Goal: Feedback & Contribution: Contribute content

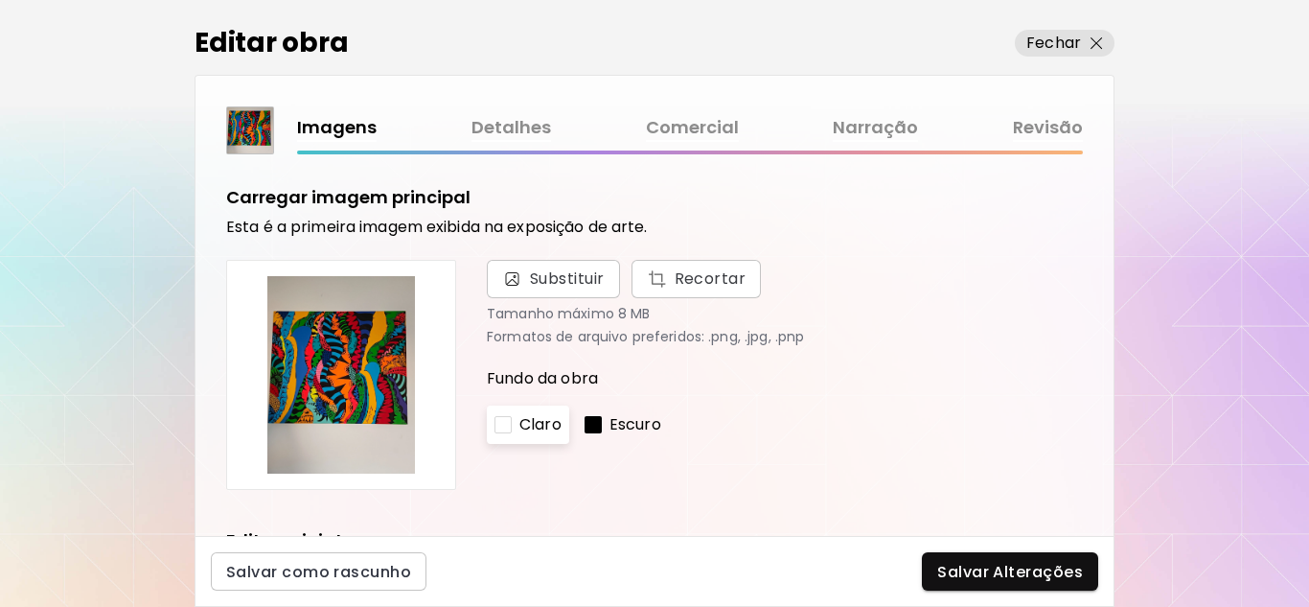
scroll to position [810, 0]
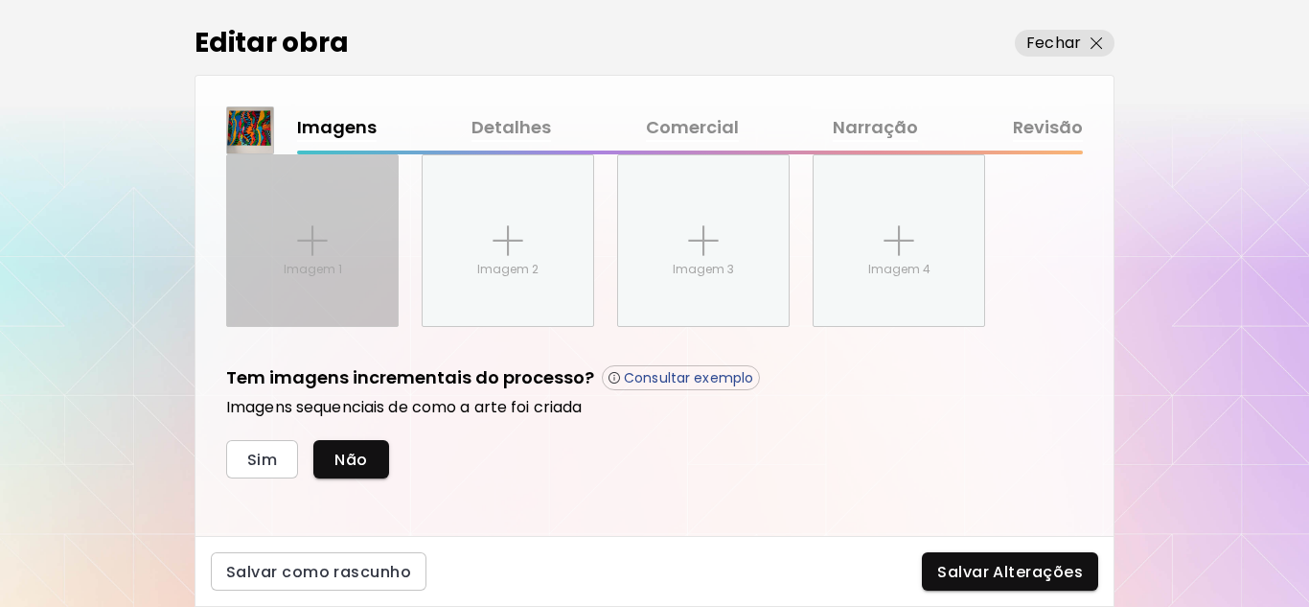
click at [305, 261] on p "Imagem 1" at bounding box center [313, 269] width 58 height 17
click at [0, 0] on input "Imagem 1" at bounding box center [0, 0] width 0 height 0
click at [326, 272] on p "Imagem 1" at bounding box center [313, 269] width 58 height 17
click at [0, 0] on input "Imagem 1" at bounding box center [0, 0] width 0 height 0
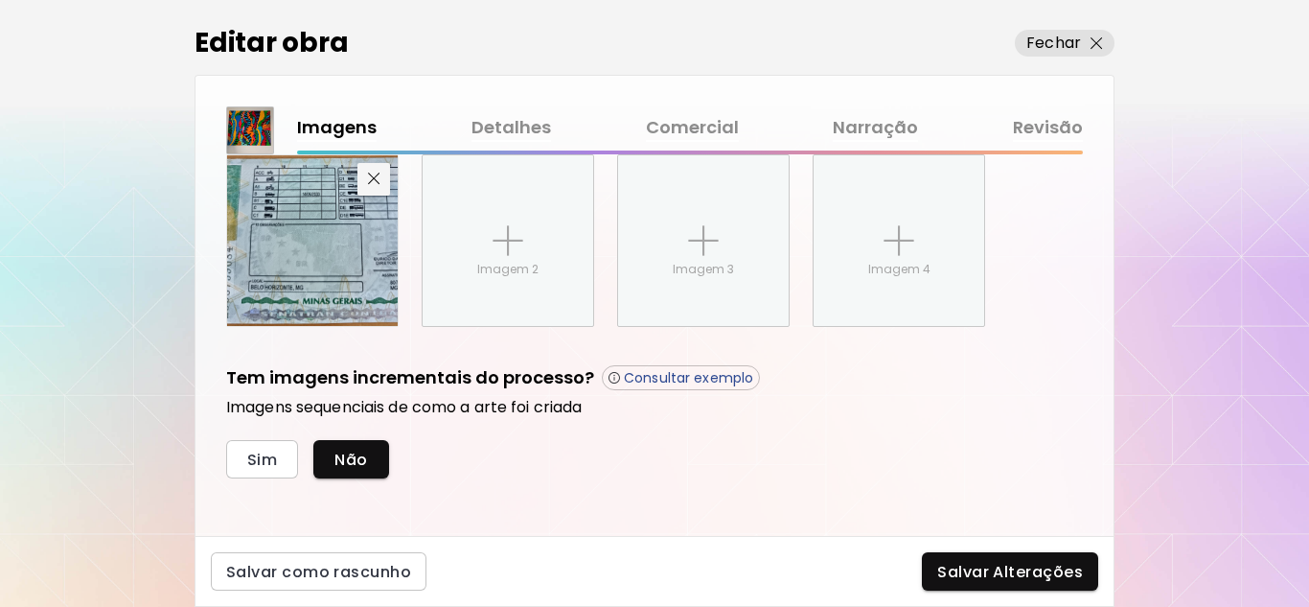
click at [371, 173] on img "button" at bounding box center [374, 178] width 12 height 12
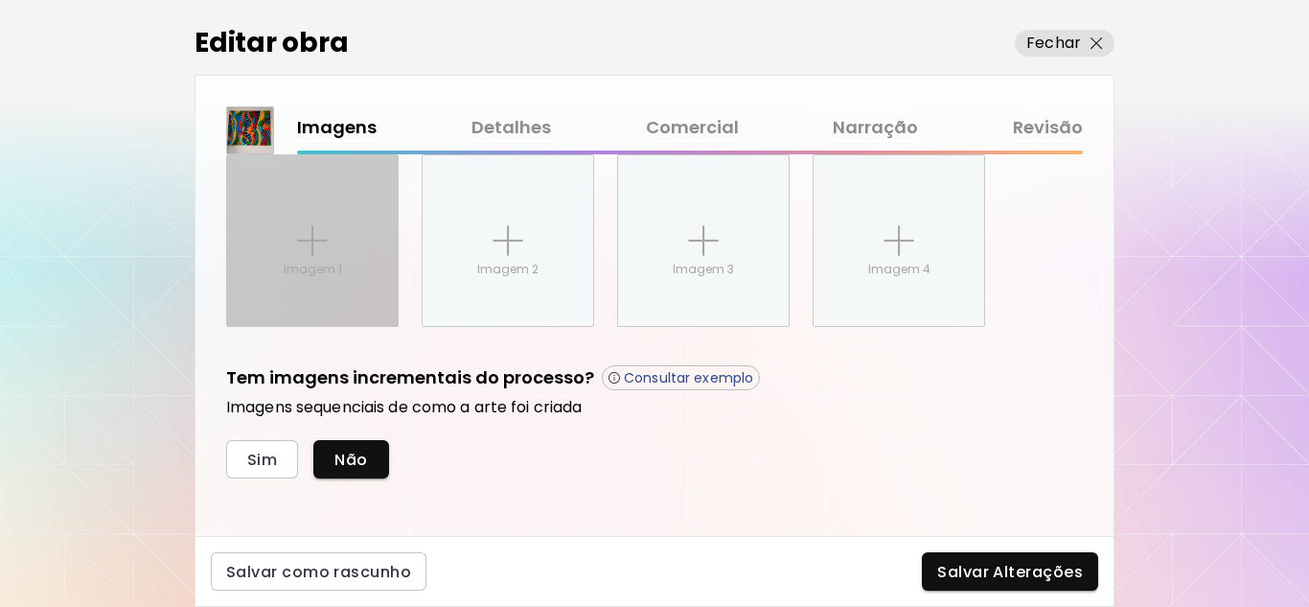
click at [313, 245] on img at bounding box center [312, 240] width 31 height 31
click at [0, 0] on input "Imagem 1" at bounding box center [0, 0] width 0 height 0
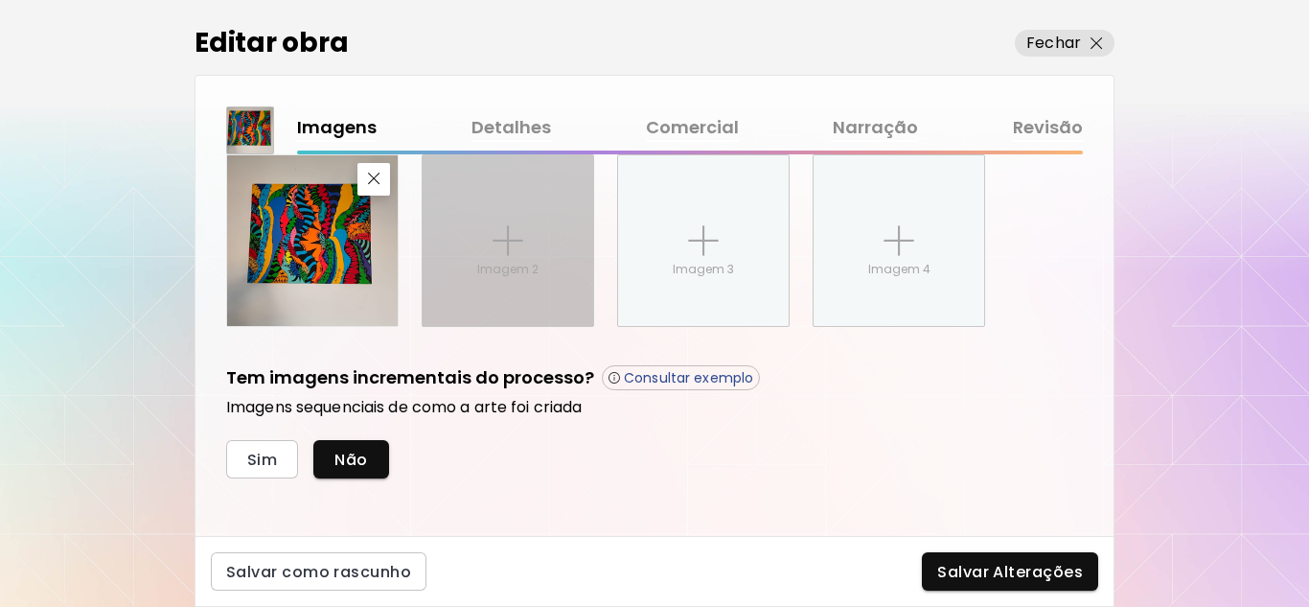
click at [509, 237] on img at bounding box center [508, 240] width 31 height 31
click at [0, 0] on input "Imagem 2" at bounding box center [0, 0] width 0 height 0
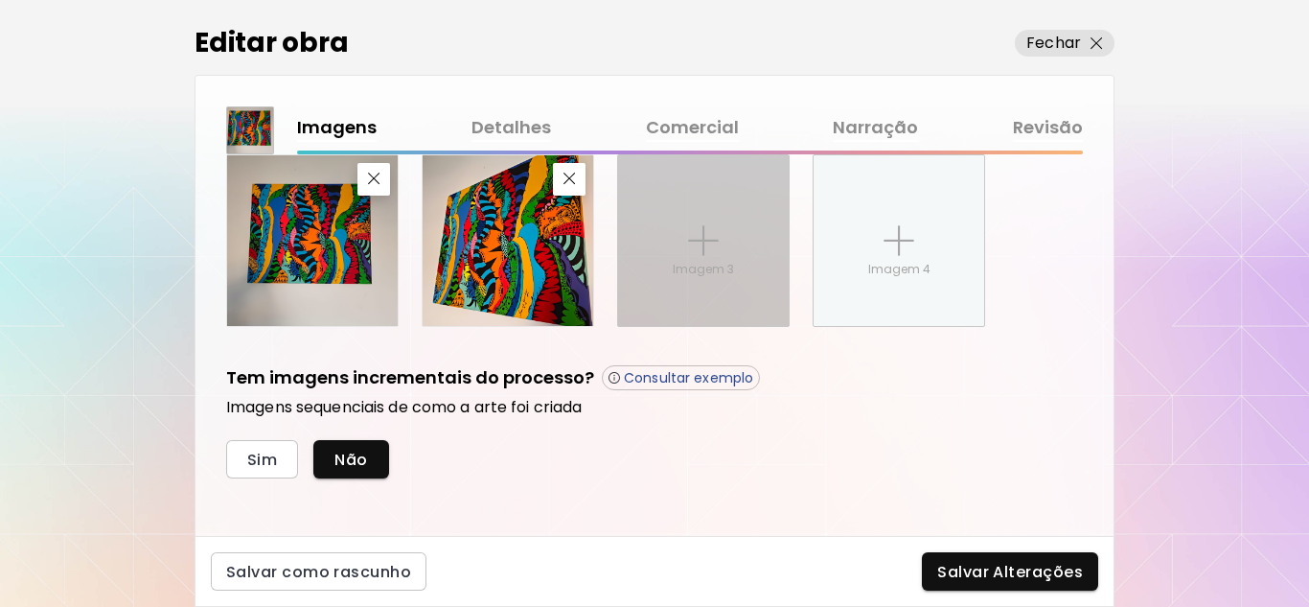
click at [701, 243] on img at bounding box center [703, 240] width 31 height 31
click at [0, 0] on input "Imagem 3" at bounding box center [0, 0] width 0 height 0
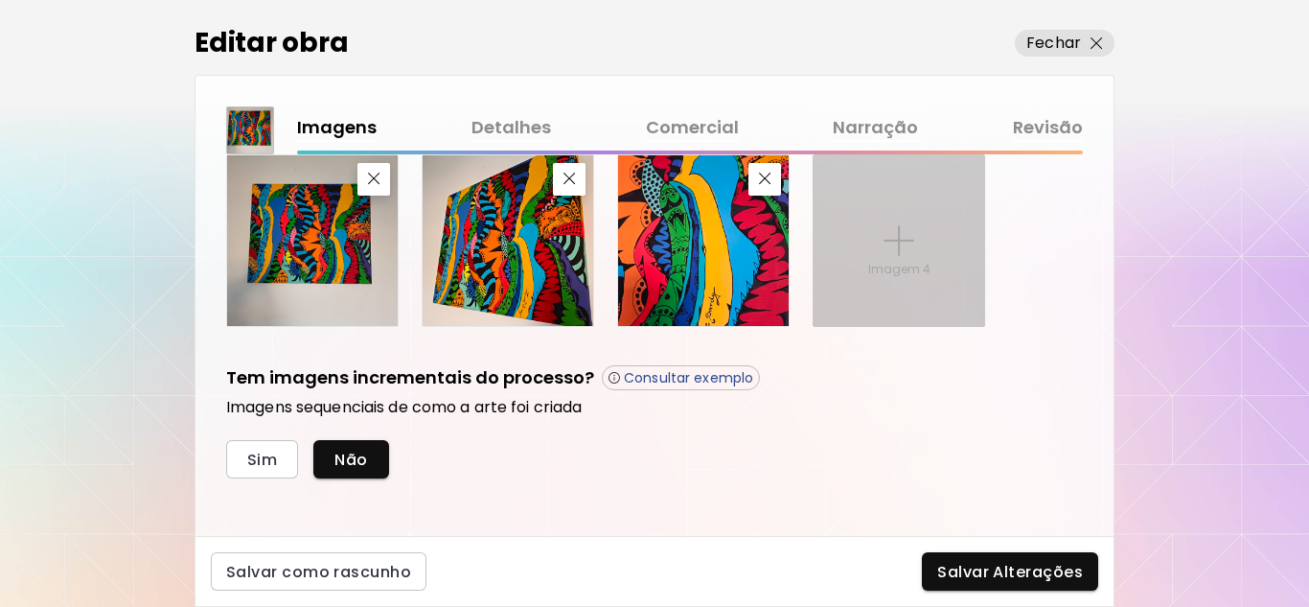
click at [885, 265] on p "Imagem 4" at bounding box center [899, 269] width 62 height 17
click at [0, 0] on input "Imagem 4" at bounding box center [0, 0] width 0 height 0
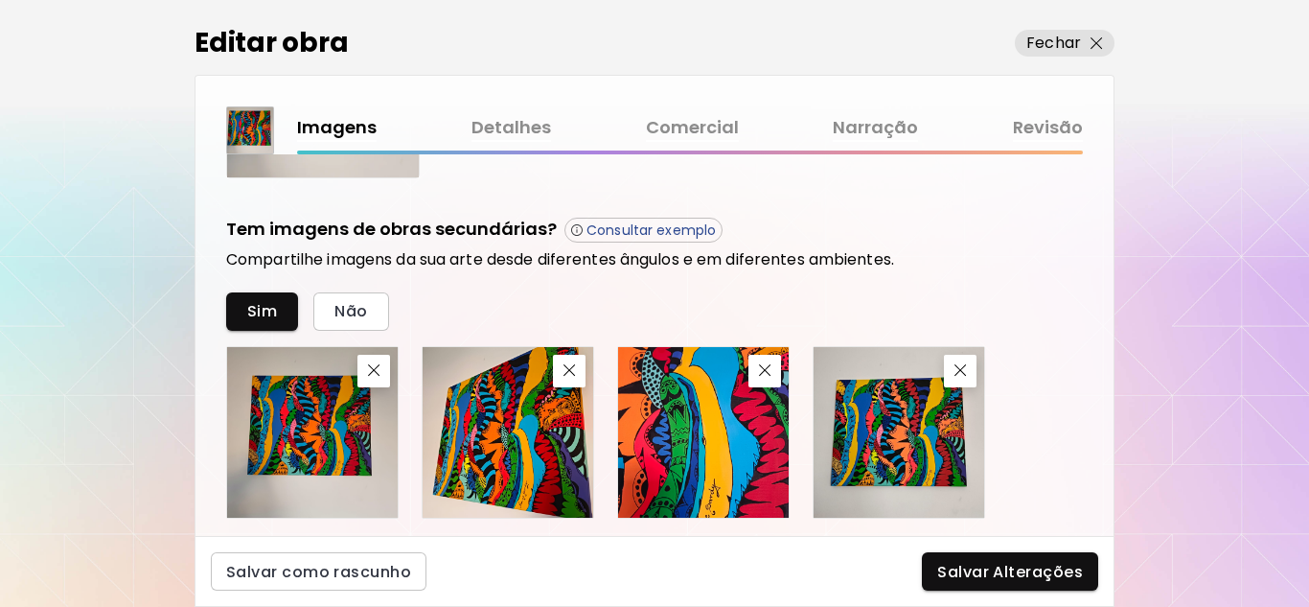
scroll to position [714, 0]
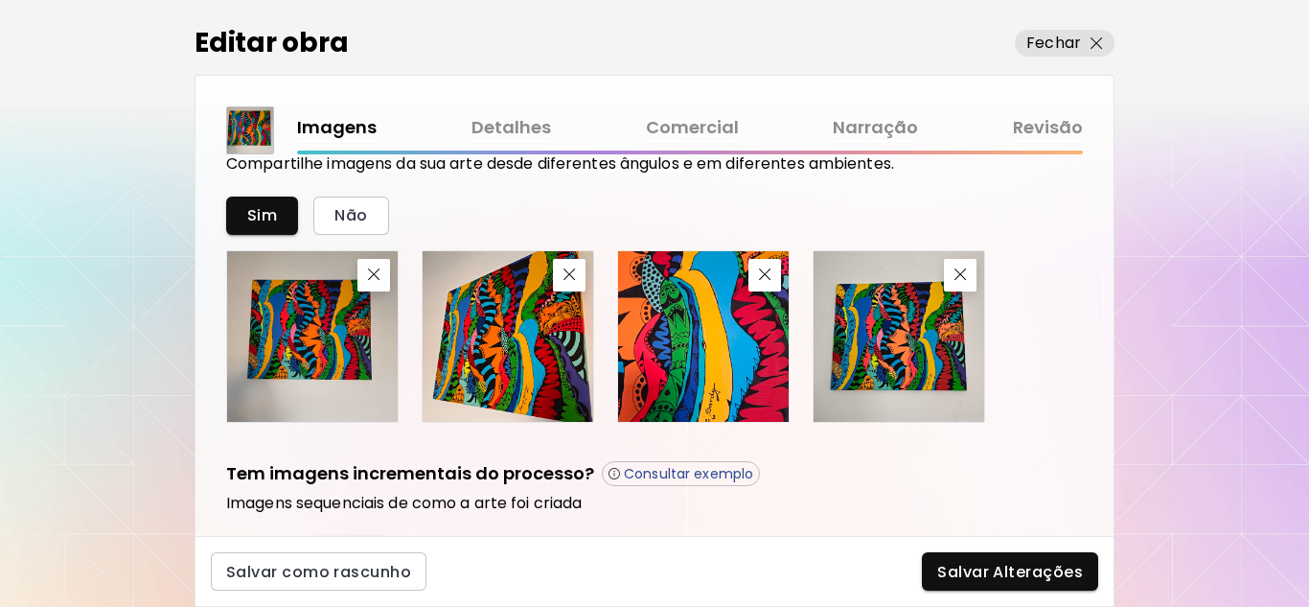
click at [310, 350] on img at bounding box center [312, 336] width 171 height 171
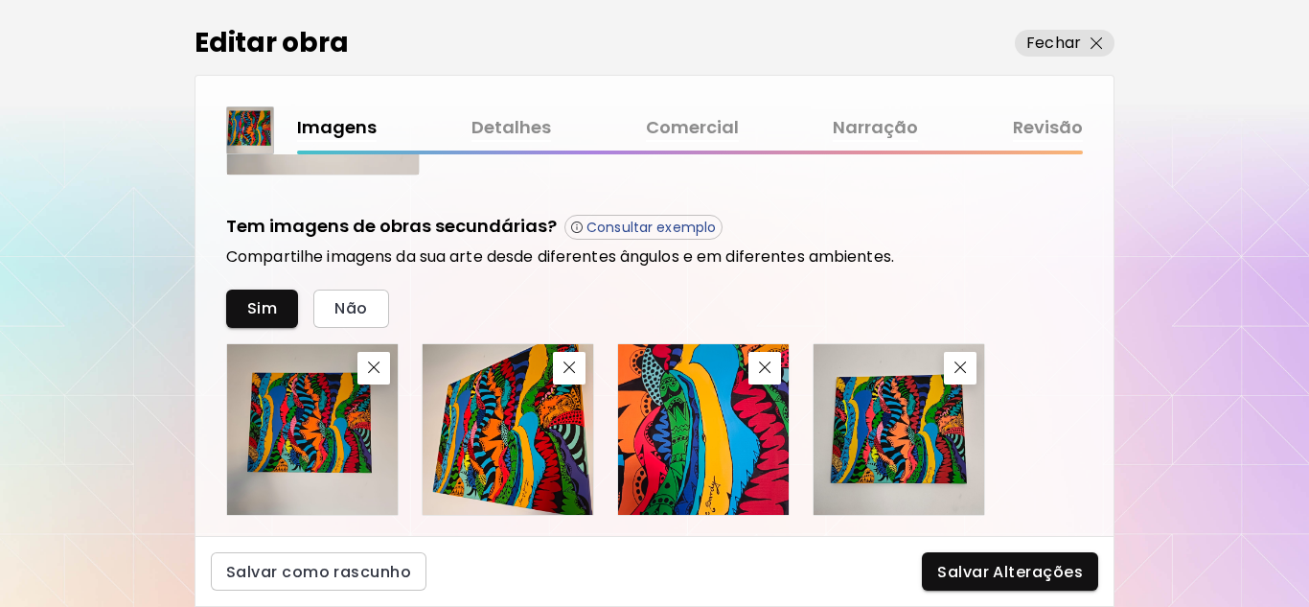
scroll to position [630, 0]
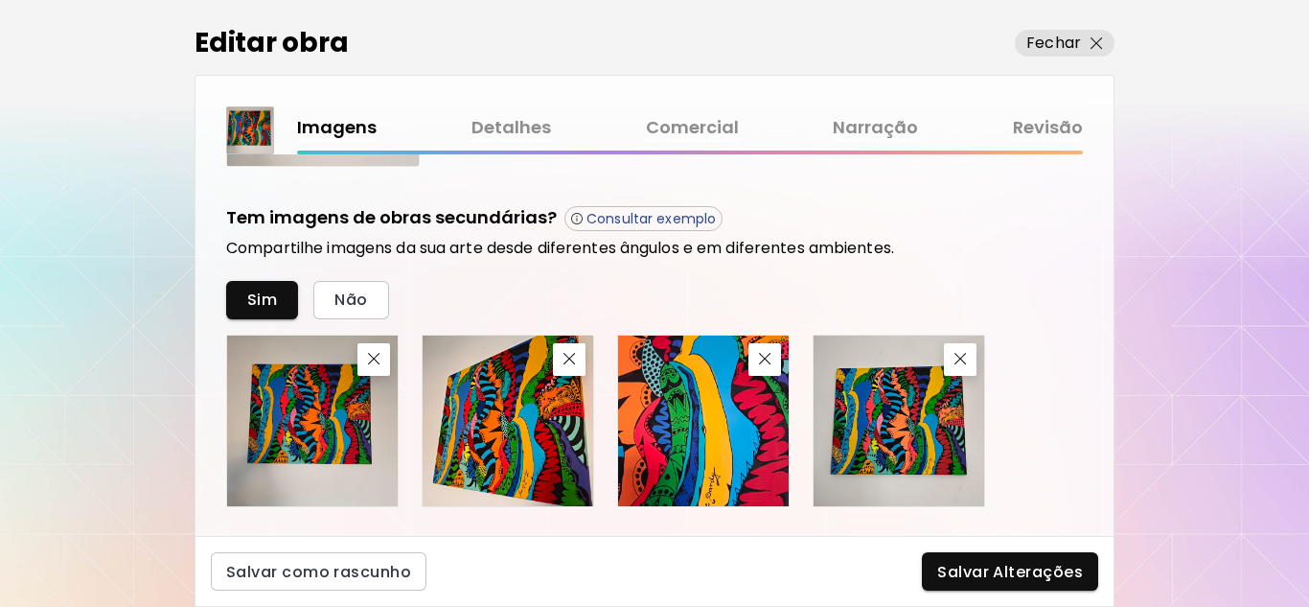
click at [642, 216] on p "Consultar exemplo" at bounding box center [650, 218] width 129 height 17
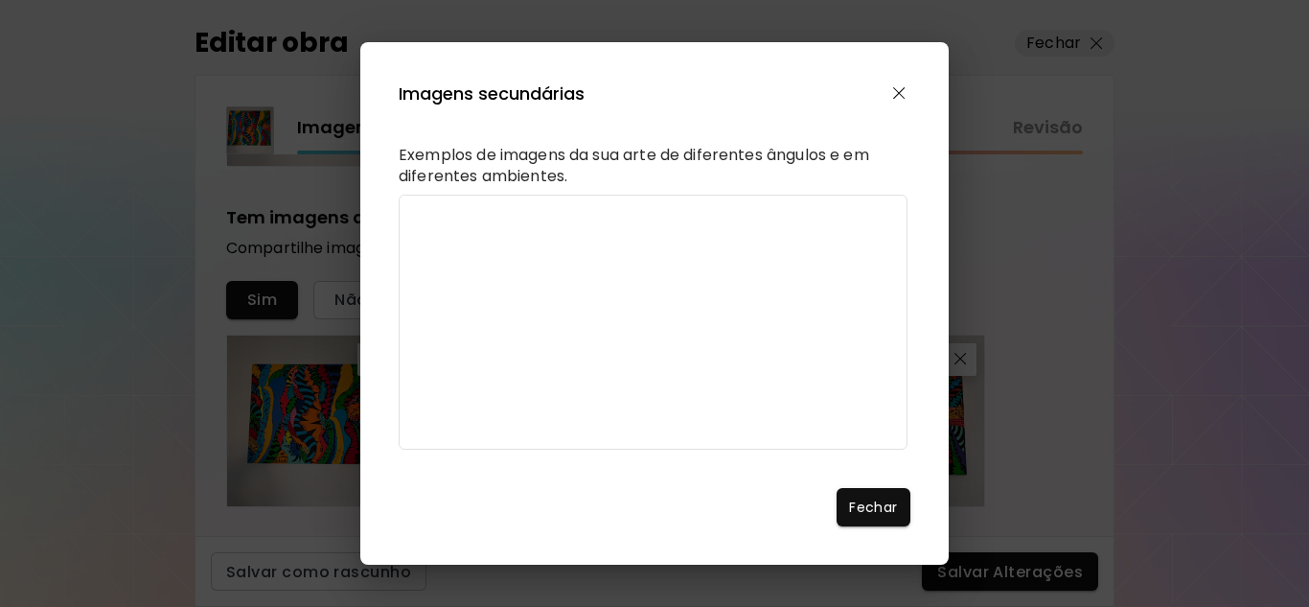
scroll to position [117, 0]
click at [408, 399] on video "Browser does not support video" at bounding box center [653, 322] width 509 height 255
click at [413, 425] on video "Browser does not support video" at bounding box center [653, 322] width 509 height 255
click at [411, 448] on video "Browser does not support video" at bounding box center [653, 322] width 509 height 255
click at [420, 347] on video "Browser does not support video" at bounding box center [653, 322] width 509 height 255
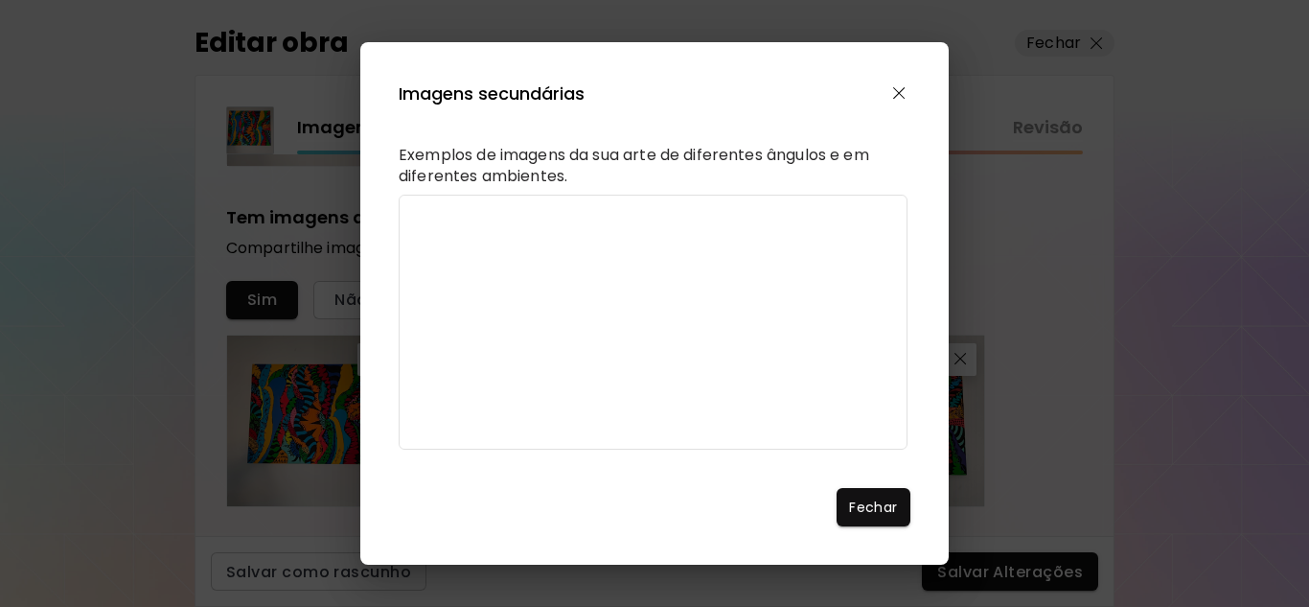
click at [418, 420] on video "Browser does not support video" at bounding box center [653, 322] width 509 height 255
click at [413, 418] on video "Browser does not support video" at bounding box center [653, 322] width 509 height 255
click at [411, 349] on video "Browser does not support video" at bounding box center [653, 322] width 509 height 255
click at [416, 380] on video "Browser does not support video" at bounding box center [653, 322] width 509 height 255
click at [407, 402] on video "Browser does not support video" at bounding box center [653, 322] width 509 height 255
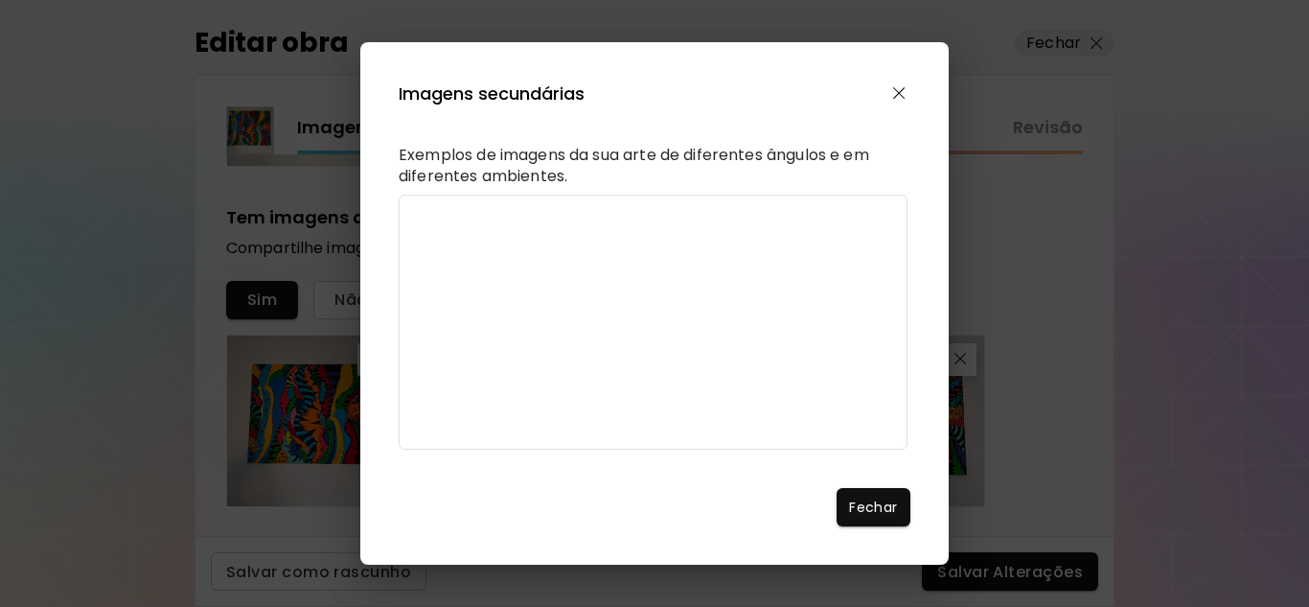
click at [404, 420] on video "Browser does not support video" at bounding box center [653, 322] width 509 height 255
click at [414, 447] on video "Browser does not support video" at bounding box center [653, 322] width 509 height 255
click at [900, 87] on img "button" at bounding box center [899, 93] width 12 height 12
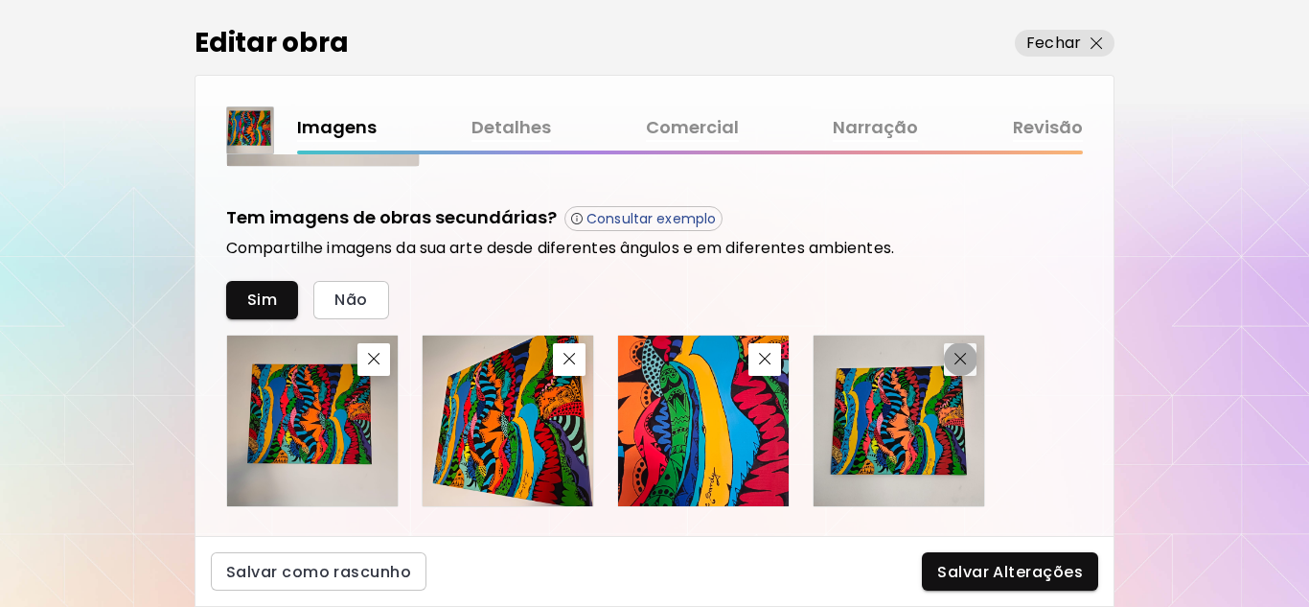
click at [956, 355] on img "button" at bounding box center [960, 359] width 12 height 12
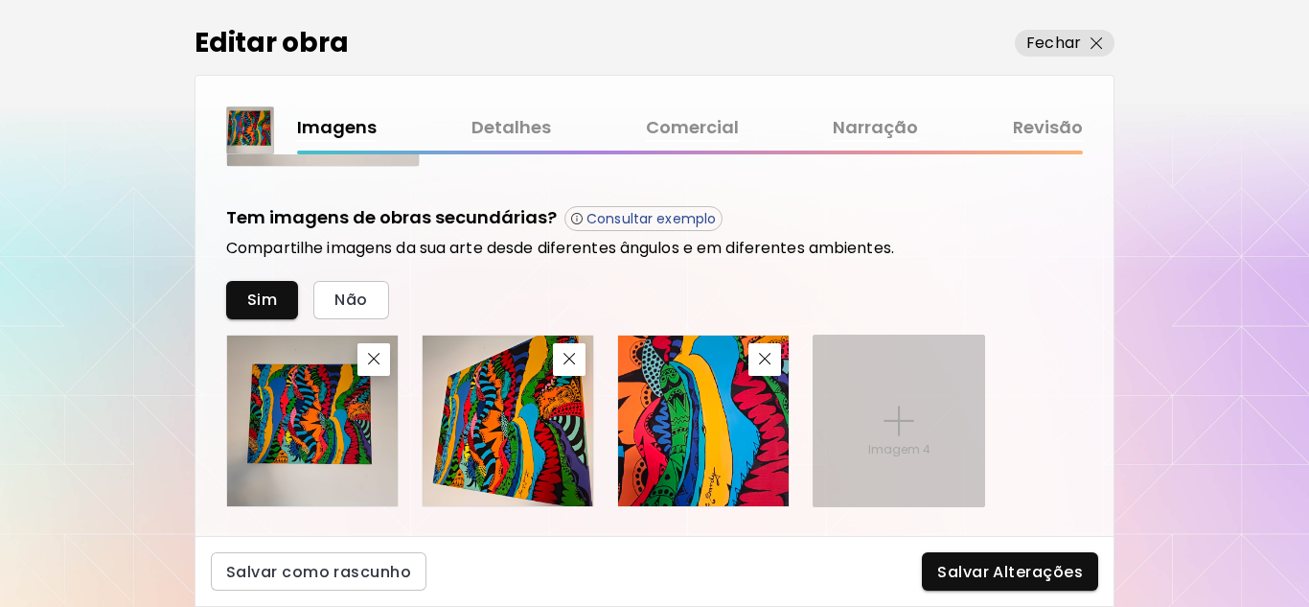
click at [922, 448] on p "Imagem 4" at bounding box center [899, 449] width 62 height 17
click at [0, 0] on input "Imagem 4" at bounding box center [0, 0] width 0 height 0
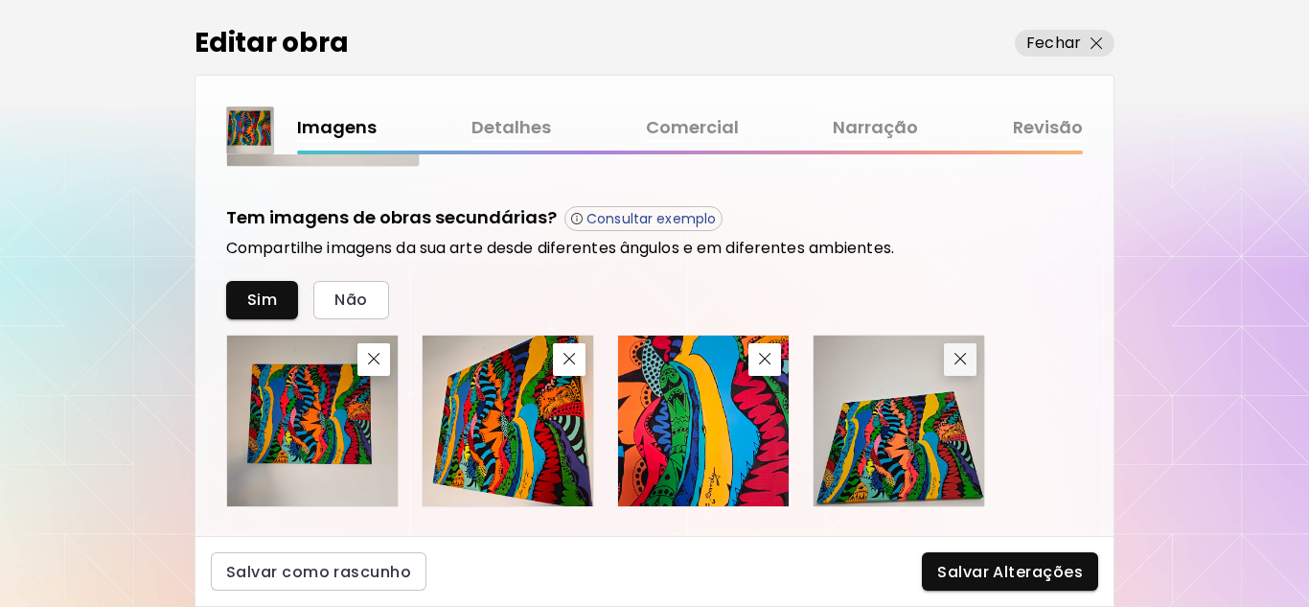
click at [958, 367] on button "button" at bounding box center [960, 359] width 33 height 33
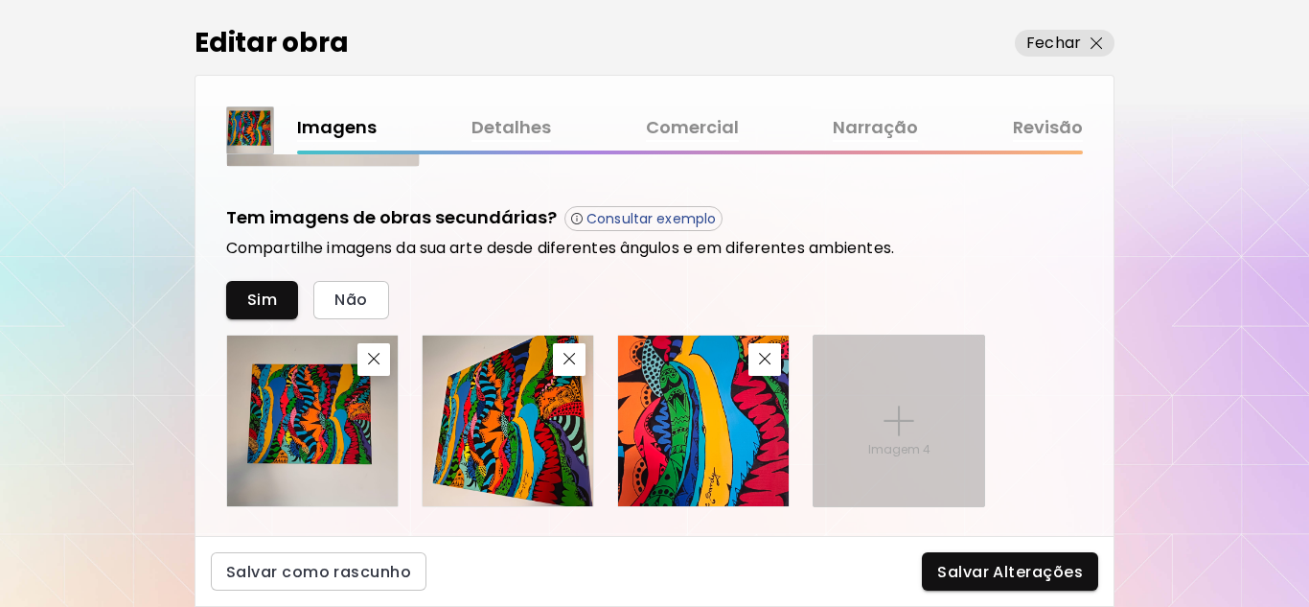
click at [907, 441] on p "Imagem 4" at bounding box center [899, 449] width 62 height 17
click at [0, 0] on input "Imagem 4" at bounding box center [0, 0] width 0 height 0
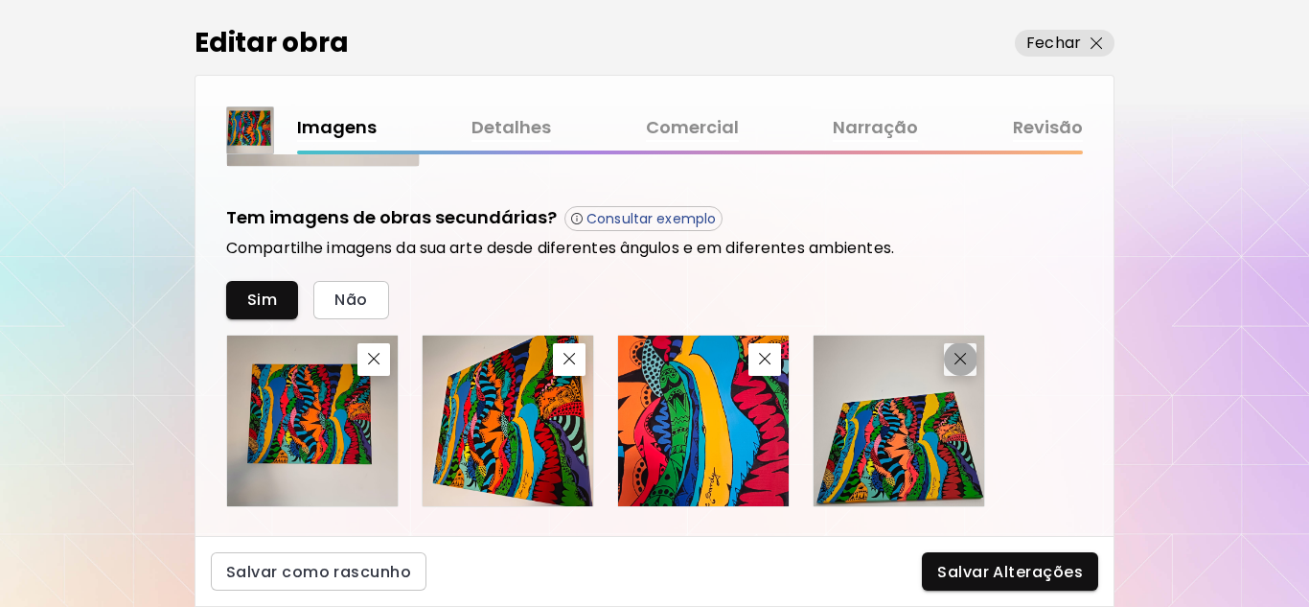
click at [960, 361] on img "button" at bounding box center [960, 359] width 12 height 12
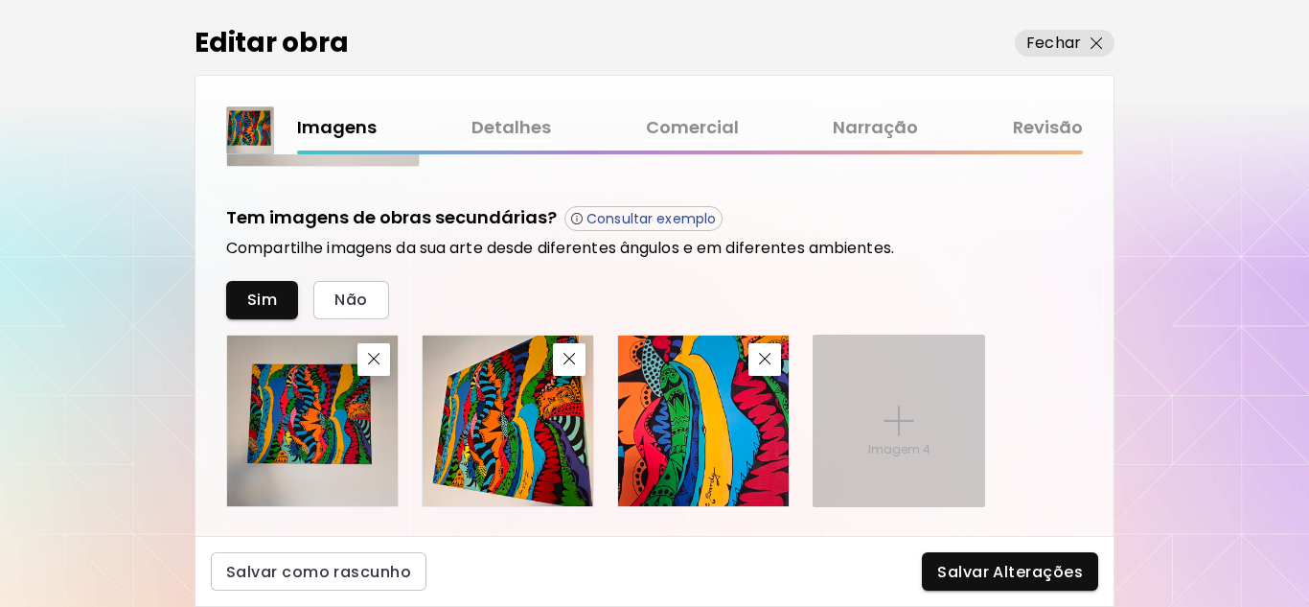
click at [901, 427] on img at bounding box center [899, 420] width 31 height 31
click at [0, 0] on input "Imagem 4" at bounding box center [0, 0] width 0 height 0
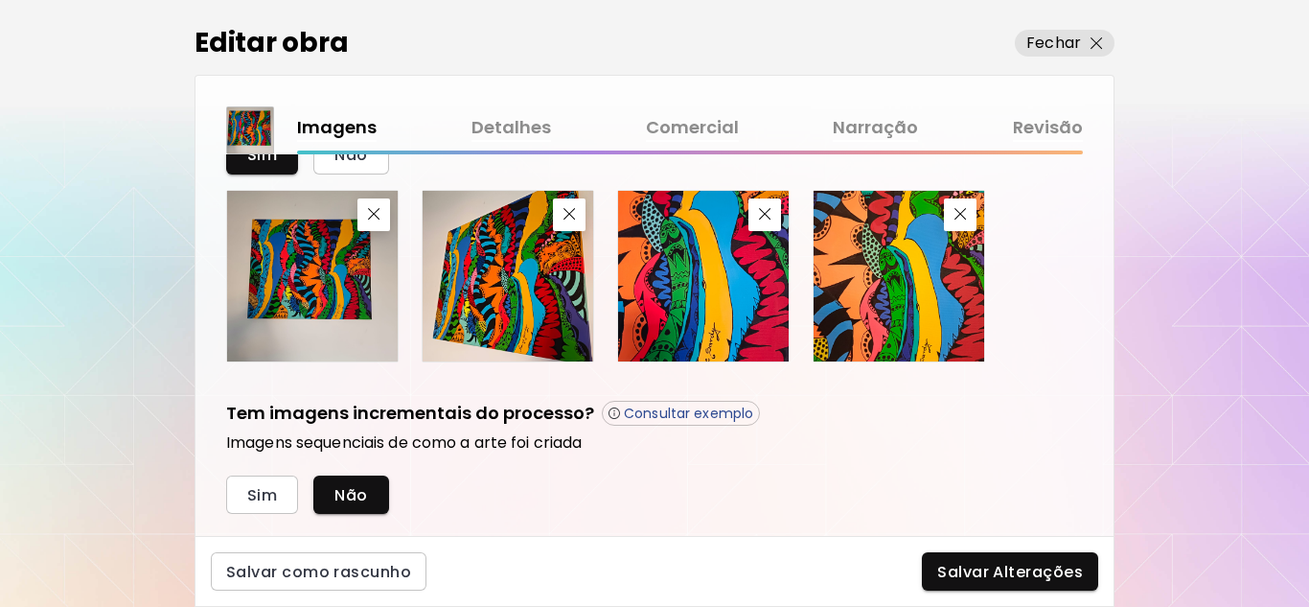
scroll to position [821, 0]
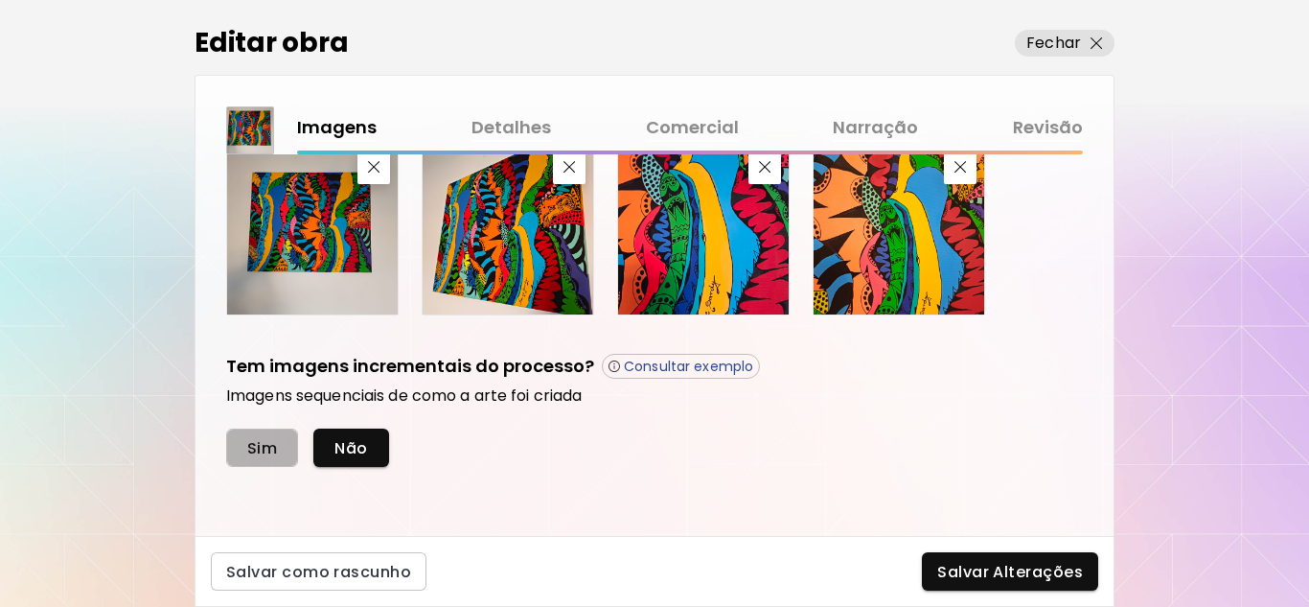
click at [255, 451] on span "Sim" at bounding box center [262, 448] width 30 height 20
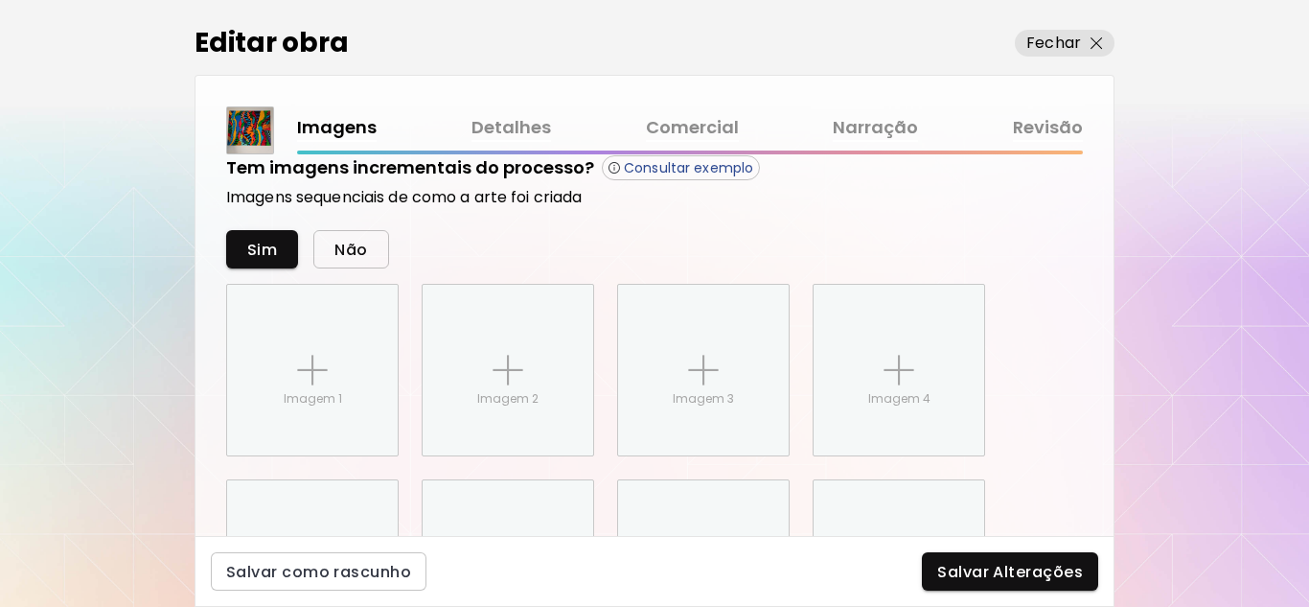
scroll to position [1053, 0]
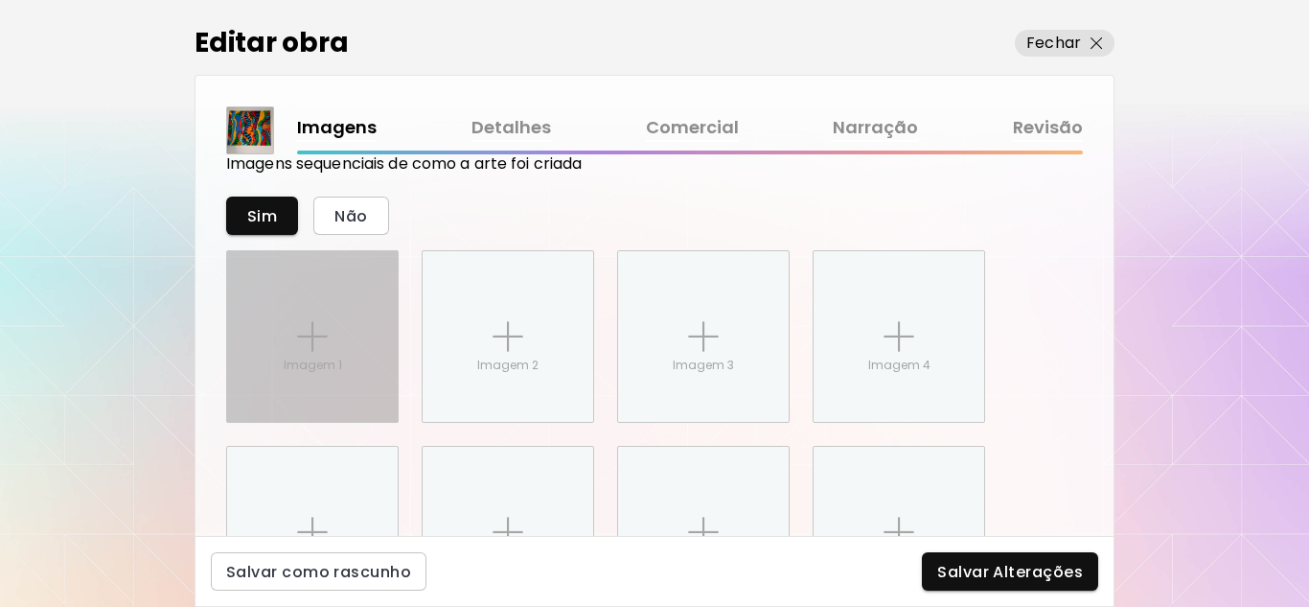
click at [338, 367] on p "Imagem 1" at bounding box center [313, 364] width 58 height 17
click at [0, 0] on input "Imagem 1" at bounding box center [0, 0] width 0 height 0
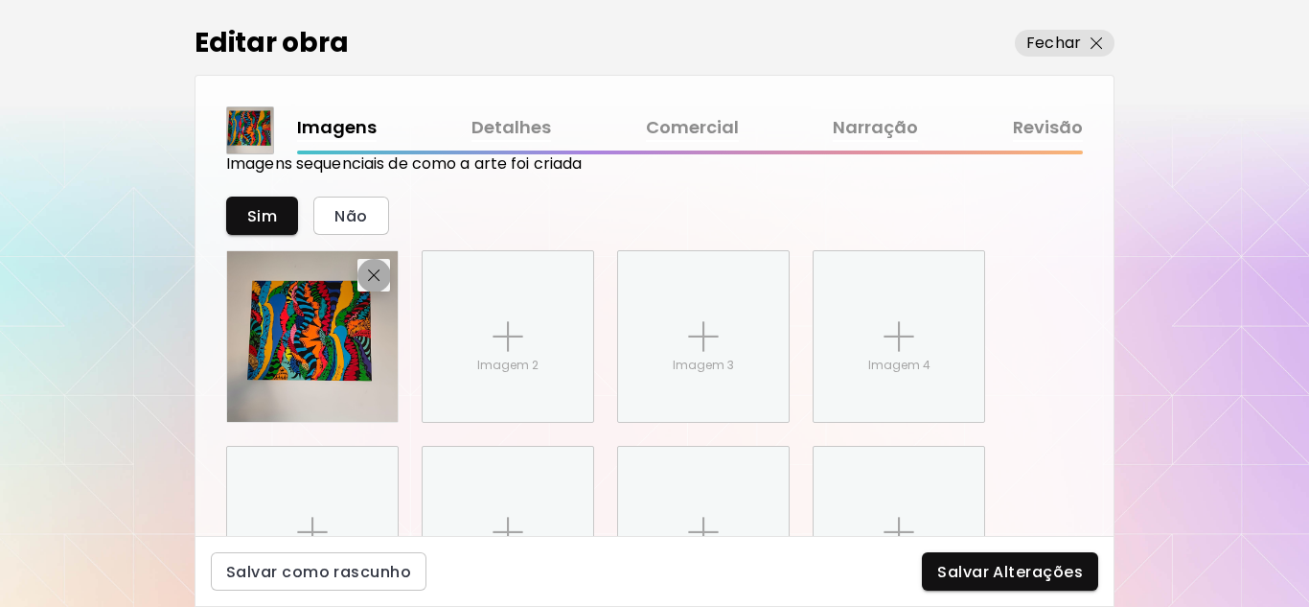
click at [382, 274] on span "button" at bounding box center [373, 275] width 23 height 12
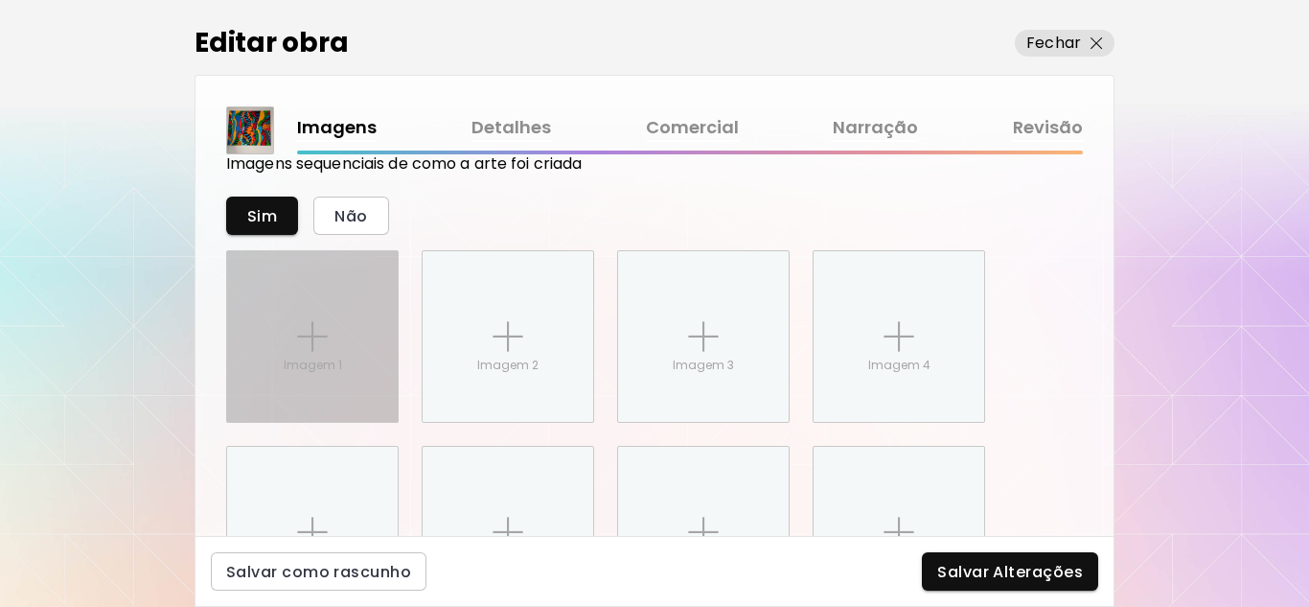
click at [267, 352] on div "Imagem 1" at bounding box center [312, 336] width 171 height 171
click at [0, 0] on input "Imagem 1" at bounding box center [0, 0] width 0 height 0
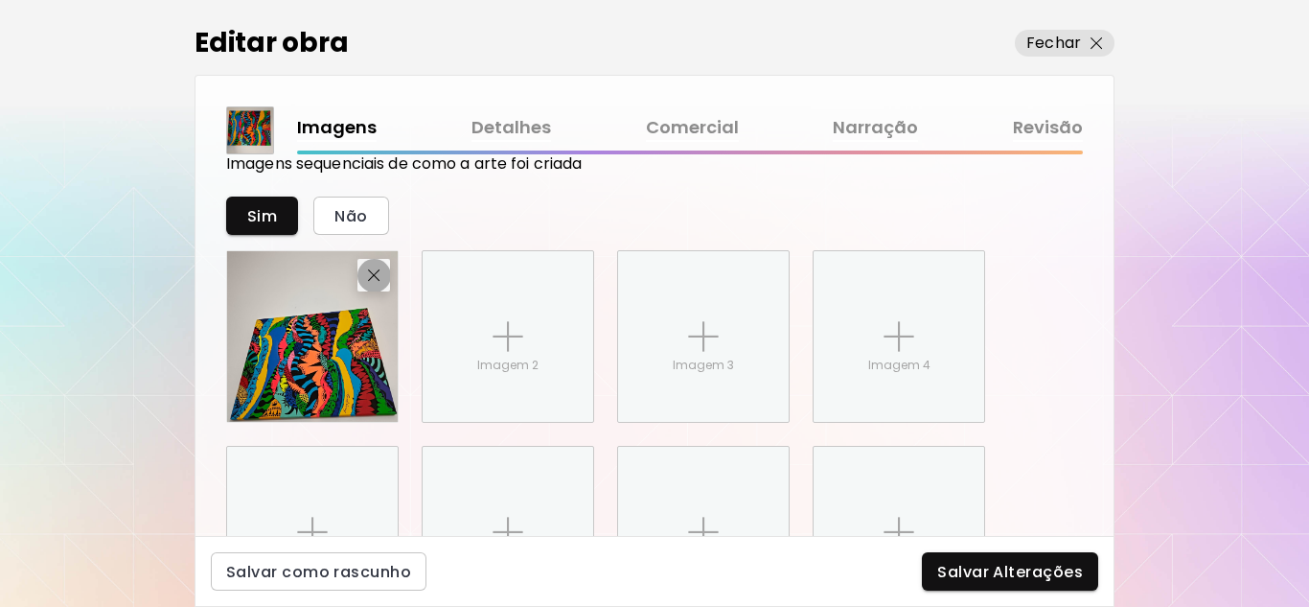
click at [370, 265] on button "button" at bounding box center [373, 275] width 33 height 33
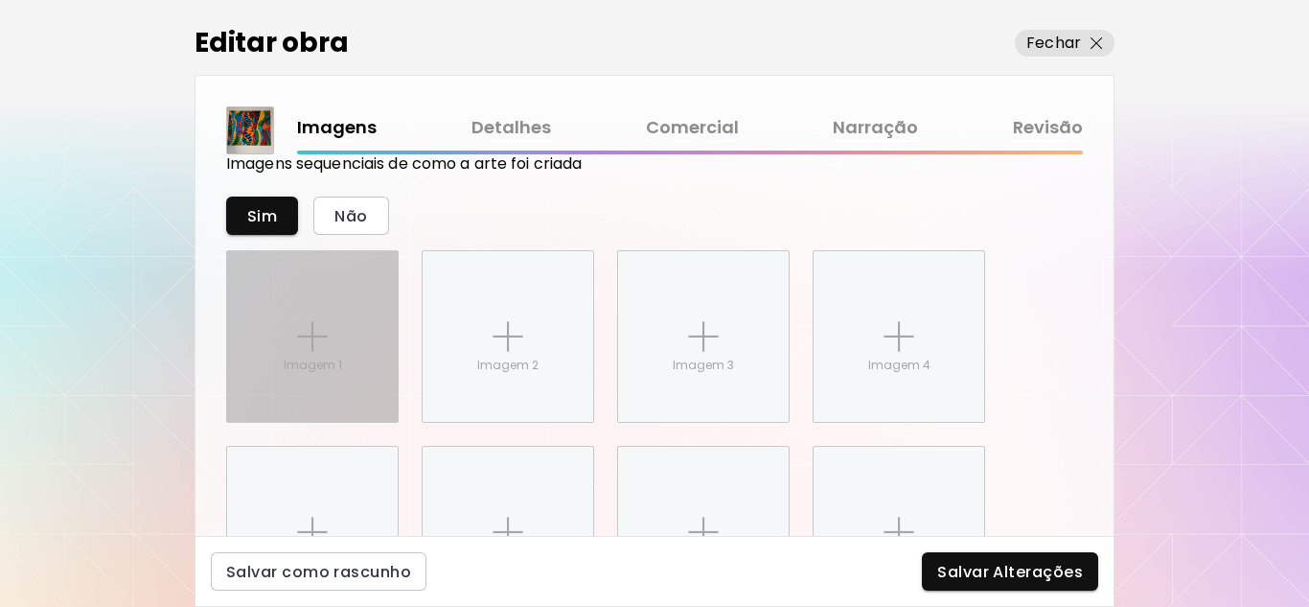
click at [293, 351] on div "Imagem 1" at bounding box center [312, 336] width 171 height 171
click at [0, 0] on input "Imagem 1" at bounding box center [0, 0] width 0 height 0
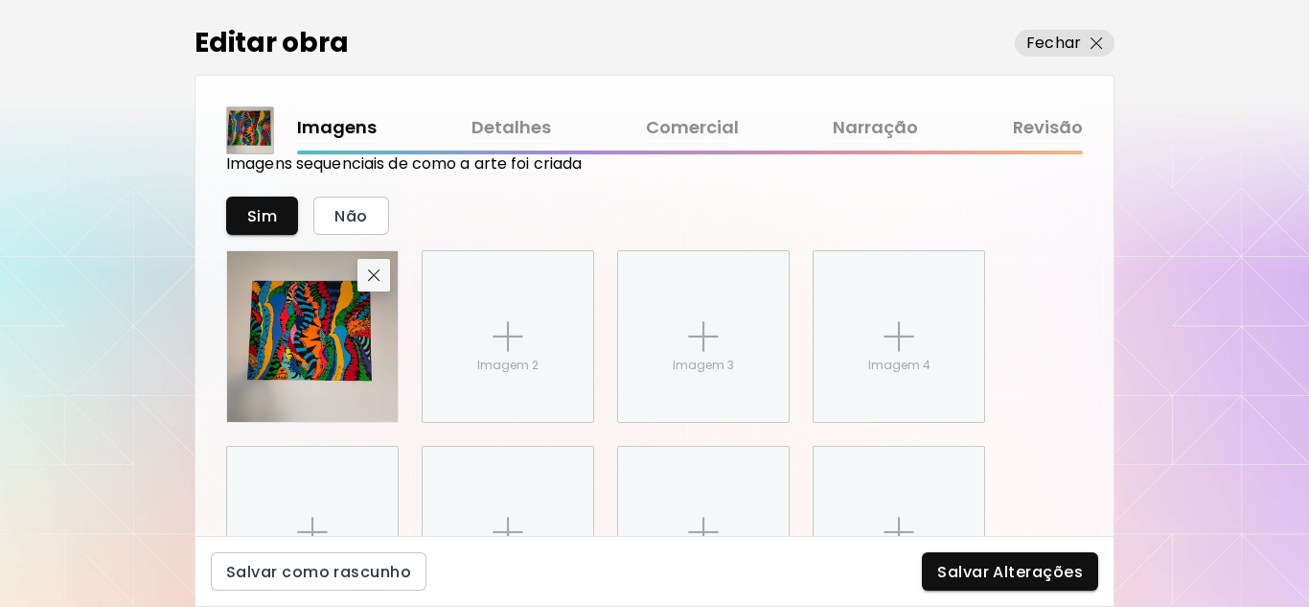
click at [373, 275] on img "button" at bounding box center [374, 275] width 12 height 12
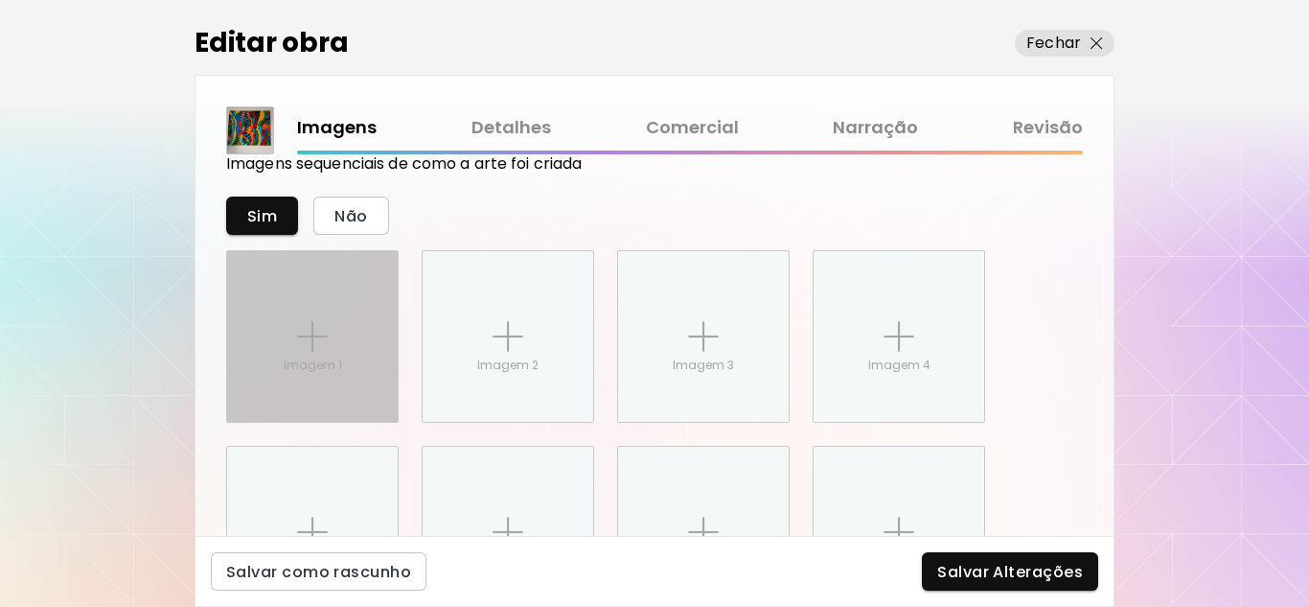
click at [269, 327] on div "Imagem 1" at bounding box center [312, 336] width 171 height 171
click at [0, 0] on input "Imagem 1" at bounding box center [0, 0] width 0 height 0
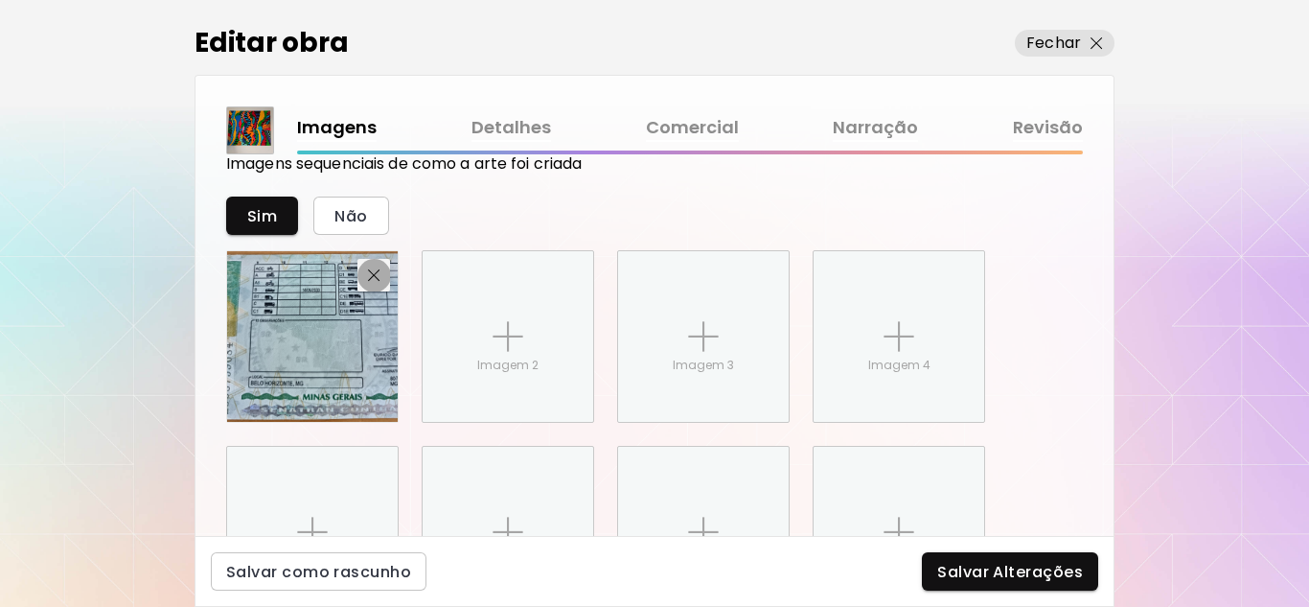
click at [373, 269] on img "button" at bounding box center [374, 275] width 12 height 12
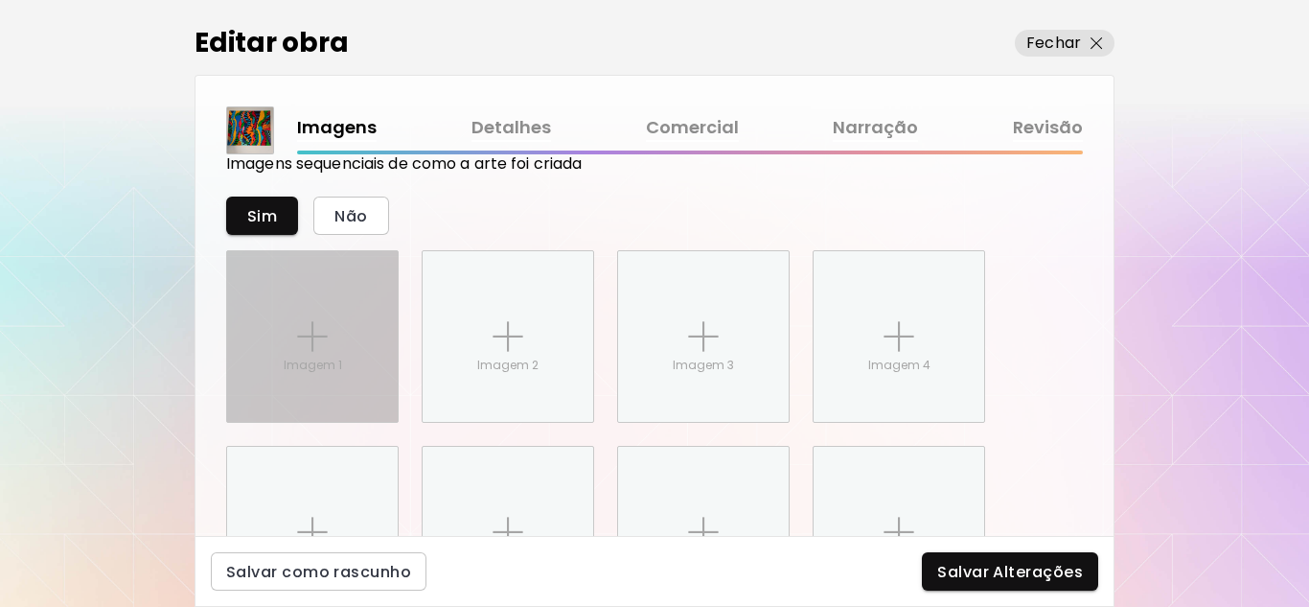
click at [323, 358] on p "Imagem 1" at bounding box center [313, 364] width 58 height 17
click at [0, 0] on input "Imagem 1" at bounding box center [0, 0] width 0 height 0
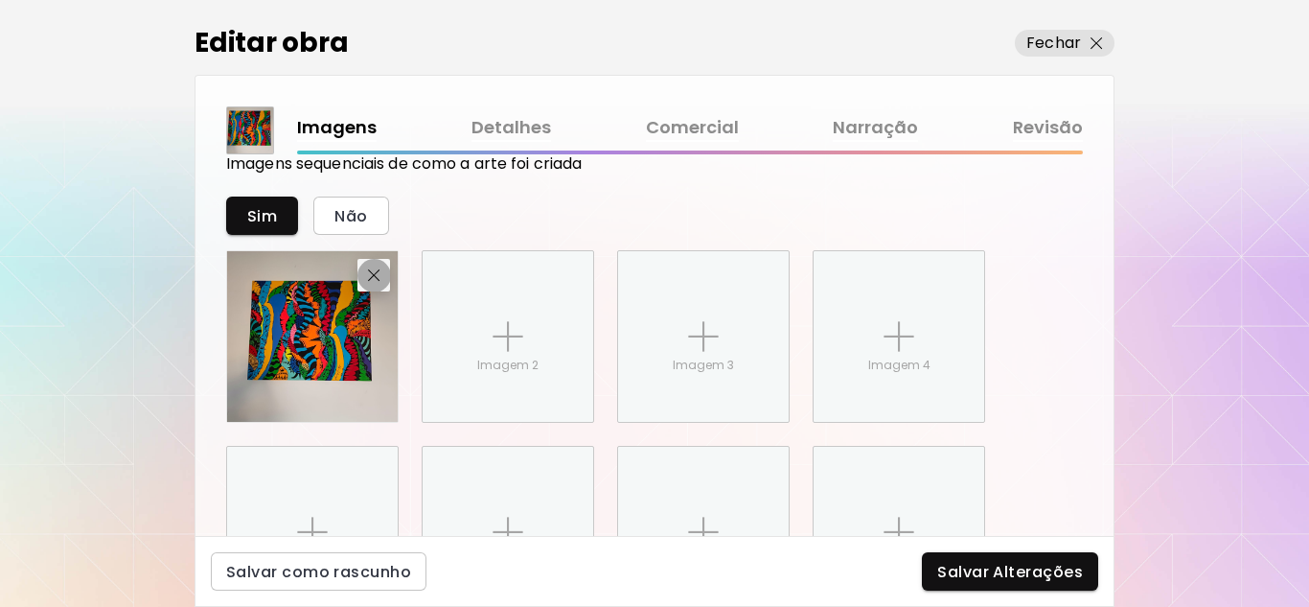
click at [370, 272] on img "button" at bounding box center [374, 275] width 12 height 12
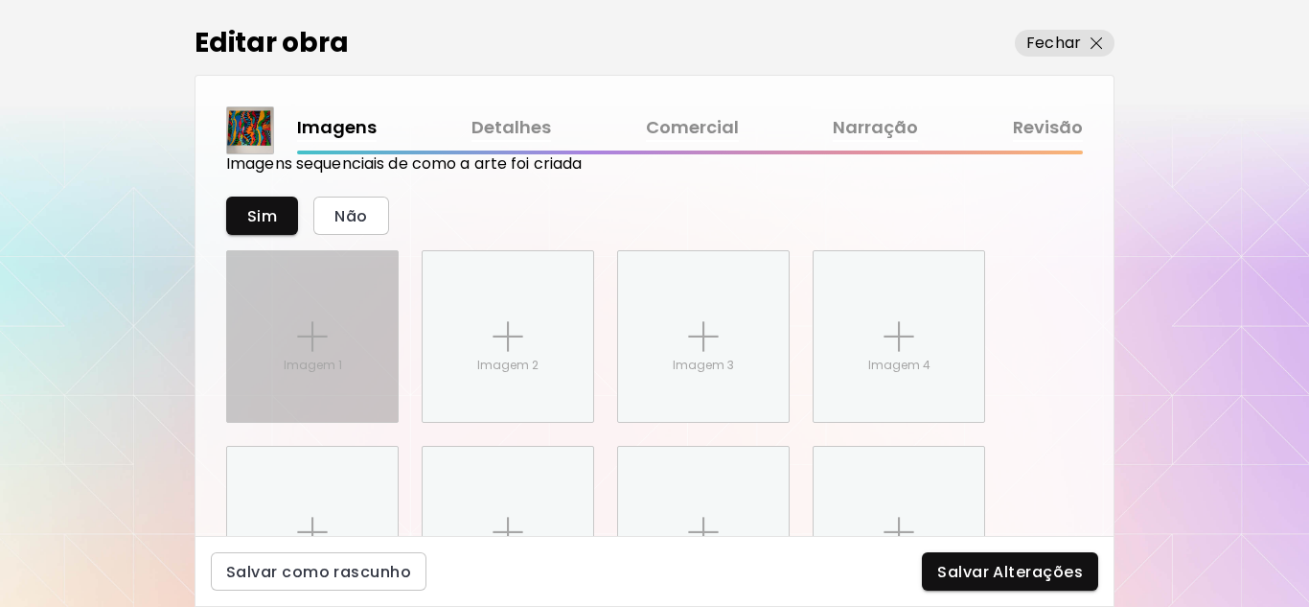
click at [348, 340] on div "Imagem 1" at bounding box center [312, 336] width 171 height 171
click at [0, 0] on input "Imagem 1" at bounding box center [0, 0] width 0 height 0
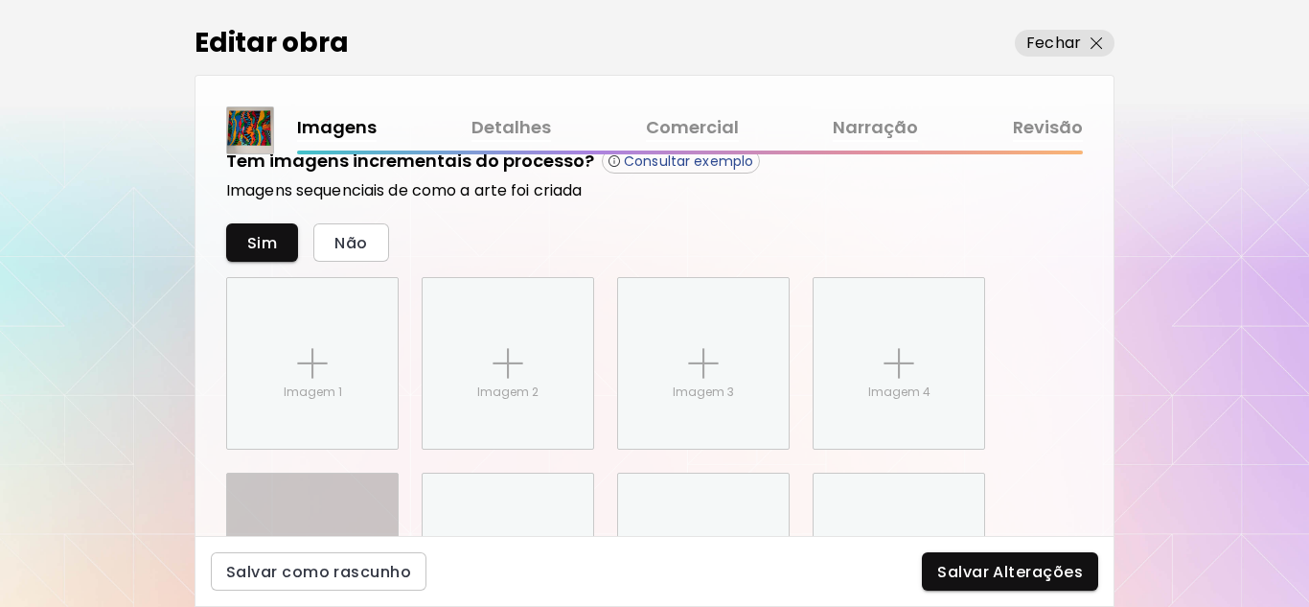
scroll to position [1013, 0]
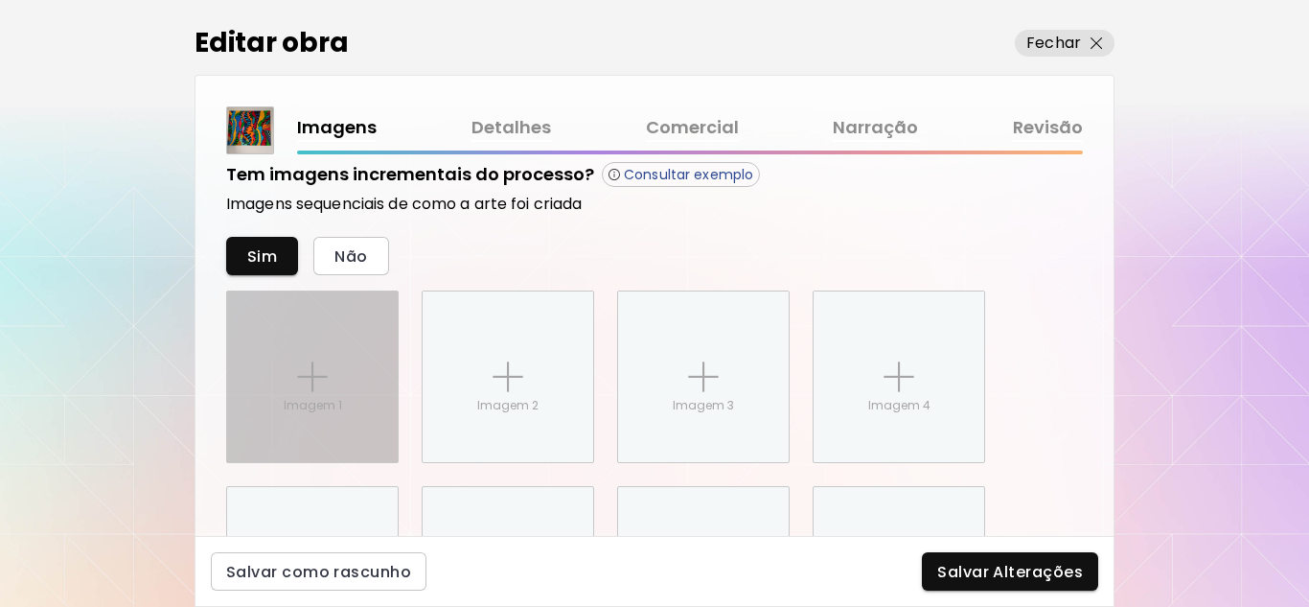
click at [314, 366] on img at bounding box center [312, 376] width 31 height 31
click at [0, 0] on input "Imagem 1" at bounding box center [0, 0] width 0 height 0
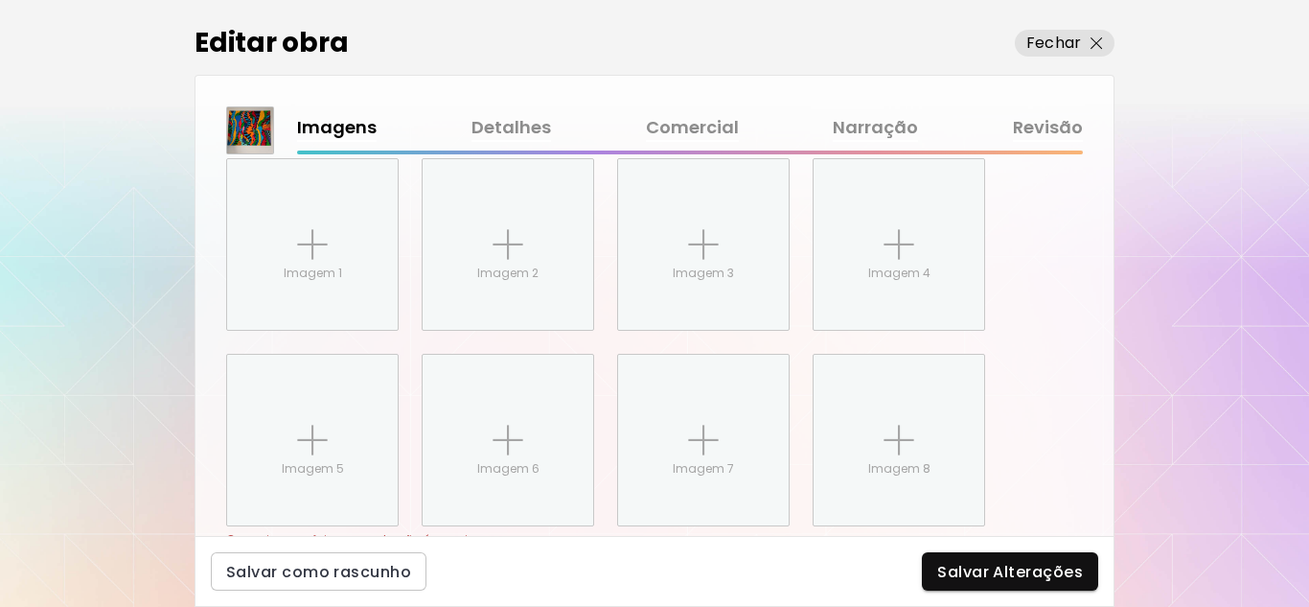
scroll to position [1149, 0]
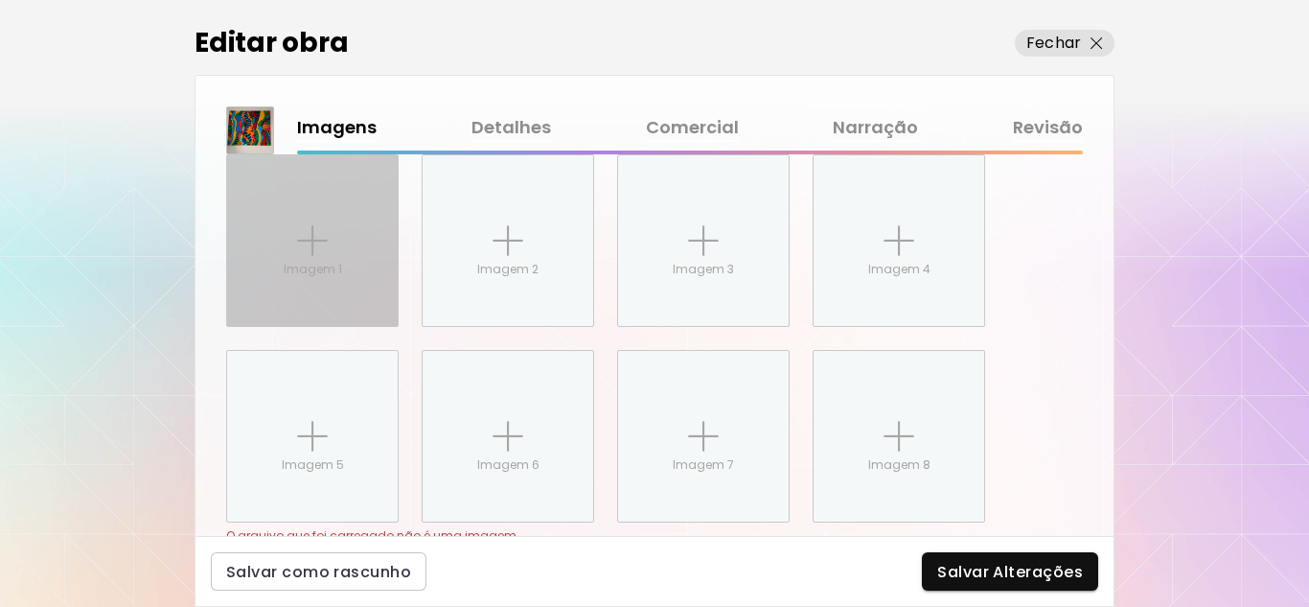
click at [313, 260] on div "Imagem 1" at bounding box center [312, 240] width 171 height 171
click at [0, 0] on input "Imagem 1" at bounding box center [0, 0] width 0 height 0
click at [307, 226] on img at bounding box center [312, 240] width 31 height 31
click at [0, 0] on input "Imagem 1" at bounding box center [0, 0] width 0 height 0
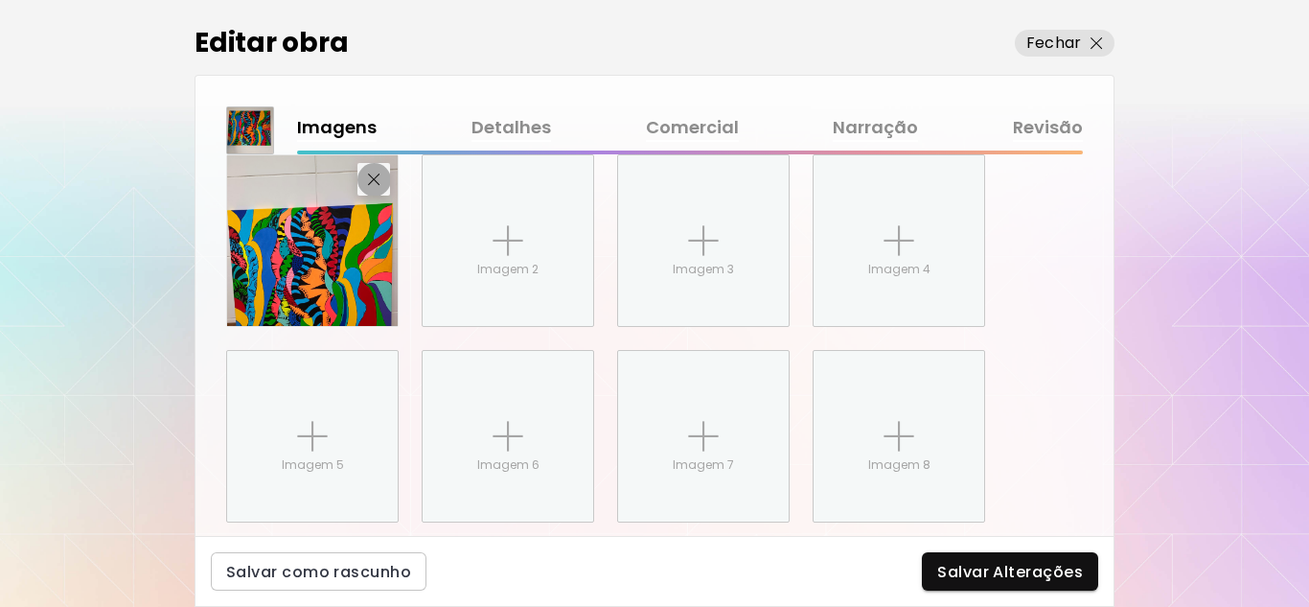
click at [373, 180] on img "button" at bounding box center [374, 179] width 12 height 12
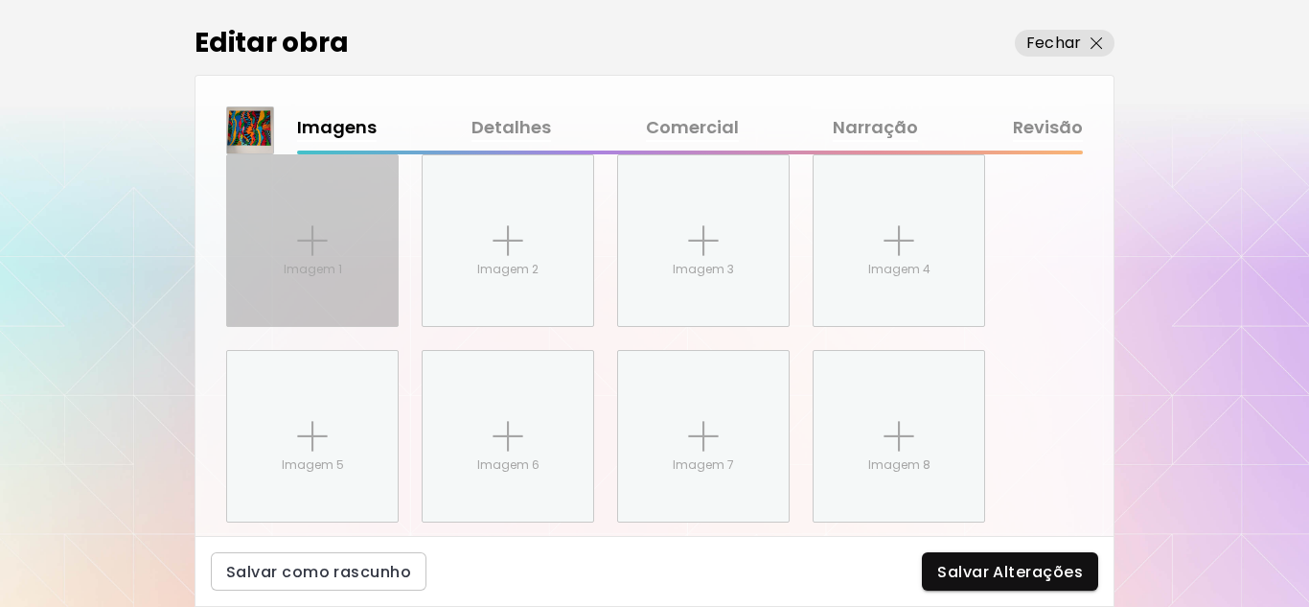
click at [310, 252] on img at bounding box center [312, 240] width 31 height 31
click at [0, 0] on input "Imagem 1" at bounding box center [0, 0] width 0 height 0
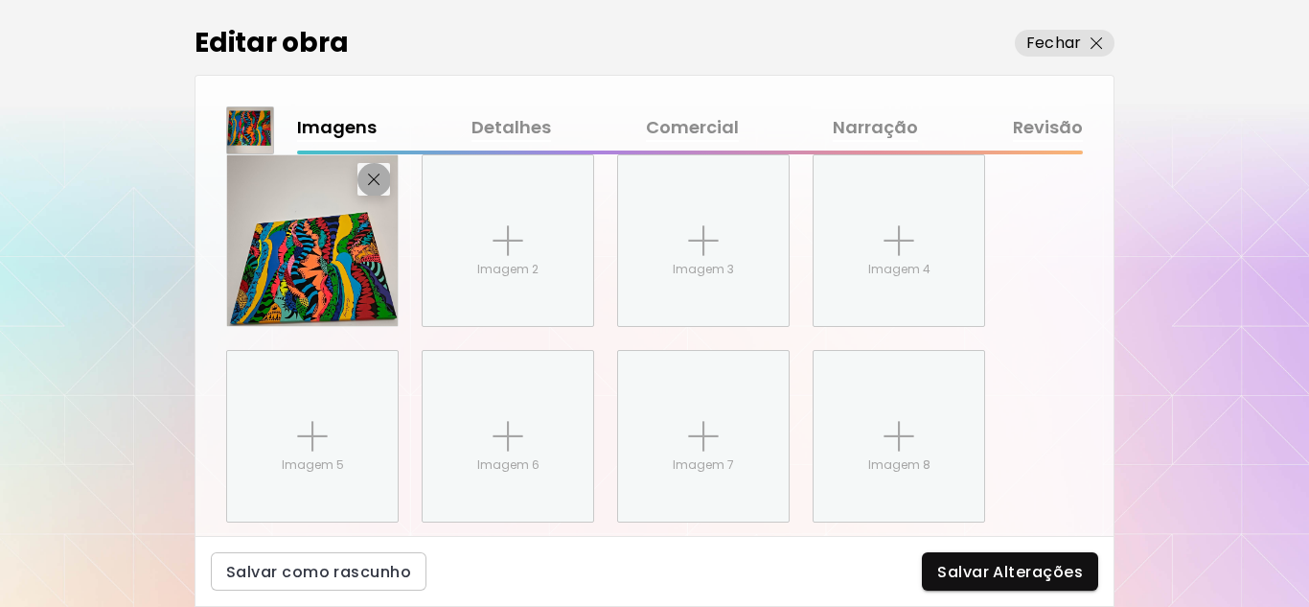
click at [373, 184] on img "button" at bounding box center [374, 179] width 12 height 12
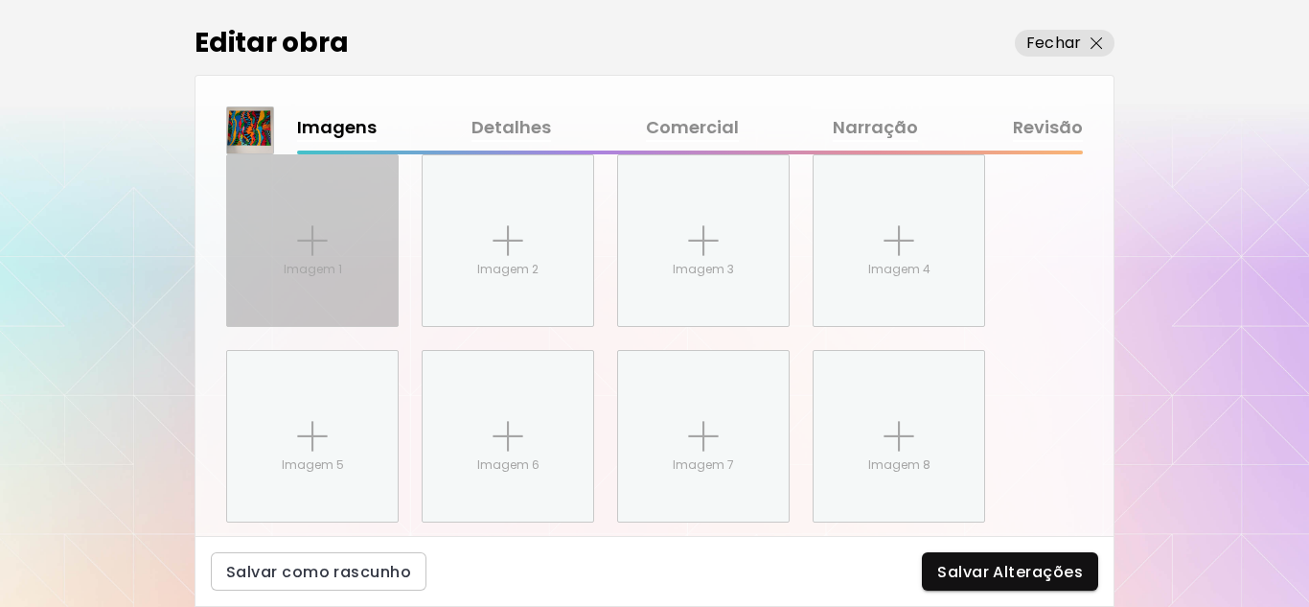
click at [340, 250] on div "Imagem 1" at bounding box center [312, 240] width 171 height 171
click at [0, 0] on input "Imagem 1" at bounding box center [0, 0] width 0 height 0
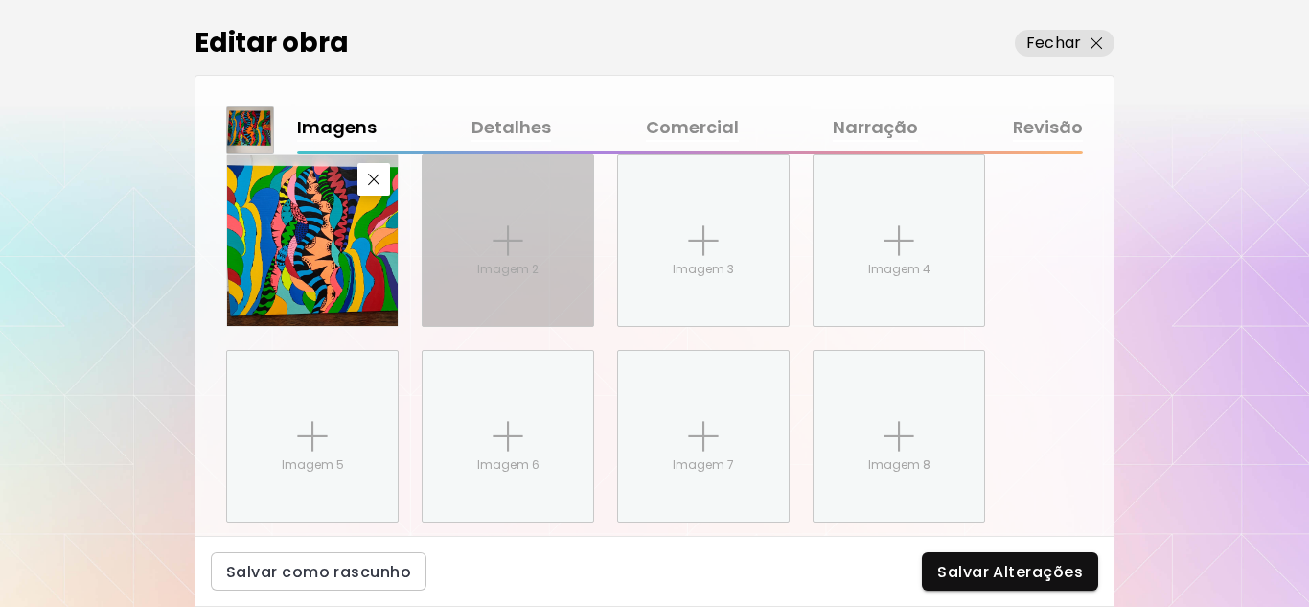
click at [497, 265] on p "Imagem 2" at bounding box center [507, 269] width 61 height 17
click at [0, 0] on input "Imagem 2" at bounding box center [0, 0] width 0 height 0
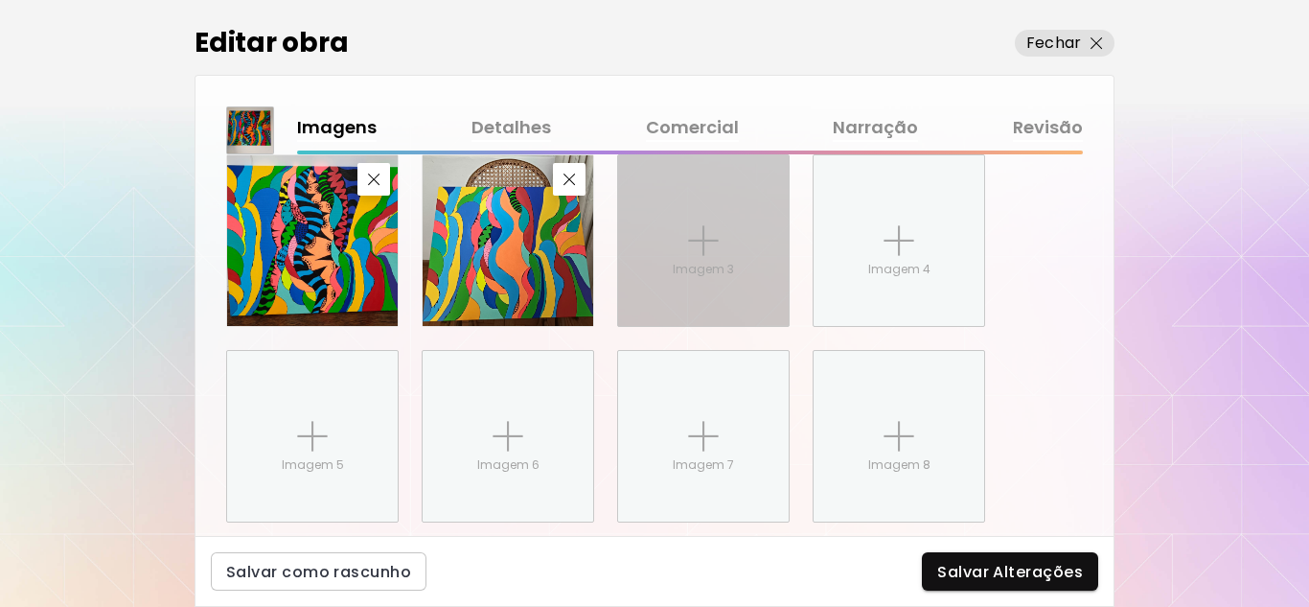
click at [709, 250] on img at bounding box center [703, 240] width 31 height 31
click at [0, 0] on input "Imagem 3" at bounding box center [0, 0] width 0 height 0
click at [699, 235] on img at bounding box center [703, 240] width 31 height 31
click at [0, 0] on input "Imagem 3" at bounding box center [0, 0] width 0 height 0
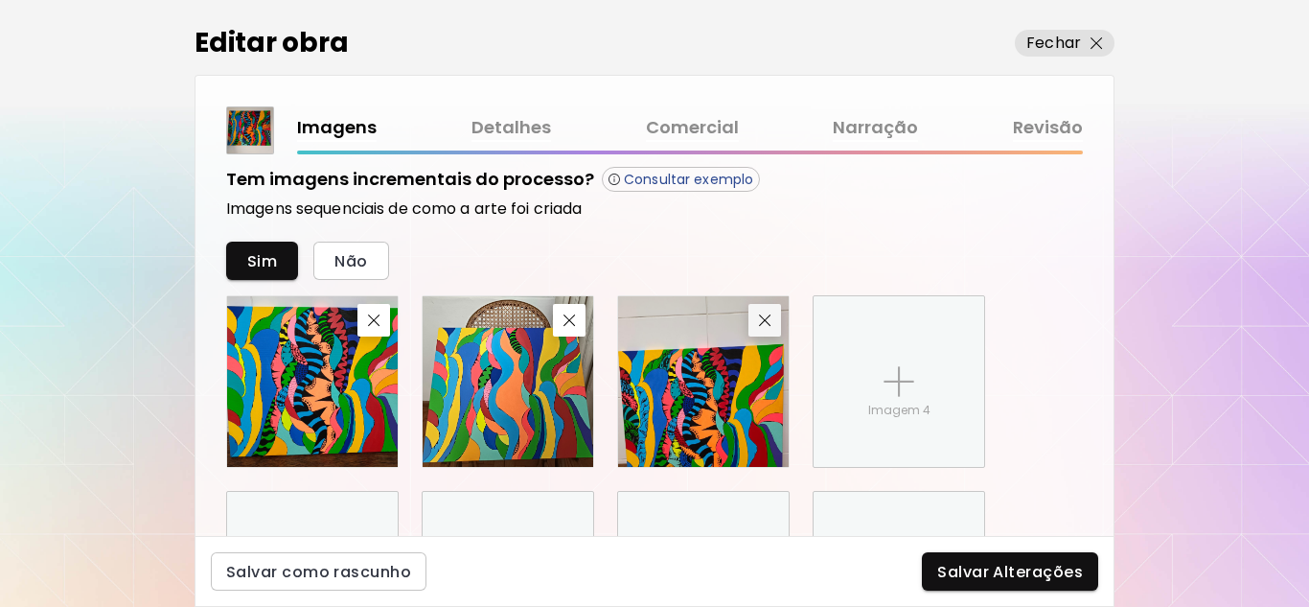
click at [762, 175] on div "Tem imagens incrementais do processo? Consultar exemplo Imagens sequenciais de …" at bounding box center [654, 415] width 857 height 497
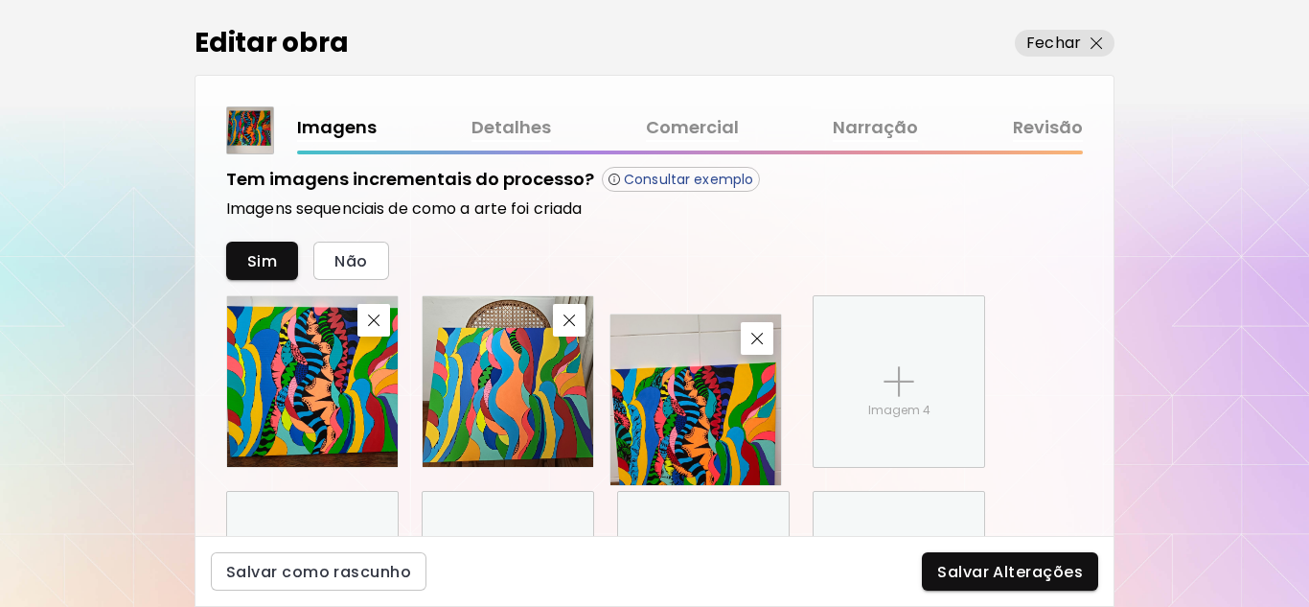
drag, startPoint x: 700, startPoint y: 389, endPoint x: 692, endPoint y: 411, distance: 23.3
click at [692, 411] on img at bounding box center [695, 399] width 171 height 171
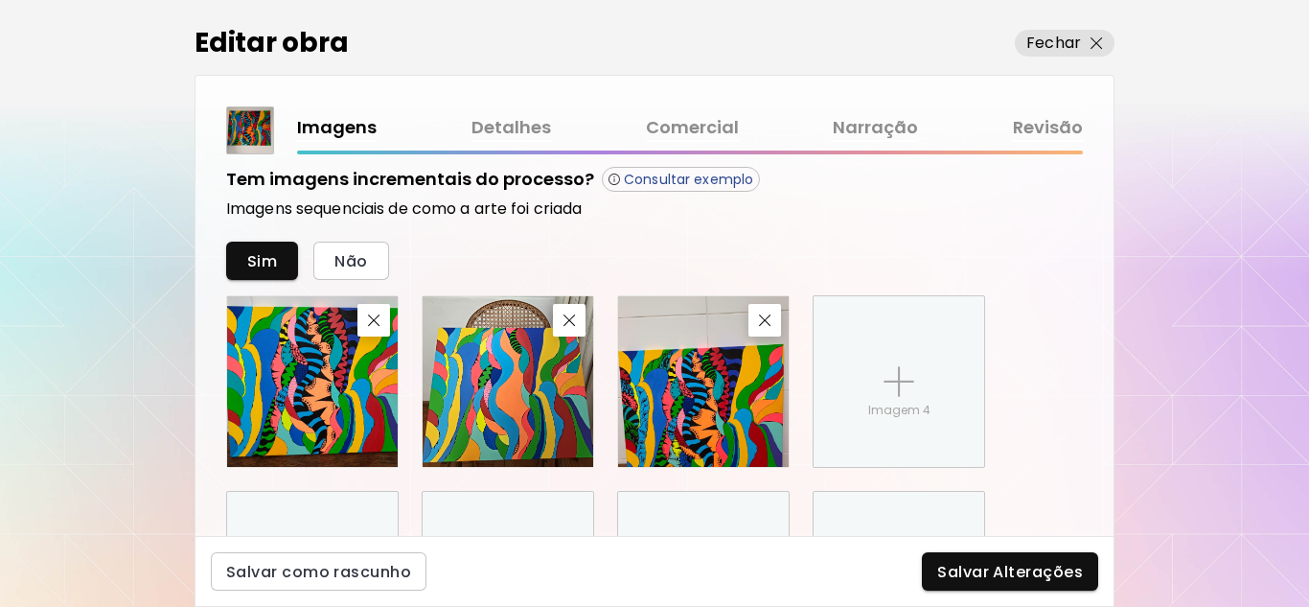
click at [696, 372] on img at bounding box center [703, 381] width 171 height 171
click at [764, 320] on img "button" at bounding box center [765, 320] width 12 height 12
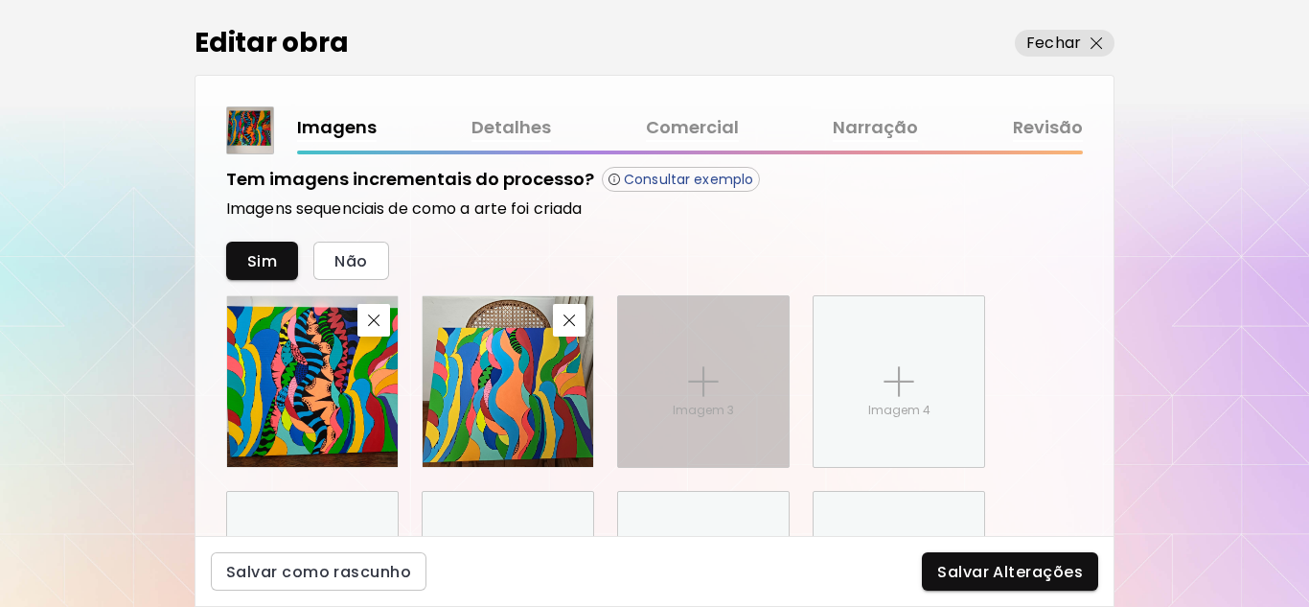
click at [699, 388] on img at bounding box center [703, 381] width 31 height 31
click at [0, 0] on input "Imagem 3" at bounding box center [0, 0] width 0 height 0
click at [680, 412] on p "Imagem 3" at bounding box center [703, 410] width 61 height 17
click at [0, 0] on input "Imagem 3" at bounding box center [0, 0] width 0 height 0
click at [729, 414] on p "Imagem 3" at bounding box center [703, 410] width 61 height 17
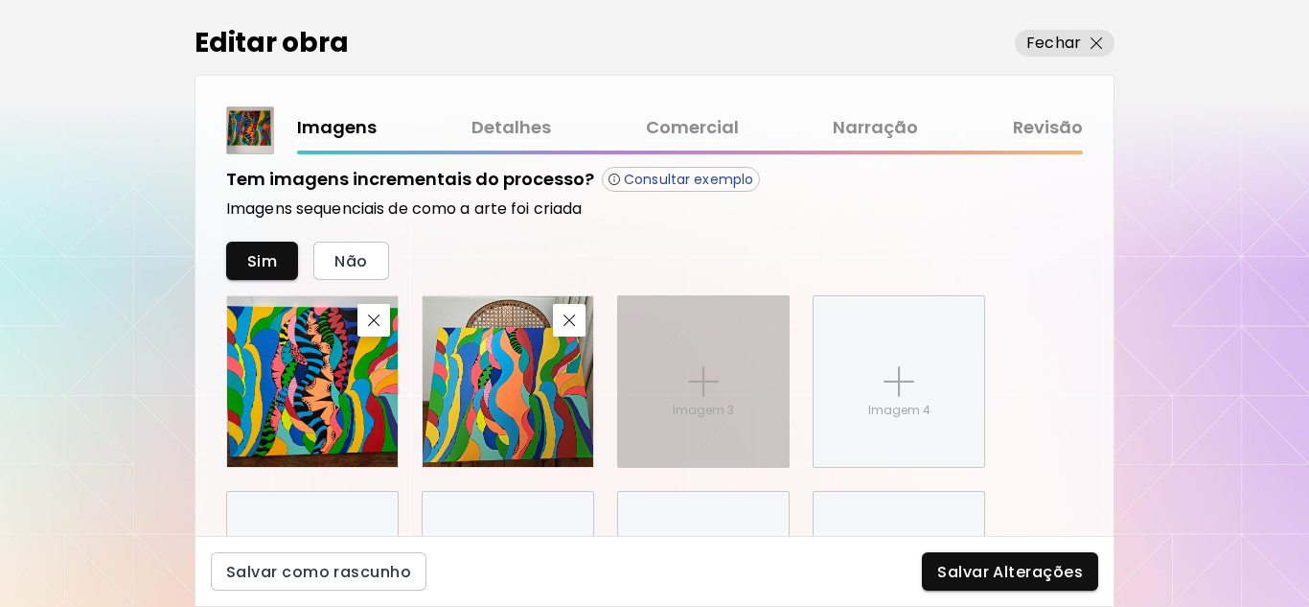
click at [0, 0] on input "Imagem 3" at bounding box center [0, 0] width 0 height 0
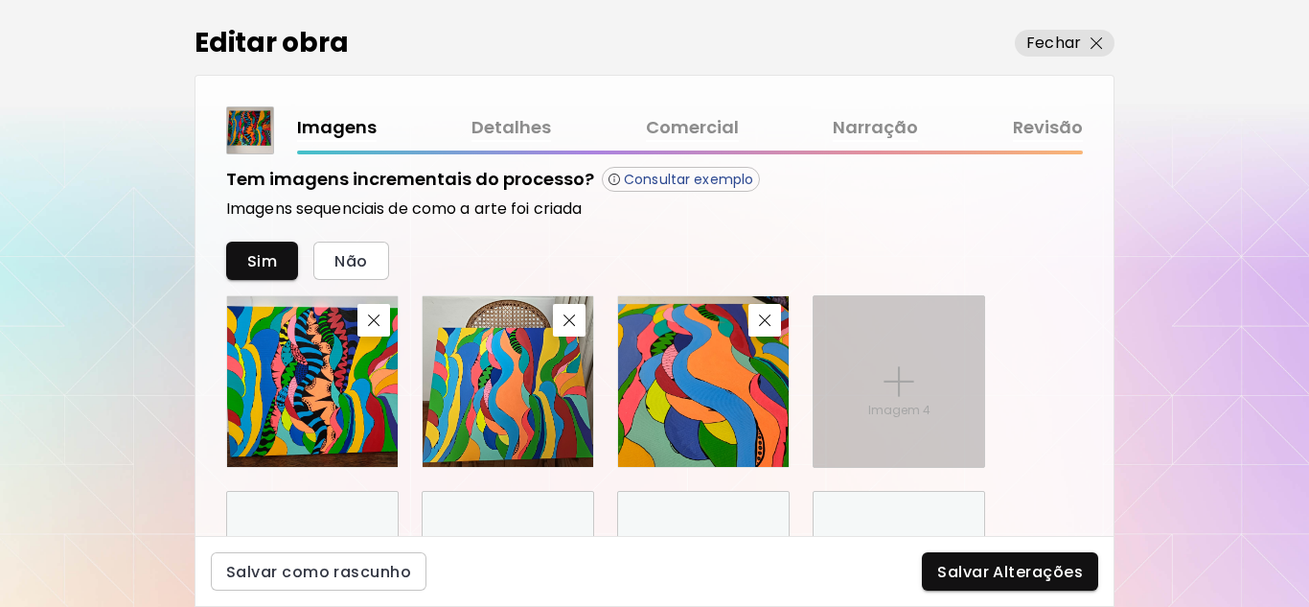
click at [907, 400] on div "Imagem 4" at bounding box center [899, 381] width 171 height 171
click at [0, 0] on input "Imagem 4" at bounding box center [0, 0] width 0 height 0
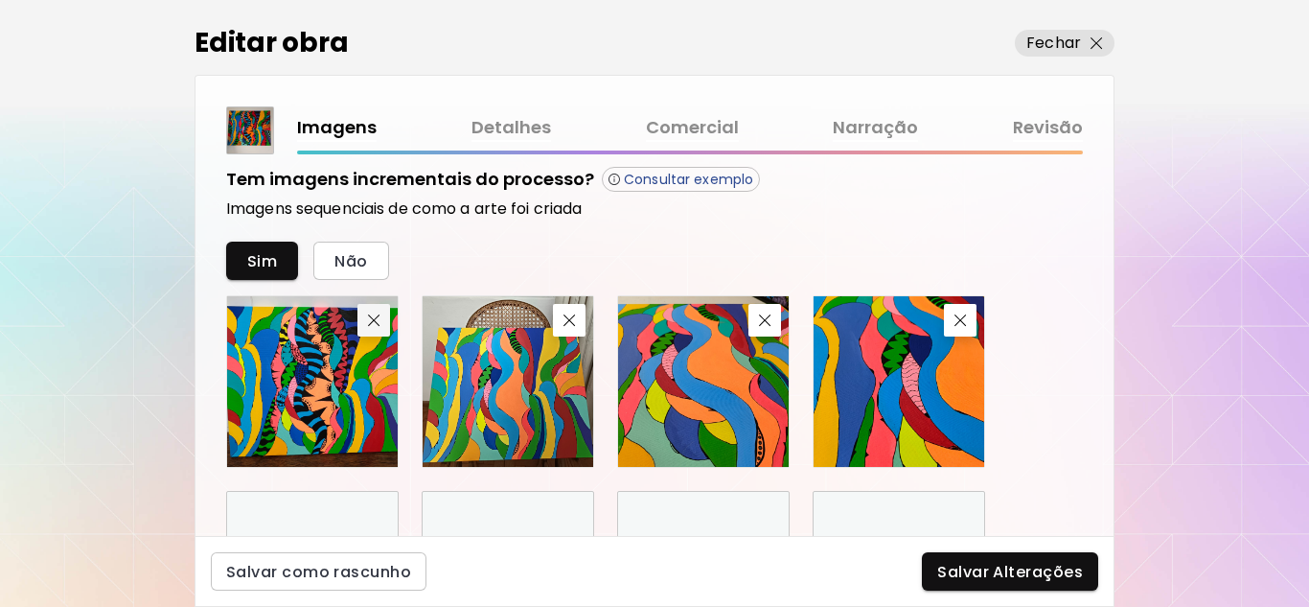
click at [370, 318] on img "button" at bounding box center [374, 320] width 12 height 12
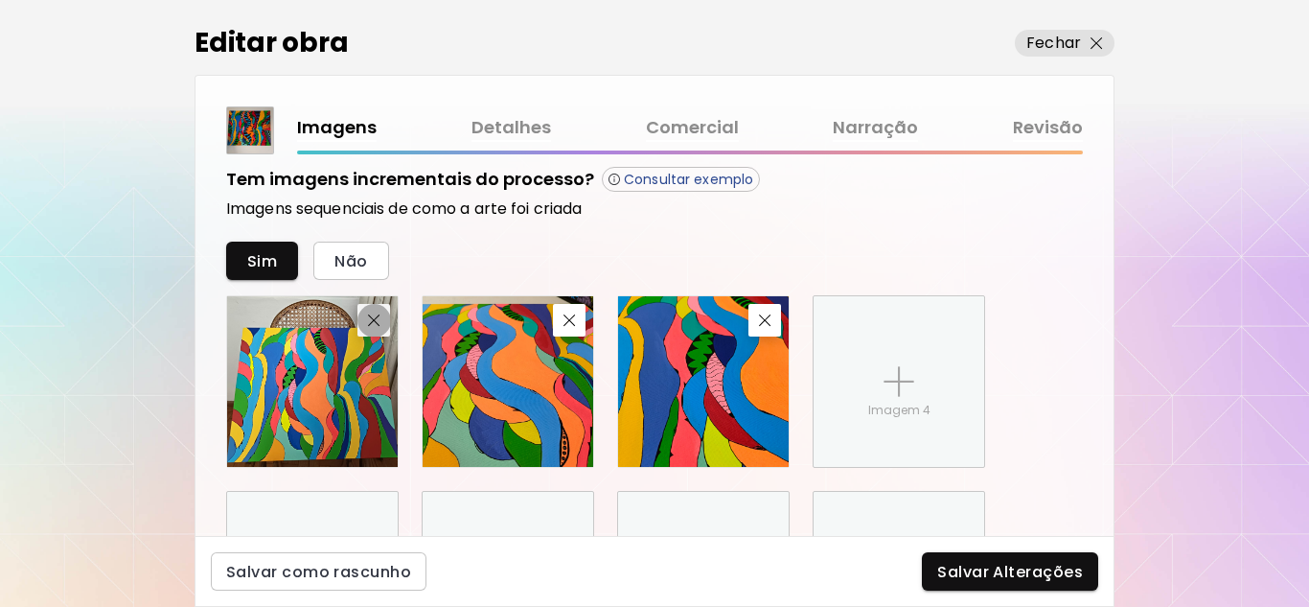
click at [373, 323] on img "button" at bounding box center [374, 320] width 12 height 12
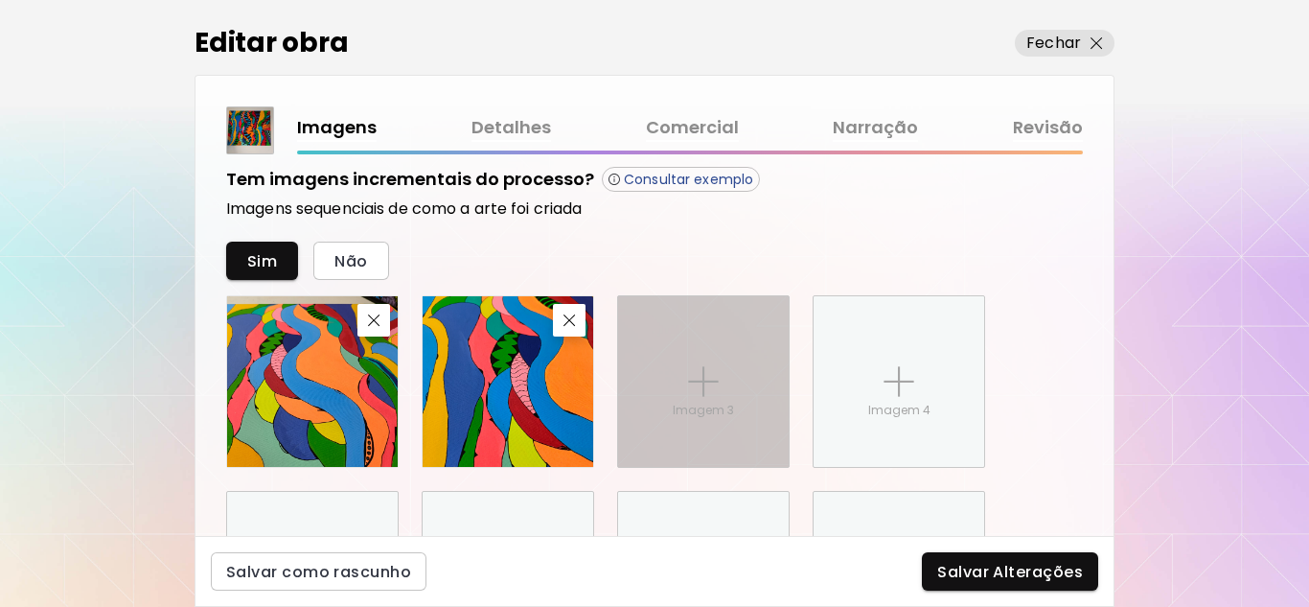
click at [711, 392] on img at bounding box center [703, 381] width 31 height 31
click at [0, 0] on input "Imagem 3" at bounding box center [0, 0] width 0 height 0
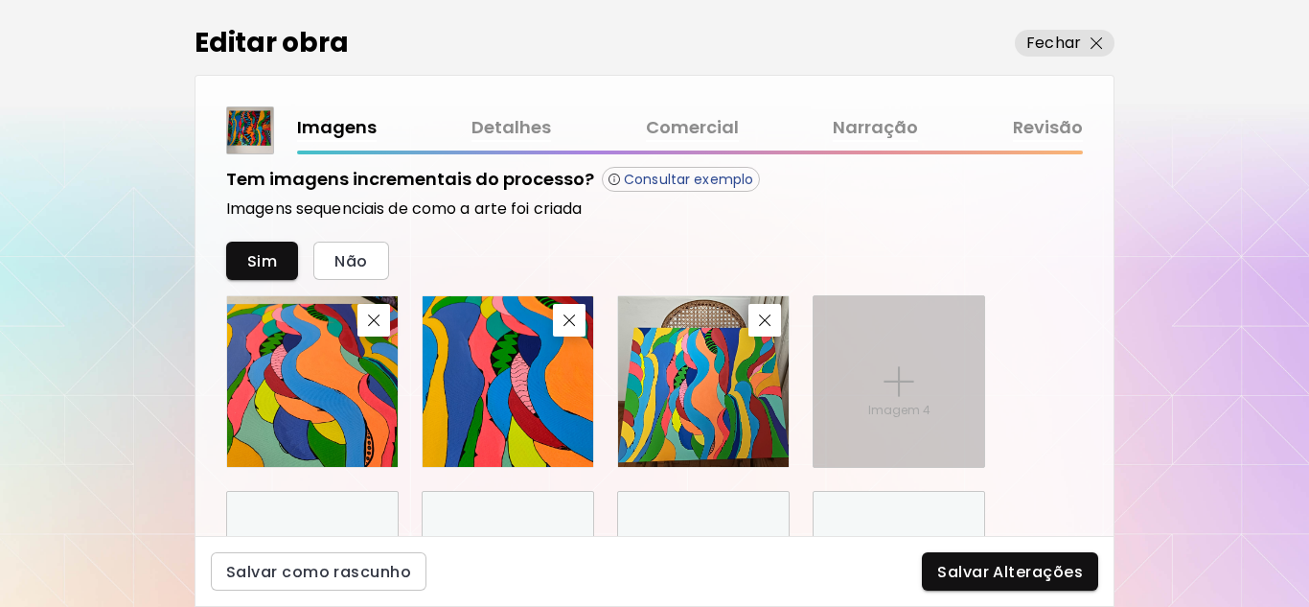
click at [902, 397] on img at bounding box center [899, 381] width 31 height 31
click at [0, 0] on input "Imagem 4" at bounding box center [0, 0] width 0 height 0
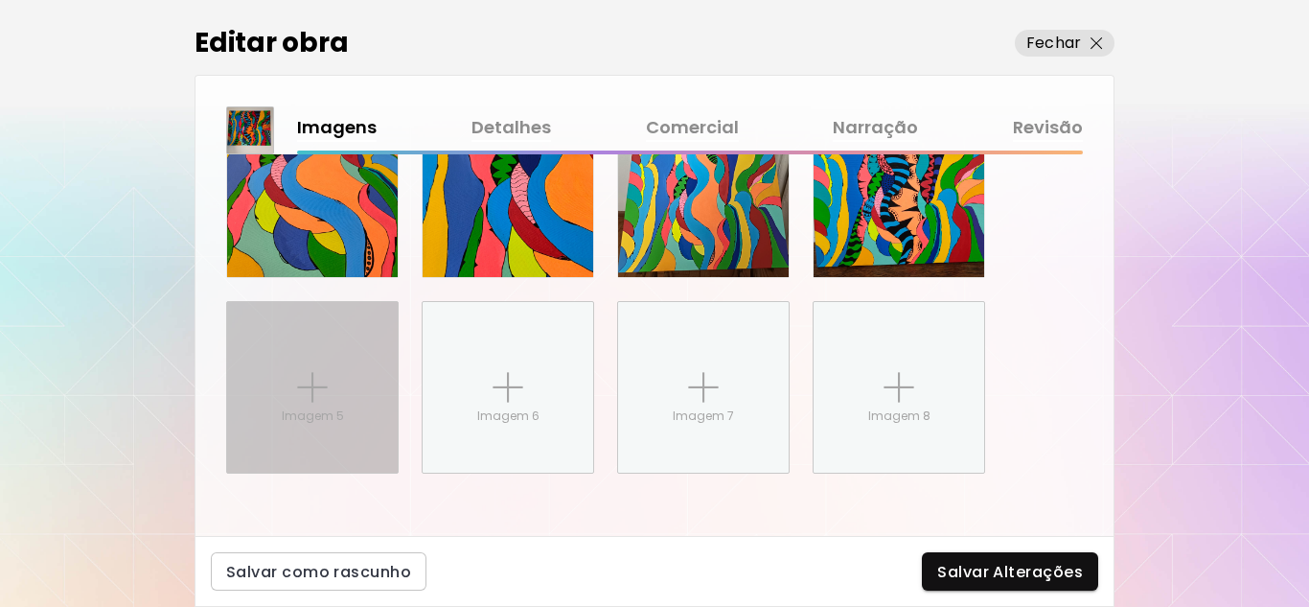
scroll to position [1200, 0]
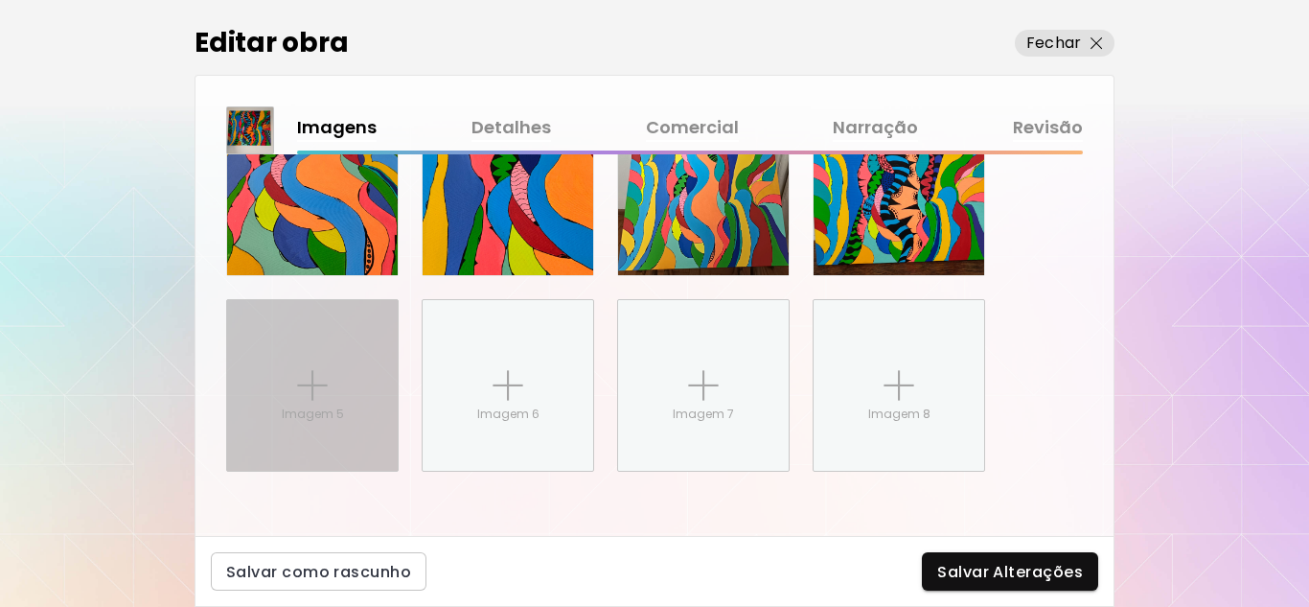
click at [301, 388] on img at bounding box center [312, 385] width 31 height 31
click at [0, 0] on input "Imagem 5" at bounding box center [0, 0] width 0 height 0
click at [310, 386] on img at bounding box center [312, 385] width 31 height 31
click at [0, 0] on input "Imagem 5" at bounding box center [0, 0] width 0 height 0
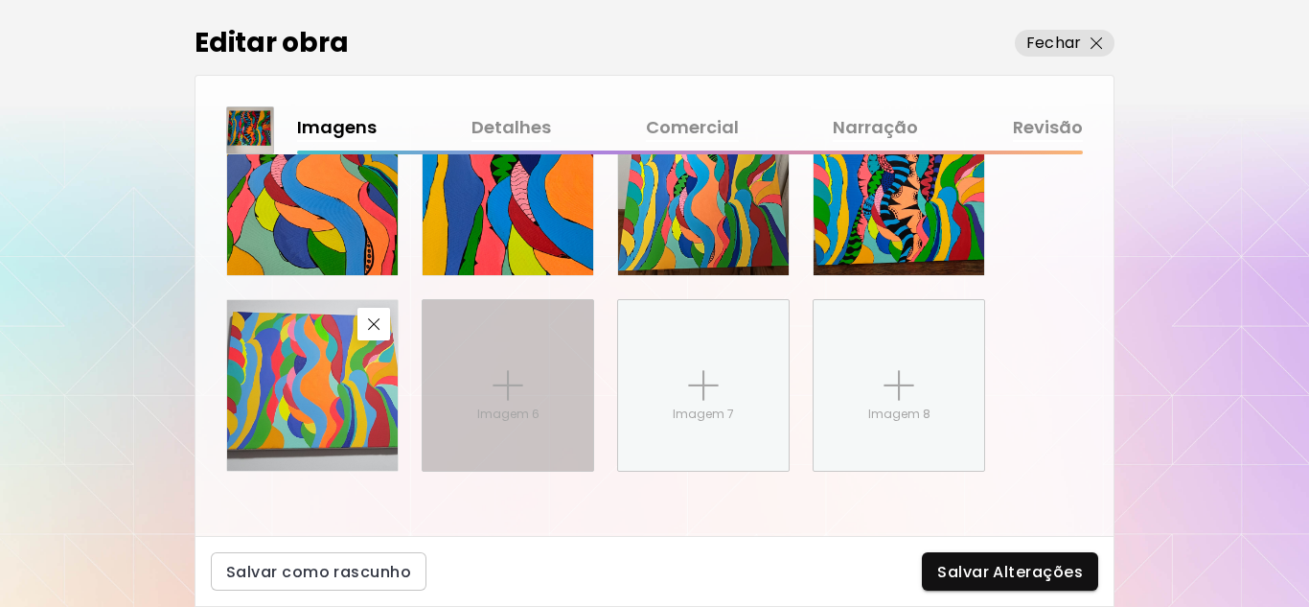
click at [531, 411] on p "Imagem 6" at bounding box center [508, 413] width 62 height 17
click at [0, 0] on input "Imagem 6" at bounding box center [0, 0] width 0 height 0
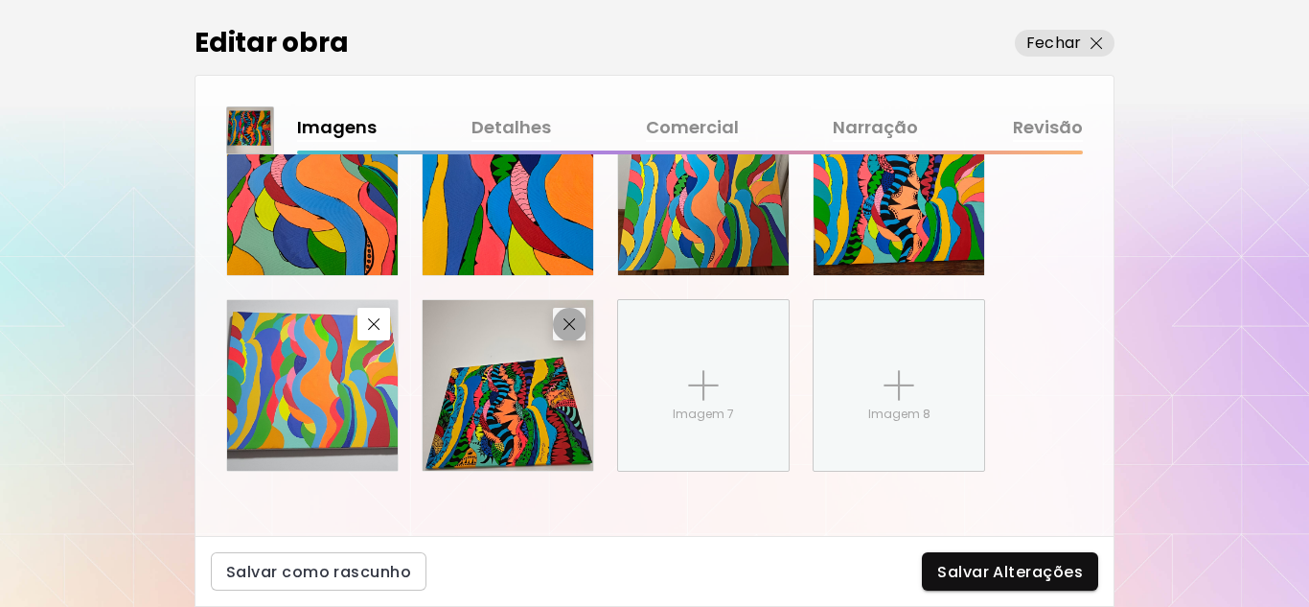
click at [566, 323] on img "button" at bounding box center [569, 324] width 12 height 12
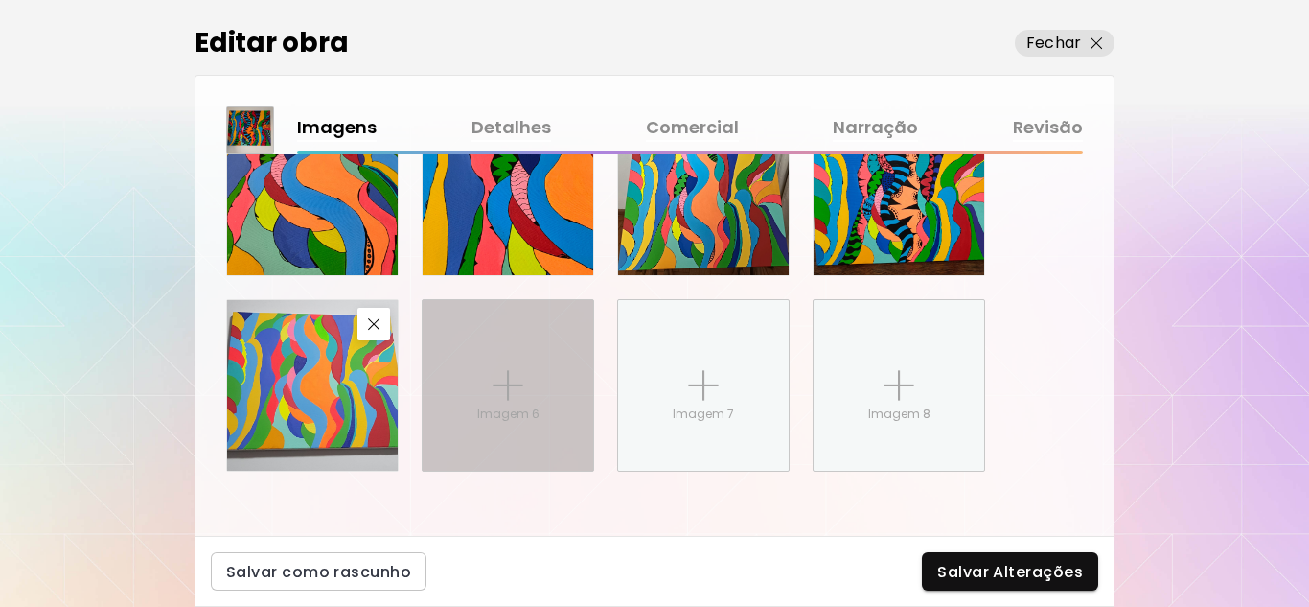
click at [492, 386] on div "Imagem 6" at bounding box center [508, 385] width 171 height 171
click at [0, 0] on input "Imagem 6" at bounding box center [0, 0] width 0 height 0
click at [505, 381] on img at bounding box center [508, 385] width 31 height 31
click at [0, 0] on input "Imagem 6" at bounding box center [0, 0] width 0 height 0
click at [522, 387] on img at bounding box center [508, 385] width 31 height 31
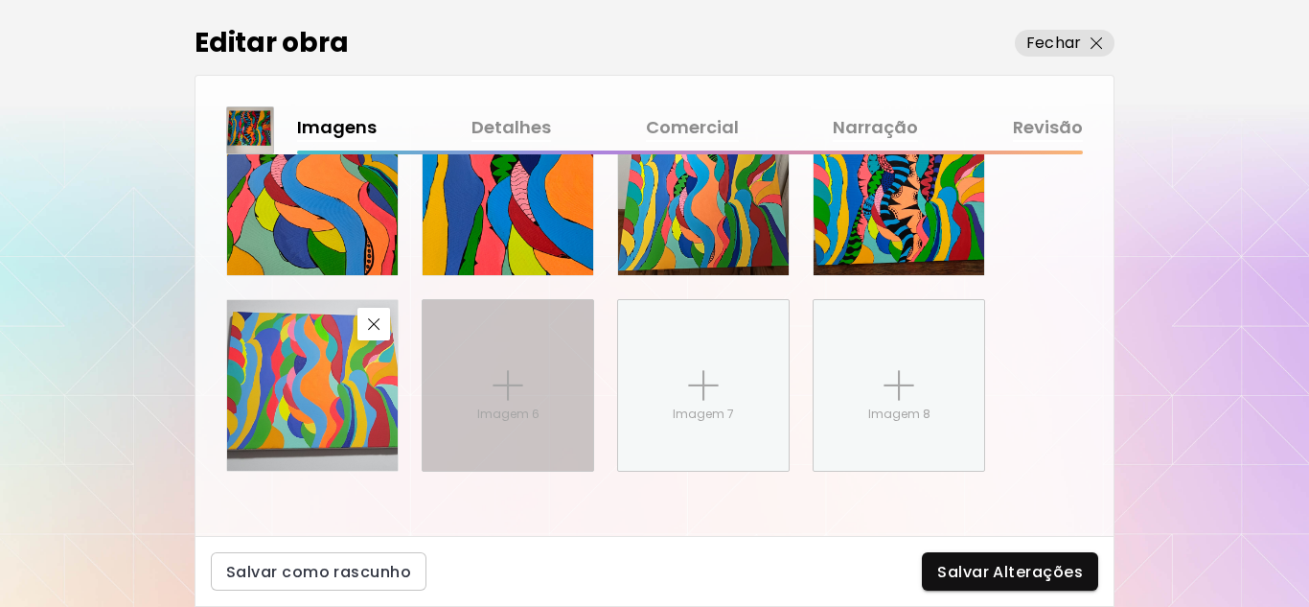
click at [0, 0] on input "Imagem 6" at bounding box center [0, 0] width 0 height 0
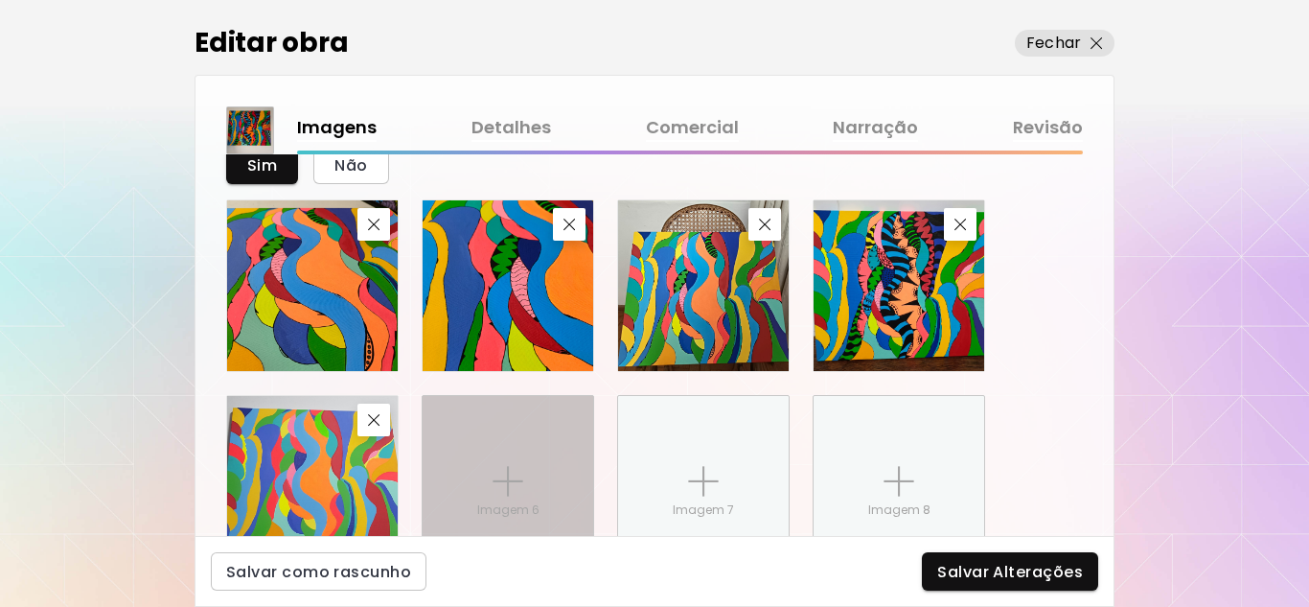
click at [536, 461] on div "Imagem 6" at bounding box center [508, 481] width 171 height 171
click at [0, 0] on input "Imagem 6" at bounding box center [0, 0] width 0 height 0
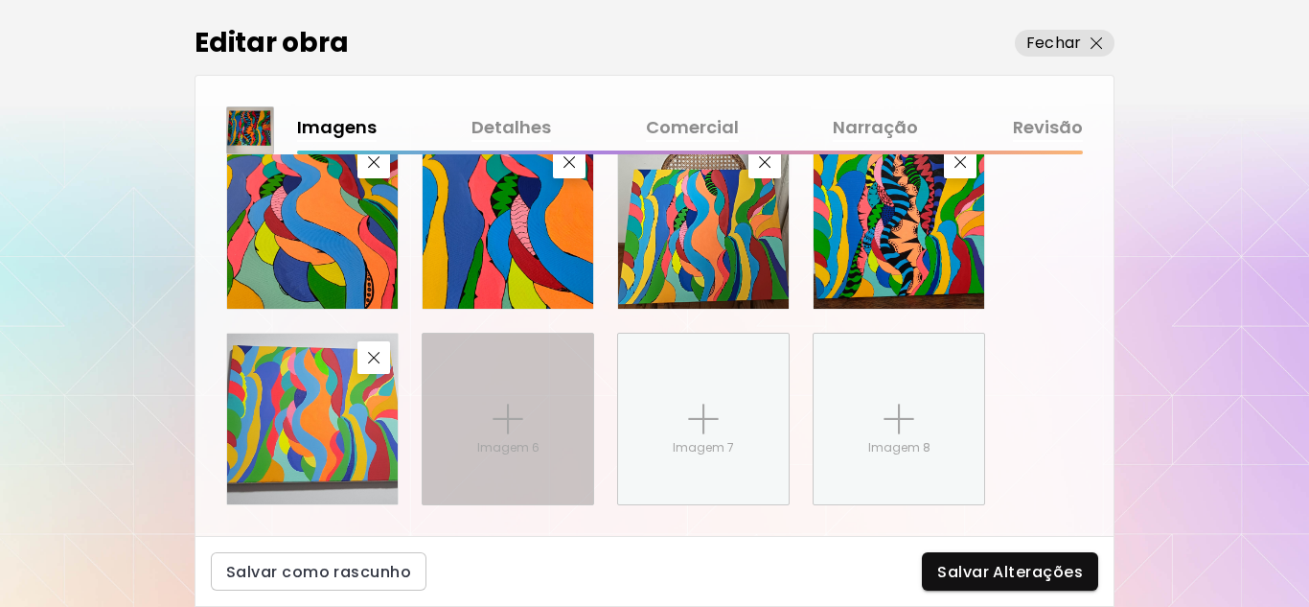
scroll to position [1205, 0]
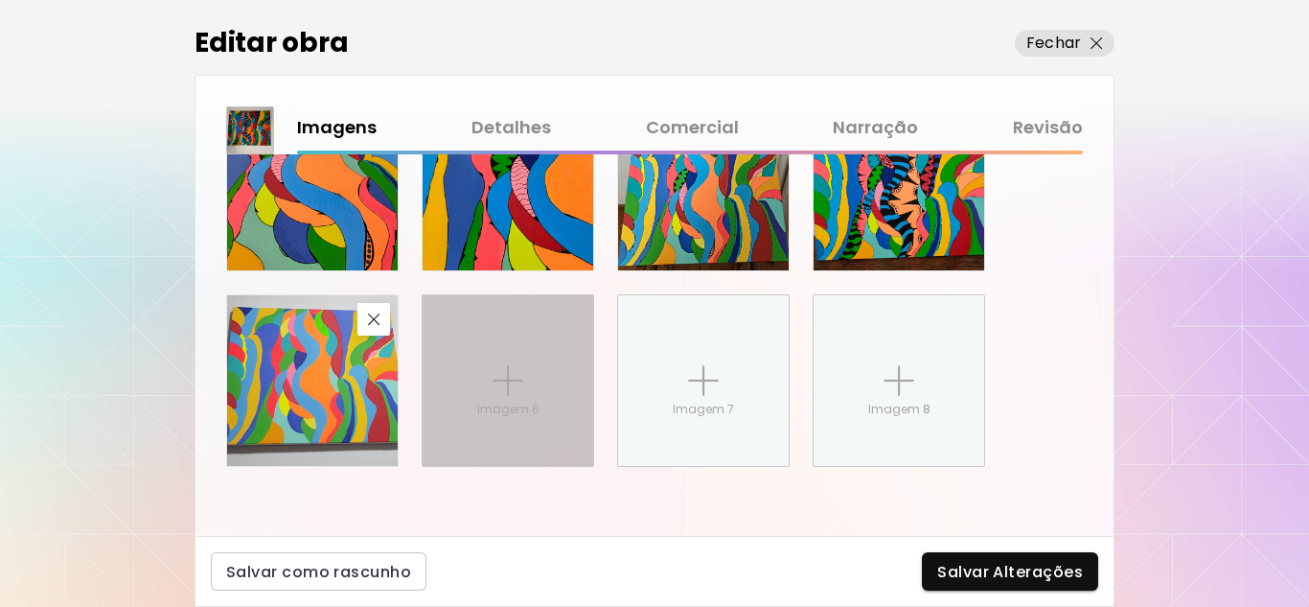
click at [526, 401] on p "Imagem 6" at bounding box center [508, 409] width 62 height 17
click at [0, 0] on input "Imagem 6" at bounding box center [0, 0] width 0 height 0
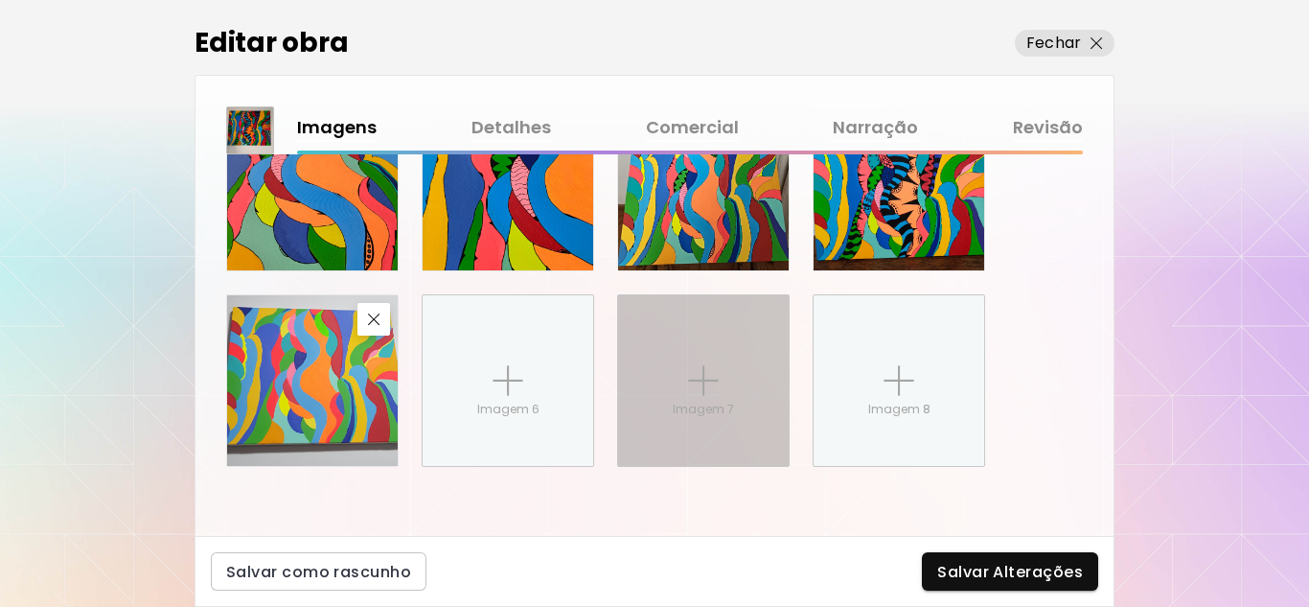
click at [706, 393] on img at bounding box center [703, 380] width 31 height 31
click at [0, 0] on input "Imagem 7" at bounding box center [0, 0] width 0 height 0
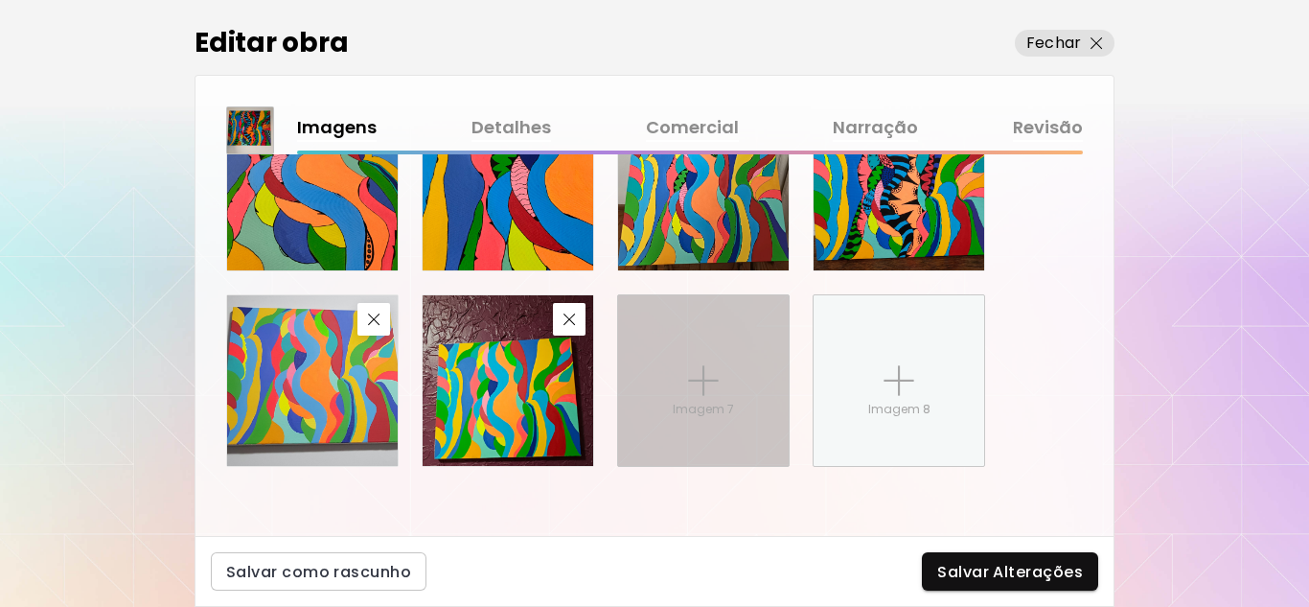
click at [704, 404] on p "Imagem 7" at bounding box center [703, 409] width 61 height 17
click at [0, 0] on input "Imagem 7" at bounding box center [0, 0] width 0 height 0
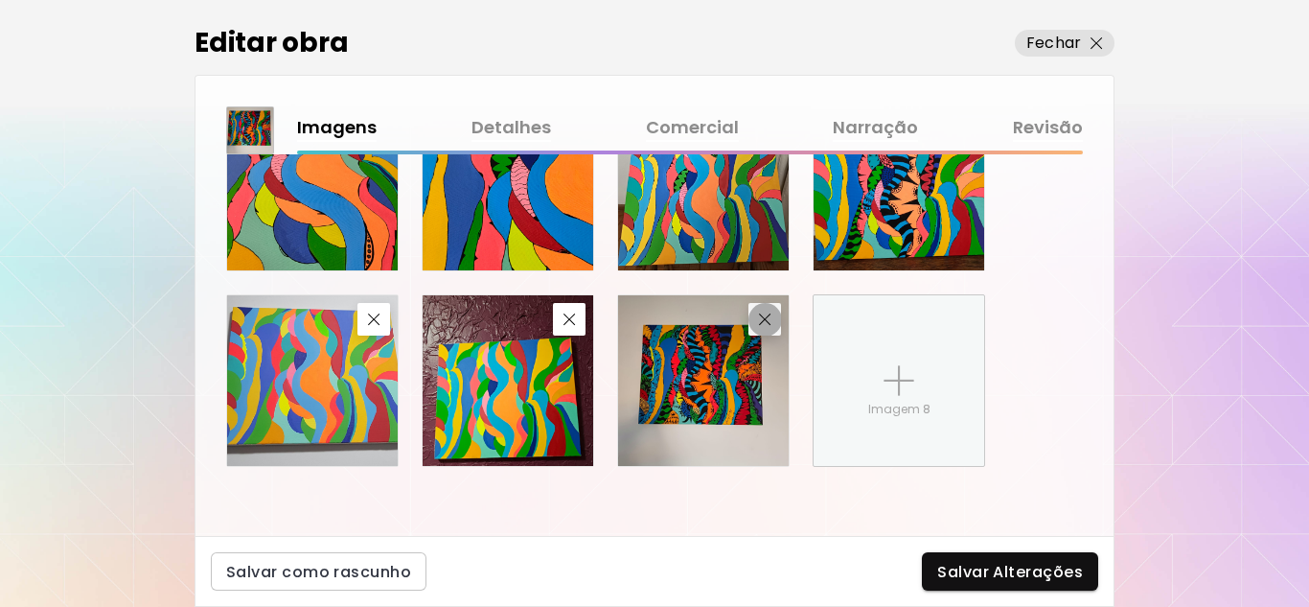
click at [766, 323] on img "button" at bounding box center [765, 319] width 12 height 12
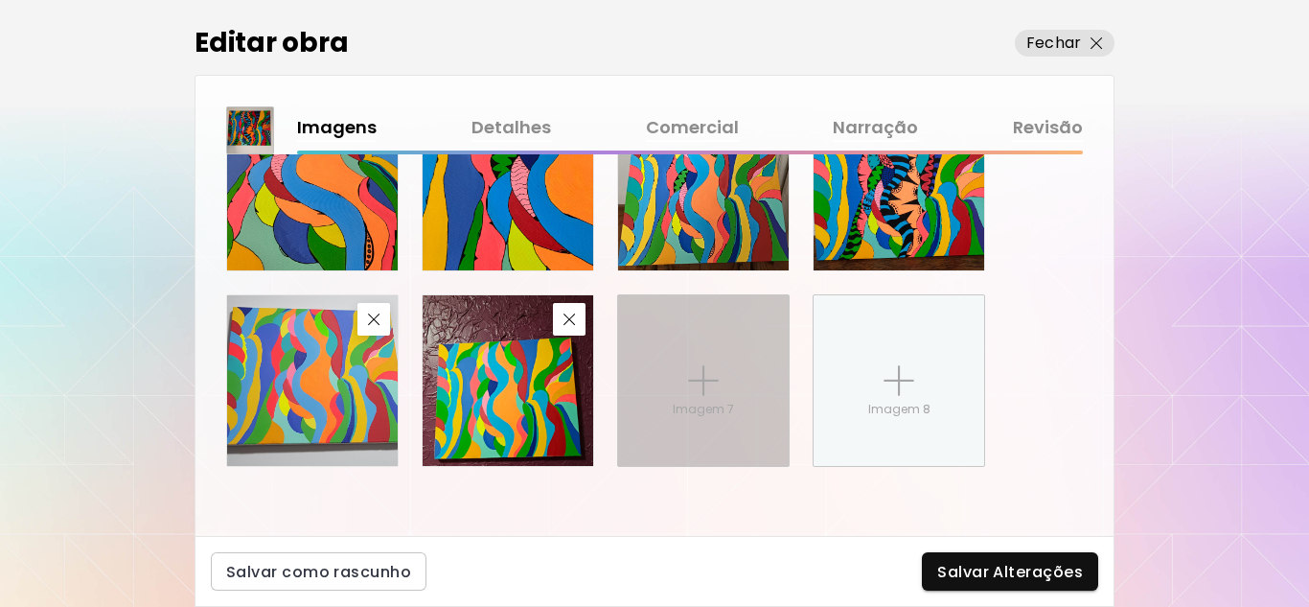
click at [693, 372] on img at bounding box center [703, 380] width 31 height 31
click at [0, 0] on input "Imagem 7" at bounding box center [0, 0] width 0 height 0
click at [715, 409] on p "Imagem 7" at bounding box center [703, 409] width 61 height 17
click at [0, 0] on input "Imagem 7" at bounding box center [0, 0] width 0 height 0
click at [701, 400] on div "Imagem 7" at bounding box center [703, 380] width 171 height 171
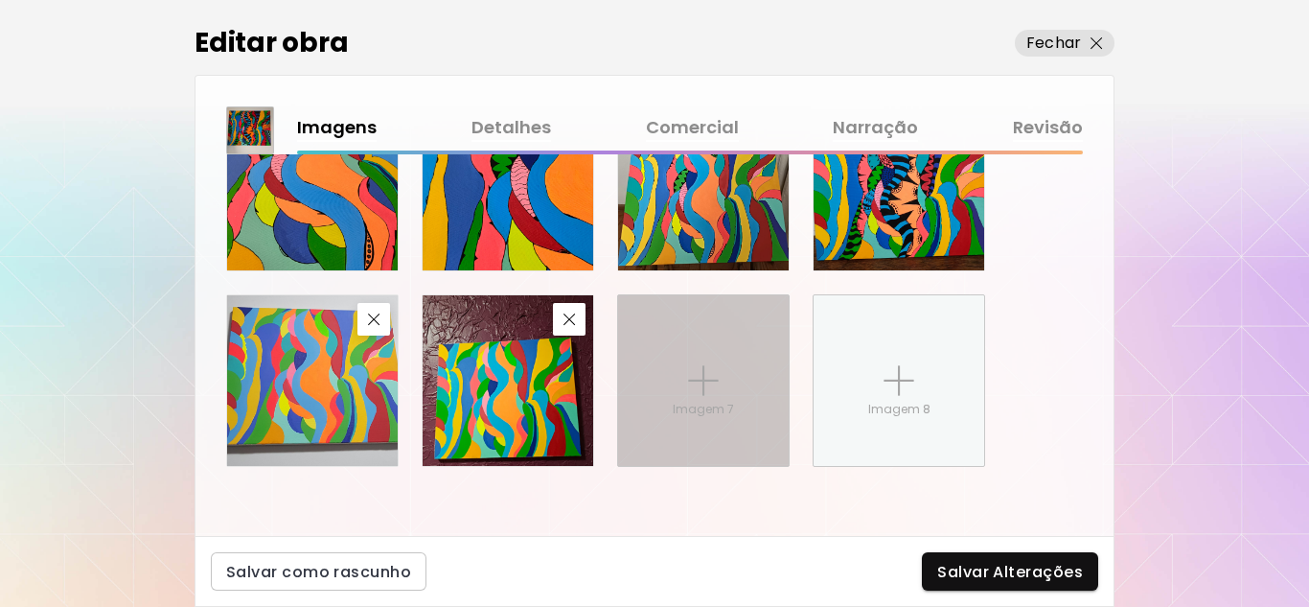
click at [0, 0] on input "Imagem 7" at bounding box center [0, 0] width 0 height 0
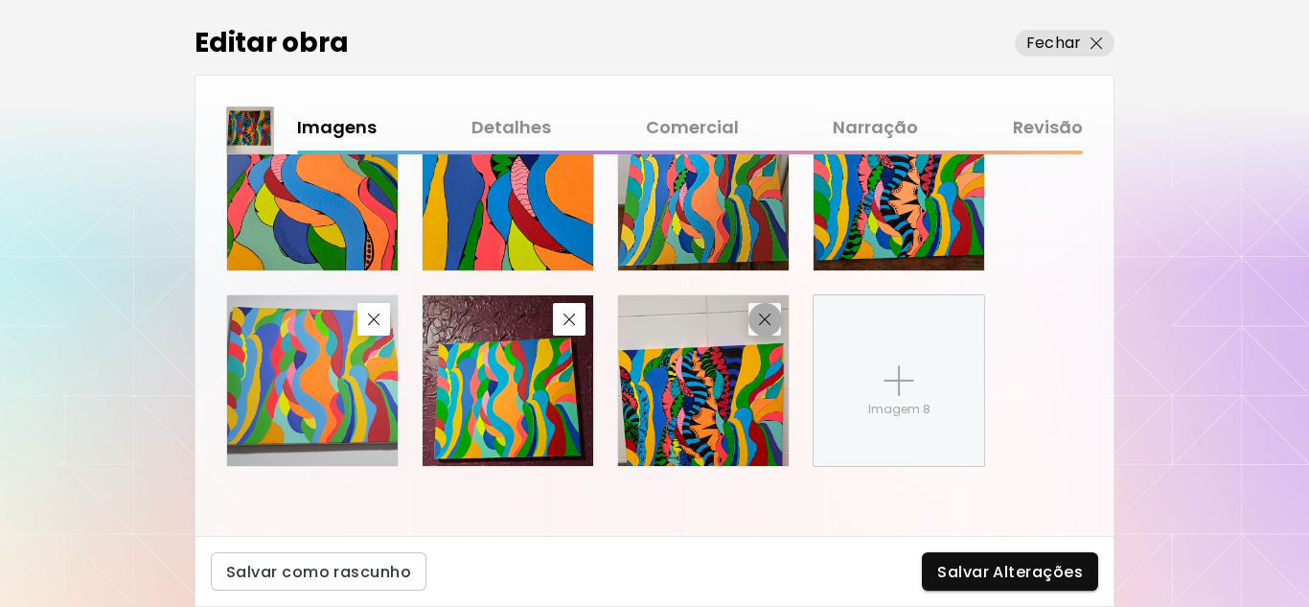
click at [760, 315] on img "button" at bounding box center [765, 319] width 12 height 12
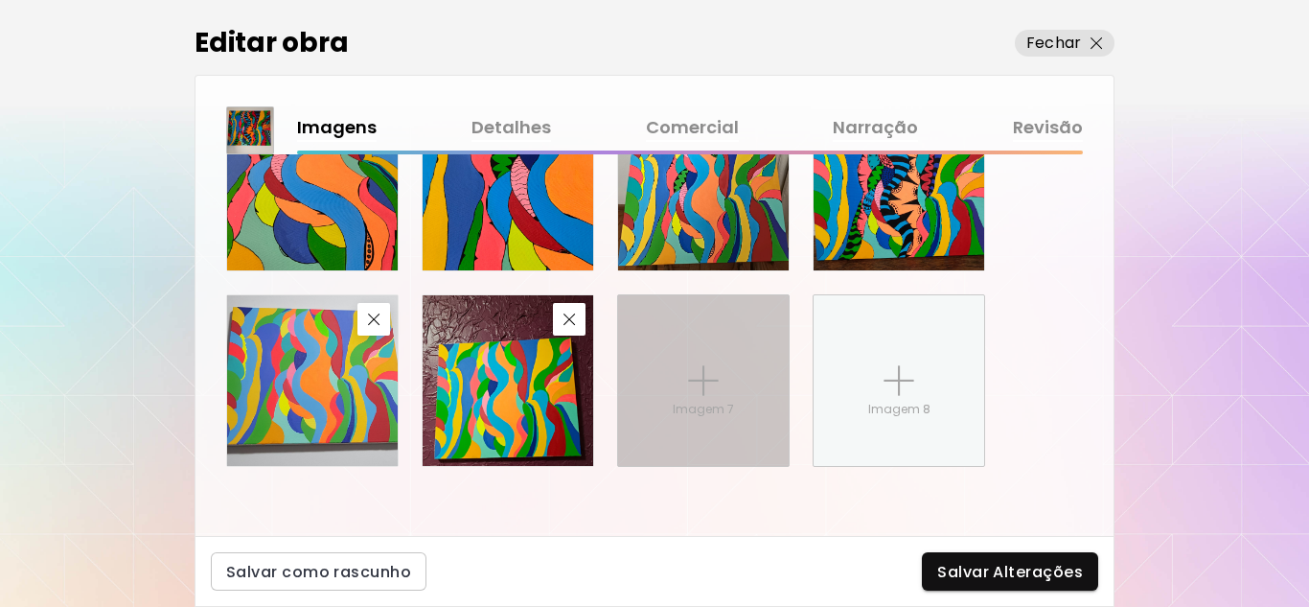
click at [707, 402] on p "Imagem 7" at bounding box center [703, 409] width 61 height 17
click at [0, 0] on input "Imagem 7" at bounding box center [0, 0] width 0 height 0
click at [712, 417] on p "Imagem 7" at bounding box center [703, 409] width 61 height 17
click at [0, 0] on input "Imagem 7" at bounding box center [0, 0] width 0 height 0
click at [704, 404] on p "Imagem 7" at bounding box center [703, 409] width 61 height 17
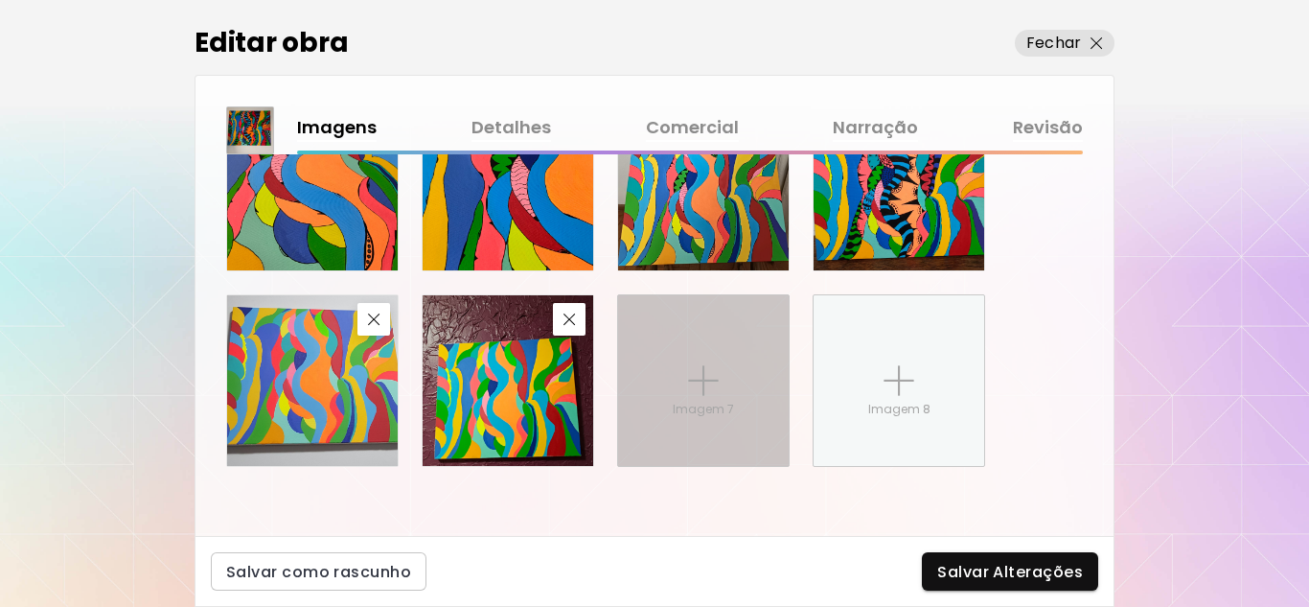
click at [0, 0] on input "Imagem 7" at bounding box center [0, 0] width 0 height 0
click at [700, 415] on p "Imagem 7" at bounding box center [703, 409] width 61 height 17
click at [0, 0] on input "Imagem 7" at bounding box center [0, 0] width 0 height 0
click at [736, 412] on div "Imagem 7" at bounding box center [703, 380] width 171 height 171
click at [0, 0] on input "Imagem 7" at bounding box center [0, 0] width 0 height 0
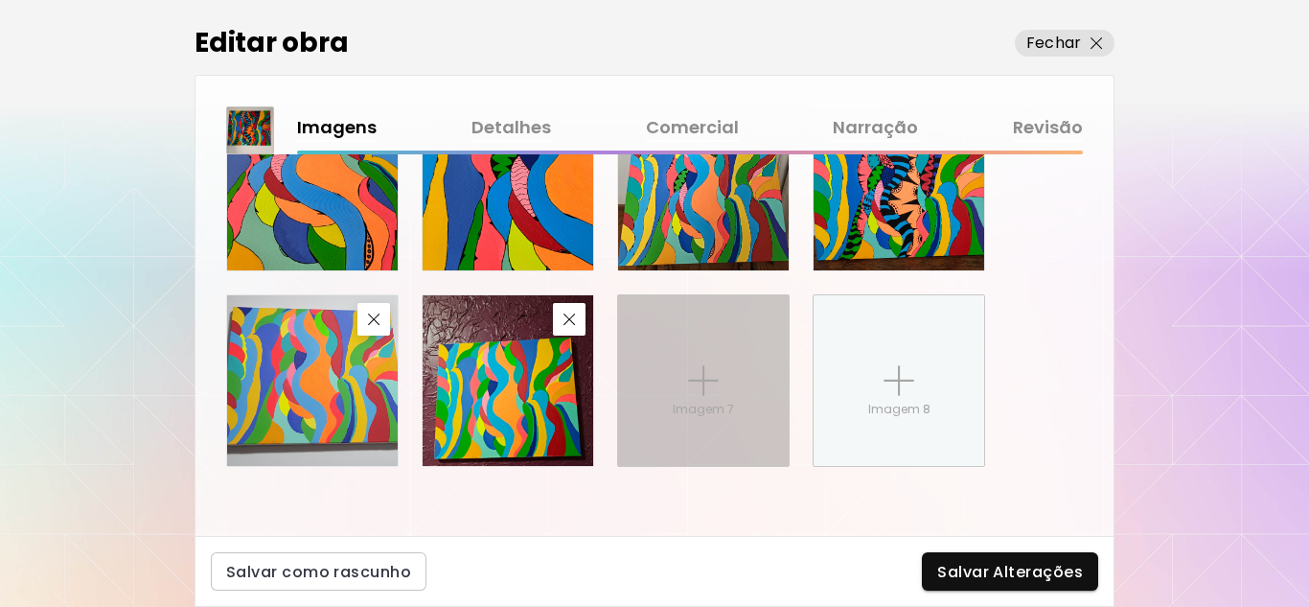
click at [706, 393] on img at bounding box center [703, 380] width 31 height 31
click at [0, 0] on input "Imagem 7" at bounding box center [0, 0] width 0 height 0
click at [708, 397] on div "Imagem 7" at bounding box center [703, 380] width 171 height 171
click at [0, 0] on input "Imagem 7" at bounding box center [0, 0] width 0 height 0
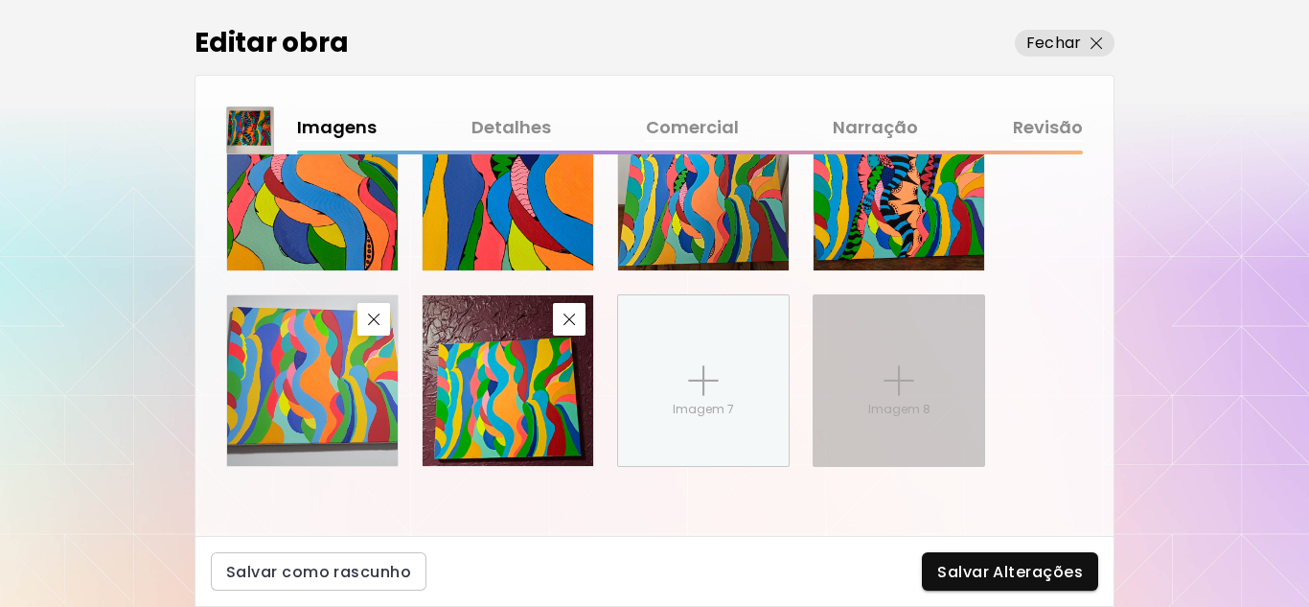
click at [914, 405] on p "Imagem 8" at bounding box center [899, 409] width 62 height 17
click at [0, 0] on input "Imagem 8" at bounding box center [0, 0] width 0 height 0
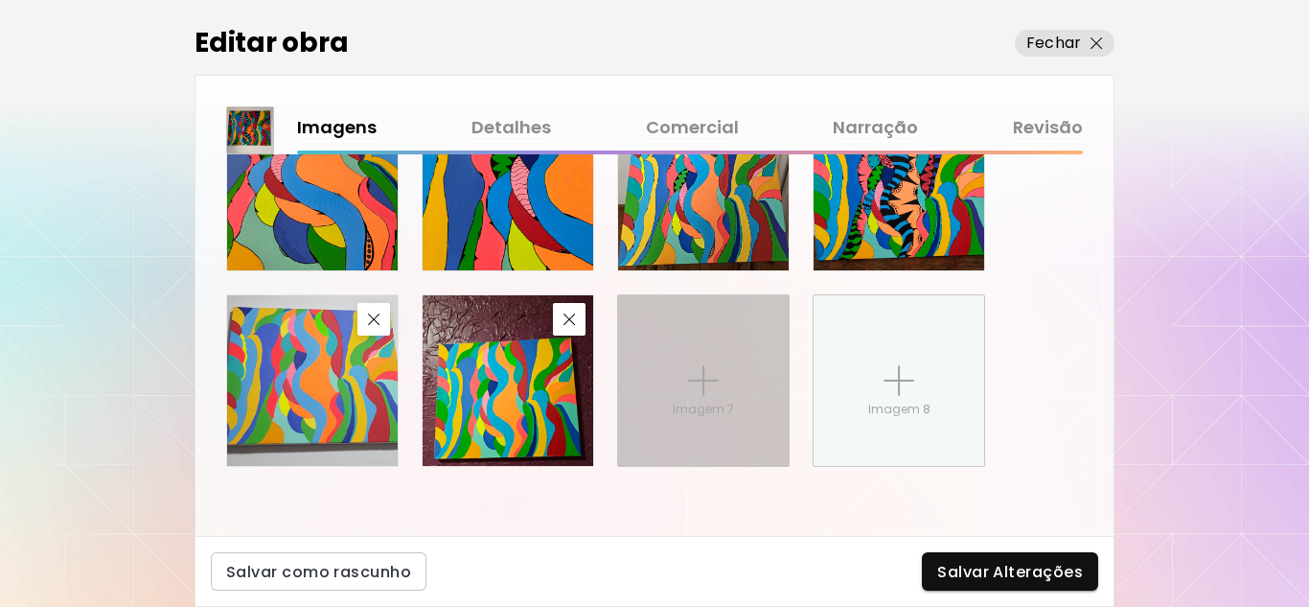
click at [699, 418] on p "Imagem 7" at bounding box center [703, 409] width 61 height 17
click at [0, 0] on input "Imagem 7" at bounding box center [0, 0] width 0 height 0
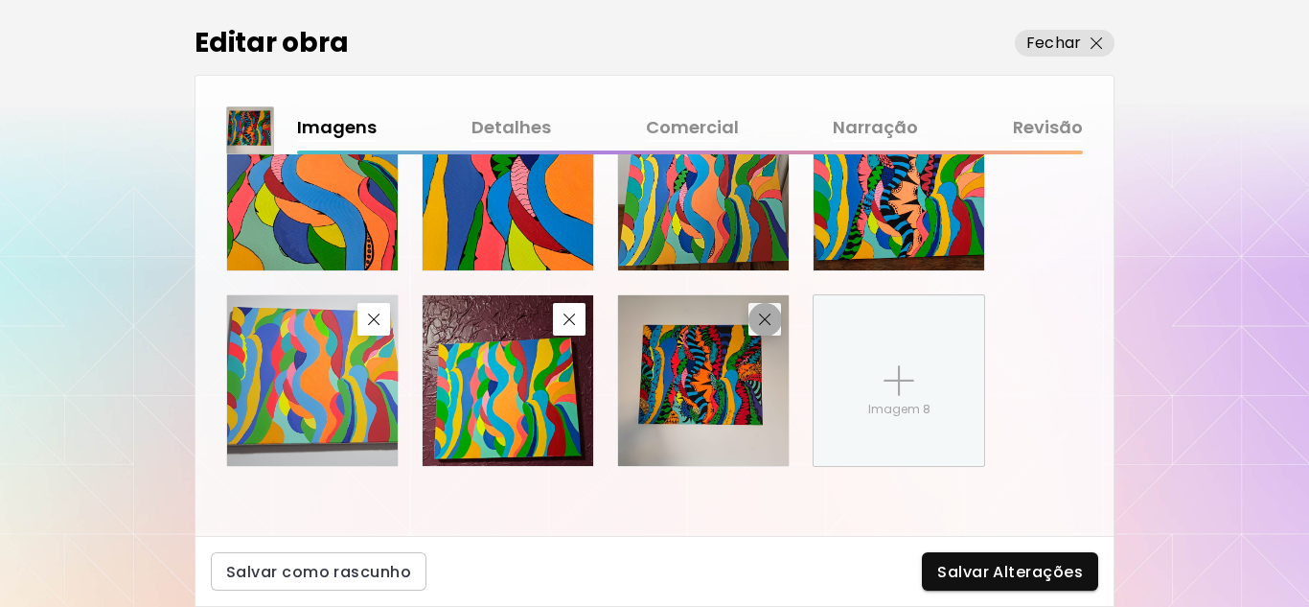
click at [769, 321] on img "button" at bounding box center [765, 319] width 12 height 12
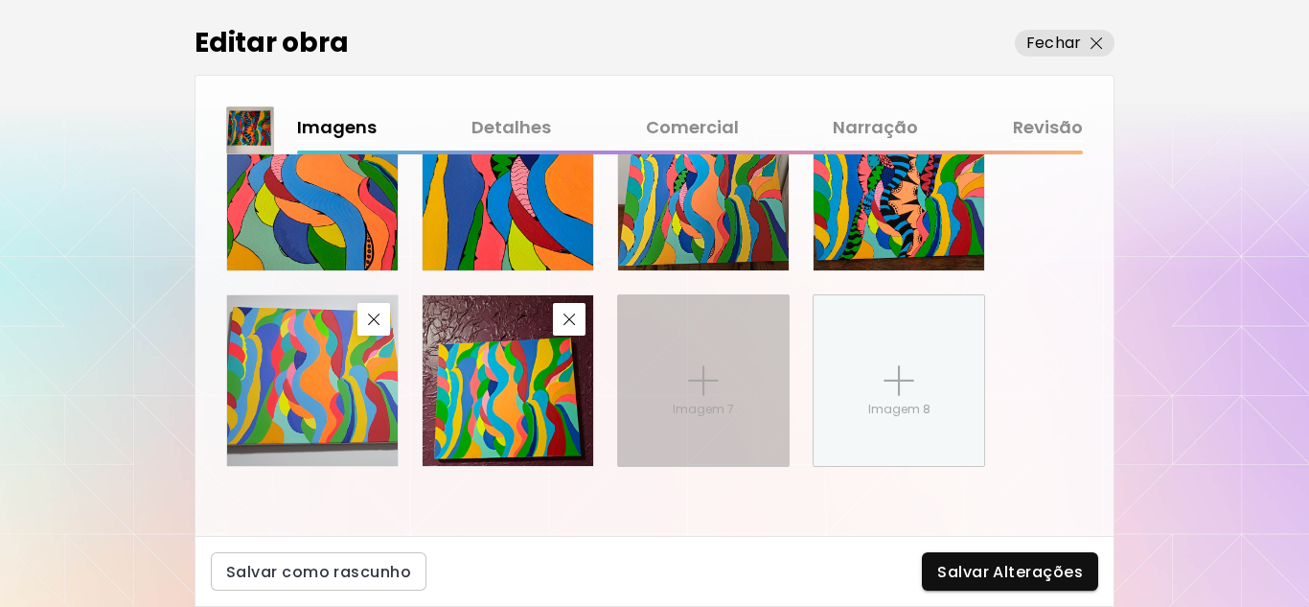
click at [677, 400] on div "Imagem 7" at bounding box center [703, 380] width 171 height 171
click at [0, 0] on input "Imagem 7" at bounding box center [0, 0] width 0 height 0
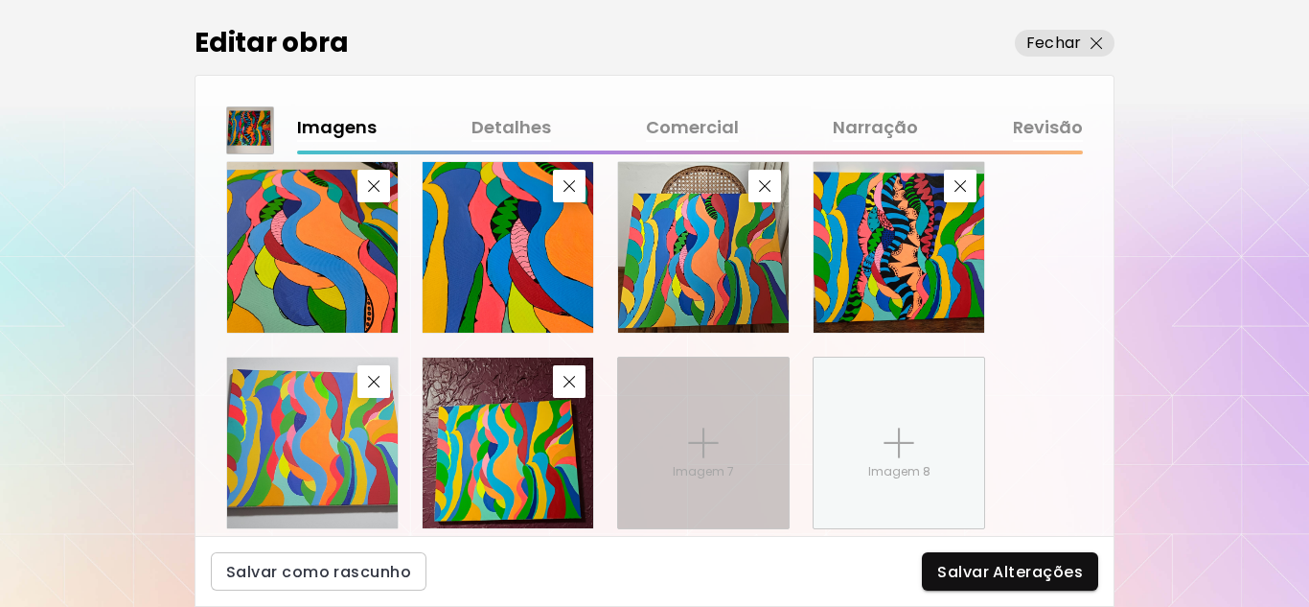
scroll to position [1109, 0]
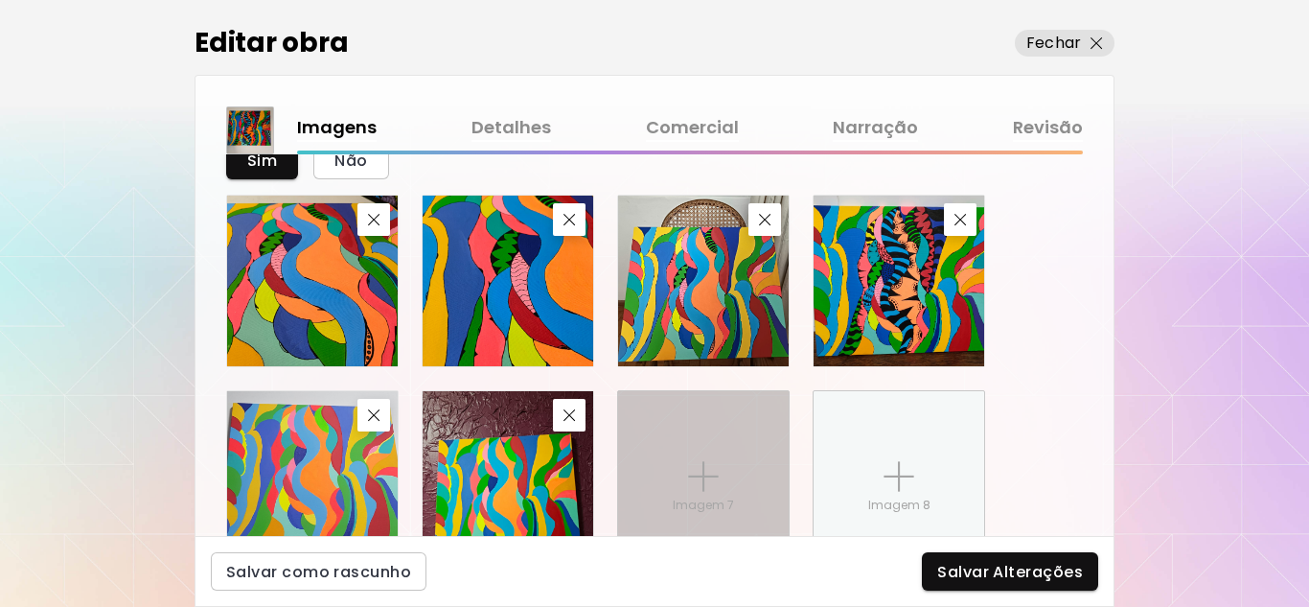
click at [700, 452] on div "Imagem 7" at bounding box center [703, 476] width 171 height 171
click at [0, 0] on input "Imagem 7" at bounding box center [0, 0] width 0 height 0
click at [704, 496] on p "Imagem 7" at bounding box center [703, 504] width 61 height 17
click at [0, 0] on input "Imagem 7" at bounding box center [0, 0] width 0 height 0
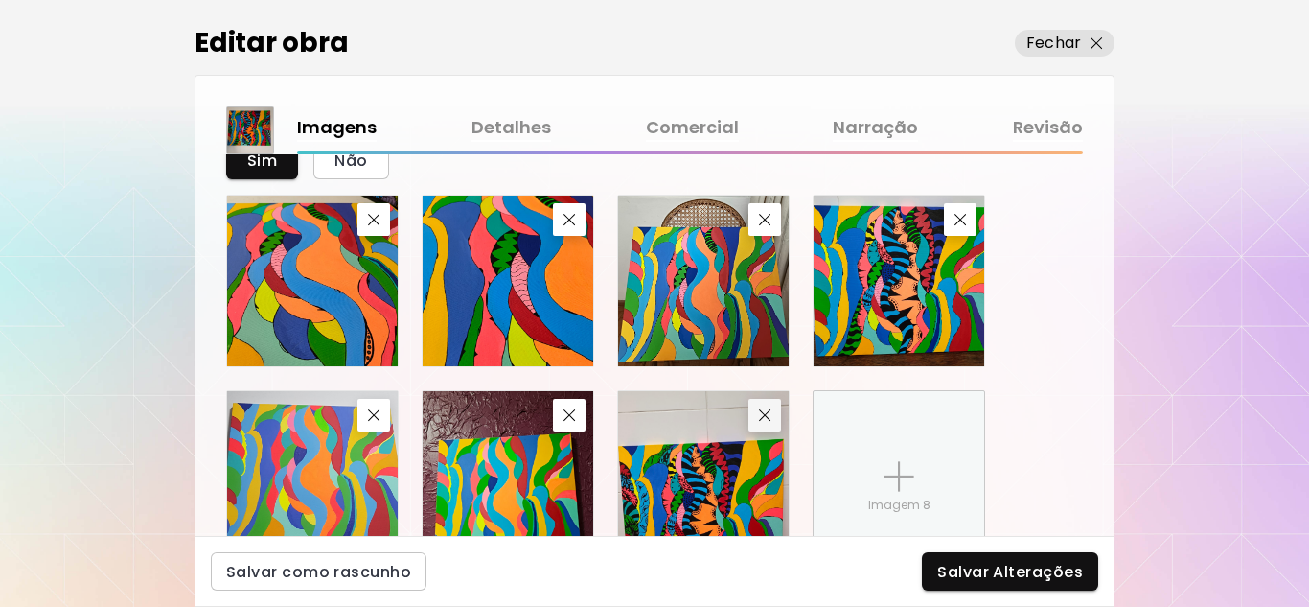
click at [766, 421] on img "button" at bounding box center [765, 415] width 12 height 12
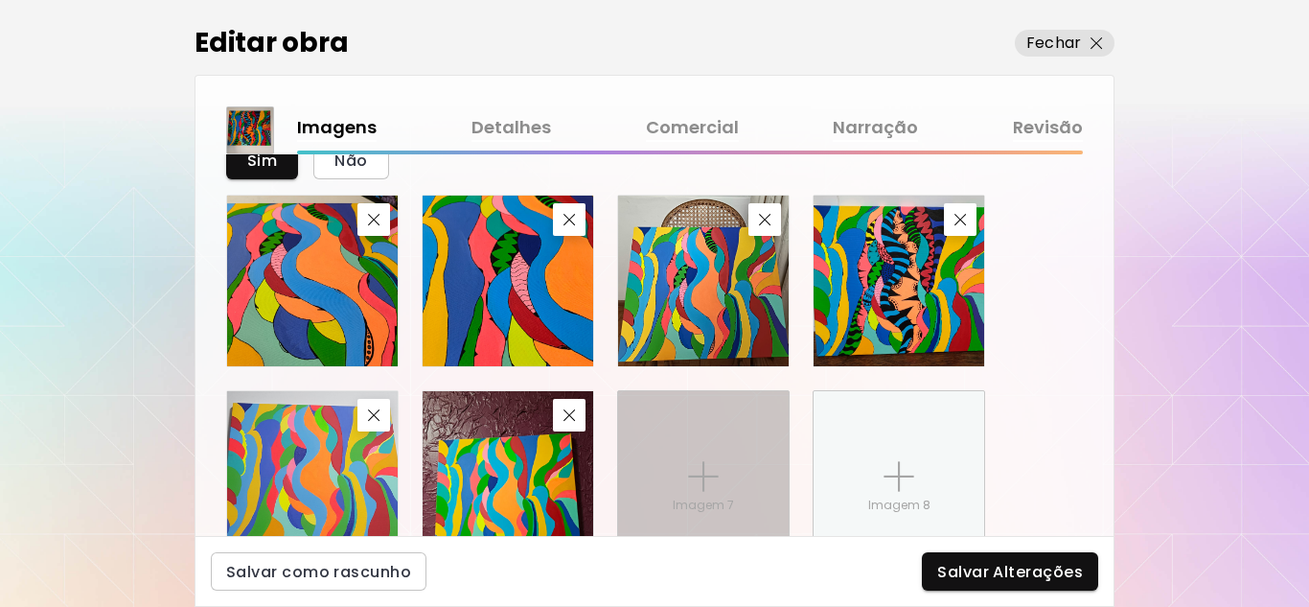
click at [700, 454] on div "Imagem 7" at bounding box center [703, 476] width 171 height 171
click at [0, 0] on input "Imagem 7" at bounding box center [0, 0] width 0 height 0
click at [714, 484] on img at bounding box center [703, 476] width 31 height 31
click at [0, 0] on input "Imagem 7" at bounding box center [0, 0] width 0 height 0
click at [719, 456] on div "Imagem 7" at bounding box center [703, 476] width 171 height 171
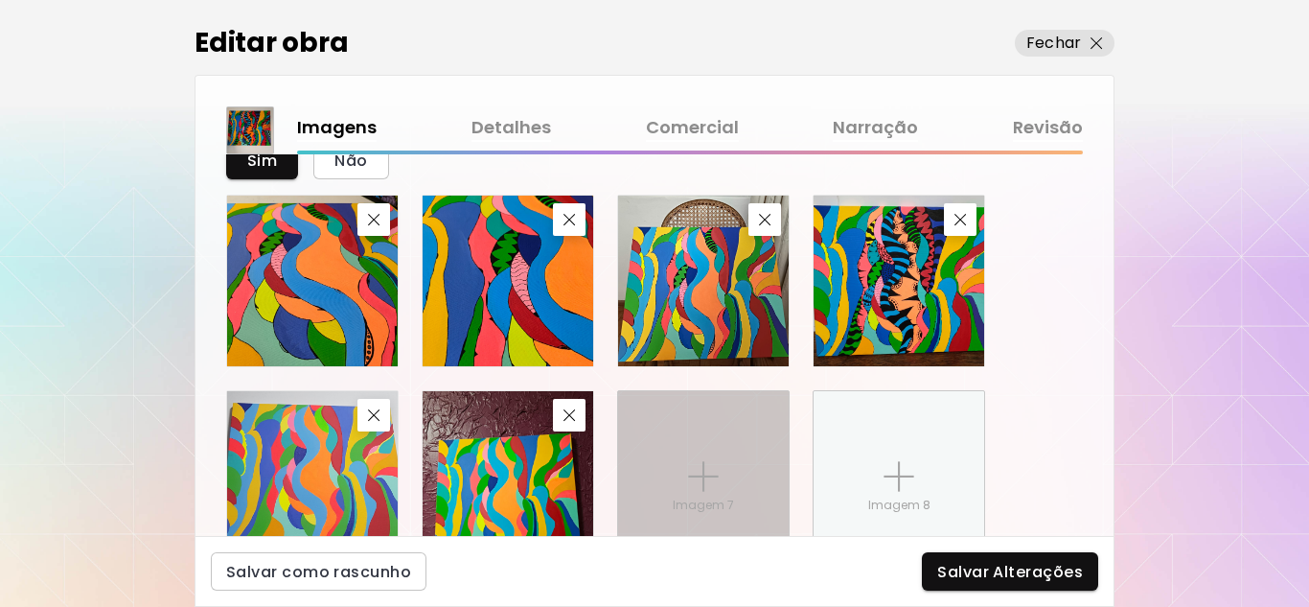
click at [0, 0] on input "Imagem 7" at bounding box center [0, 0] width 0 height 0
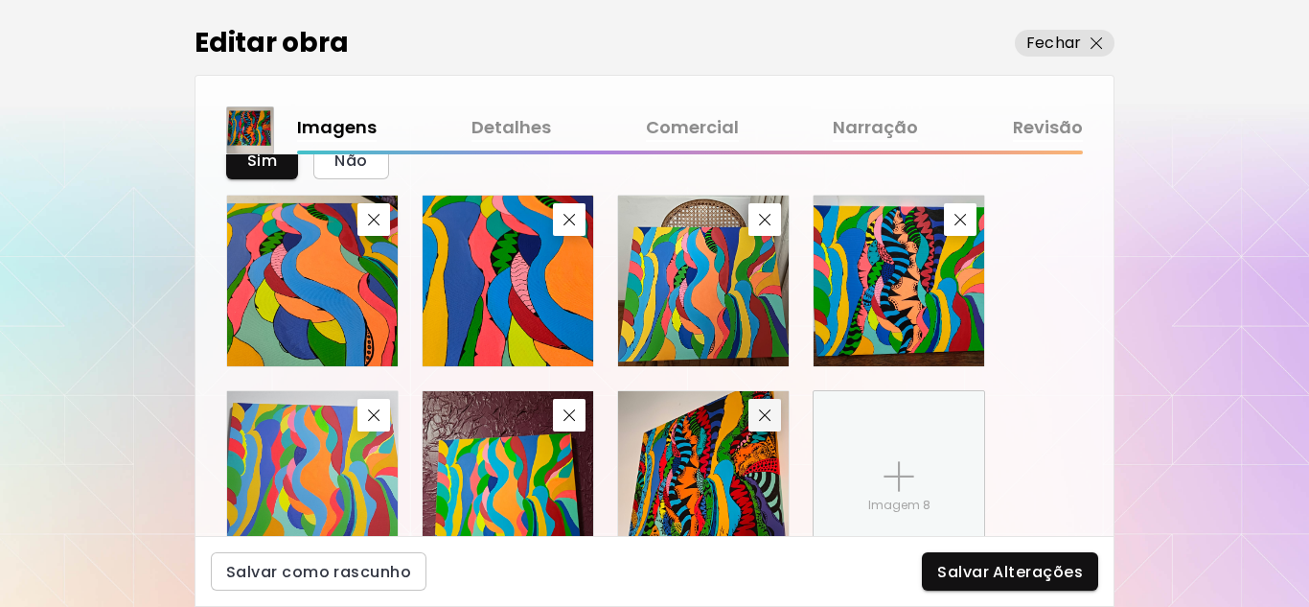
click at [767, 414] on img "button" at bounding box center [765, 415] width 12 height 12
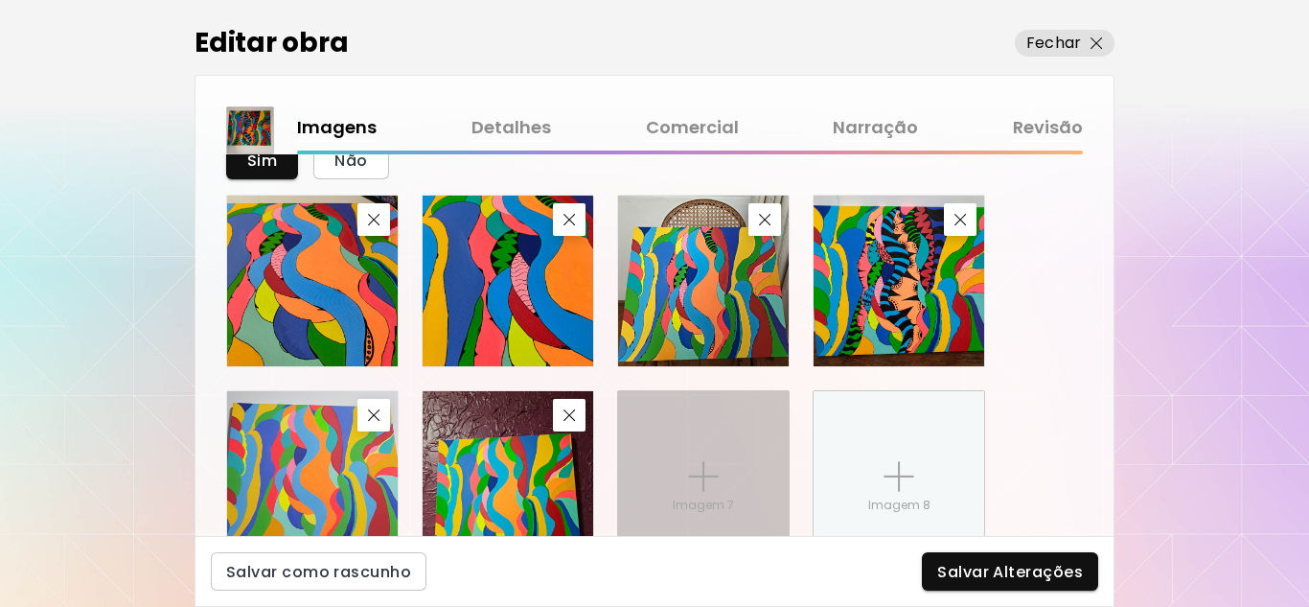
click at [686, 458] on div "Imagem 7" at bounding box center [703, 476] width 171 height 171
click at [0, 0] on input "Imagem 7" at bounding box center [0, 0] width 0 height 0
click at [693, 464] on img at bounding box center [703, 476] width 31 height 31
click at [0, 0] on input "Imagem 7" at bounding box center [0, 0] width 0 height 0
click at [719, 494] on div "Imagem 7" at bounding box center [703, 476] width 171 height 171
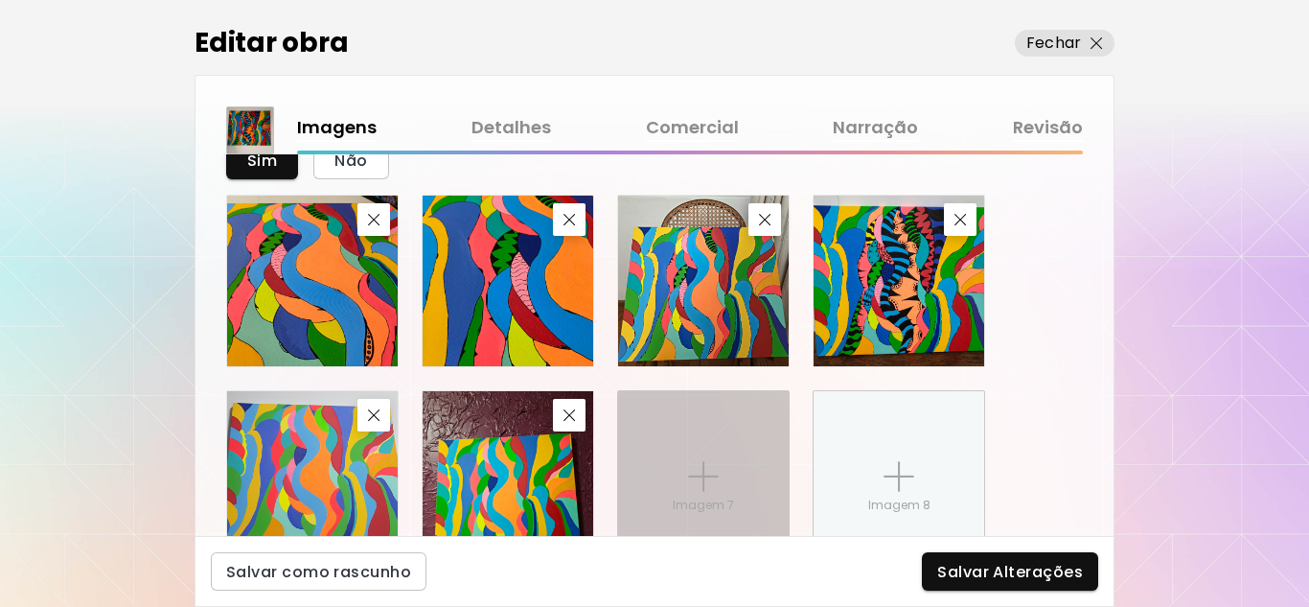
click at [0, 0] on input "Imagem 7" at bounding box center [0, 0] width 0 height 0
click at [709, 466] on img at bounding box center [703, 476] width 31 height 31
click at [0, 0] on input "Imagem 7" at bounding box center [0, 0] width 0 height 0
click at [720, 497] on p "Imagem 7" at bounding box center [703, 504] width 61 height 17
click at [0, 0] on input "Imagem 7" at bounding box center [0, 0] width 0 height 0
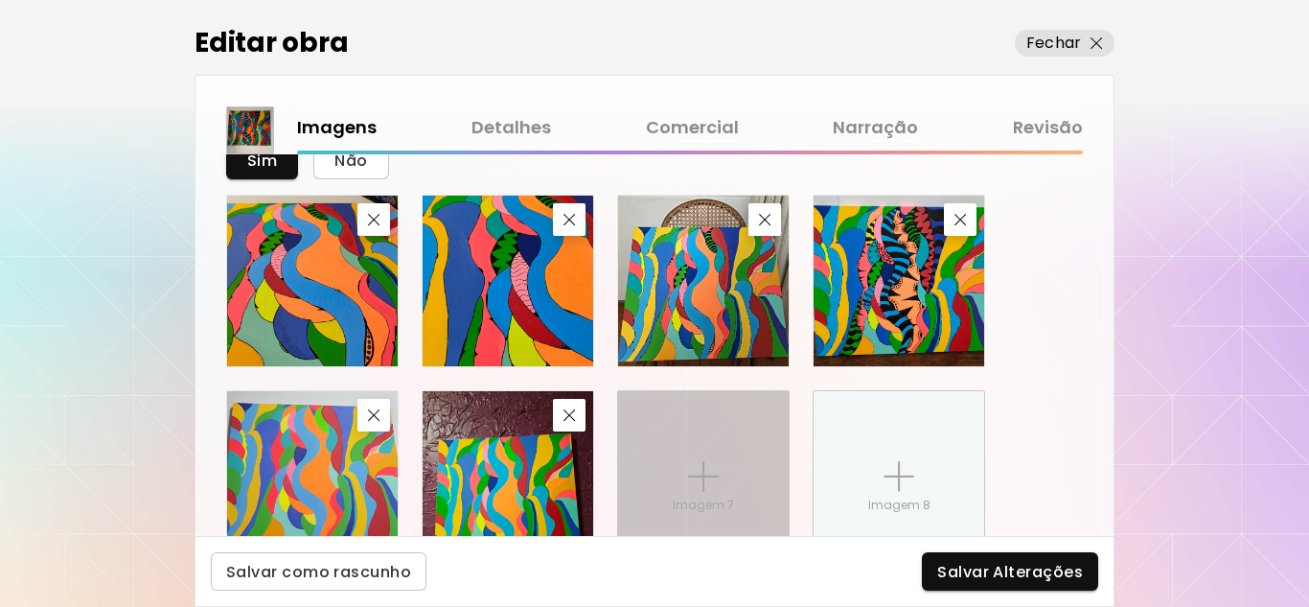
click at [713, 479] on img at bounding box center [703, 476] width 31 height 31
click at [0, 0] on input "Imagem 7" at bounding box center [0, 0] width 0 height 0
click at [722, 464] on div "Imagem 7" at bounding box center [703, 476] width 171 height 171
click at [0, 0] on input "Imagem 7" at bounding box center [0, 0] width 0 height 0
click at [692, 486] on img at bounding box center [703, 476] width 31 height 31
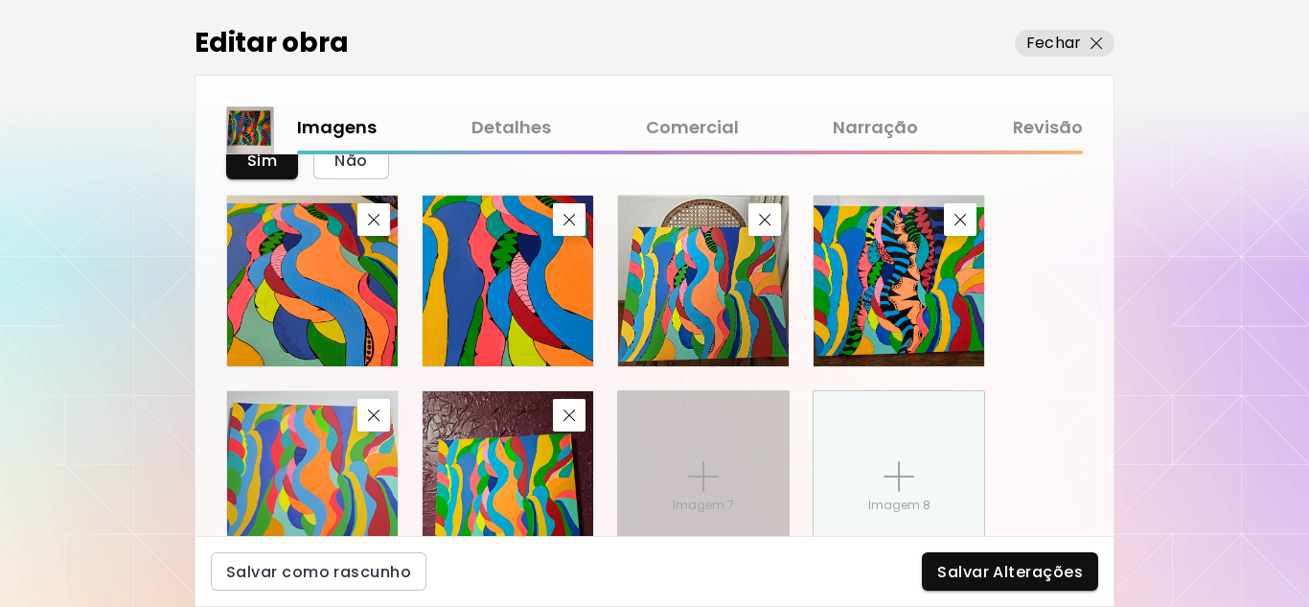
click at [0, 0] on input "Imagem 7" at bounding box center [0, 0] width 0 height 0
click at [719, 495] on div "Imagem 7" at bounding box center [703, 476] width 171 height 171
click at [0, 0] on input "Imagem 7" at bounding box center [0, 0] width 0 height 0
click at [716, 485] on img at bounding box center [703, 476] width 31 height 31
click at [0, 0] on input "Imagem 7" at bounding box center [0, 0] width 0 height 0
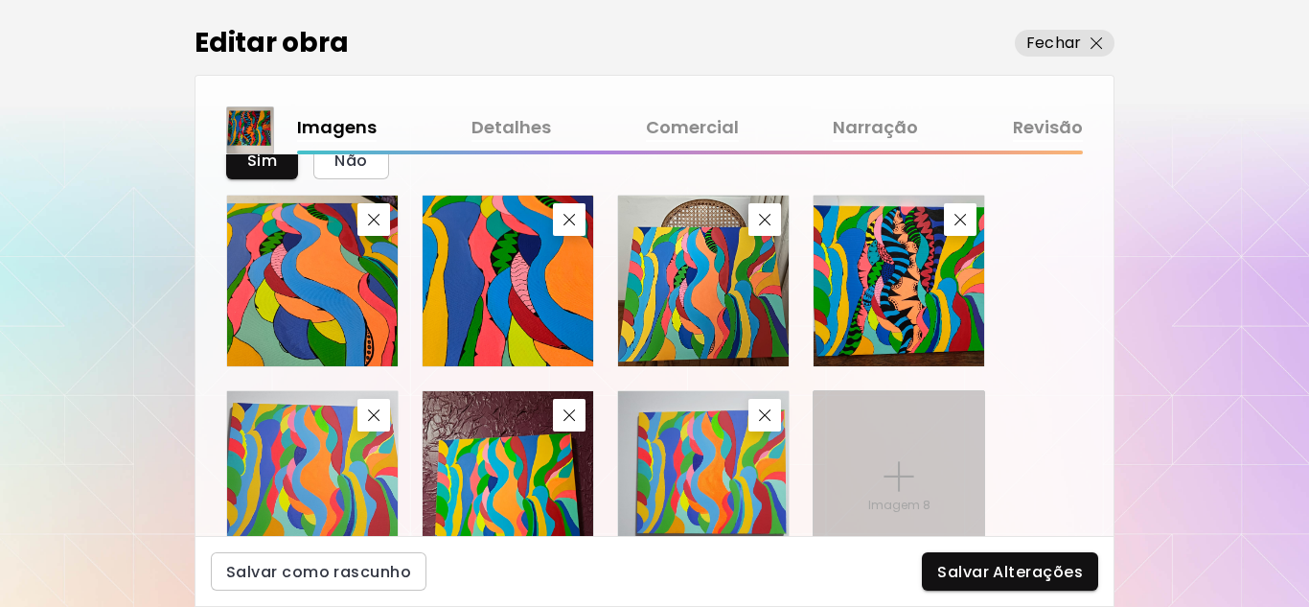
click at [887, 477] on img at bounding box center [899, 476] width 31 height 31
click at [0, 0] on input "Imagem 8" at bounding box center [0, 0] width 0 height 0
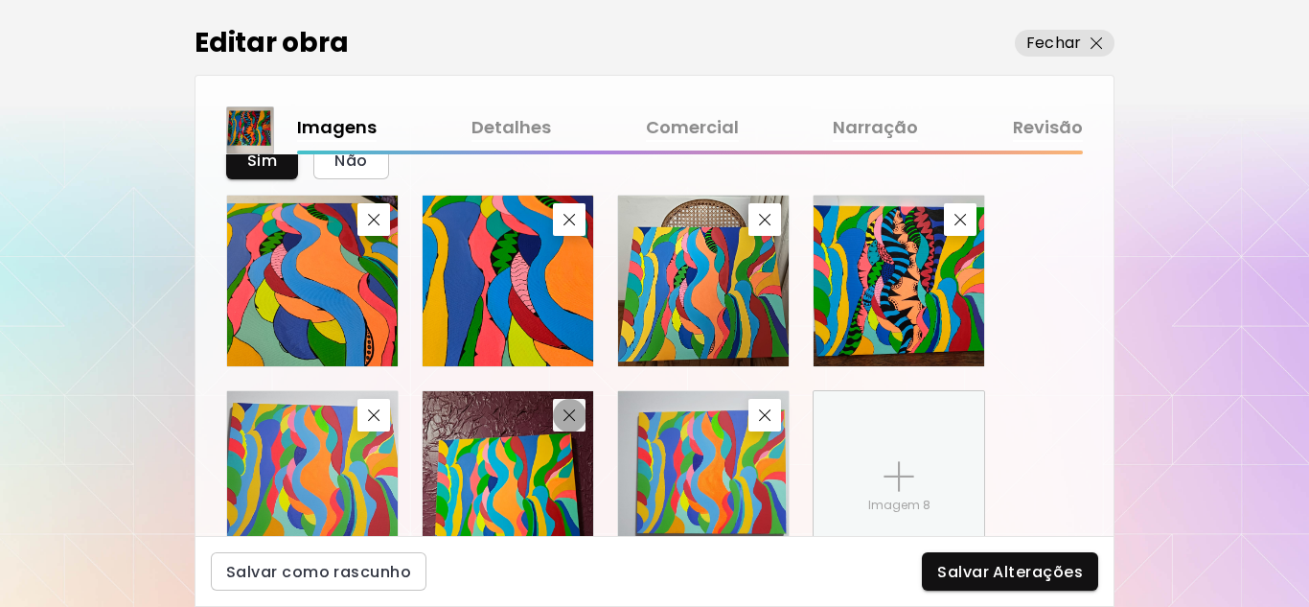
click at [575, 423] on button "button" at bounding box center [569, 415] width 33 height 33
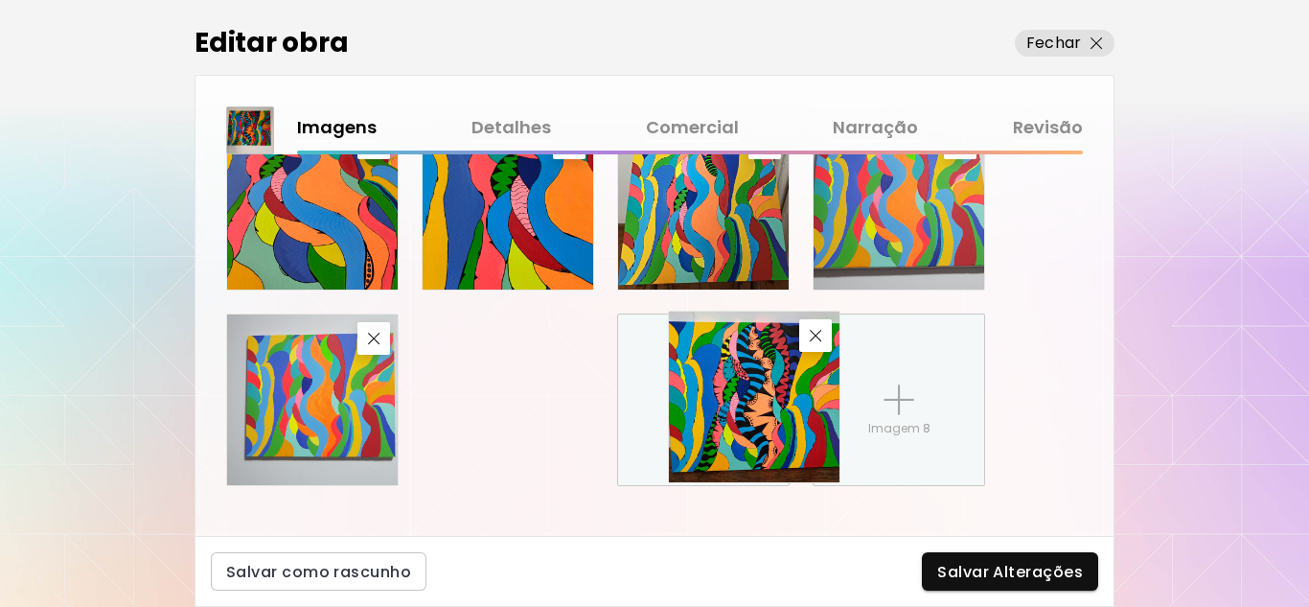
scroll to position [1205, 0]
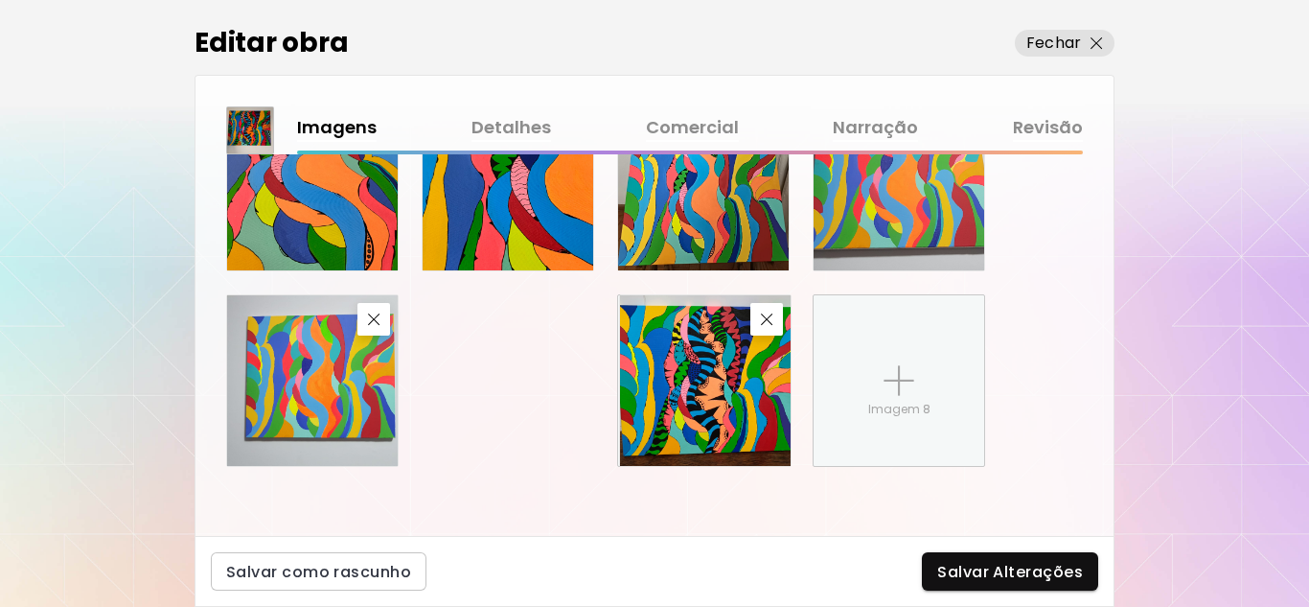
drag, startPoint x: 883, startPoint y: 279, endPoint x: 678, endPoint y: 477, distance: 284.6
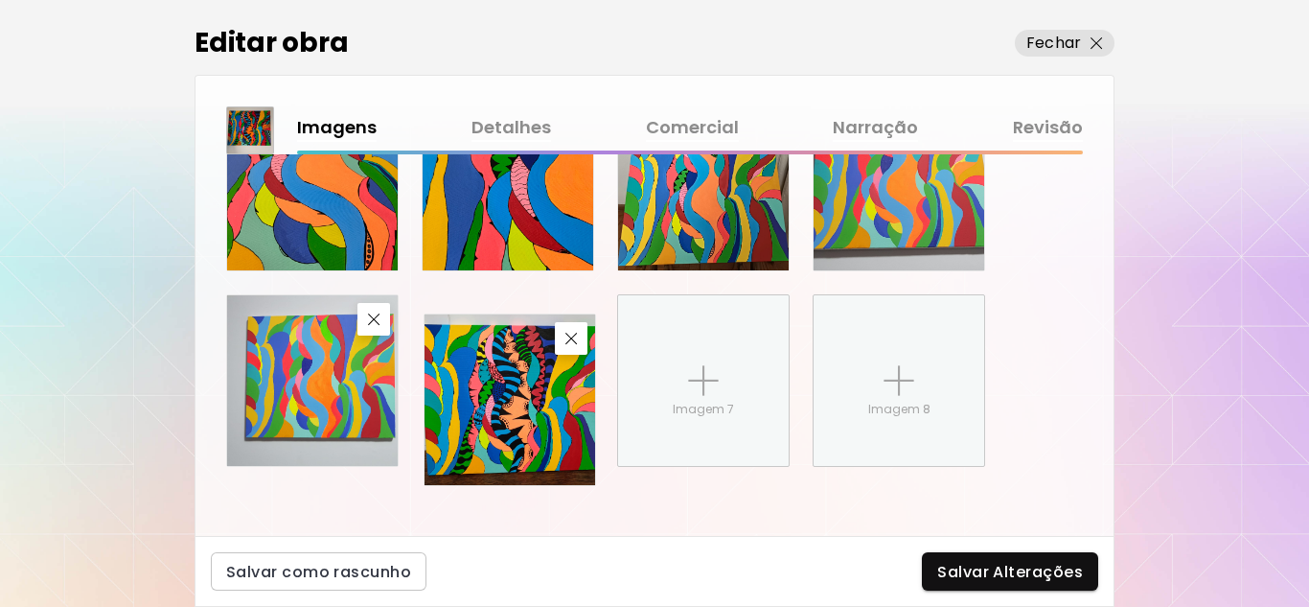
drag, startPoint x: 533, startPoint y: 378, endPoint x: 535, endPoint y: 397, distance: 19.3
click at [535, 397] on img at bounding box center [510, 399] width 171 height 171
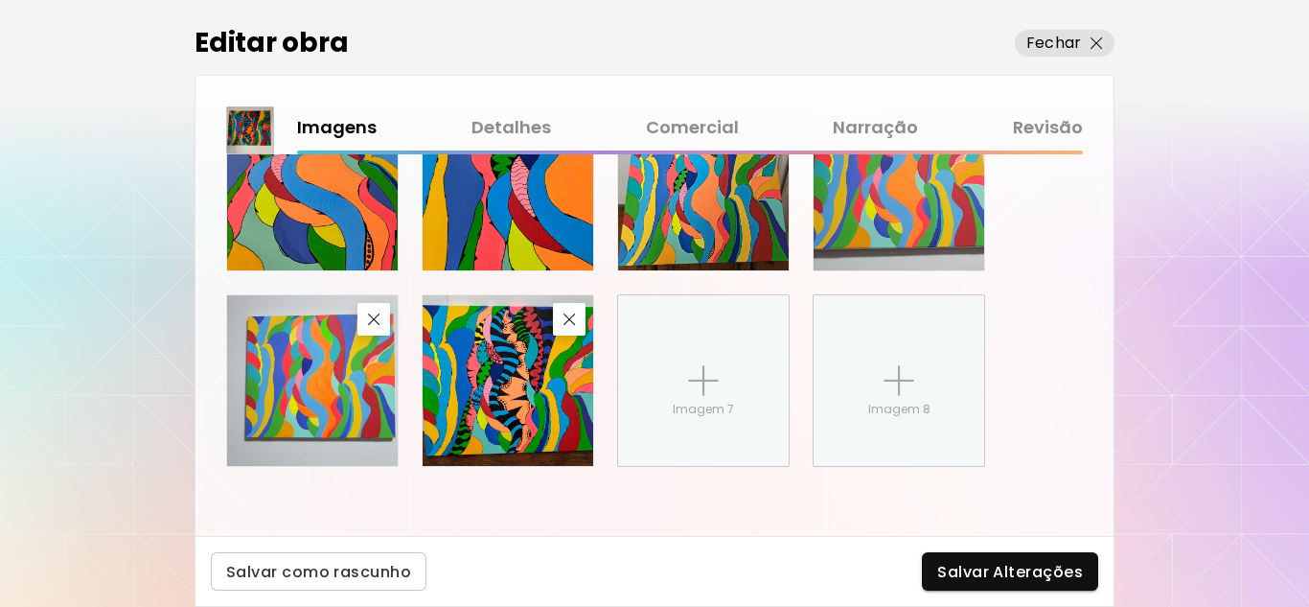
click at [523, 391] on img at bounding box center [508, 380] width 171 height 171
click at [513, 420] on img at bounding box center [508, 380] width 171 height 171
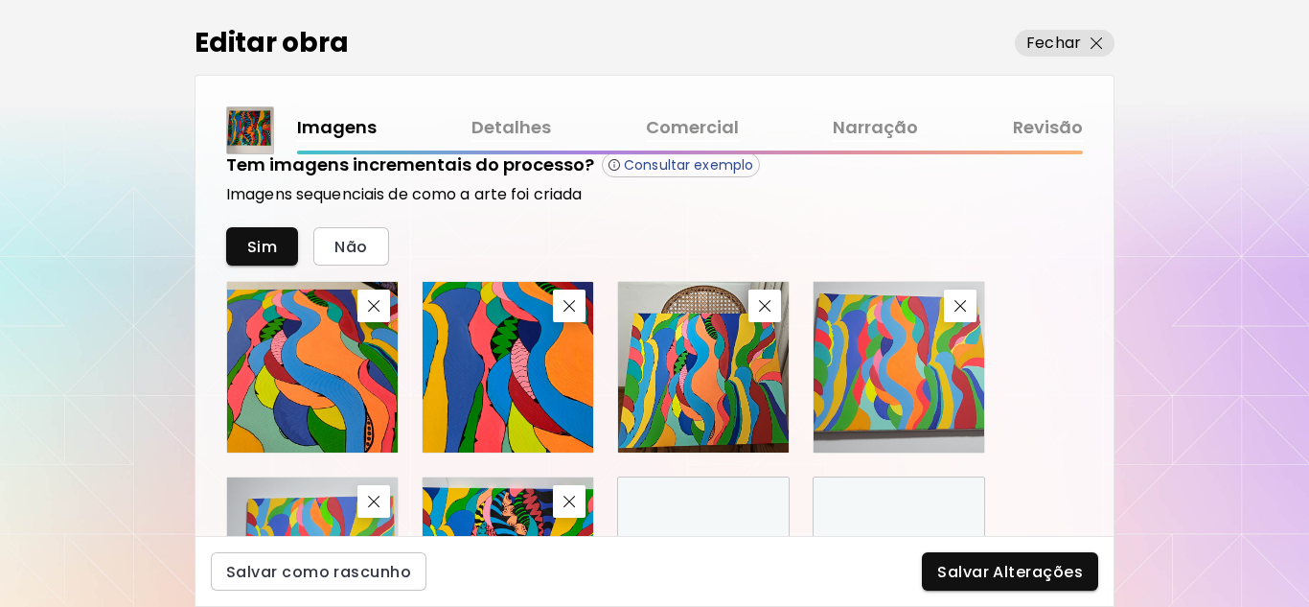
scroll to position [1013, 0]
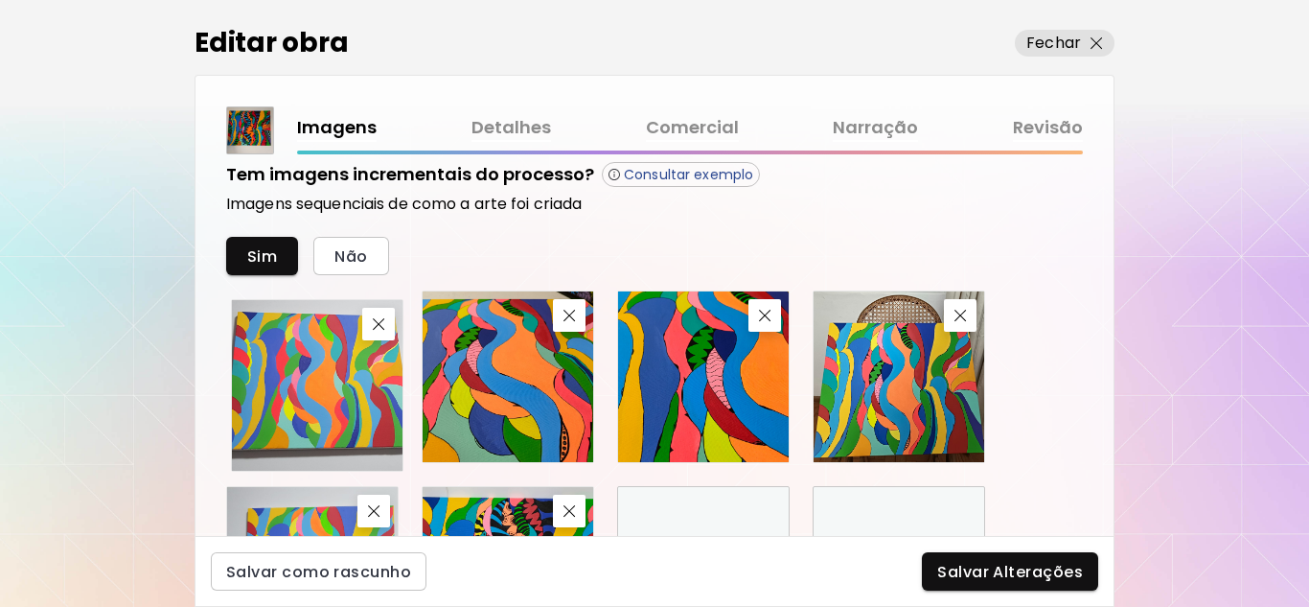
drag, startPoint x: 909, startPoint y: 352, endPoint x: 328, endPoint y: 360, distance: 581.7
click at [328, 360] on img at bounding box center [317, 385] width 171 height 171
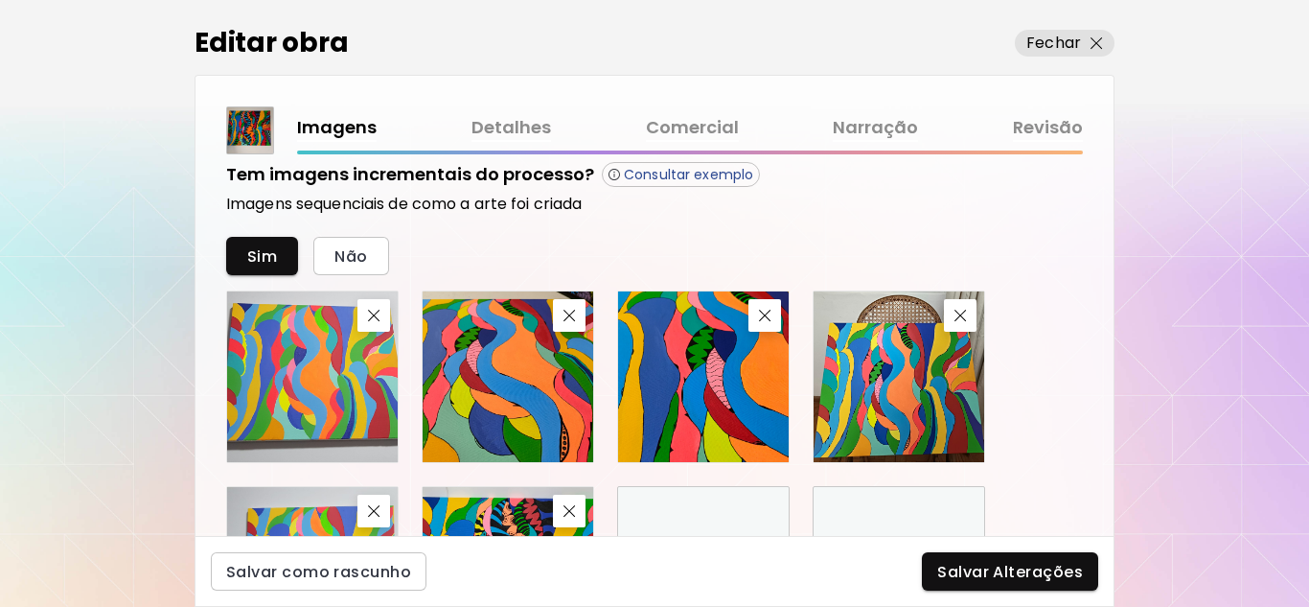
click at [1018, 223] on div "Tem imagens incrementais do processo? Consultar exemplo Imagens sequenciais de …" at bounding box center [654, 410] width 857 height 497
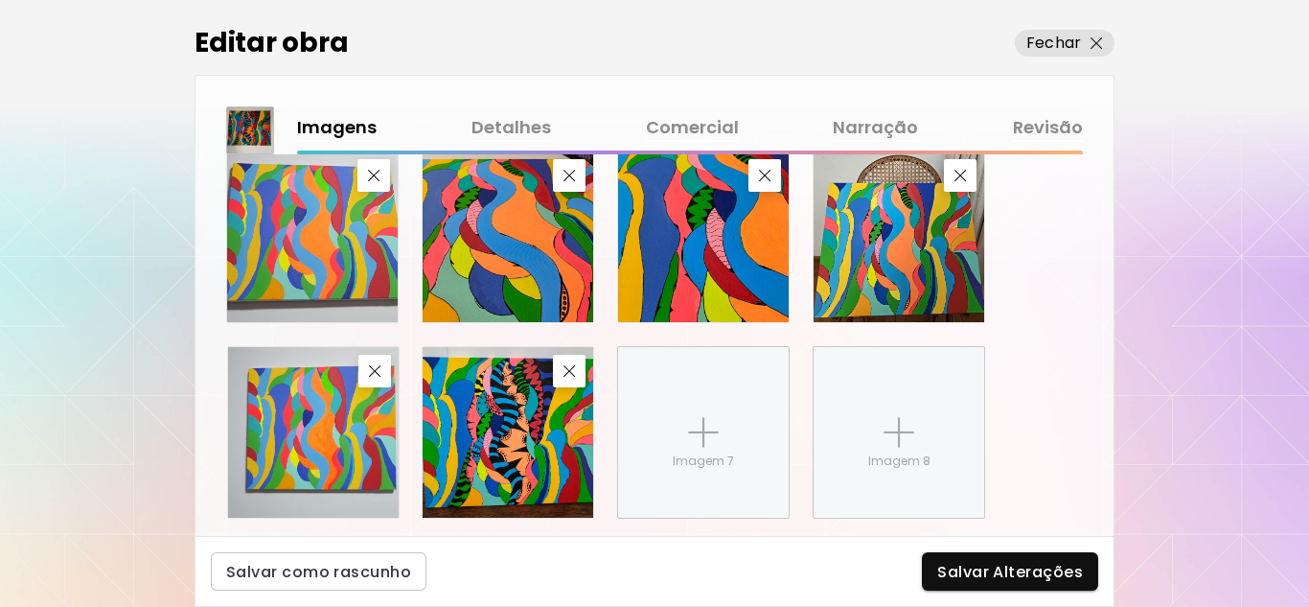
scroll to position [1166, 0]
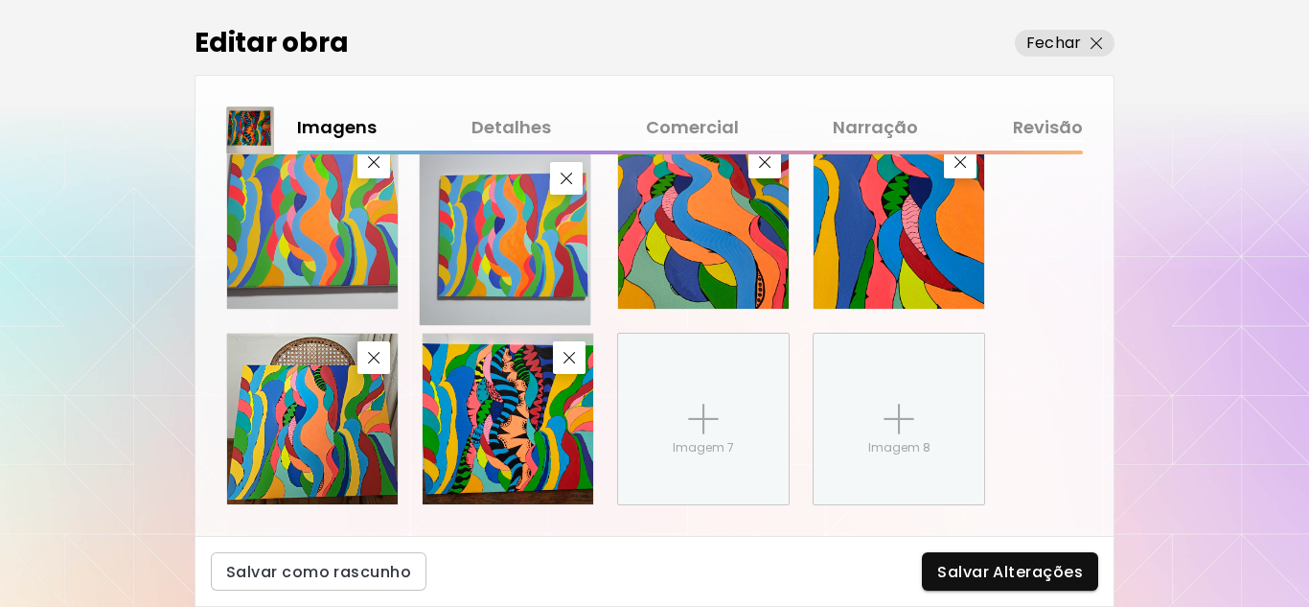
drag, startPoint x: 309, startPoint y: 472, endPoint x: 501, endPoint y: 293, distance: 263.1
click at [501, 293] on img at bounding box center [505, 239] width 171 height 171
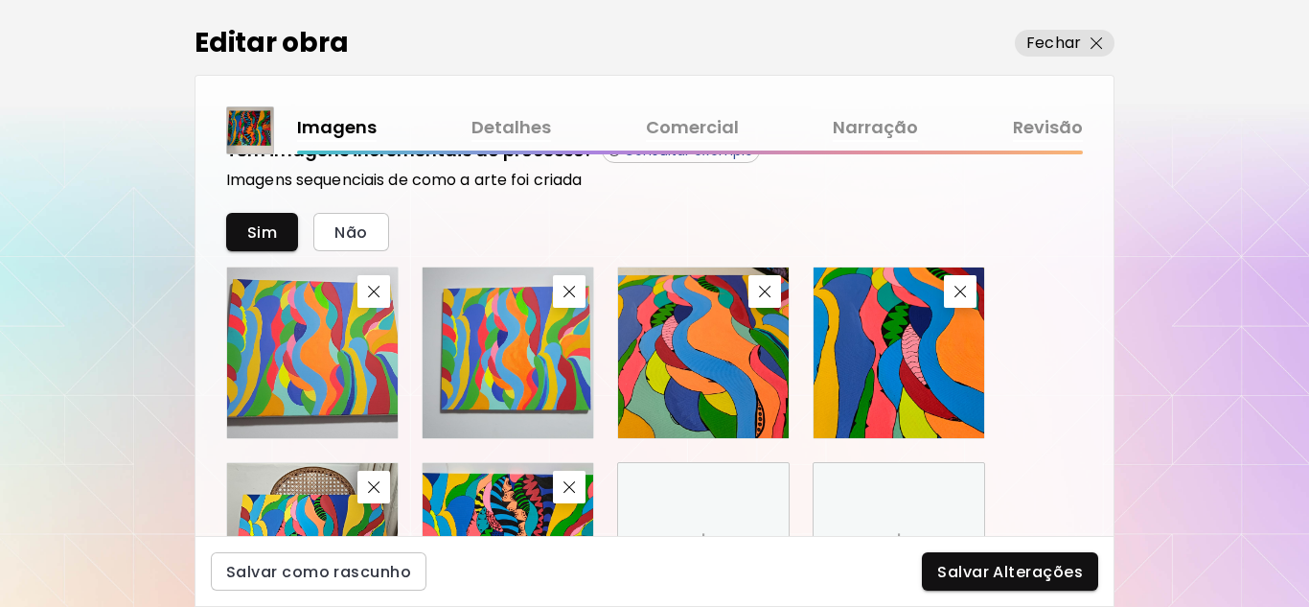
scroll to position [1070, 0]
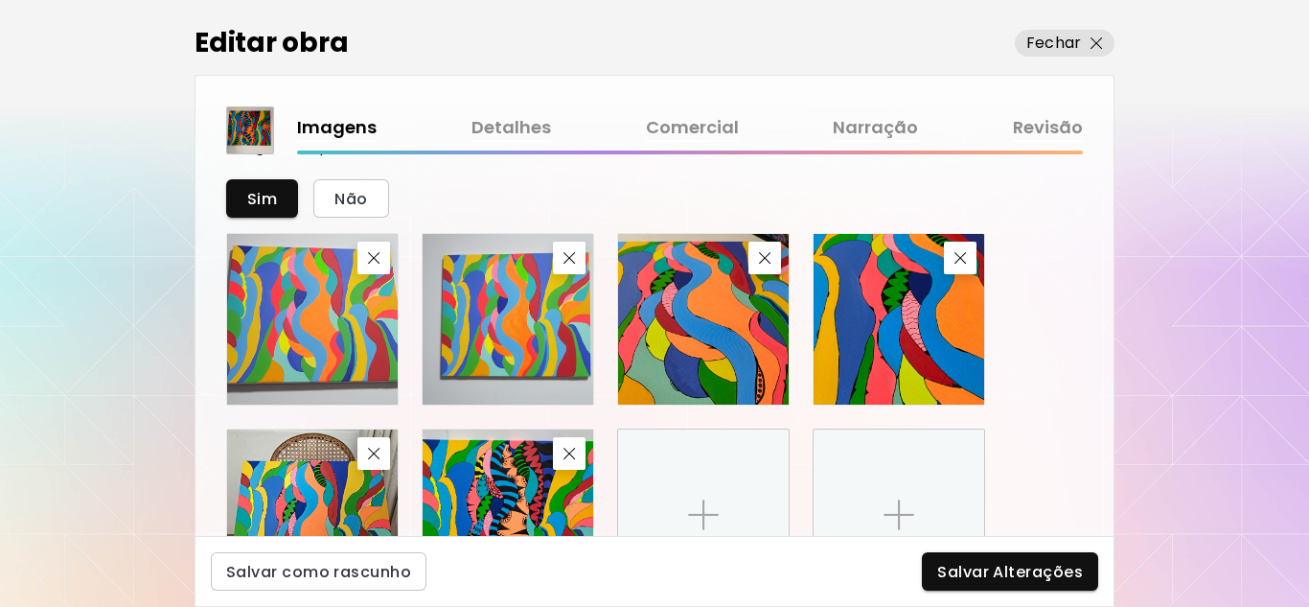
drag, startPoint x: 513, startPoint y: 290, endPoint x: 497, endPoint y: 315, distance: 29.3
click at [497, 315] on img at bounding box center [508, 319] width 171 height 171
click at [503, 316] on img at bounding box center [508, 319] width 171 height 171
click at [299, 362] on img at bounding box center [312, 319] width 171 height 171
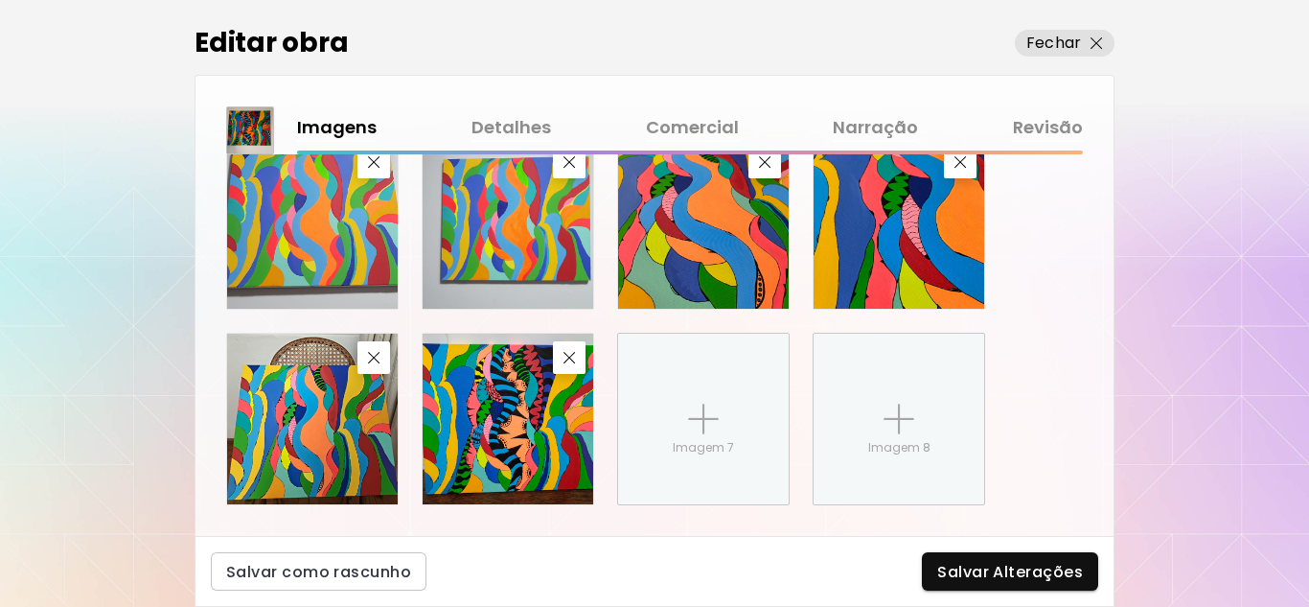
scroll to position [1205, 0]
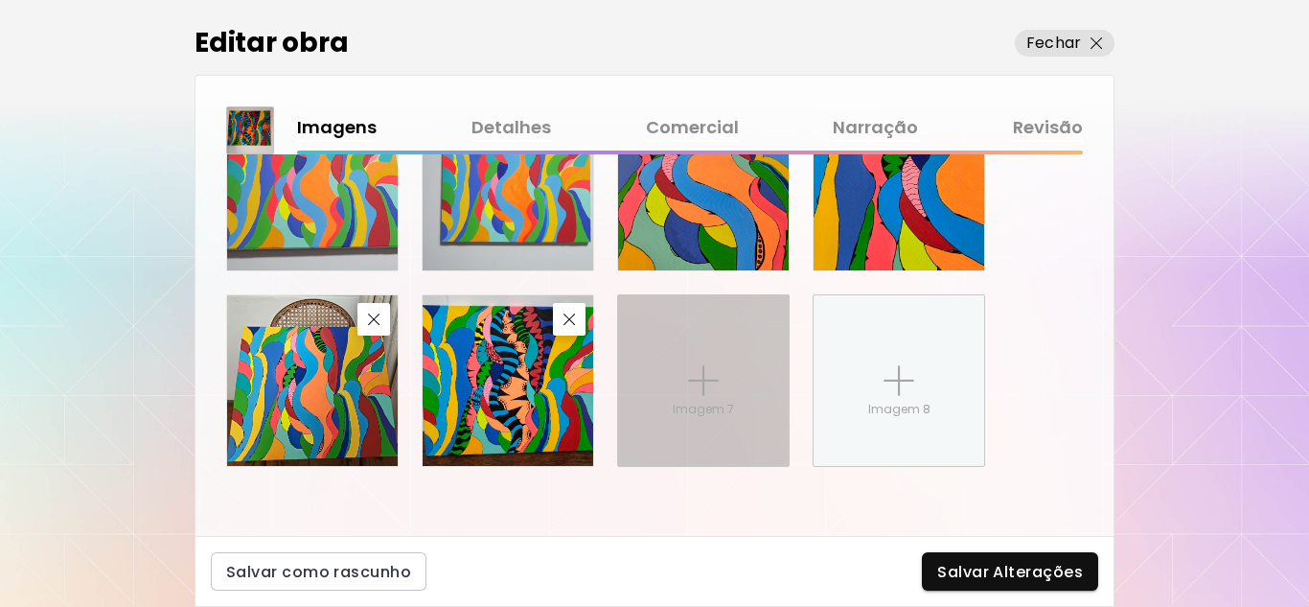
click at [689, 378] on img at bounding box center [703, 380] width 31 height 31
click at [0, 0] on input "Imagem 7" at bounding box center [0, 0] width 0 height 0
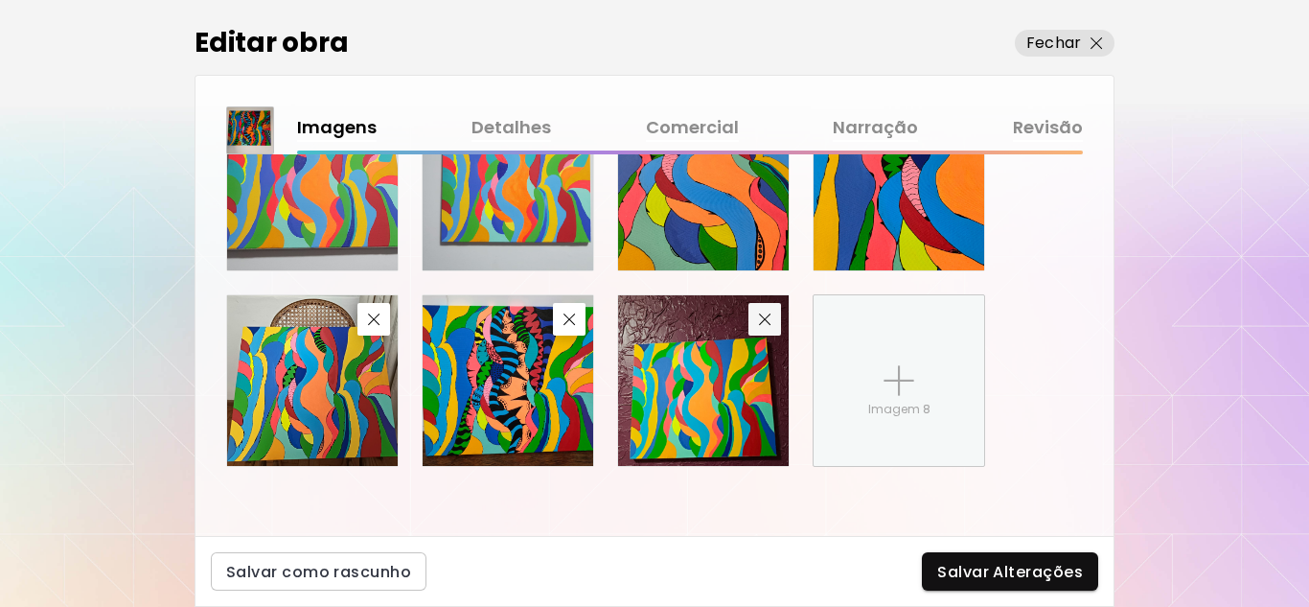
click at [776, 326] on button "button" at bounding box center [764, 319] width 33 height 33
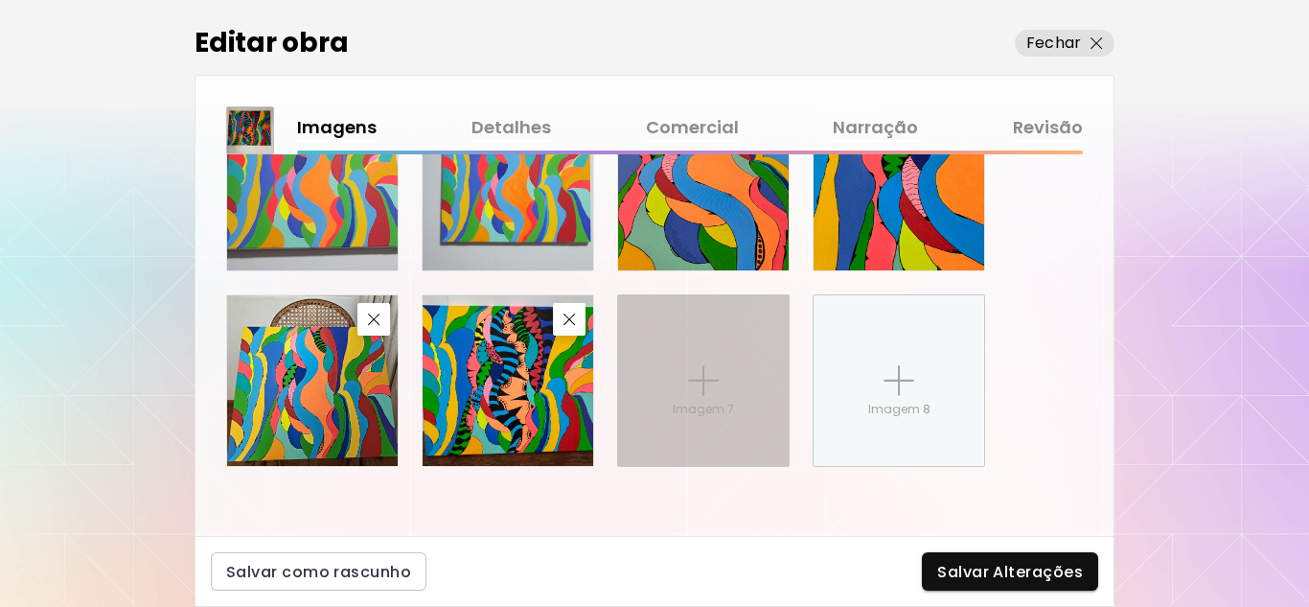
click at [738, 396] on div "Imagem 7" at bounding box center [703, 380] width 171 height 171
click at [0, 0] on input "Imagem 7" at bounding box center [0, 0] width 0 height 0
click at [699, 411] on p "Imagem 7" at bounding box center [703, 409] width 61 height 17
click at [0, 0] on input "Imagem 7" at bounding box center [0, 0] width 0 height 0
click at [750, 404] on div "Imagem 7" at bounding box center [703, 380] width 171 height 171
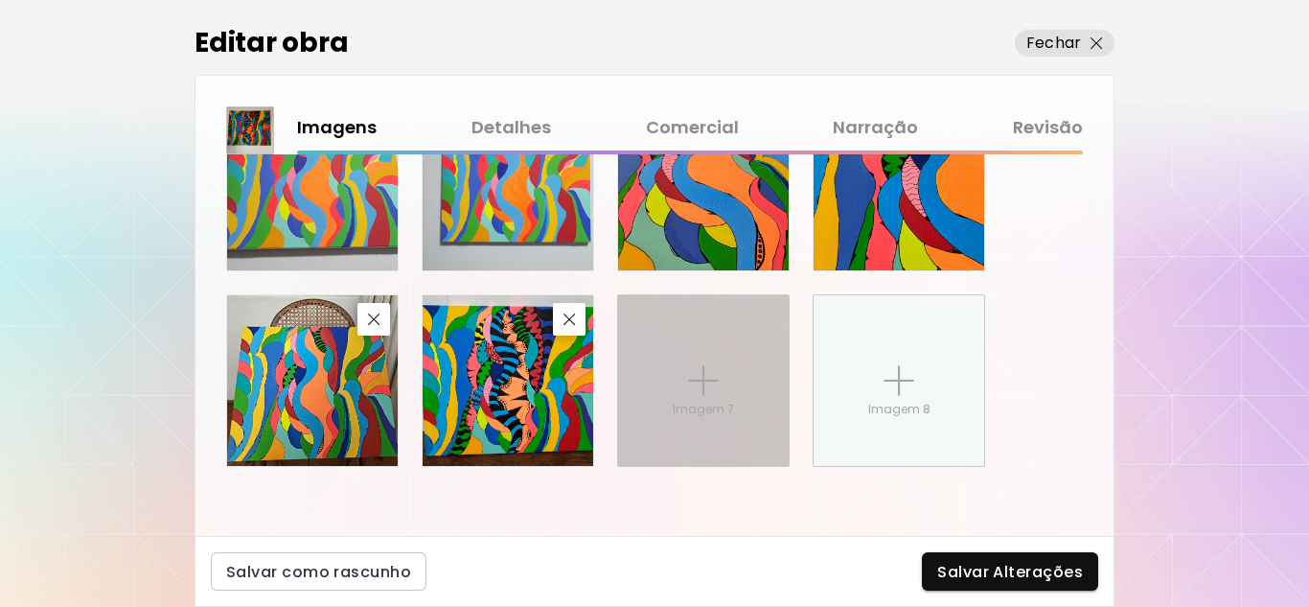
click at [0, 0] on input "Imagem 7" at bounding box center [0, 0] width 0 height 0
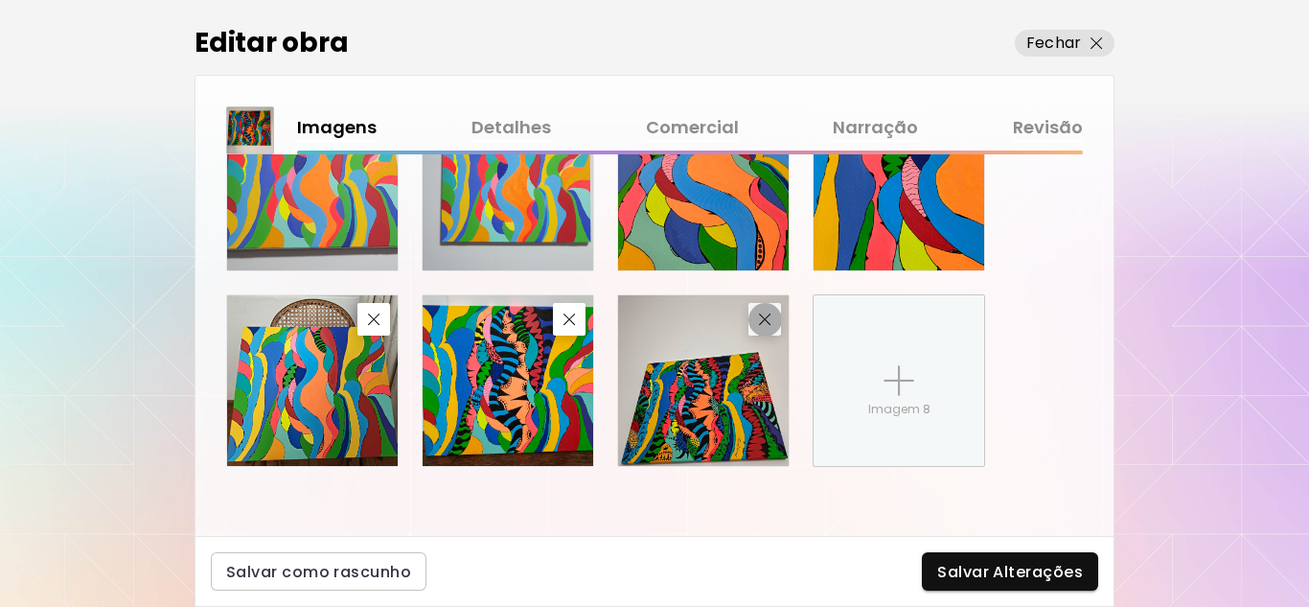
click at [776, 315] on button "button" at bounding box center [764, 319] width 33 height 33
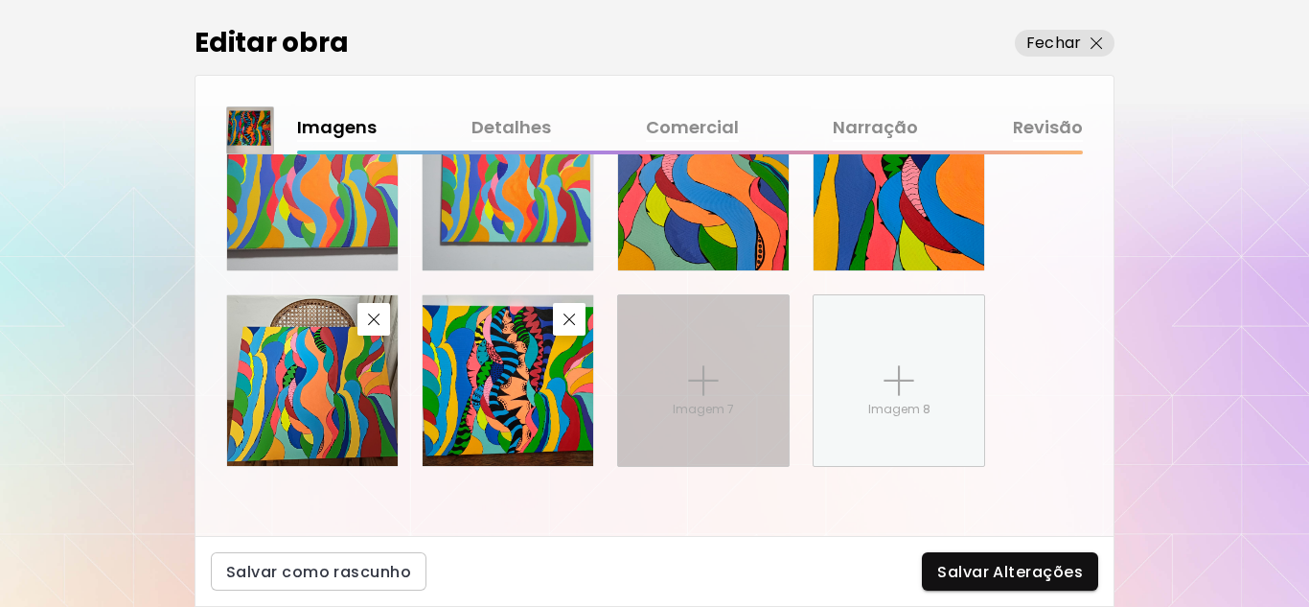
click at [706, 356] on div "Imagem 7" at bounding box center [703, 380] width 171 height 171
click at [0, 0] on input "Imagem 7" at bounding box center [0, 0] width 0 height 0
click at [712, 374] on img at bounding box center [703, 380] width 31 height 31
click at [0, 0] on input "Imagem 7" at bounding box center [0, 0] width 0 height 0
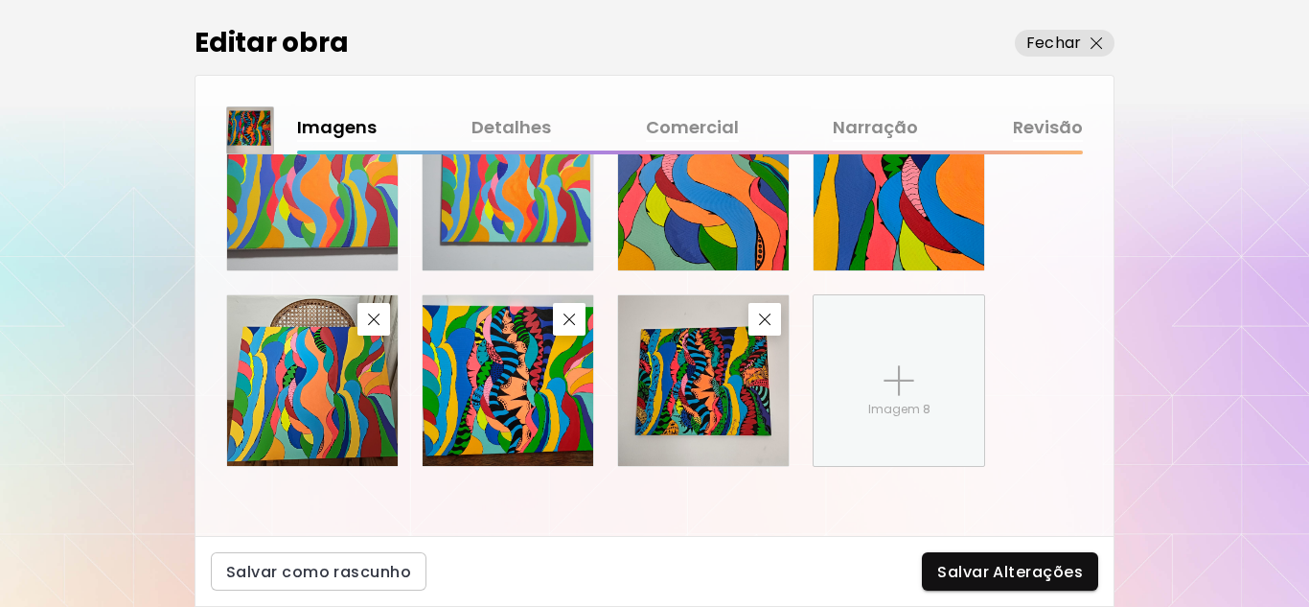
click at [698, 389] on img at bounding box center [703, 380] width 171 height 171
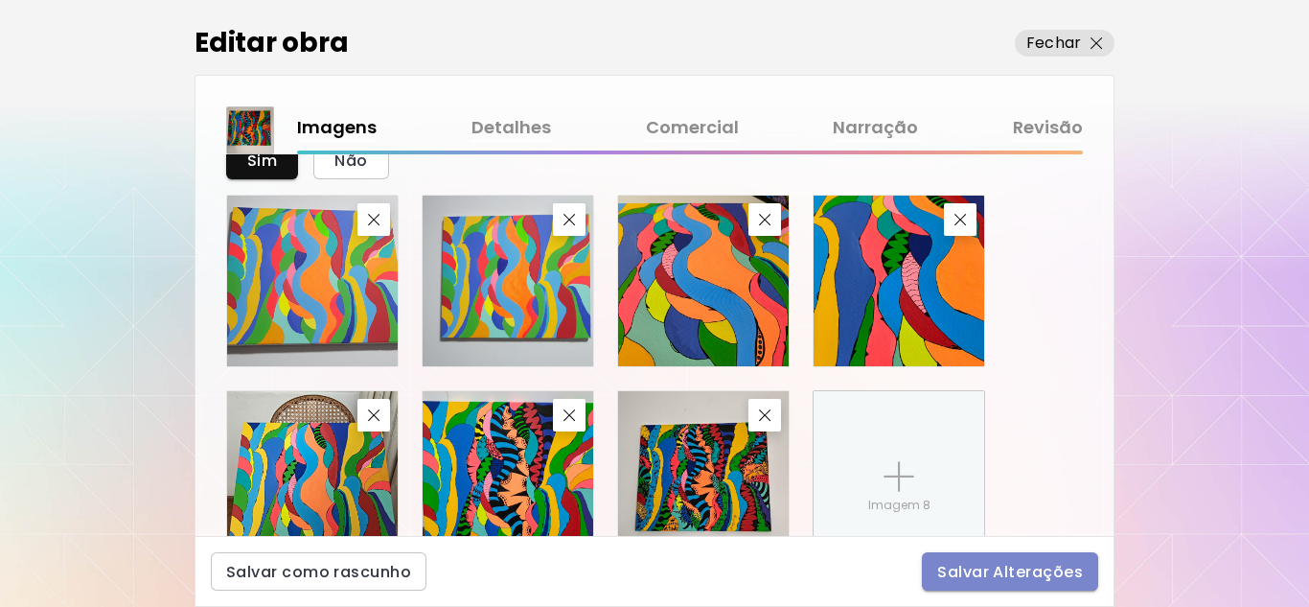
click at [1013, 569] on span "Salvar Alterações" at bounding box center [1010, 572] width 146 height 20
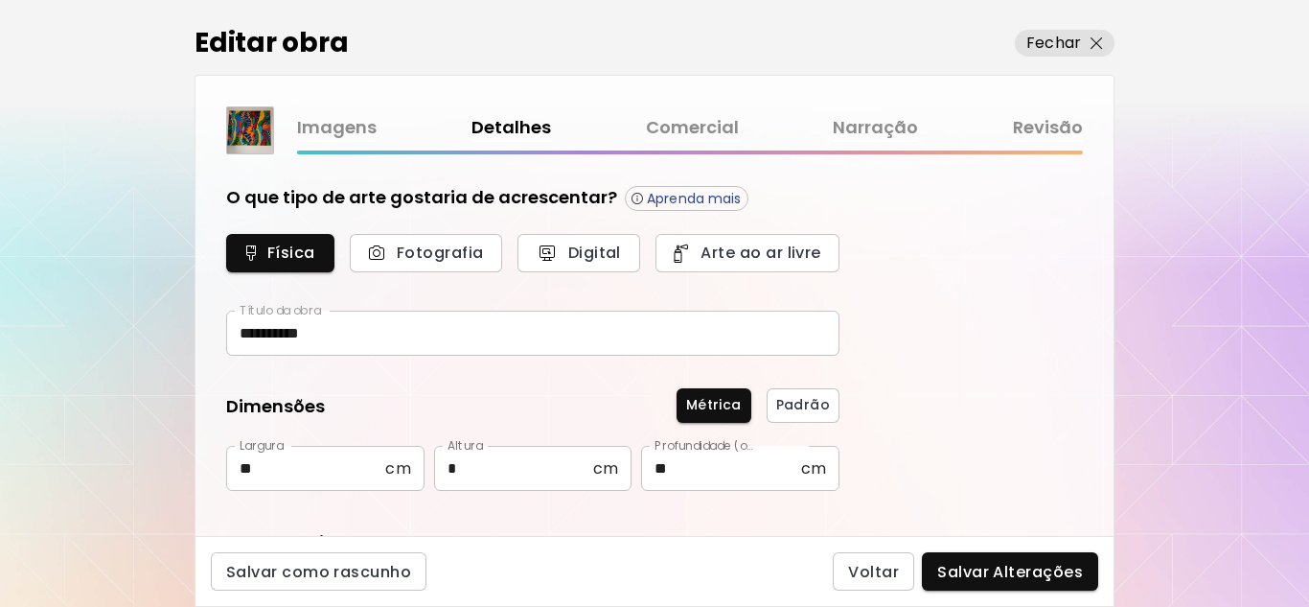
type input "********"
click at [1028, 568] on span "Salvar Alterações" at bounding box center [1010, 572] width 146 height 20
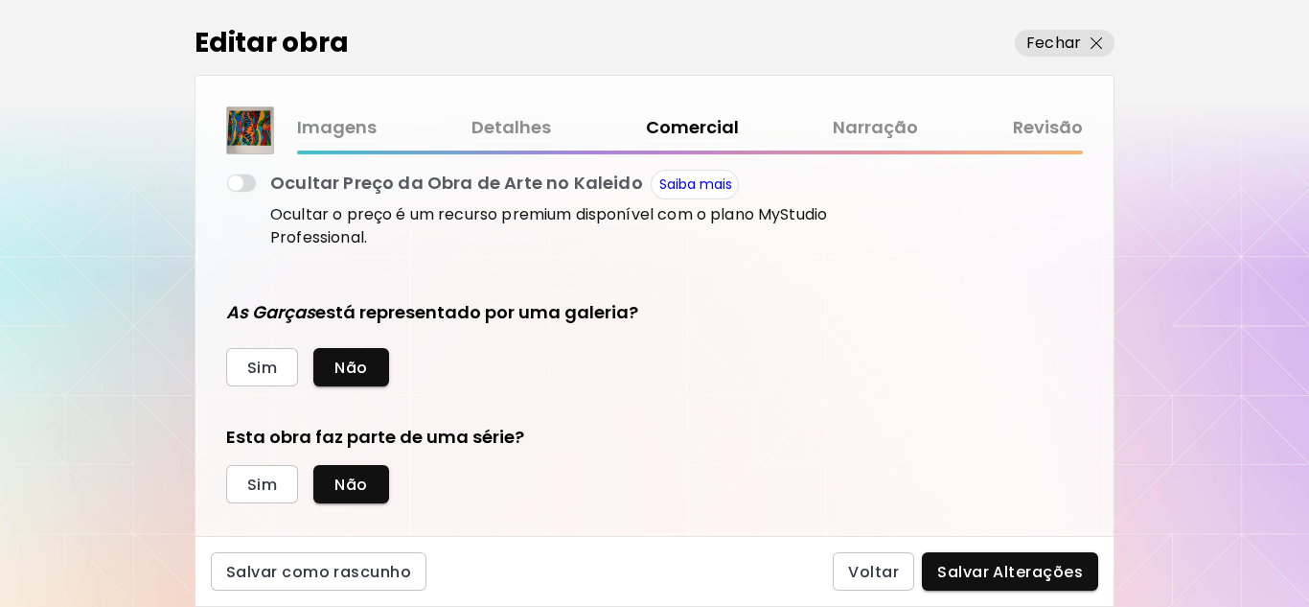
scroll to position [410, 0]
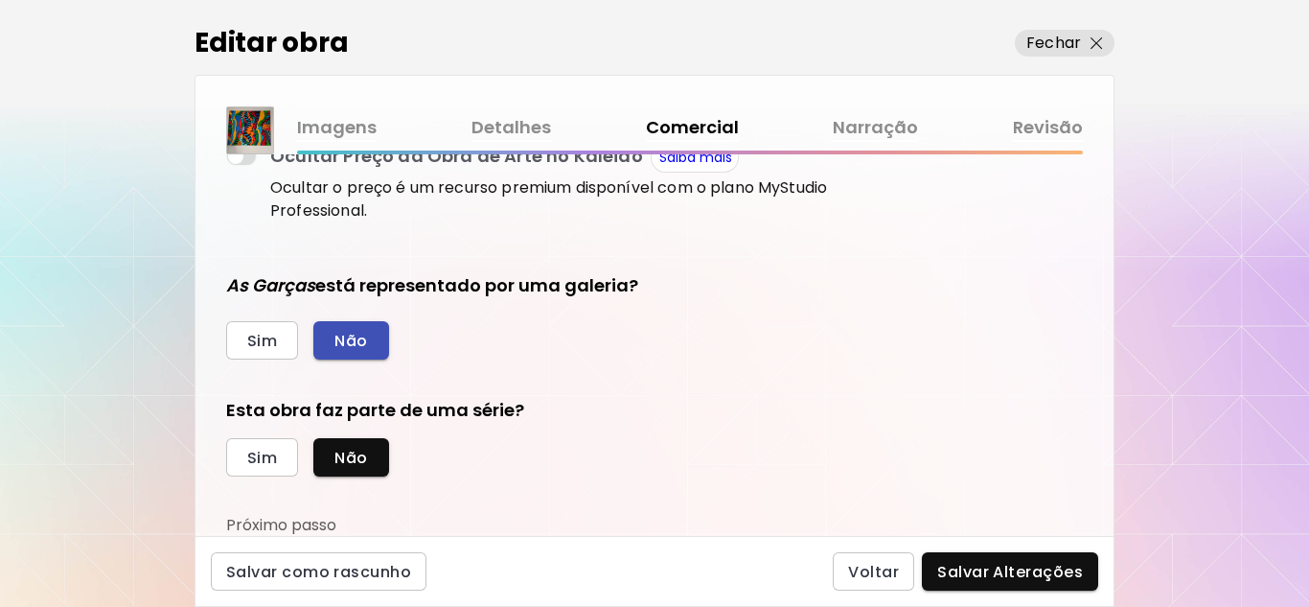
click at [353, 338] on span "Não" at bounding box center [350, 341] width 33 height 20
click at [262, 461] on span "Sim" at bounding box center [262, 458] width 30 height 20
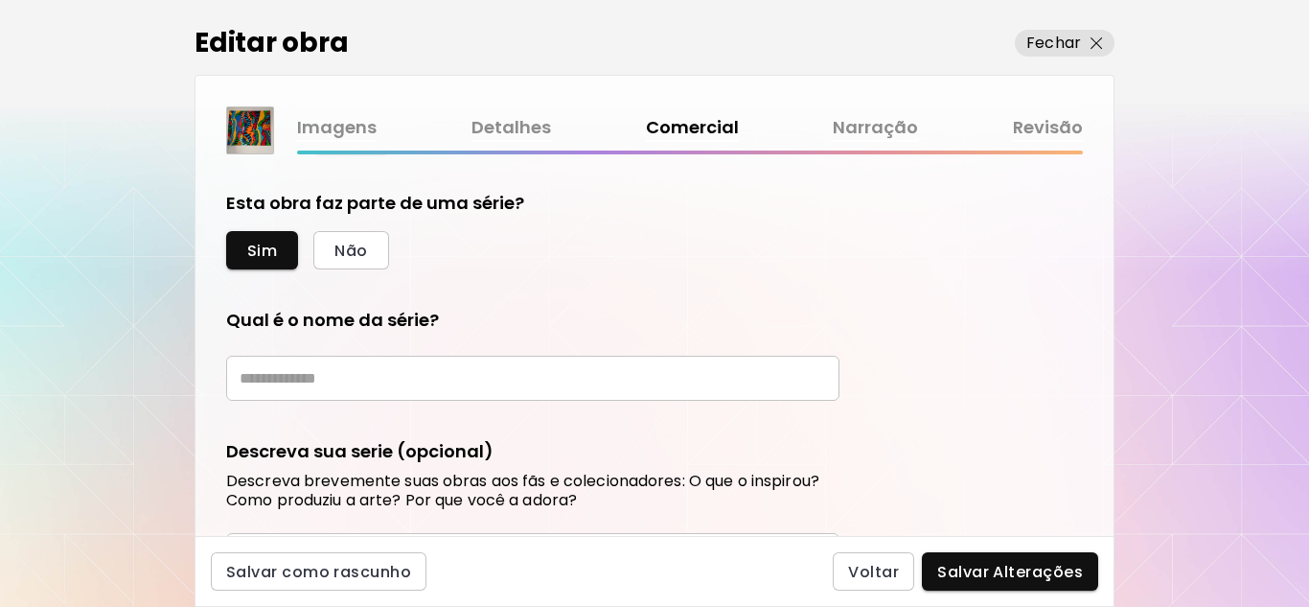
scroll to position [698, 0]
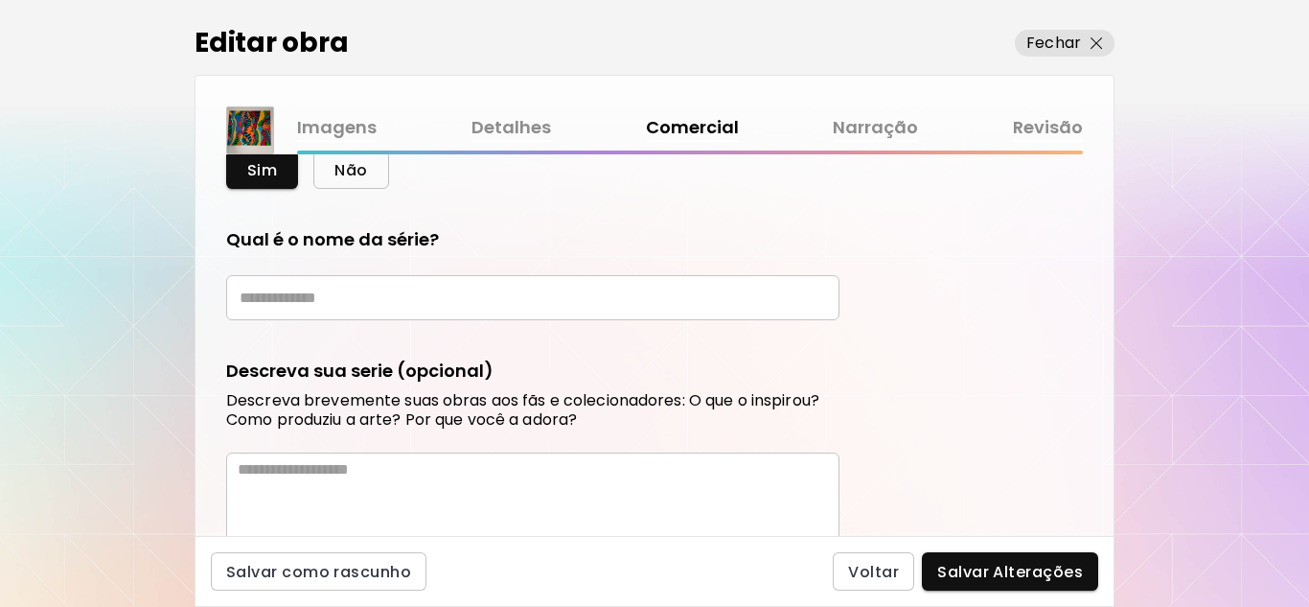
click at [351, 169] on span "Não" at bounding box center [350, 170] width 33 height 20
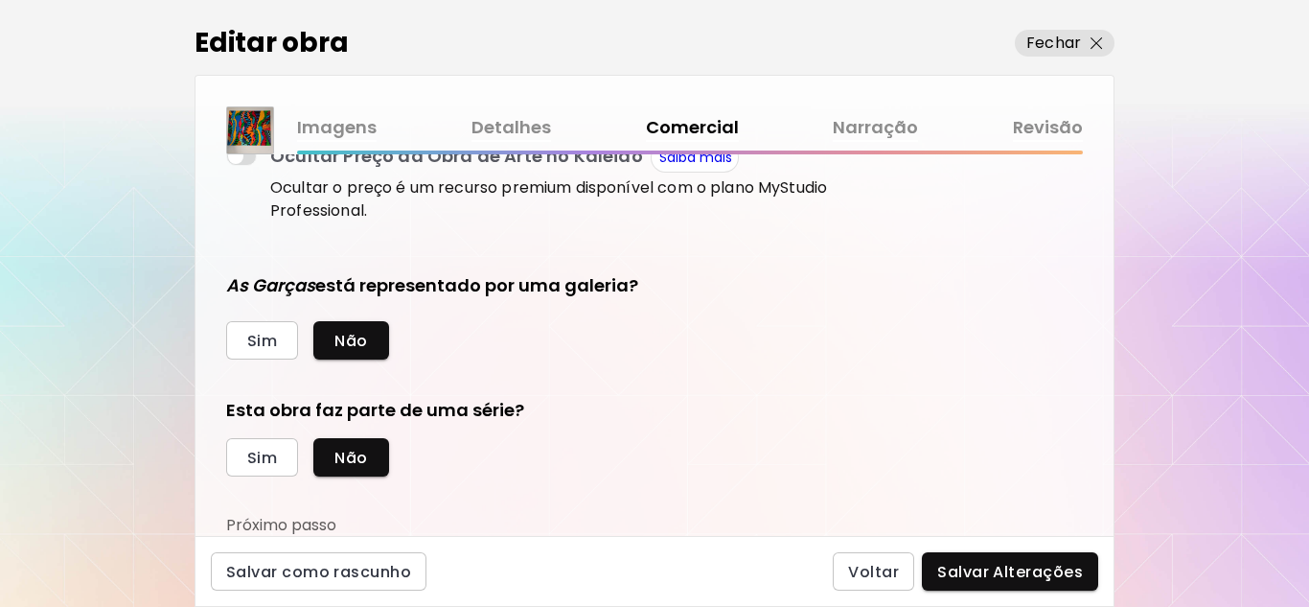
scroll to position [410, 0]
click at [1043, 567] on span "Salvar Alterações" at bounding box center [1010, 572] width 146 height 20
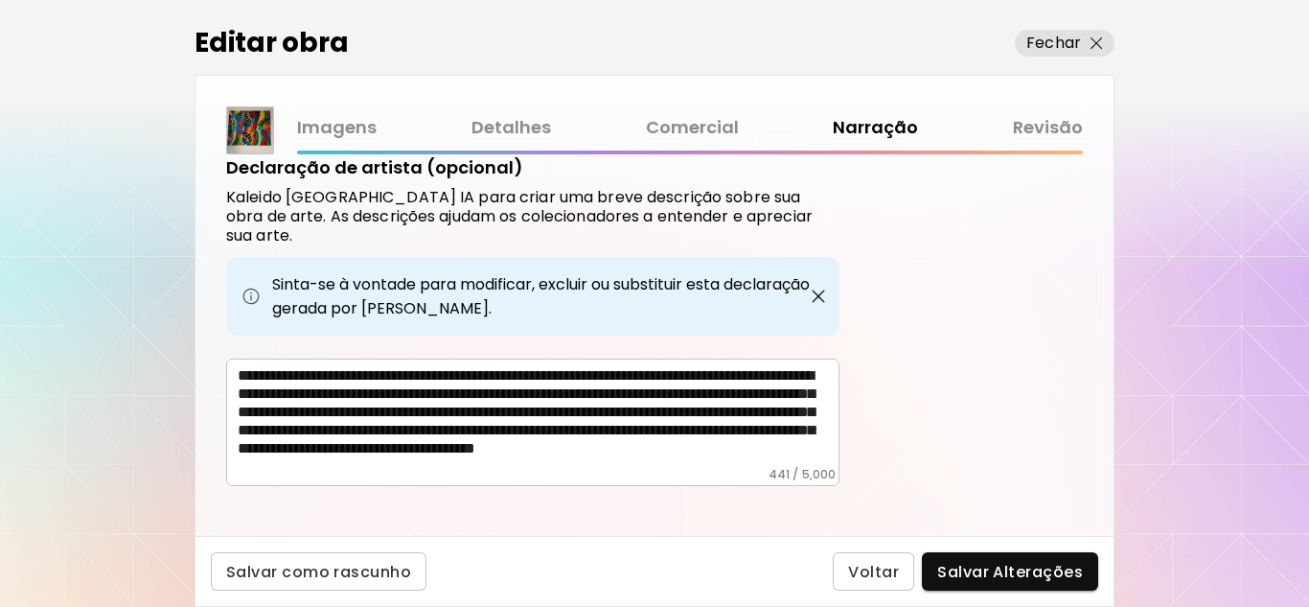
drag, startPoint x: 231, startPoint y: 353, endPoint x: 287, endPoint y: 354, distance: 55.6
click at [306, 358] on div "**********" at bounding box center [532, 421] width 613 height 127
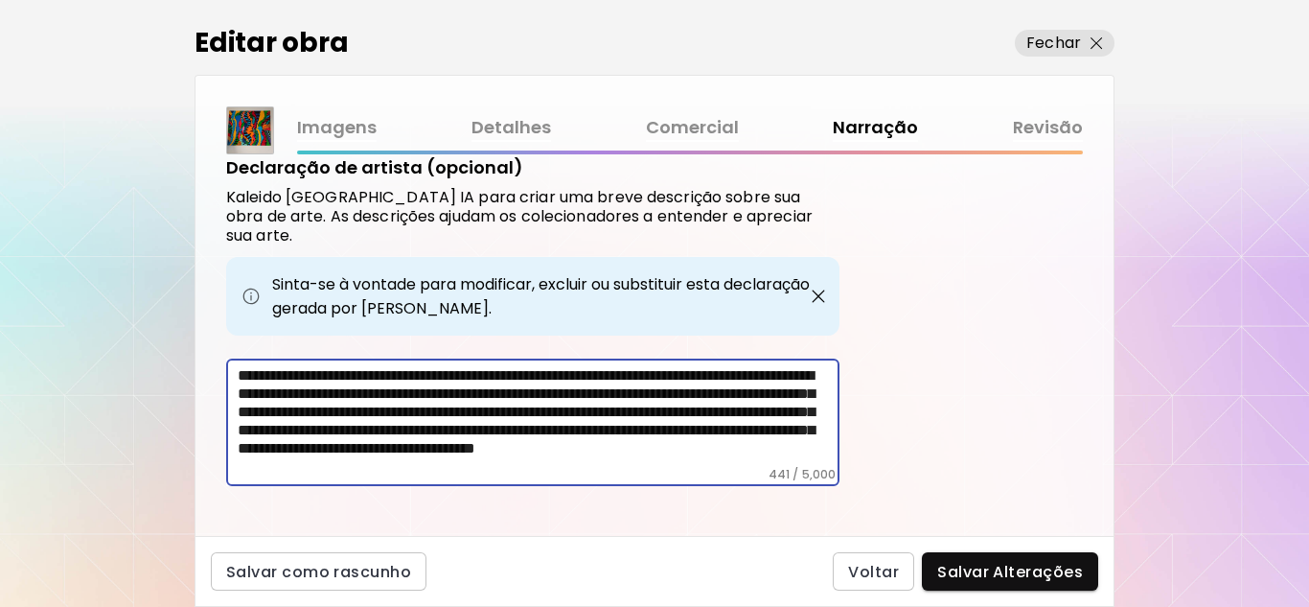
scroll to position [29, 0]
drag, startPoint x: 243, startPoint y: 357, endPoint x: 628, endPoint y: 388, distance: 385.5
click at [889, 477] on div "Etiquetas de Arte O Kaleido usa inteligência artificial (IA) para gerar uma lis…" at bounding box center [654, 344] width 918 height 381
drag, startPoint x: 592, startPoint y: 394, endPoint x: 506, endPoint y: 436, distance: 96.0
click at [506, 436] on textarea "**********" at bounding box center [539, 416] width 602 height 101
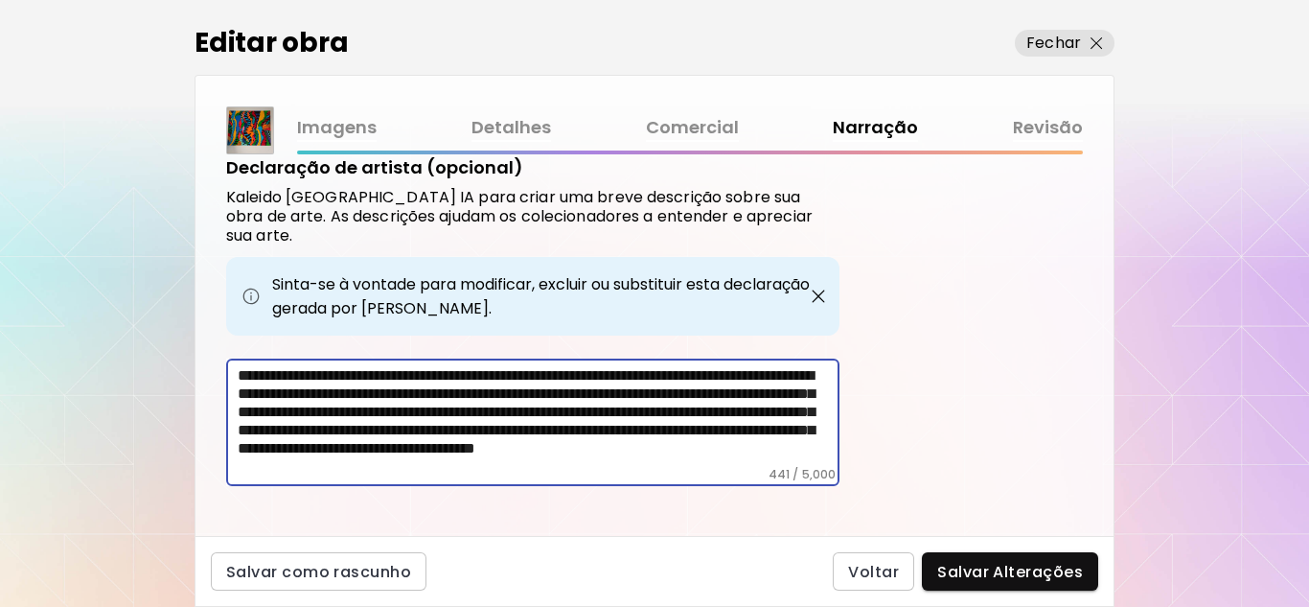
drag, startPoint x: 505, startPoint y: 436, endPoint x: 145, endPoint y: 406, distance: 361.5
click at [145, 406] on div "Editar obra Fechar Imagens Detalhes Comercial Narração Revisão Etiquetas de Art…" at bounding box center [654, 303] width 1309 height 607
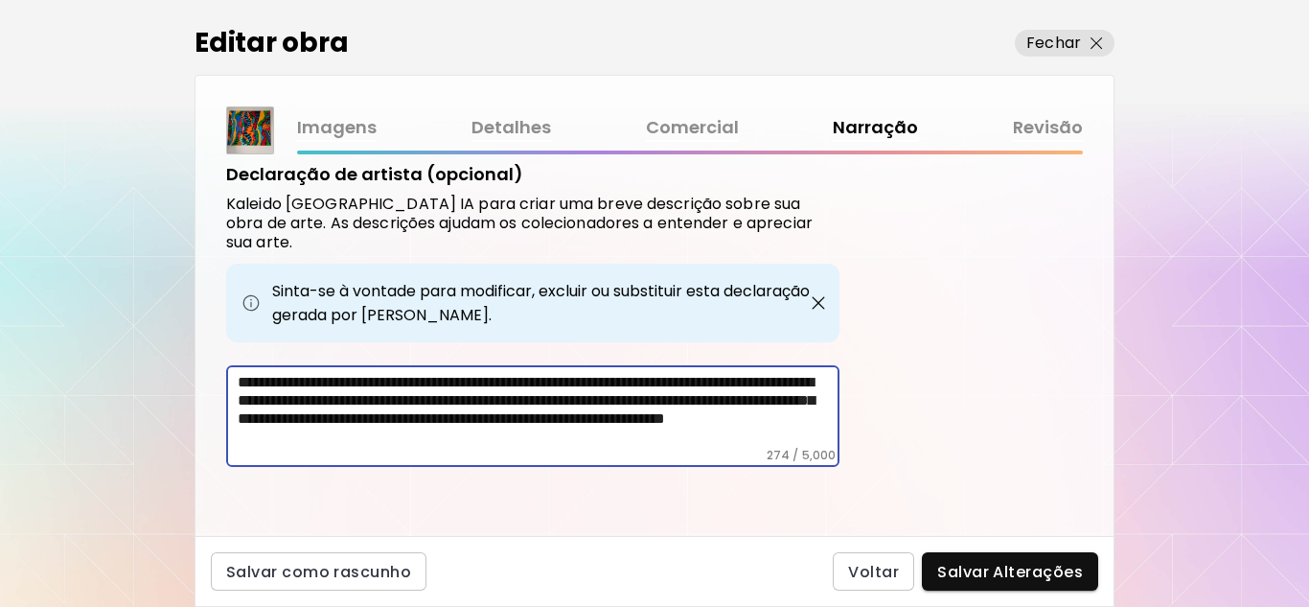
scroll to position [732, 0]
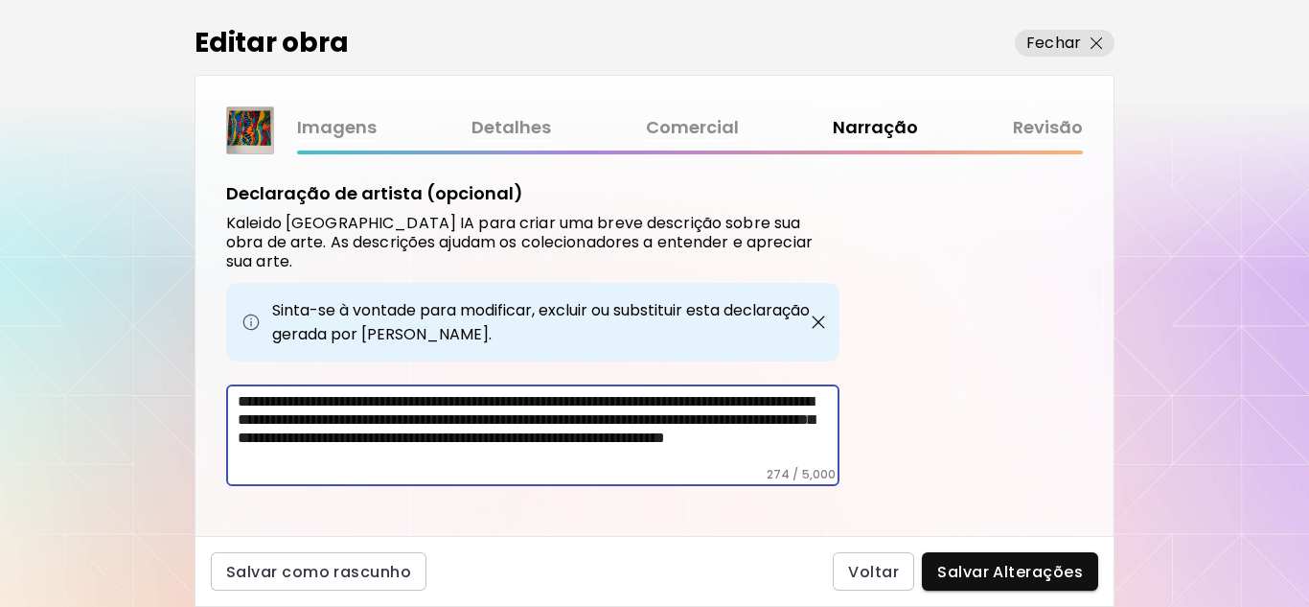
drag, startPoint x: 645, startPoint y: 441, endPoint x: 112, endPoint y: 414, distance: 533.5
click at [112, 414] on div "Editar obra Fechar Imagens Detalhes Comercial Narração Revisão Etiquetas de Art…" at bounding box center [654, 303] width 1309 height 607
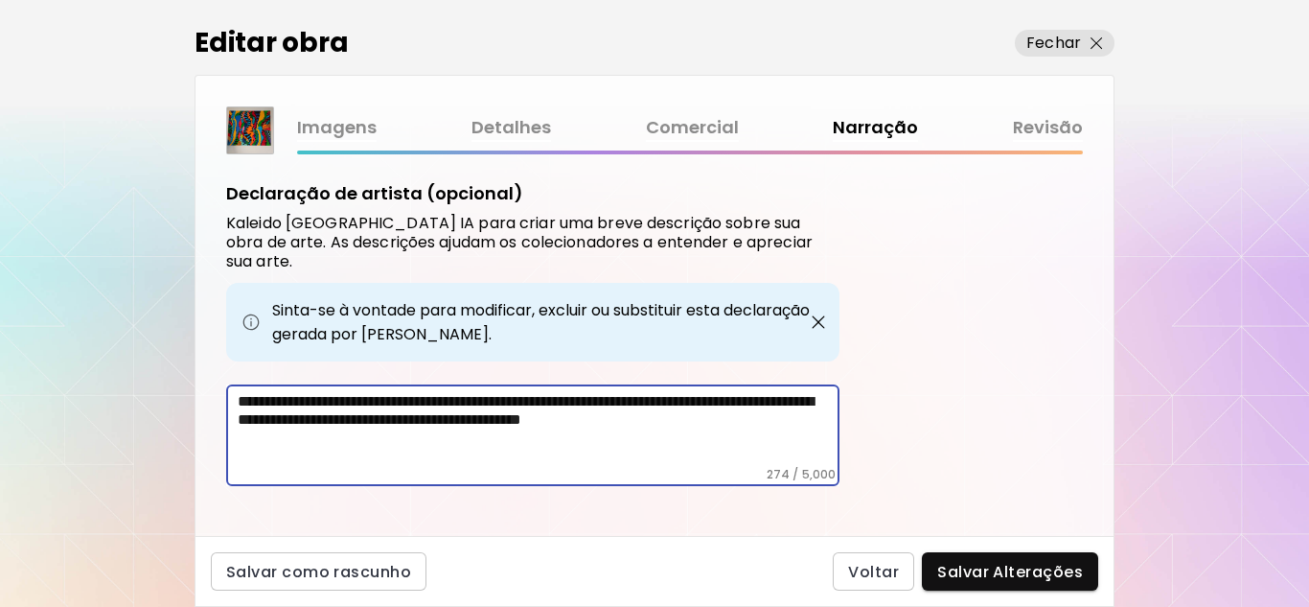
scroll to position [696, 0]
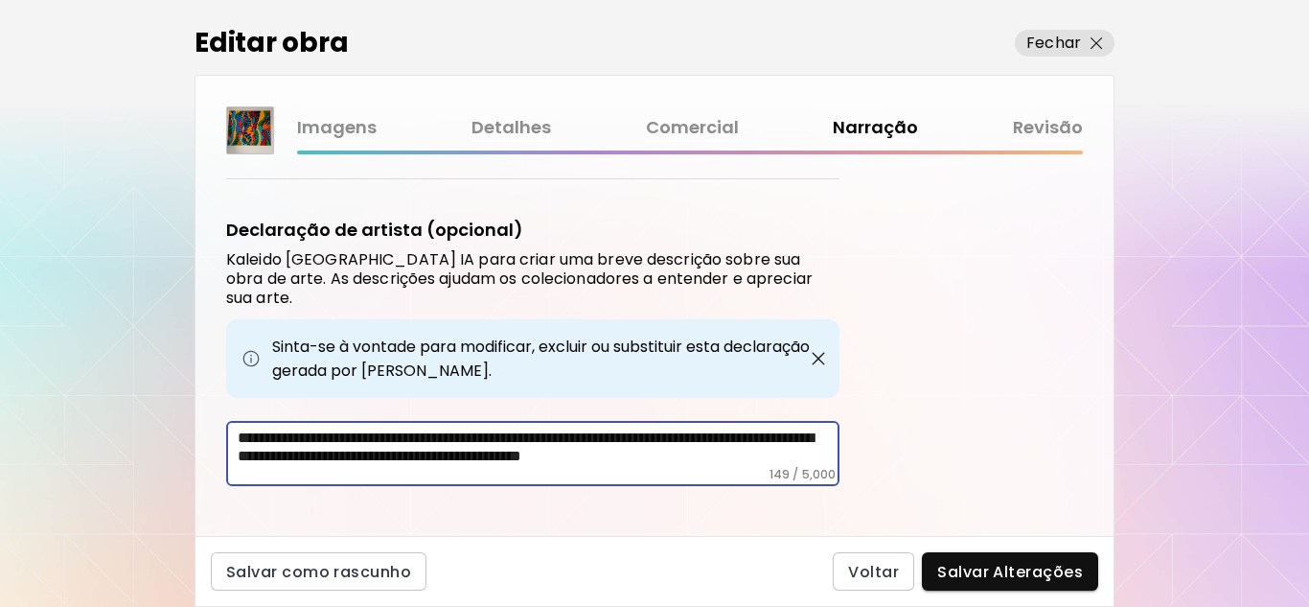
click at [578, 440] on textarea "**********" at bounding box center [539, 447] width 602 height 38
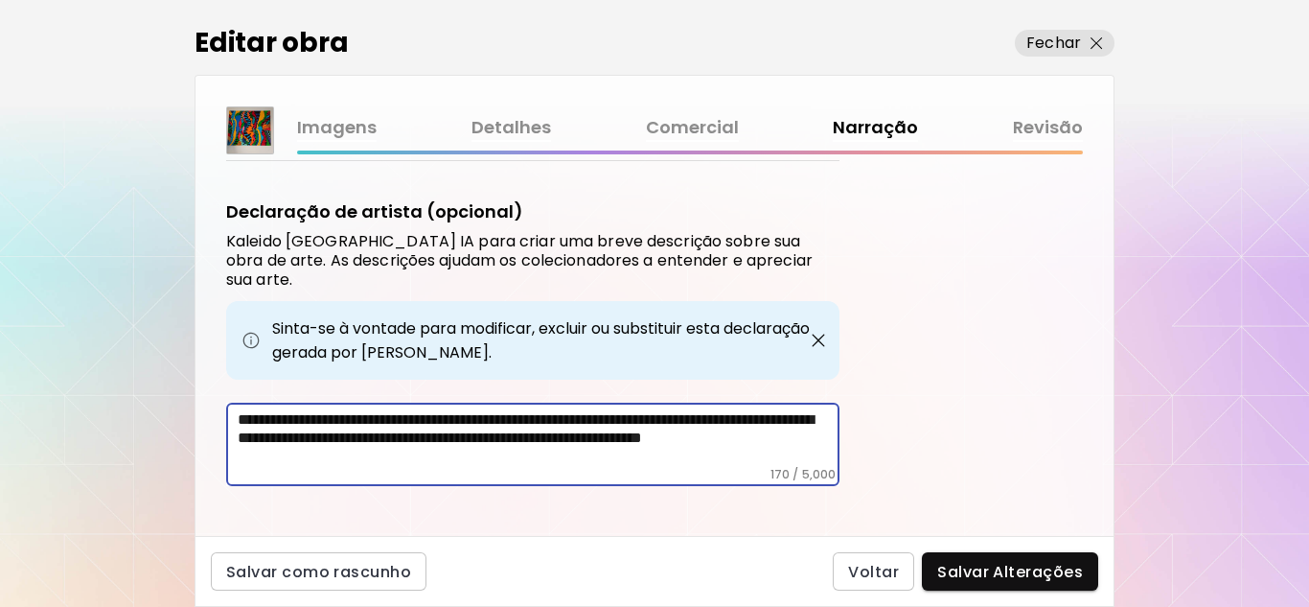
drag, startPoint x: 718, startPoint y: 420, endPoint x: 727, endPoint y: 416, distance: 10.3
click at [727, 416] on textarea "**********" at bounding box center [539, 438] width 602 height 57
drag, startPoint x: 442, startPoint y: 440, endPoint x: 211, endPoint y: 441, distance: 230.9
click at [211, 441] on div "Etiquetas de Arte O Kaleido usa inteligência artificial (IA) para gerar uma lis…" at bounding box center [654, 344] width 918 height 381
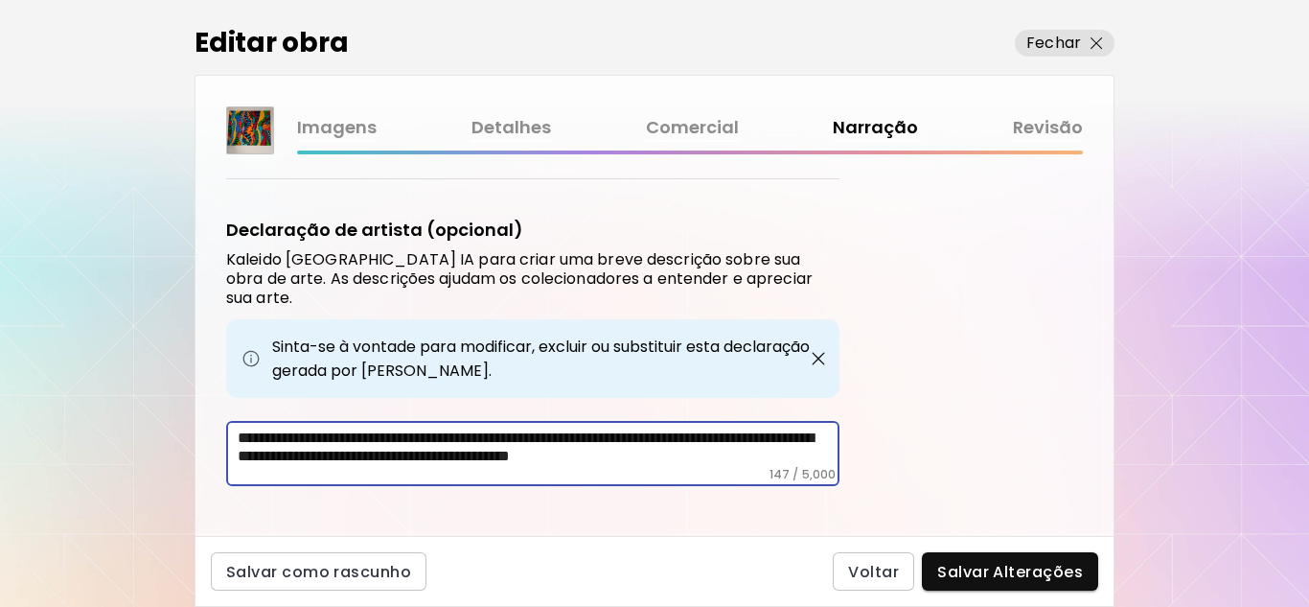
drag, startPoint x: 772, startPoint y: 436, endPoint x: 822, endPoint y: 430, distance: 50.2
click at [822, 430] on textarea "**********" at bounding box center [539, 447] width 602 height 38
drag, startPoint x: 769, startPoint y: 437, endPoint x: 312, endPoint y: 448, distance: 456.3
click at [312, 448] on div "**********" at bounding box center [532, 453] width 613 height 65
click at [524, 438] on textarea "**********" at bounding box center [539, 447] width 602 height 38
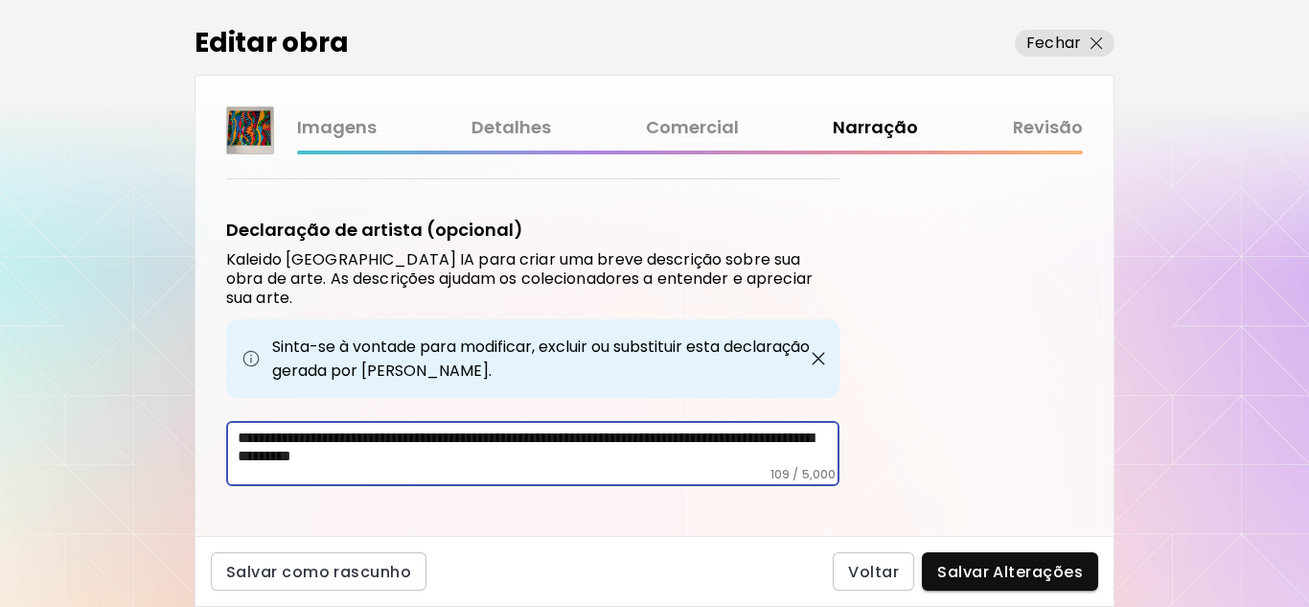
click at [524, 439] on textarea "**********" at bounding box center [539, 447] width 602 height 38
click at [524, 442] on textarea "**********" at bounding box center [539, 447] width 602 height 38
click at [618, 428] on textarea "**********" at bounding box center [539, 447] width 602 height 38
click at [609, 428] on textarea "**********" at bounding box center [539, 447] width 602 height 38
click at [670, 440] on textarea "**********" at bounding box center [539, 447] width 602 height 38
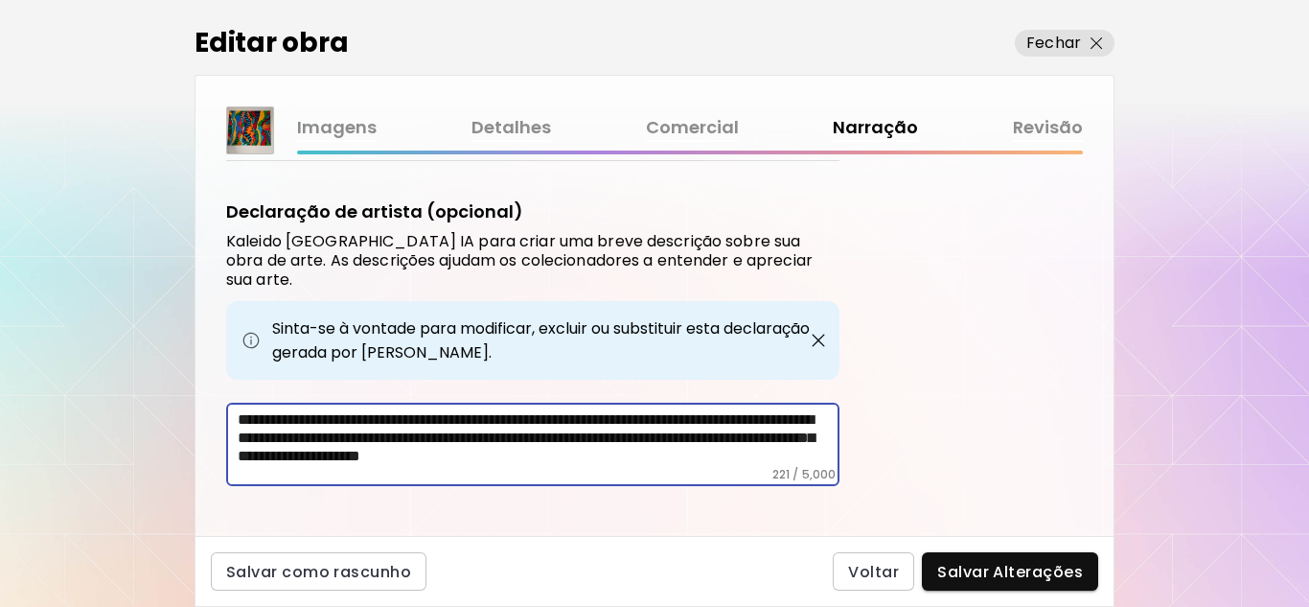
scroll to position [732, 0]
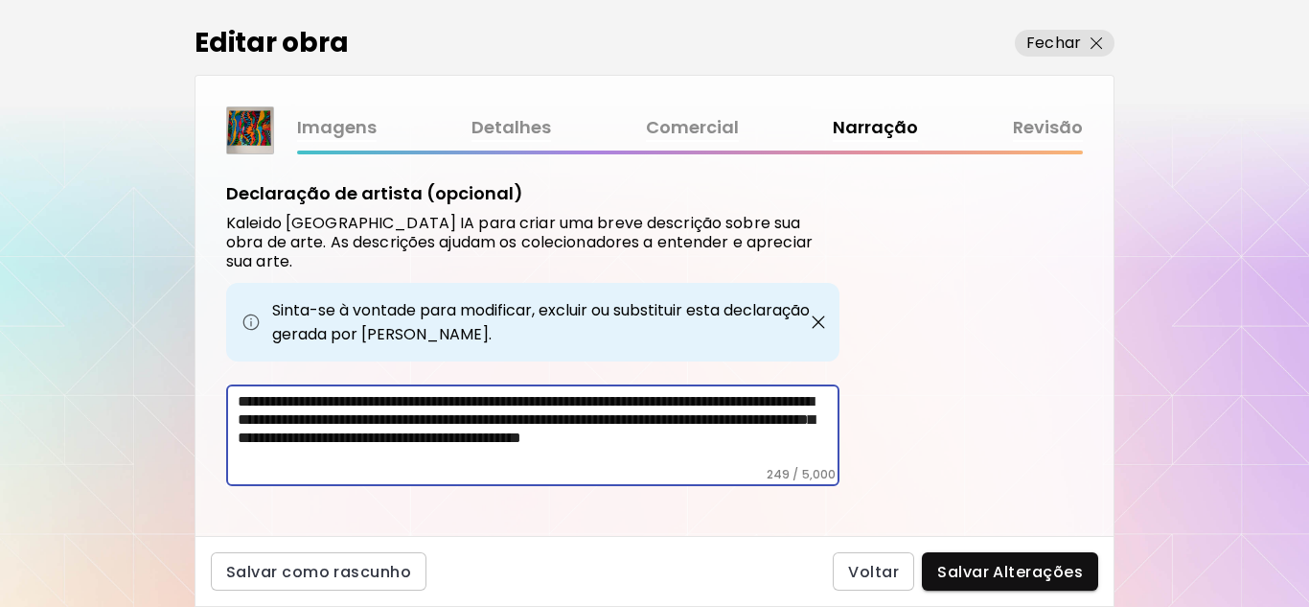
click at [366, 439] on textarea "**********" at bounding box center [539, 429] width 602 height 75
click at [367, 439] on textarea "**********" at bounding box center [539, 429] width 602 height 75
drag, startPoint x: 387, startPoint y: 437, endPoint x: 374, endPoint y: 436, distance: 13.4
click at [374, 436] on textarea "**********" at bounding box center [539, 429] width 602 height 75
click at [493, 438] on textarea "**********" at bounding box center [539, 429] width 602 height 75
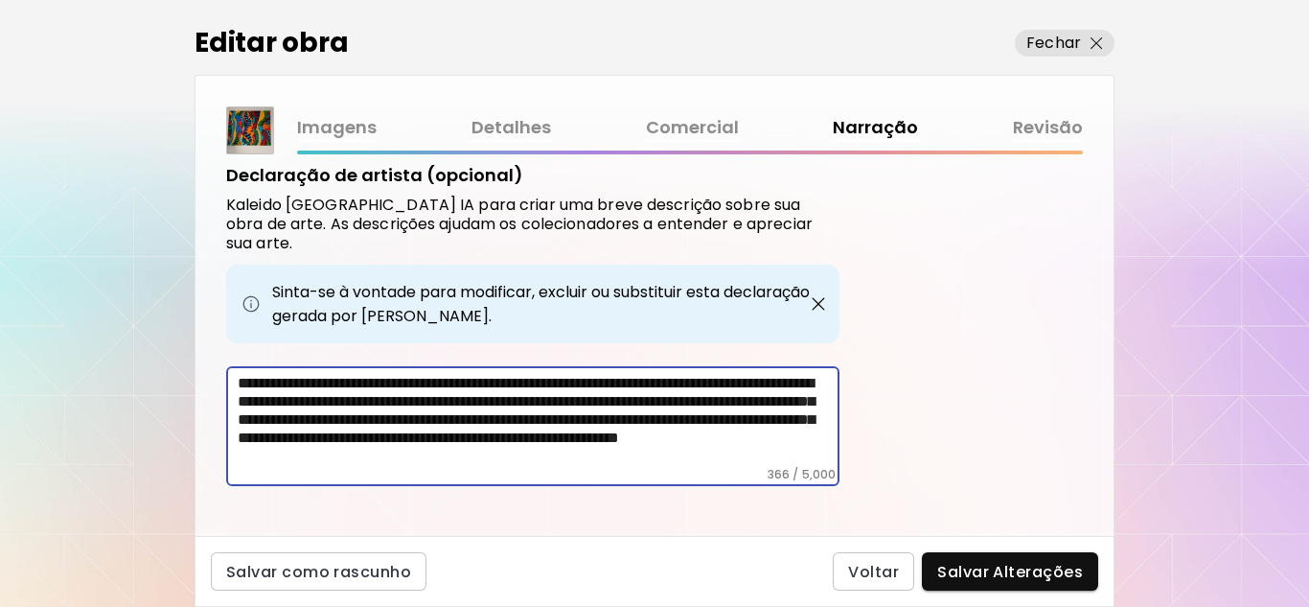
scroll to position [758, 0]
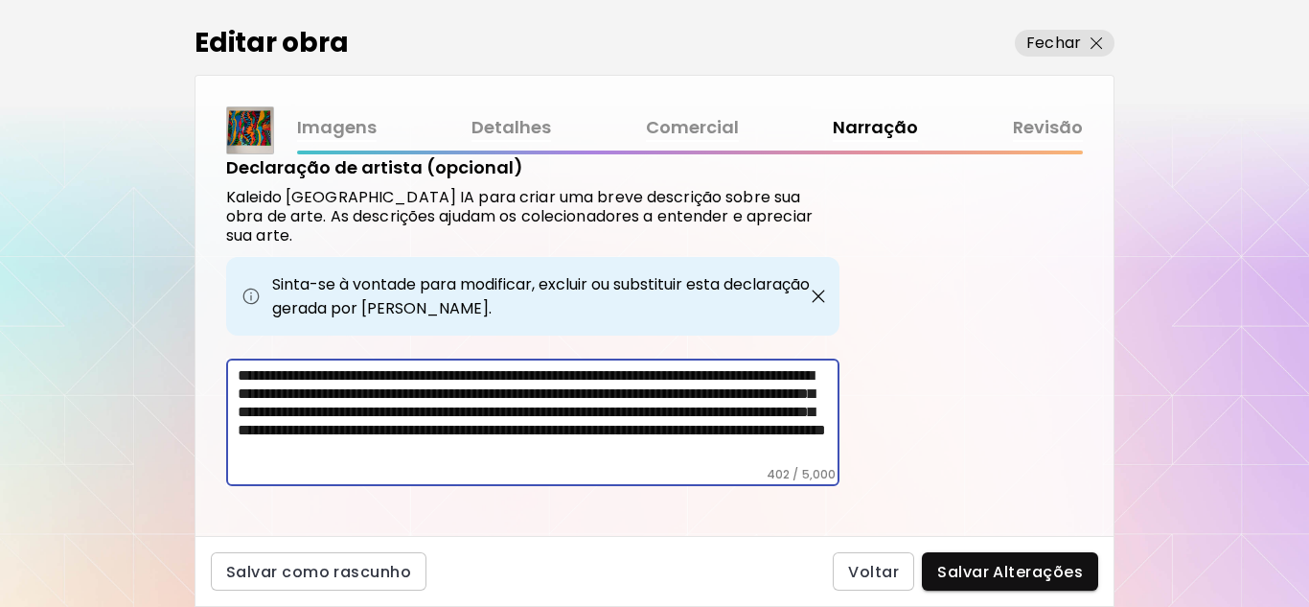
click at [639, 436] on textarea "**********" at bounding box center [539, 416] width 602 height 101
click at [785, 441] on textarea "**********" at bounding box center [539, 416] width 602 height 101
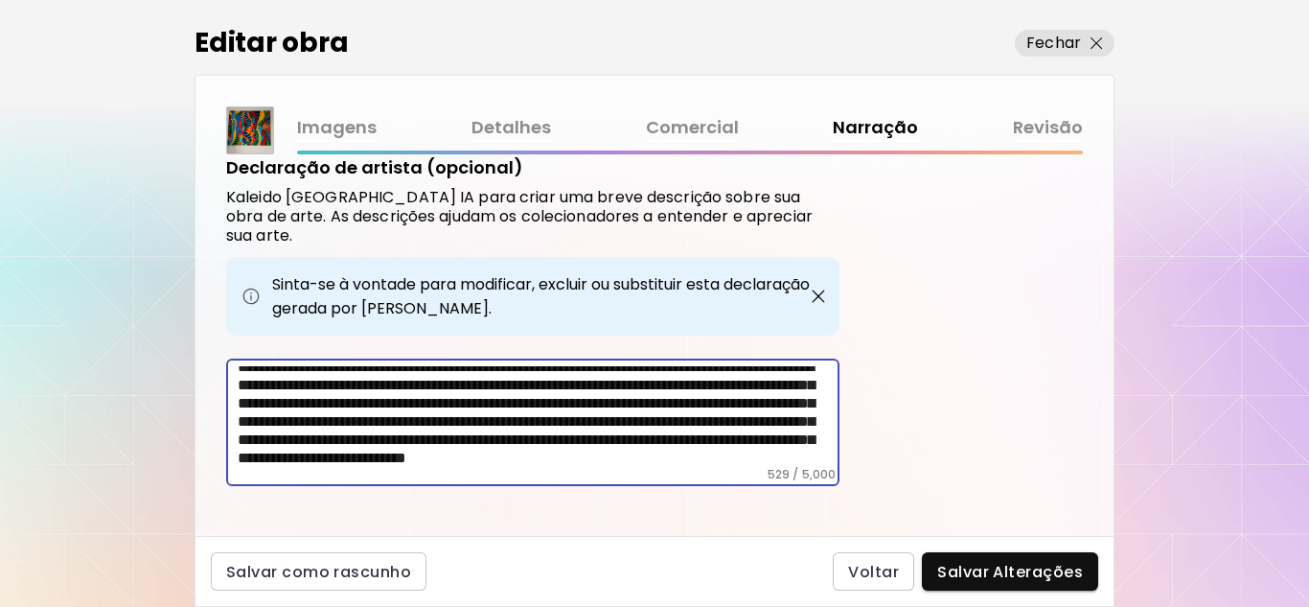
scroll to position [47, 0]
click at [780, 435] on textarea "**********" at bounding box center [539, 416] width 602 height 101
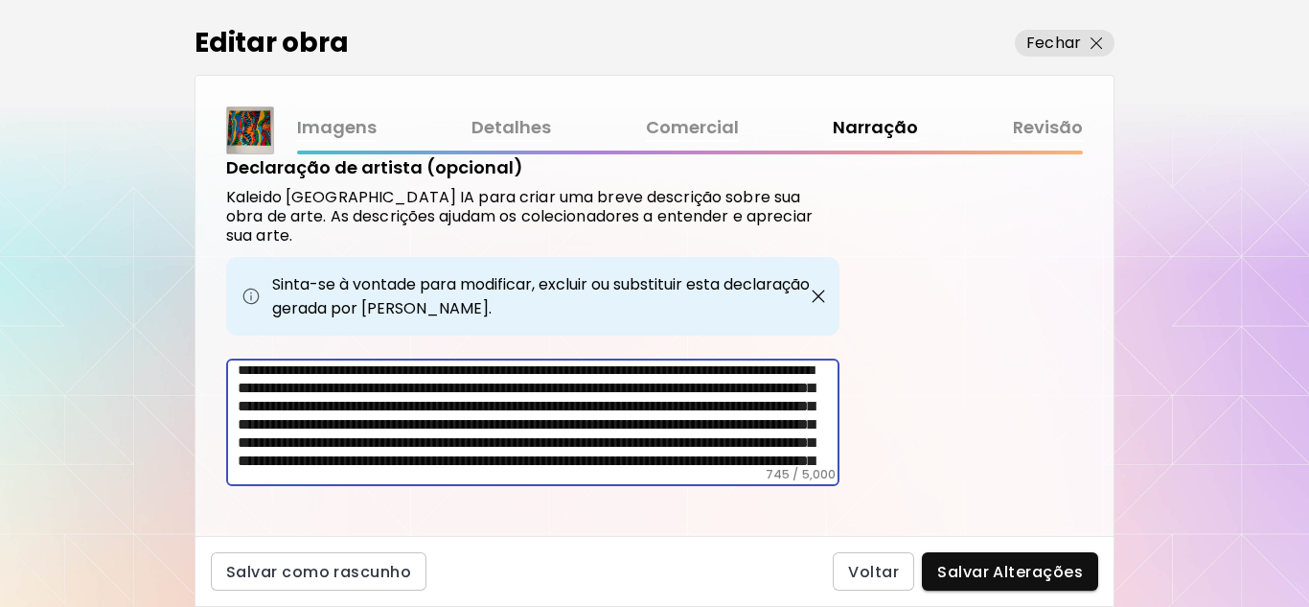
scroll to position [0, 0]
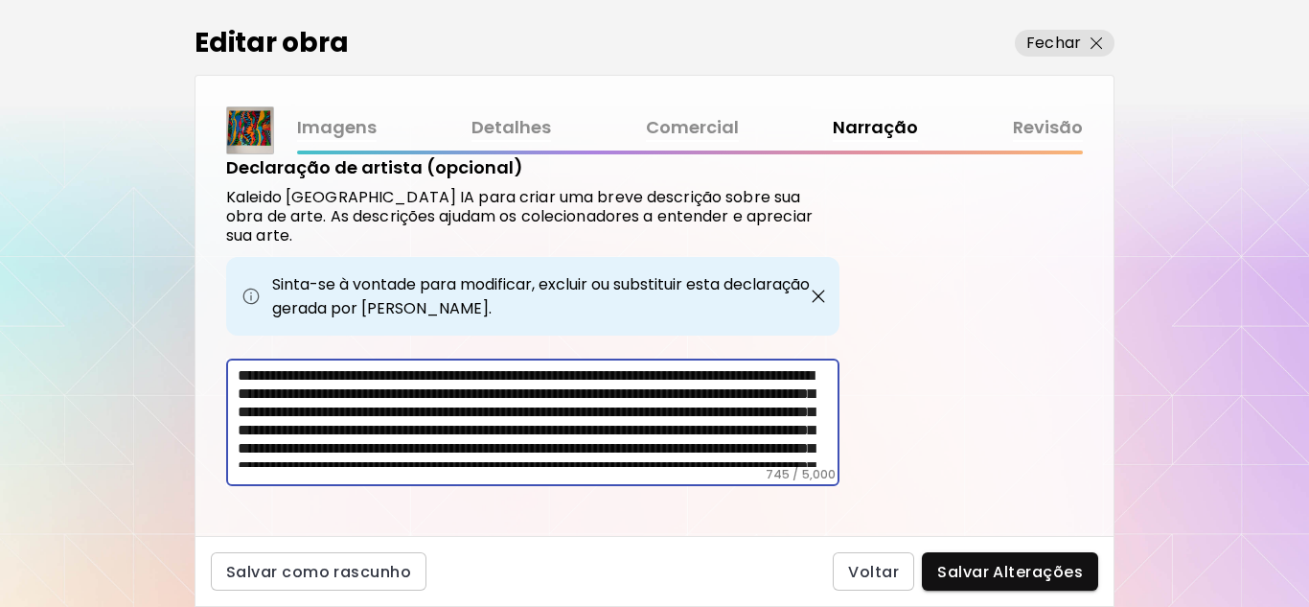
click at [562, 366] on textarea "**********" at bounding box center [539, 416] width 602 height 101
type textarea "**********"
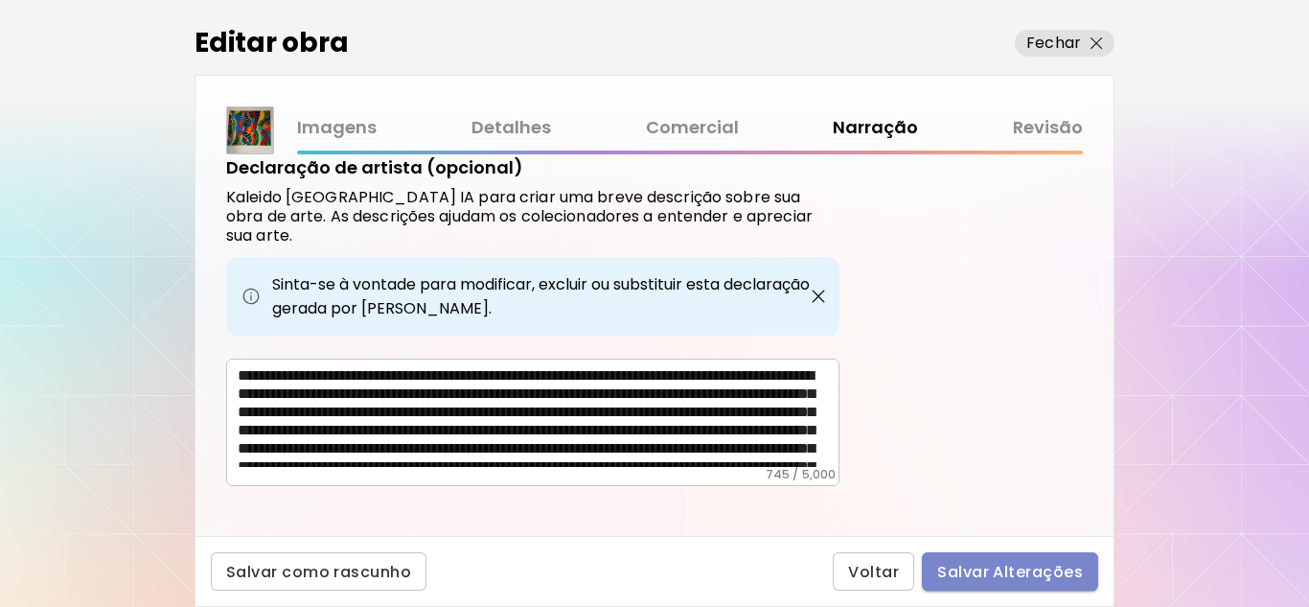
click at [1036, 573] on span "Salvar Alterações" at bounding box center [1010, 572] width 146 height 20
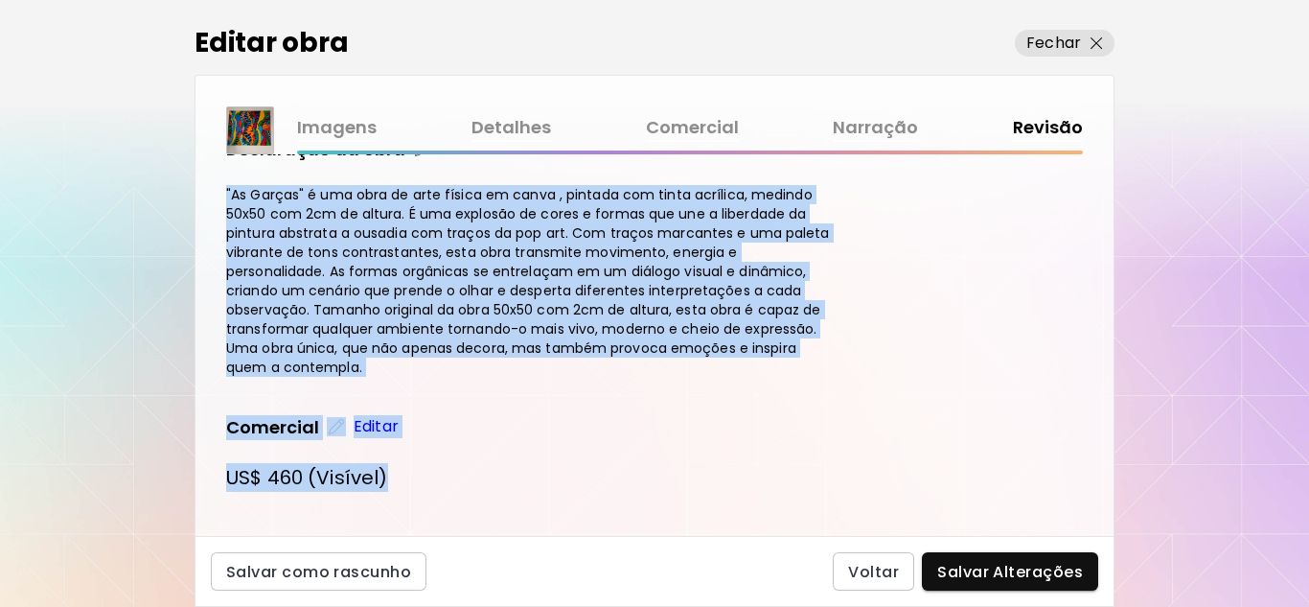
scroll to position [1320, 0]
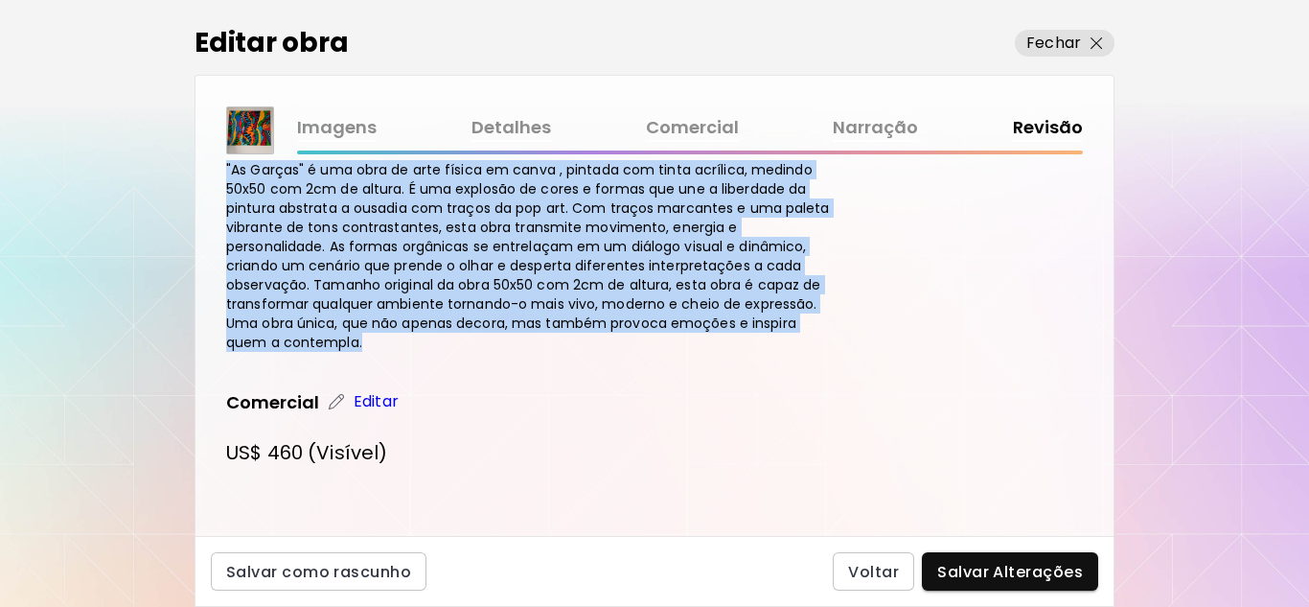
drag, startPoint x: 227, startPoint y: 360, endPoint x: 825, endPoint y: 339, distance: 598.3
click at [825, 339] on h4 ""As Garças" é uma obra de arte física em canva , pintada com tinta acrílica, me…" at bounding box center [532, 256] width 613 height 192
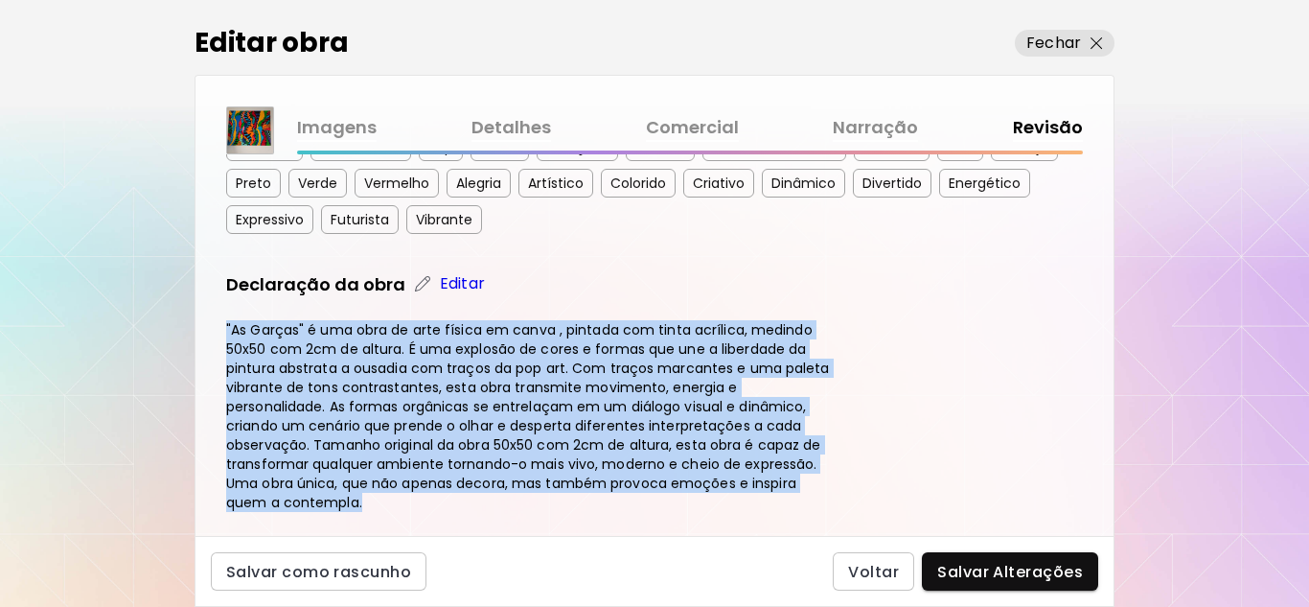
scroll to position [1129, 0]
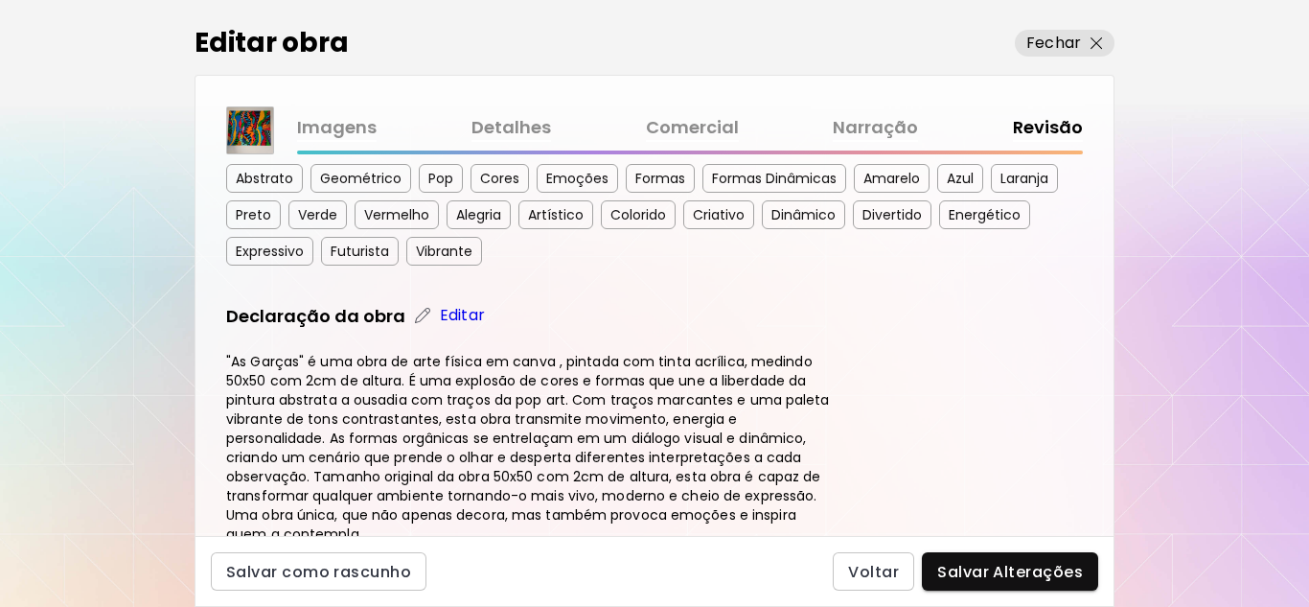
drag, startPoint x: 564, startPoint y: 416, endPoint x: 1250, endPoint y: 235, distance: 708.7
click at [1250, 235] on div "Editar obra Fechar Imagens Detalhes Comercial Narração Revisão As Garças Dimens…" at bounding box center [654, 303] width 1309 height 607
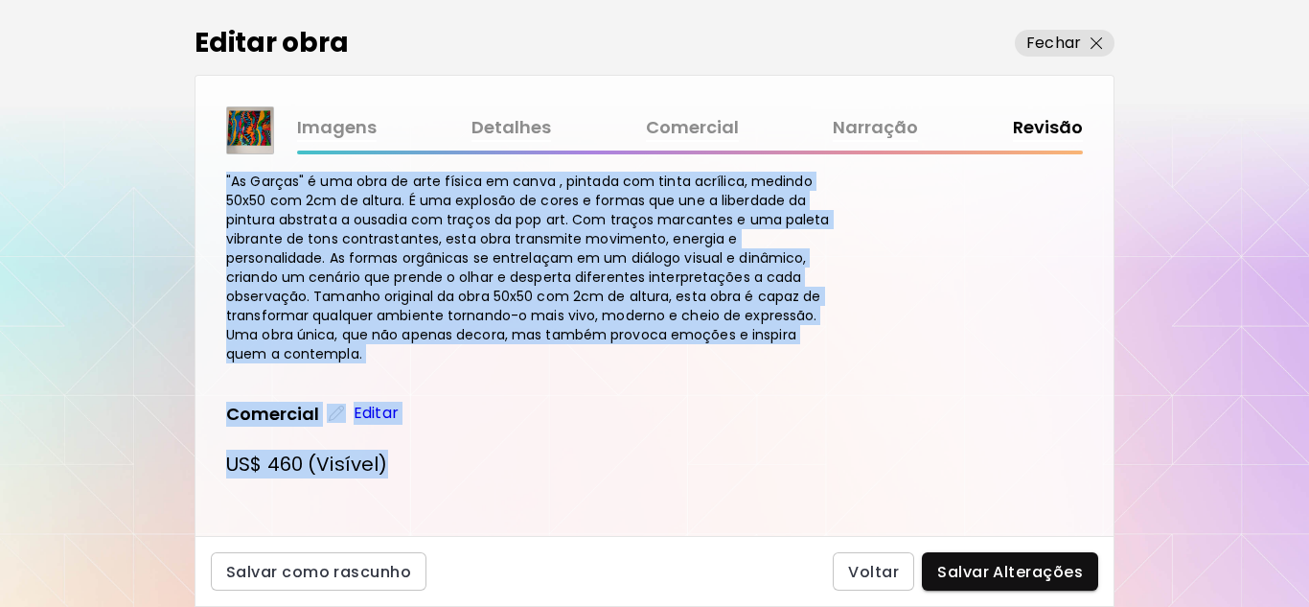
scroll to position [1320, 0]
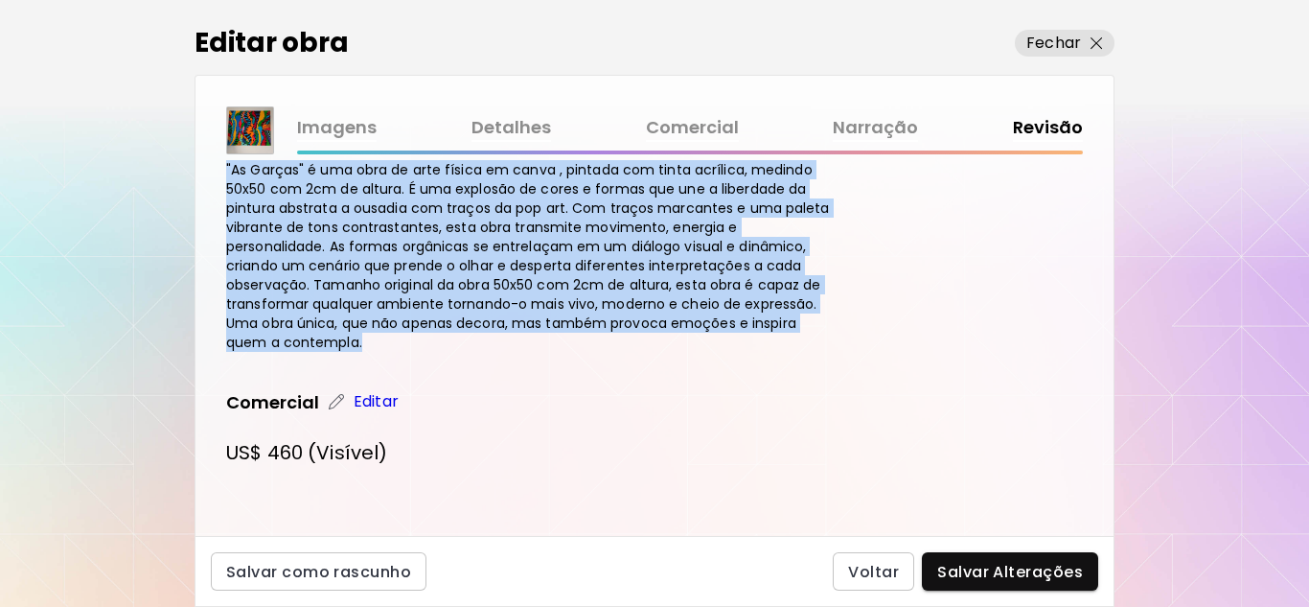
drag, startPoint x: 228, startPoint y: 358, endPoint x: 830, endPoint y: 347, distance: 601.9
click at [830, 347] on h4 ""As Garças" é uma obra de arte física em canva , pintada com tinta acrílica, me…" at bounding box center [532, 256] width 613 height 192
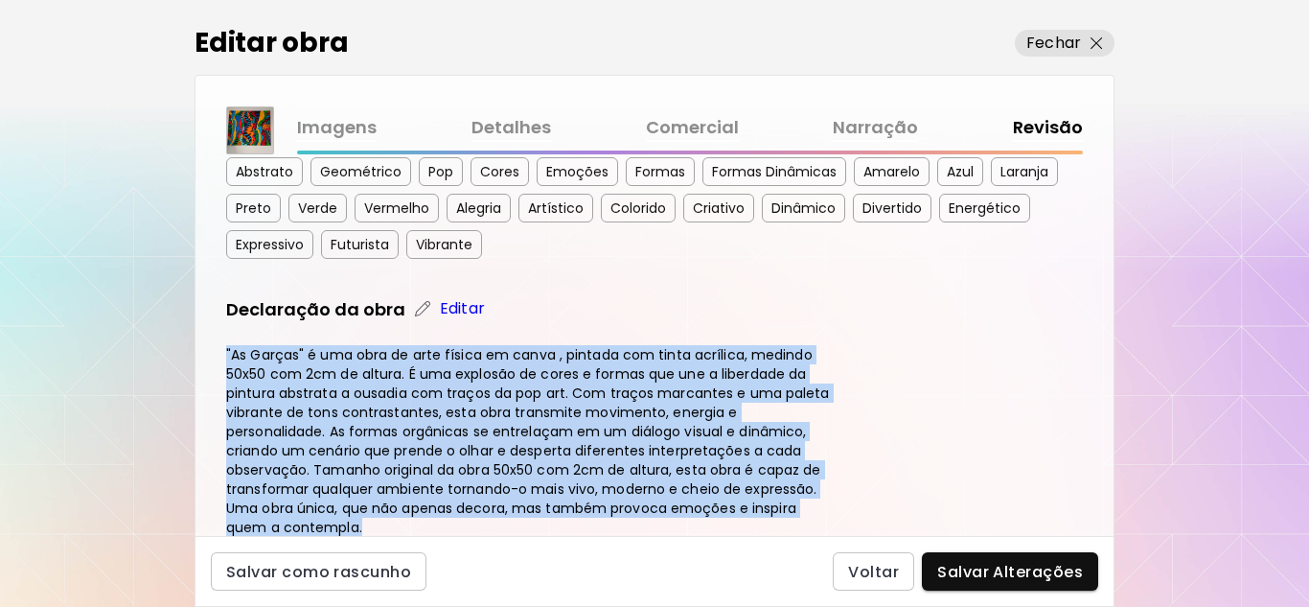
scroll to position [1129, 0]
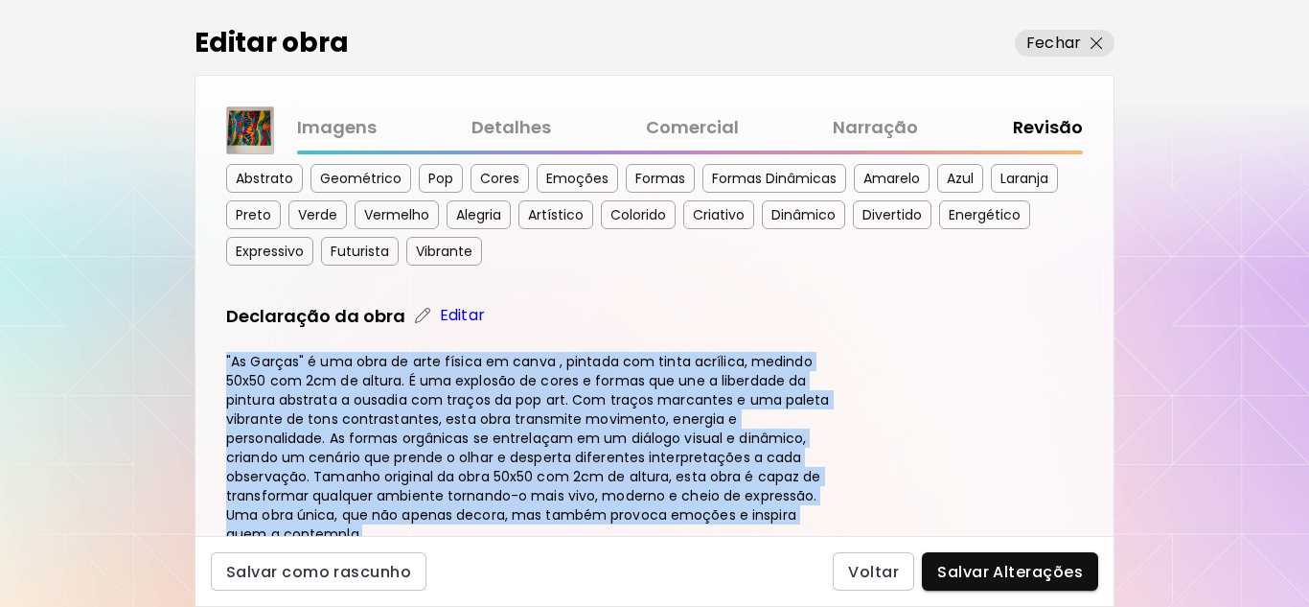
click at [462, 306] on p "Editar" at bounding box center [462, 315] width 45 height 23
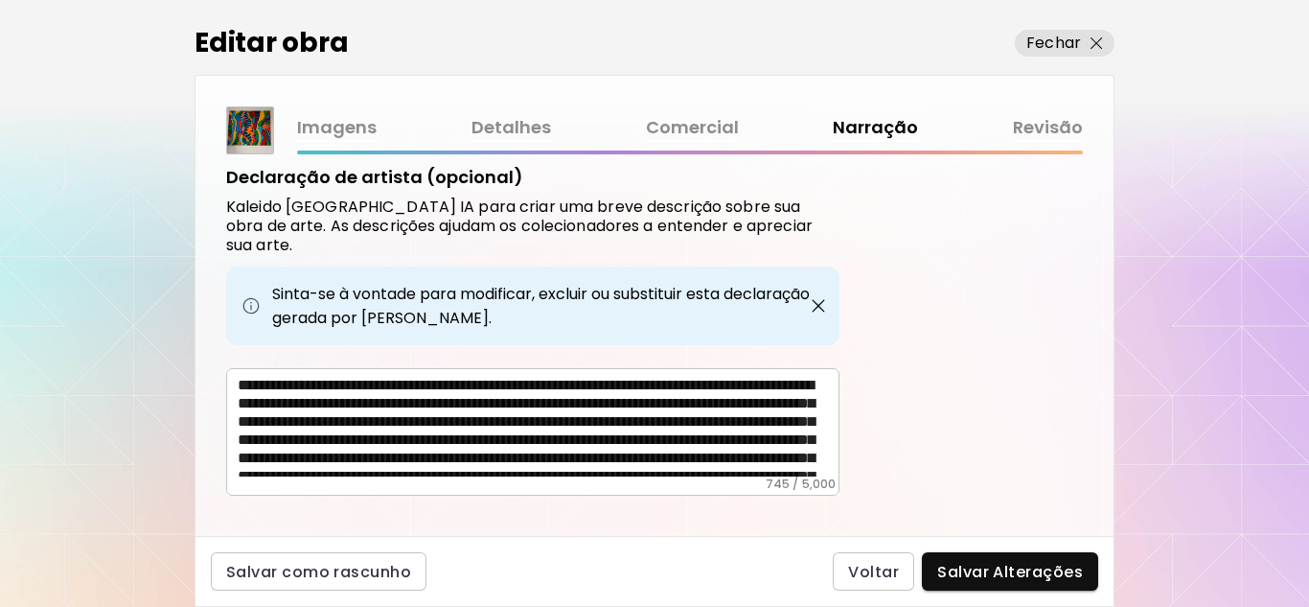
scroll to position [758, 0]
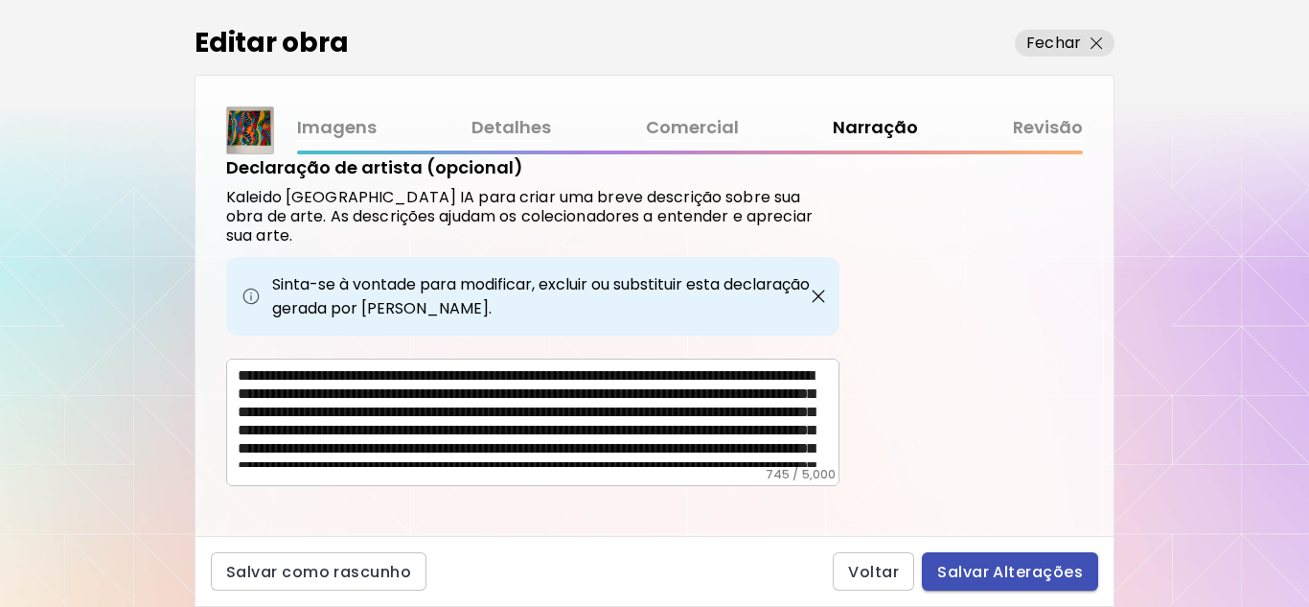
click at [1020, 569] on span "Salvar Alterações" at bounding box center [1010, 572] width 146 height 20
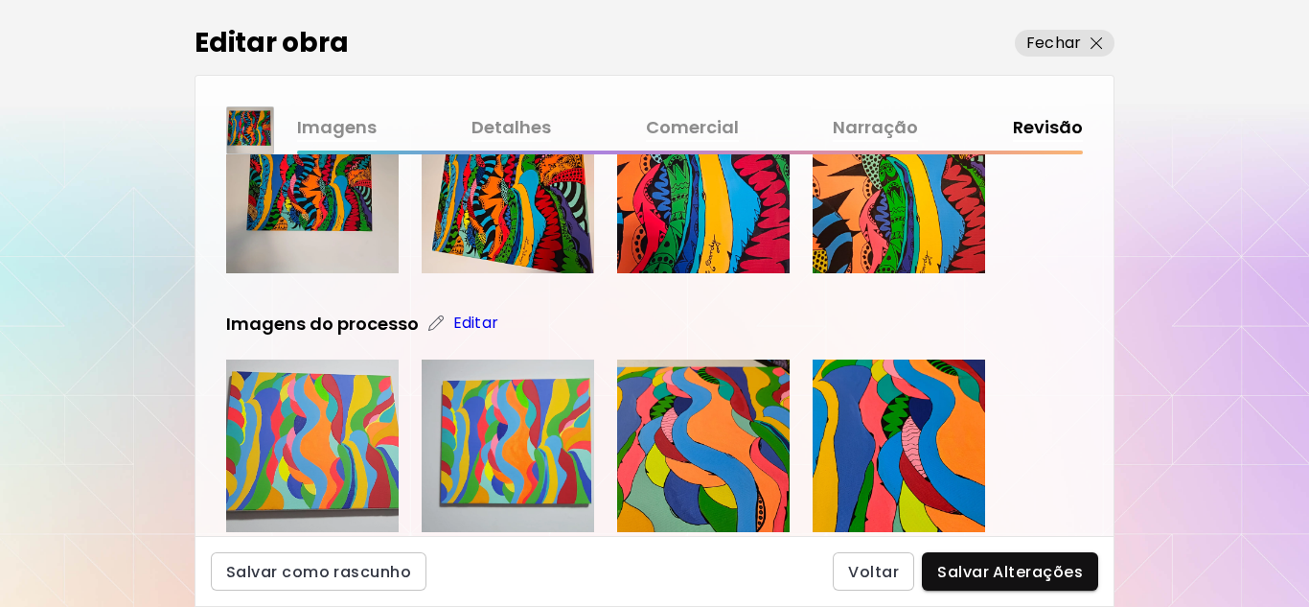
scroll to position [767, 0]
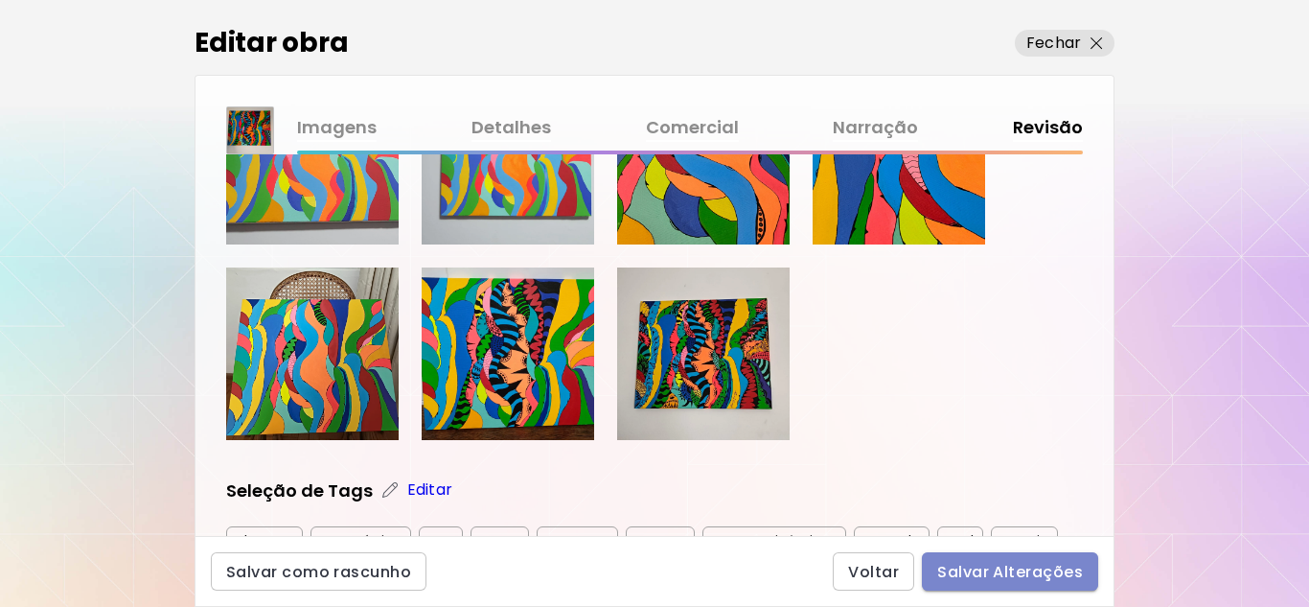
click at [1023, 570] on span "Salvar Alterações" at bounding box center [1010, 572] width 146 height 20
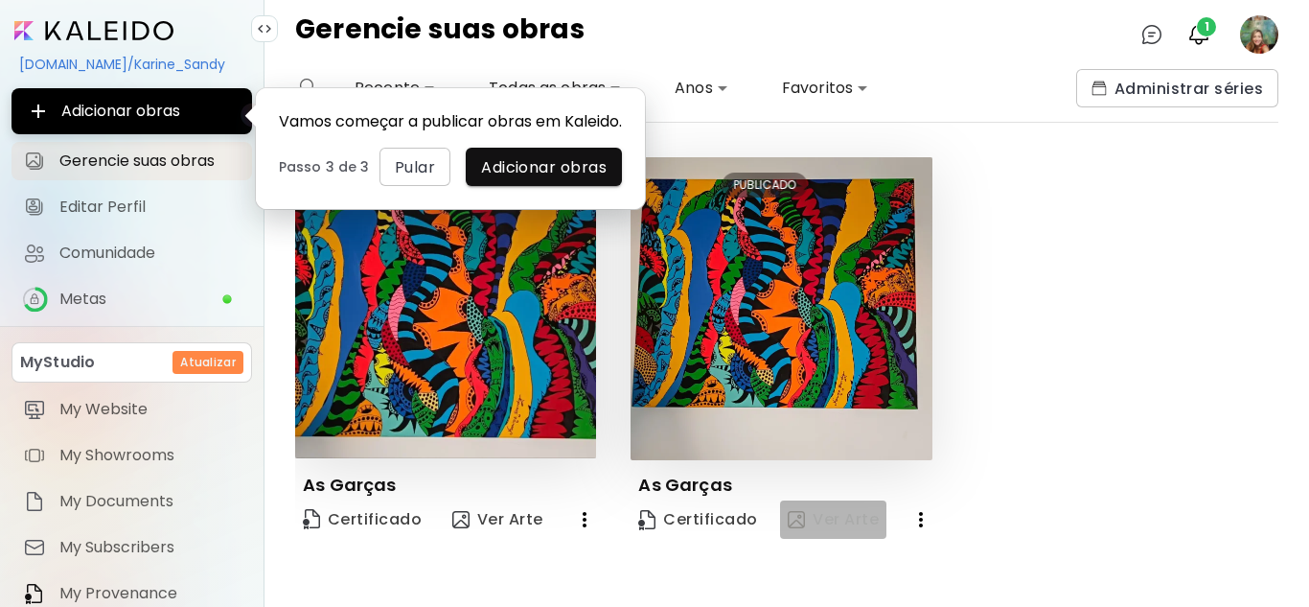
click at [851, 522] on span "Ver Arte" at bounding box center [833, 519] width 91 height 21
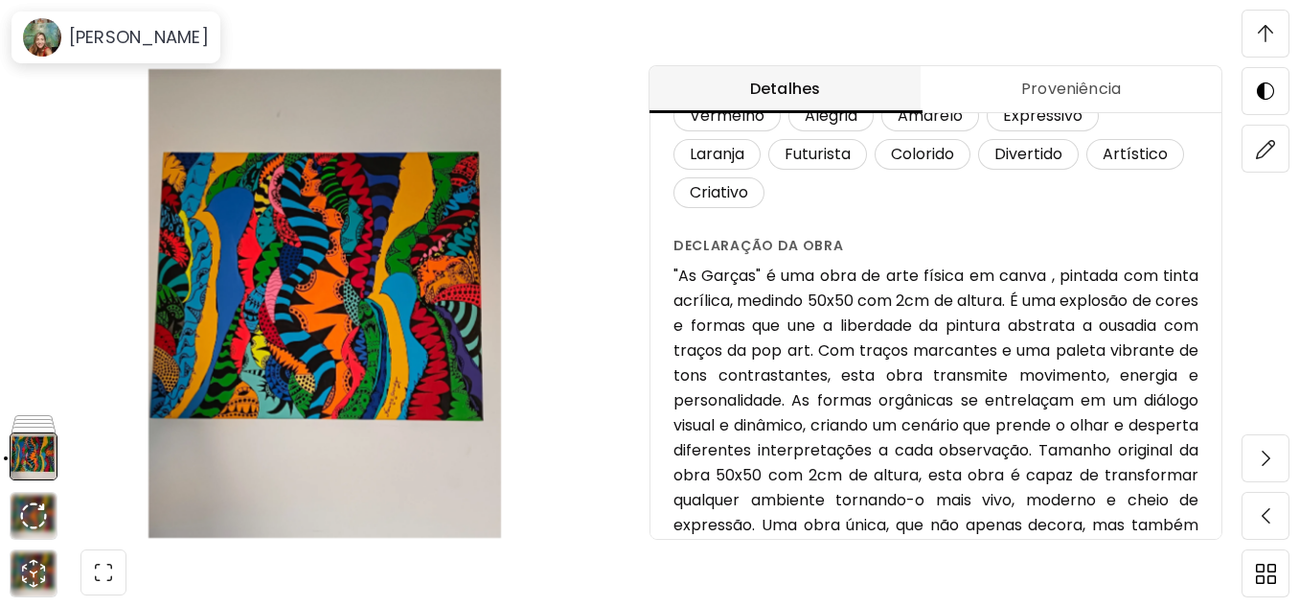
scroll to position [577, 0]
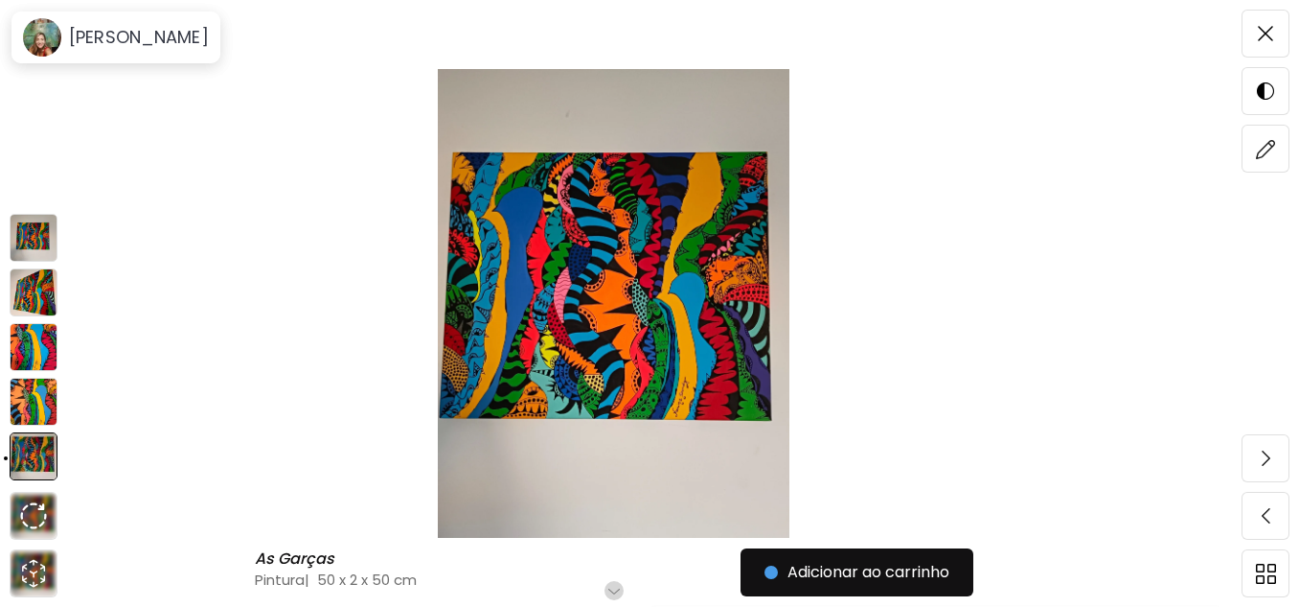
click at [34, 285] on img at bounding box center [34, 292] width 48 height 48
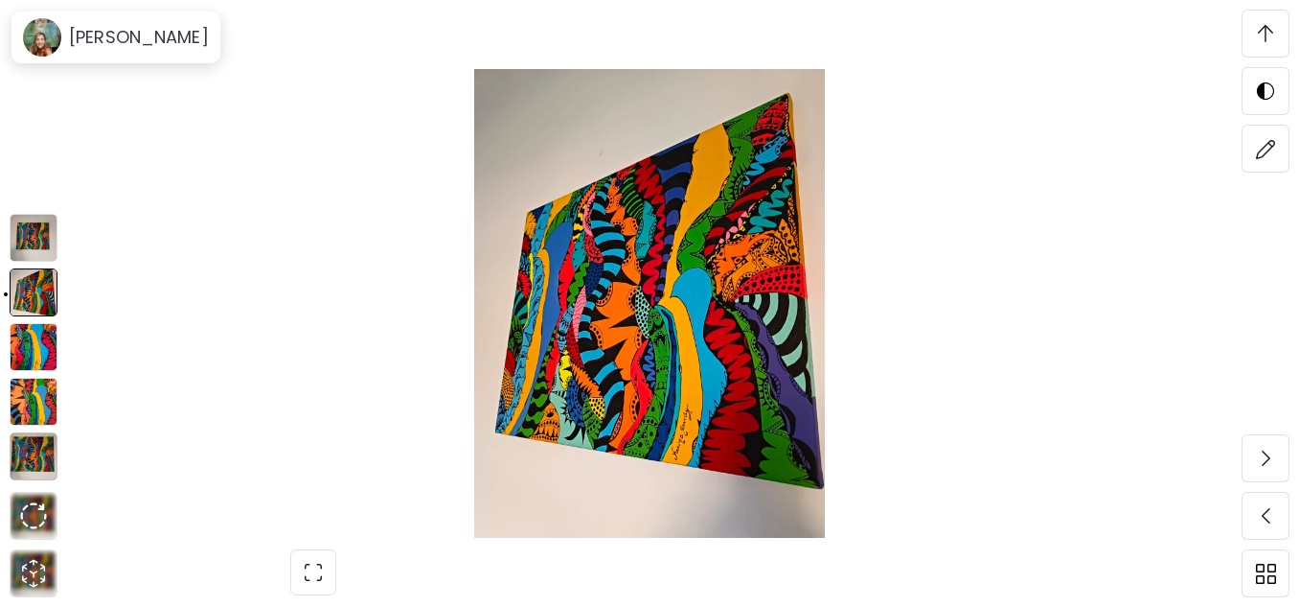
click at [35, 225] on img at bounding box center [34, 238] width 48 height 48
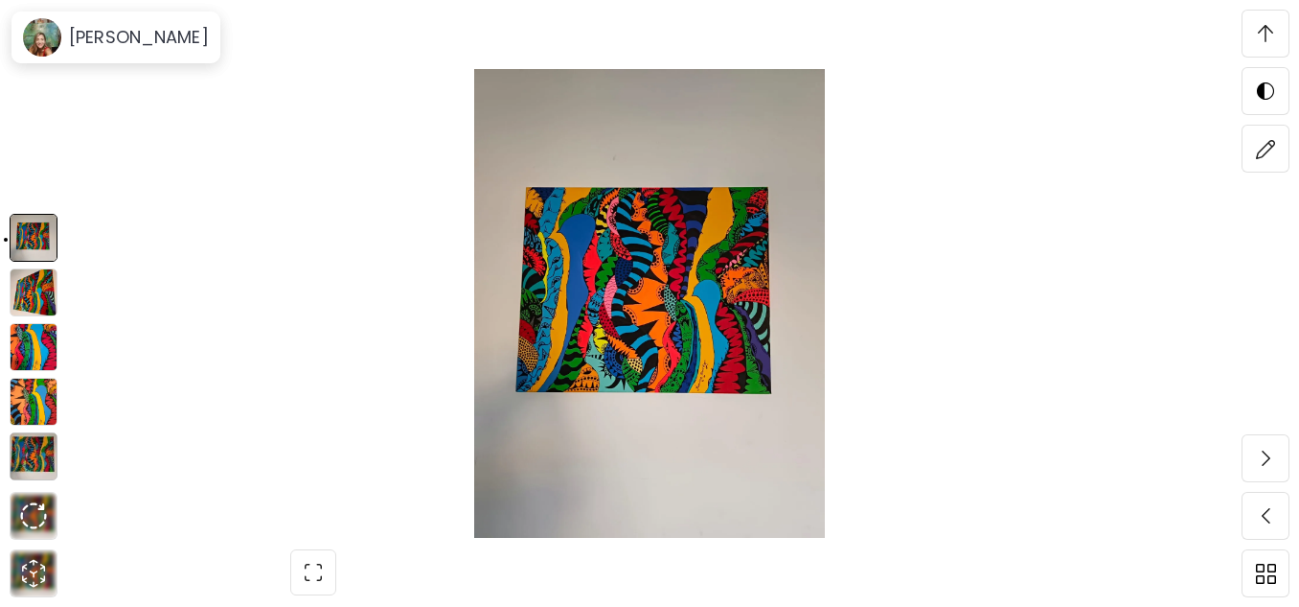
click at [31, 289] on img at bounding box center [34, 292] width 48 height 48
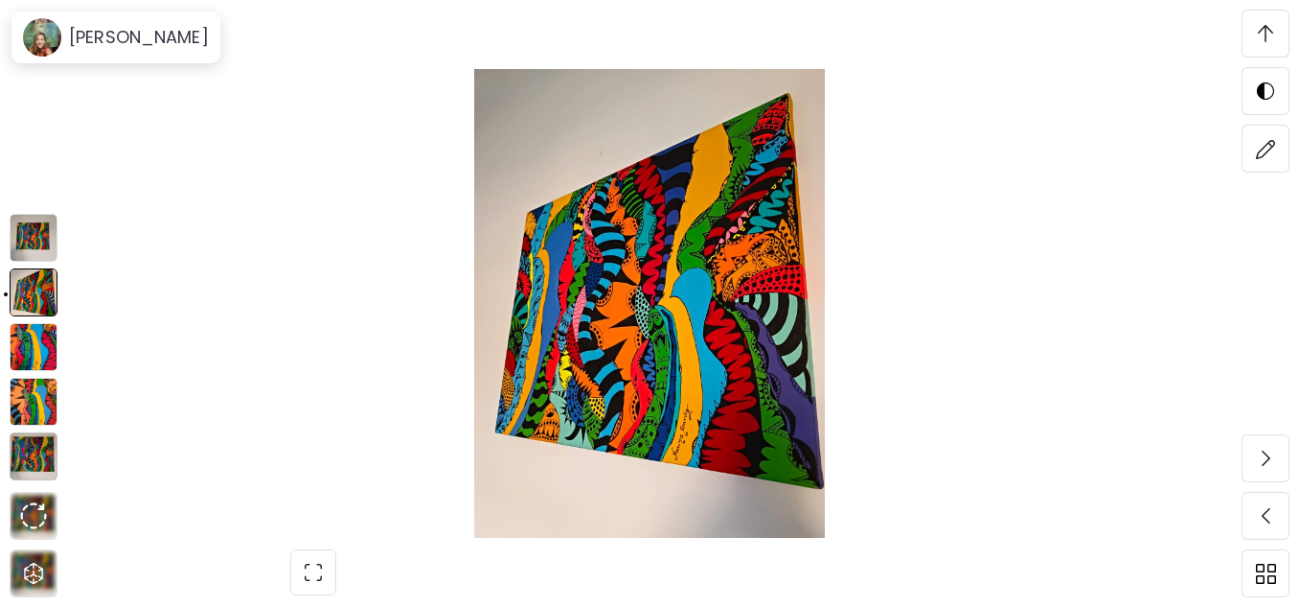
click at [32, 345] on img at bounding box center [34, 347] width 48 height 48
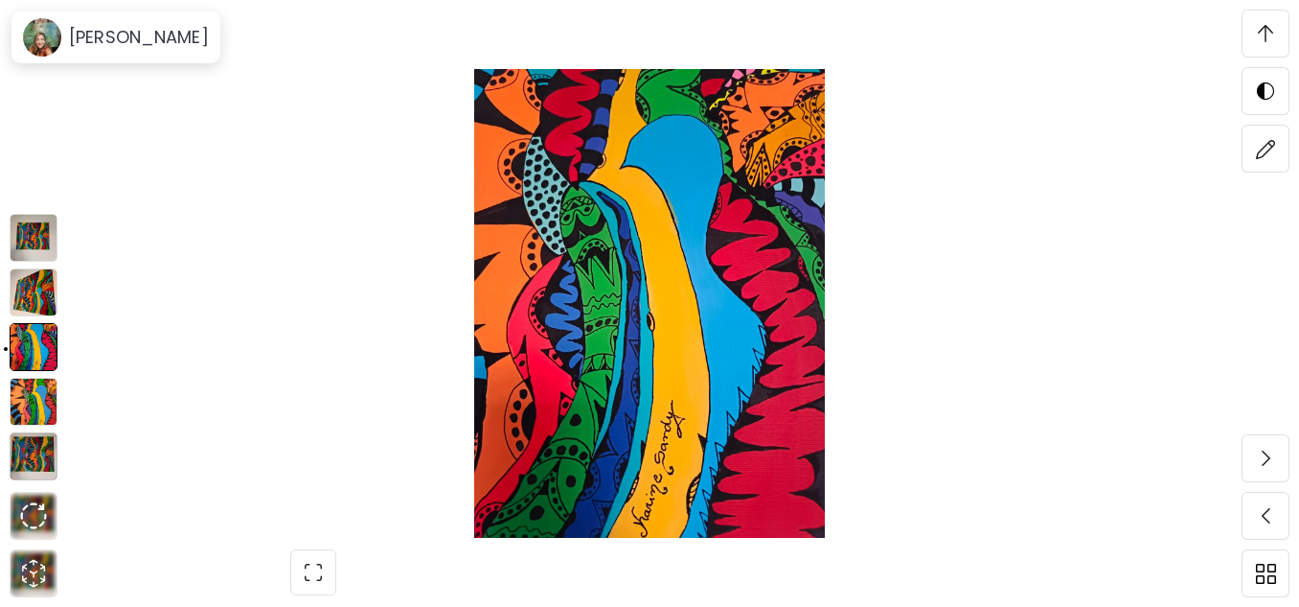
click at [34, 398] on img at bounding box center [34, 402] width 48 height 48
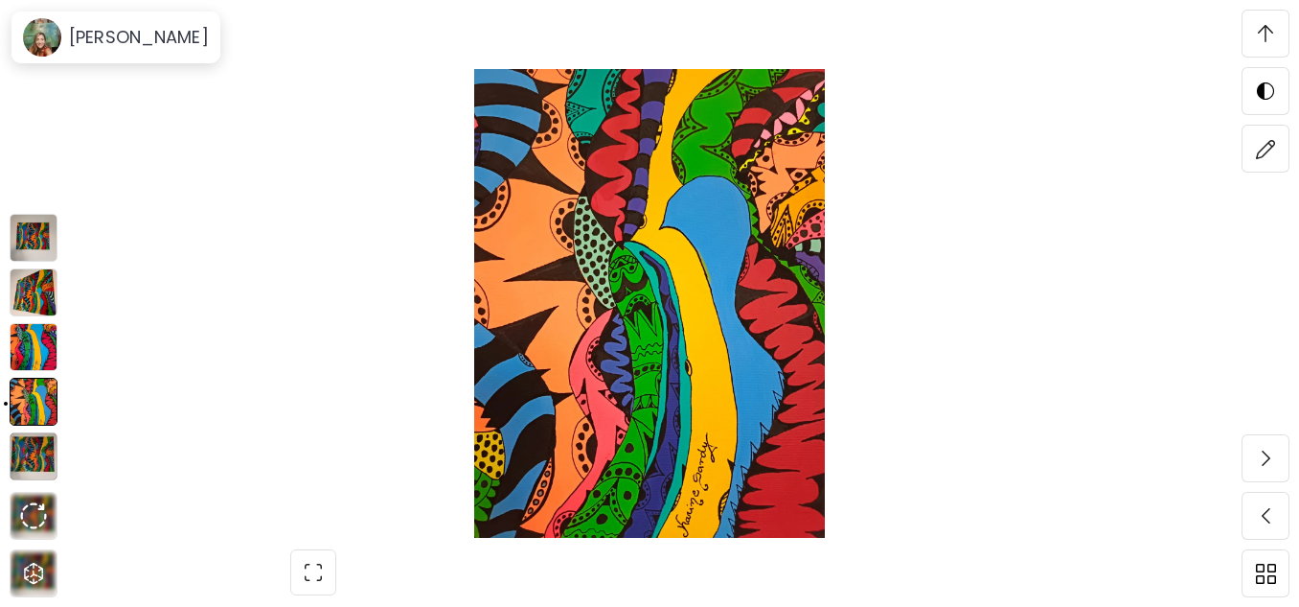
click at [33, 345] on img at bounding box center [34, 347] width 48 height 48
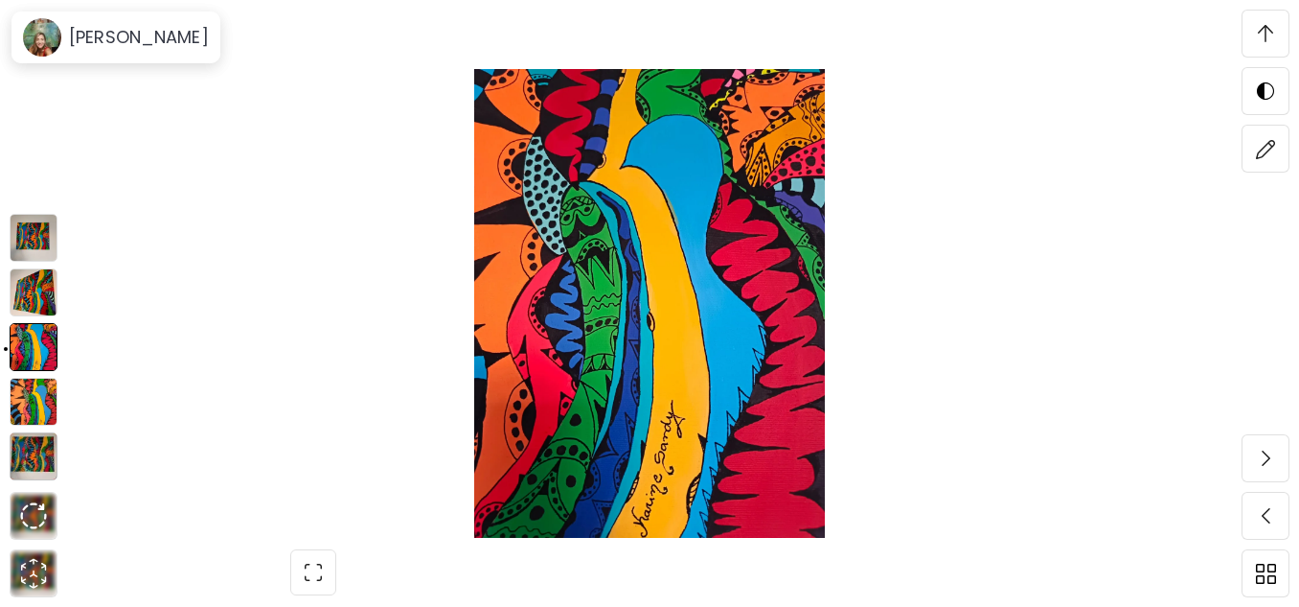
click at [37, 399] on img at bounding box center [34, 402] width 48 height 48
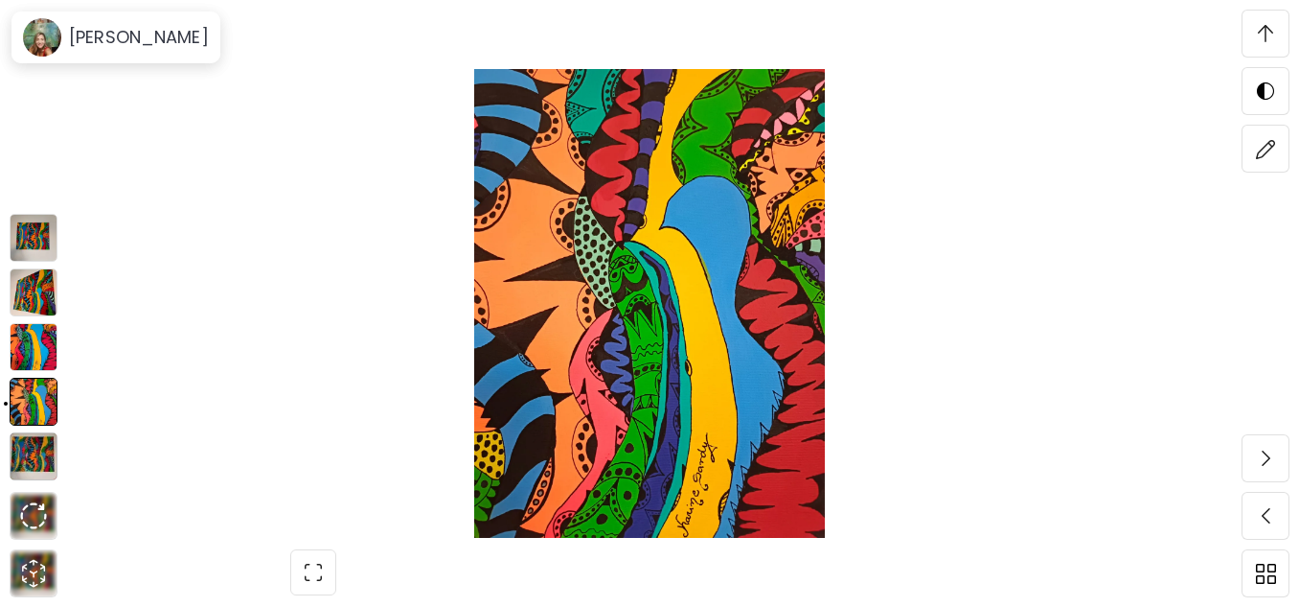
click at [28, 458] on img at bounding box center [34, 456] width 48 height 48
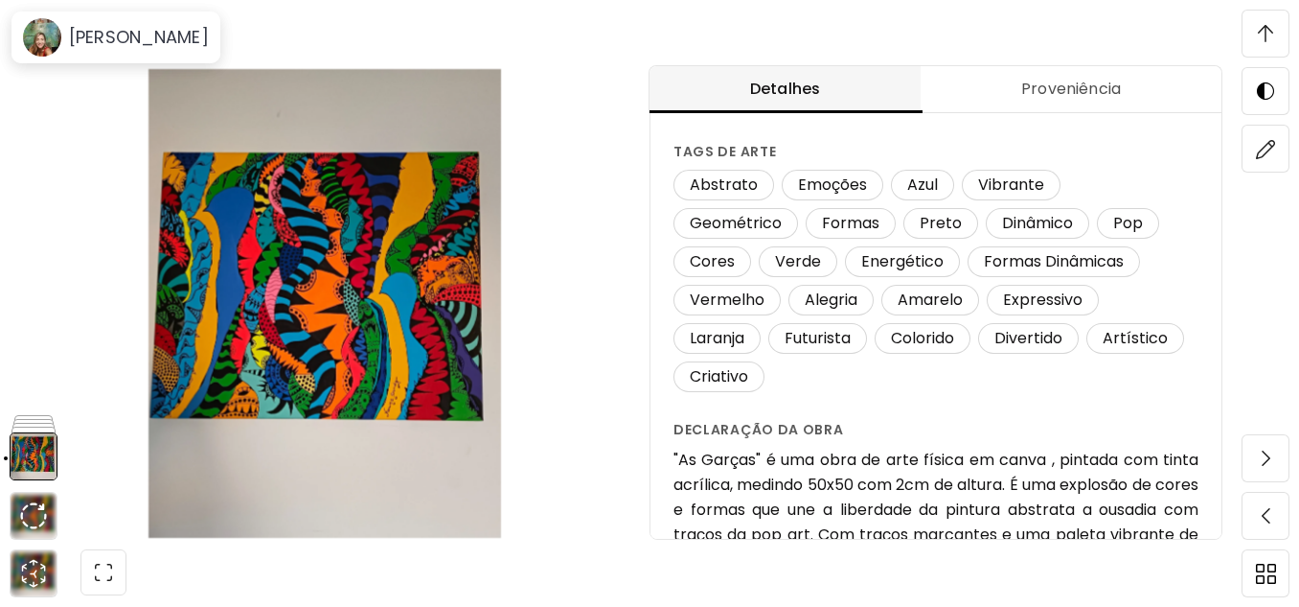
scroll to position [306, 0]
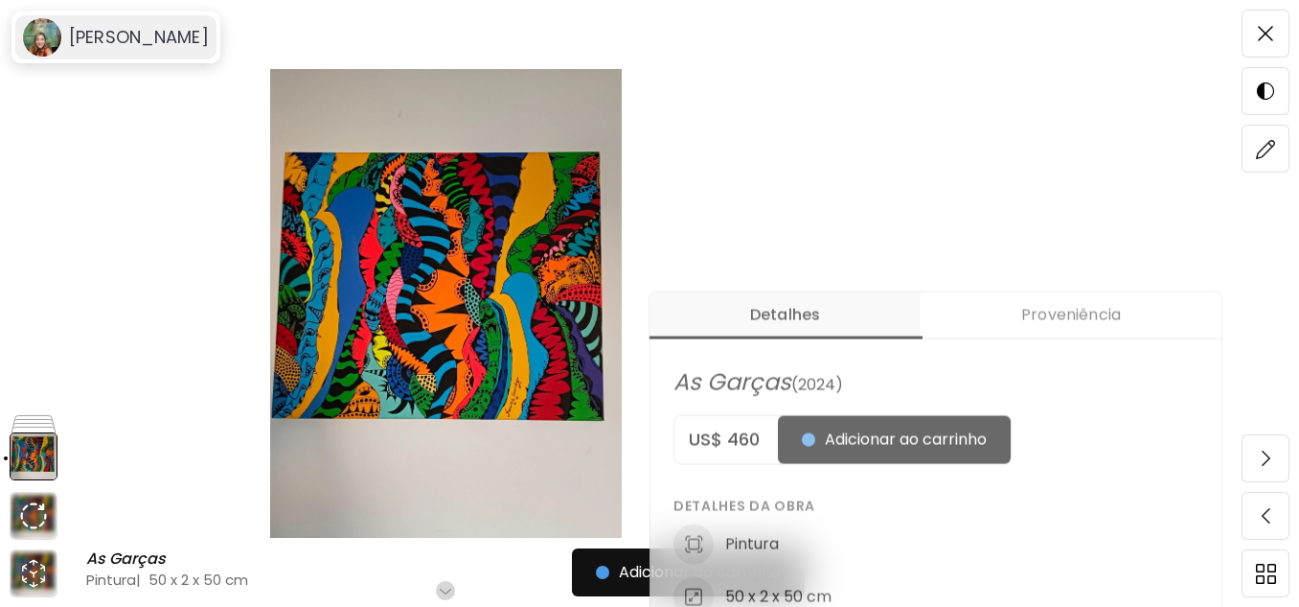
click at [99, 38] on h6 "[PERSON_NAME]" at bounding box center [139, 37] width 140 height 23
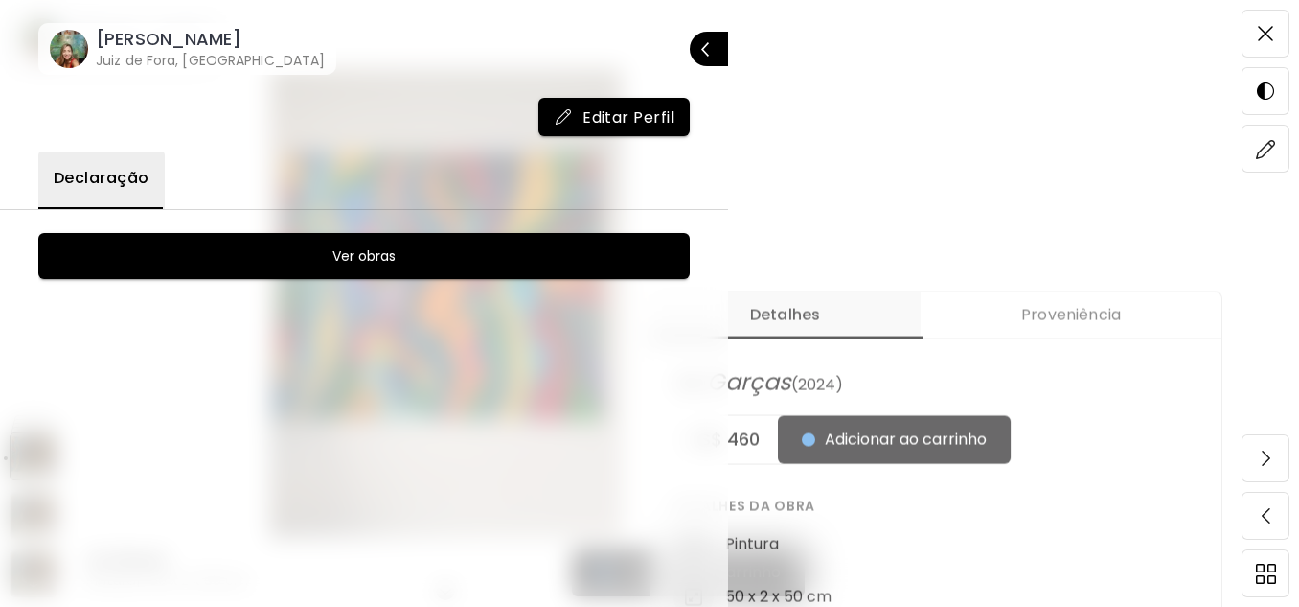
click at [378, 255] on h6 "Ver obras" at bounding box center [364, 255] width 63 height 23
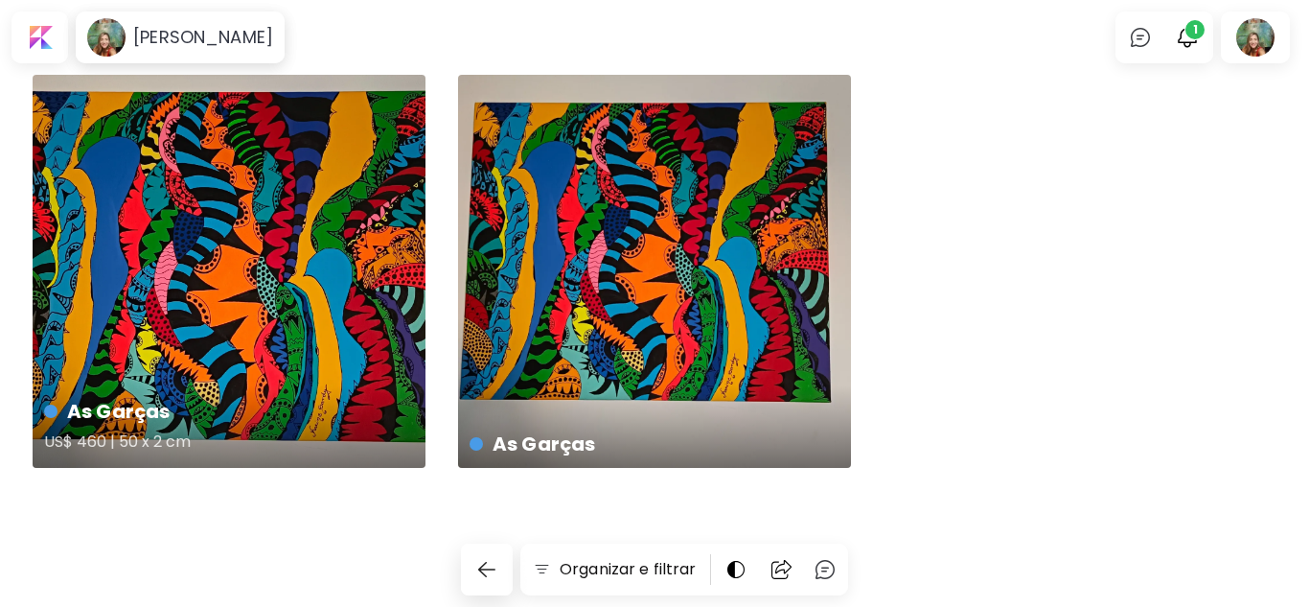
click at [265, 293] on div "As Garças US$ 460 | 50 x 2 cm" at bounding box center [229, 271] width 393 height 393
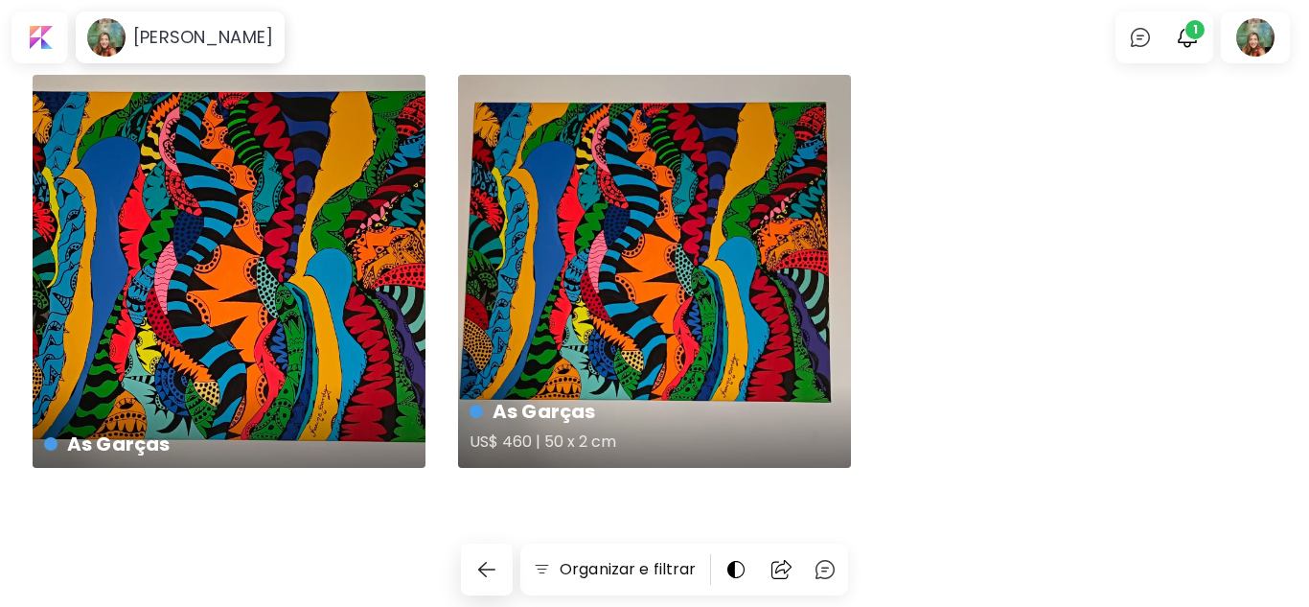
click at [683, 338] on div "As Garças US$ 460 | 50 x 2 cm" at bounding box center [654, 271] width 393 height 393
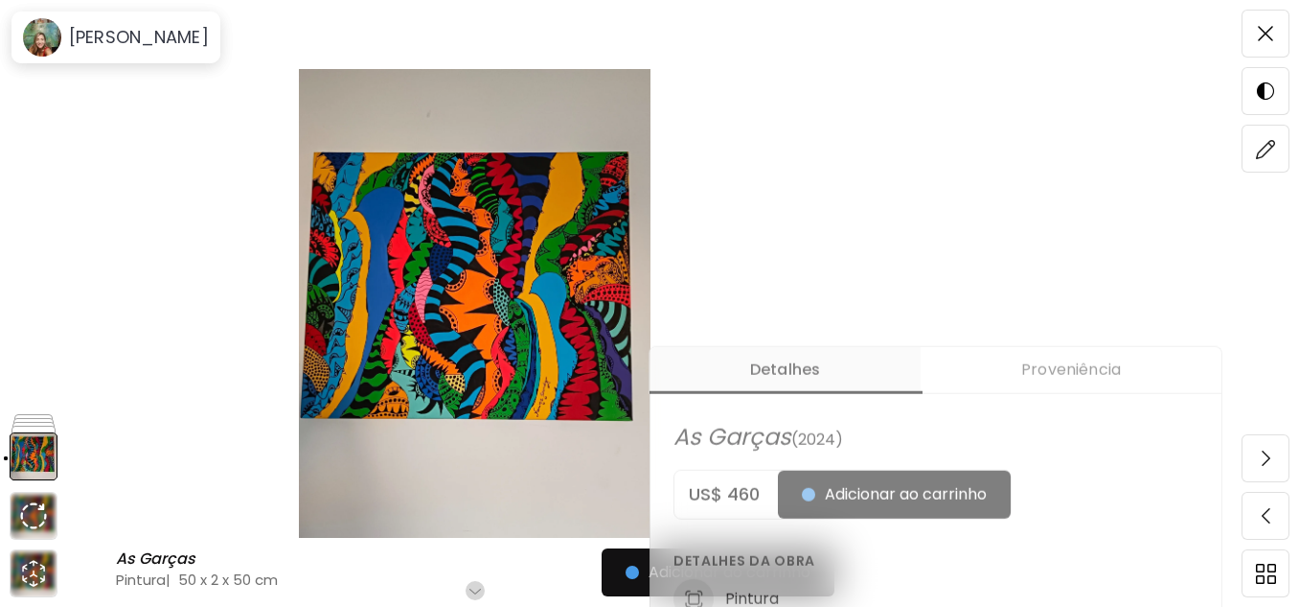
click at [508, 263] on img at bounding box center [475, 303] width 790 height 469
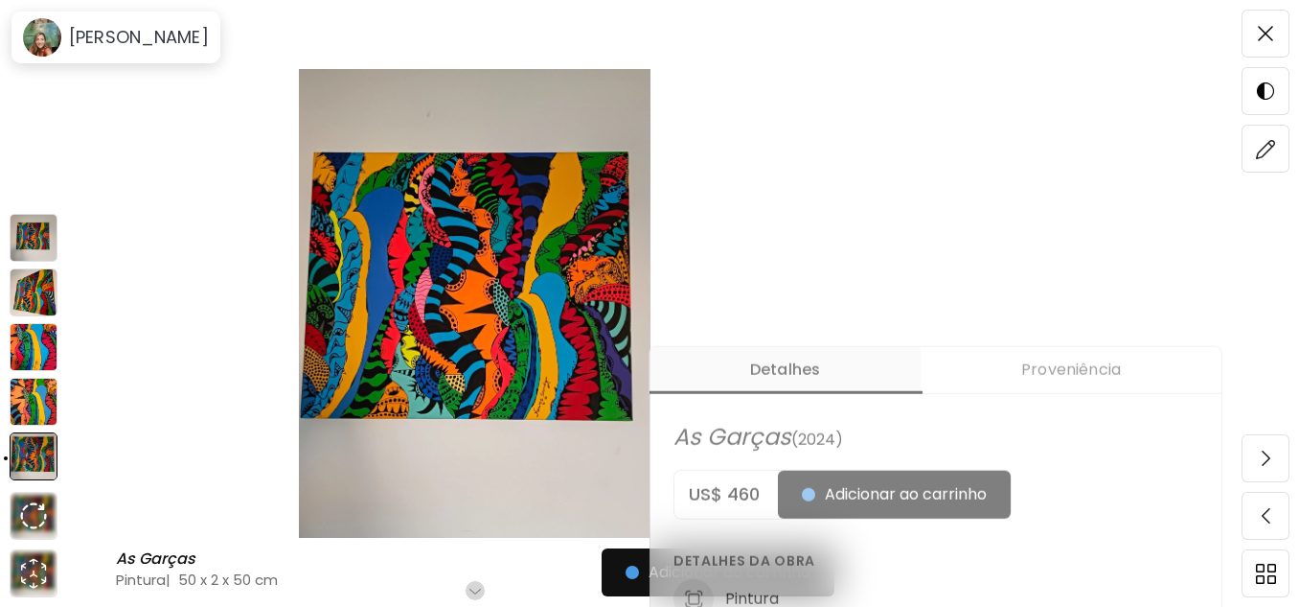
click at [31, 290] on img at bounding box center [34, 292] width 48 height 48
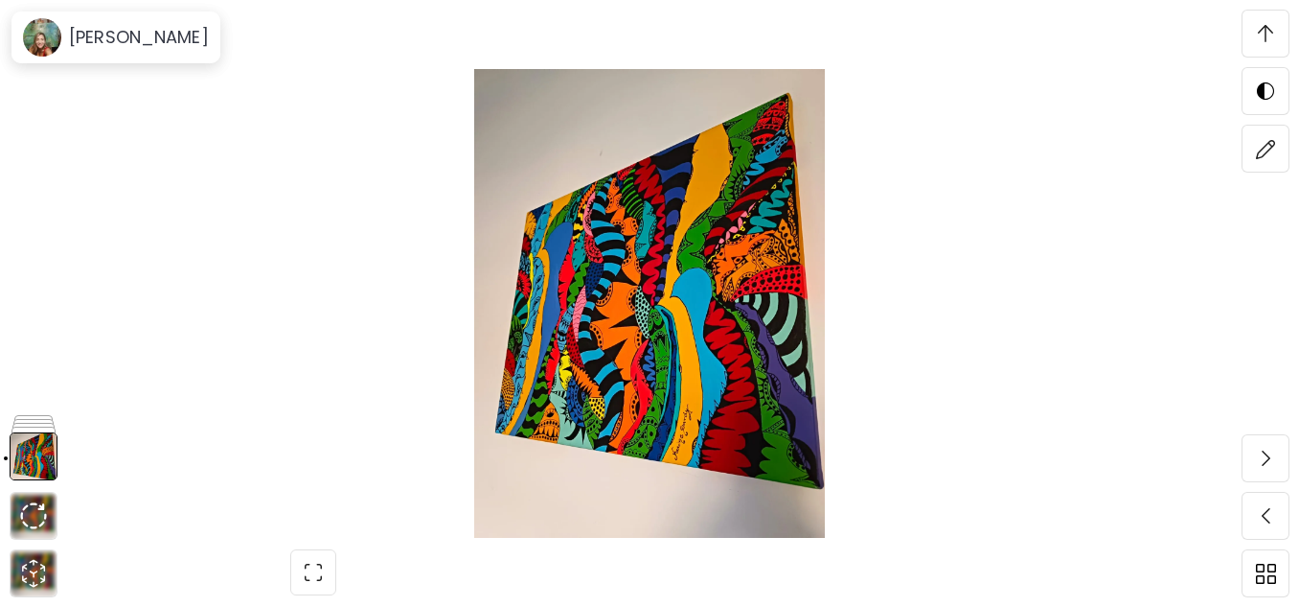
click at [652, 311] on img at bounding box center [649, 303] width 1138 height 469
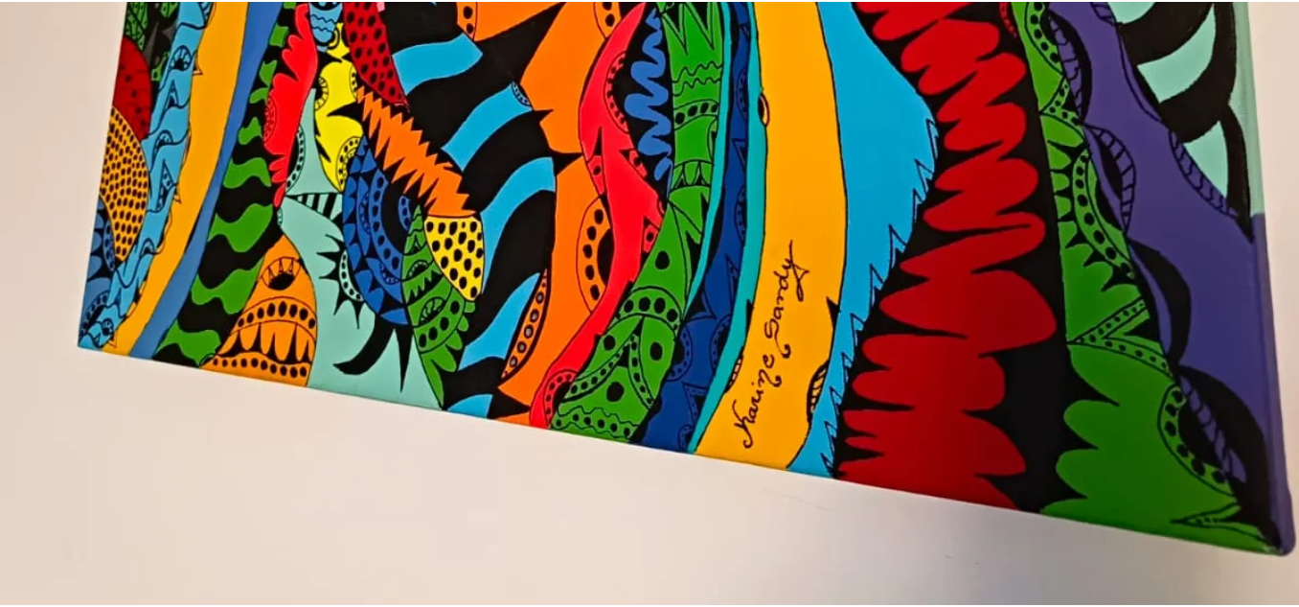
scroll to position [1054, 0]
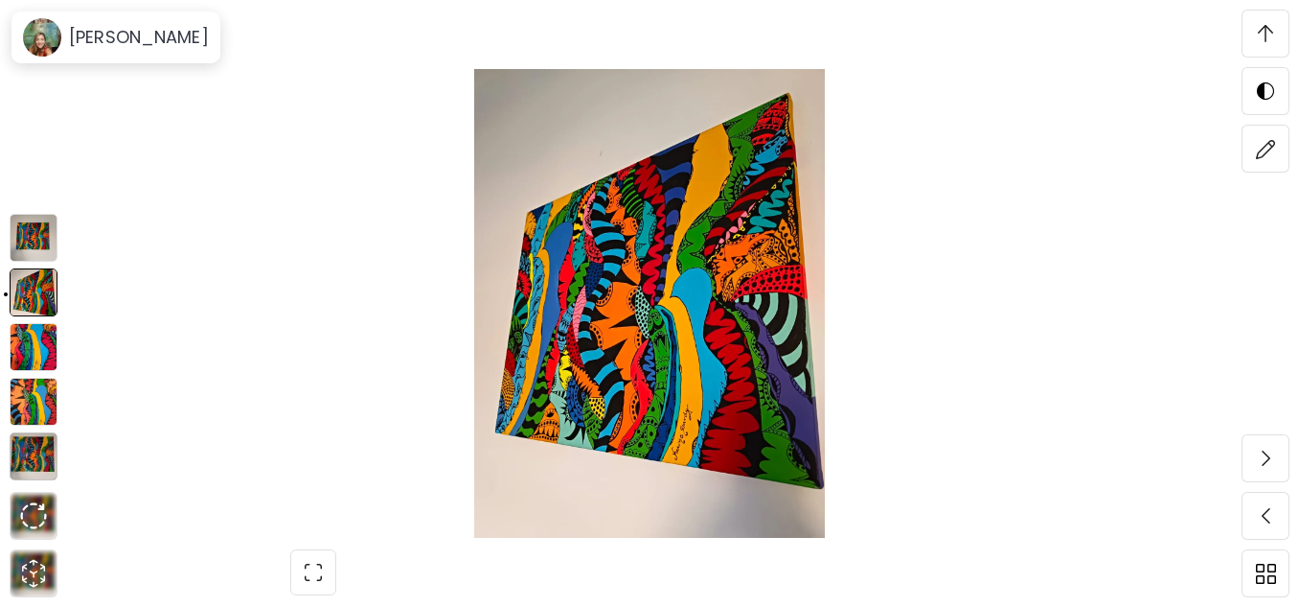
click at [26, 353] on img at bounding box center [34, 347] width 48 height 48
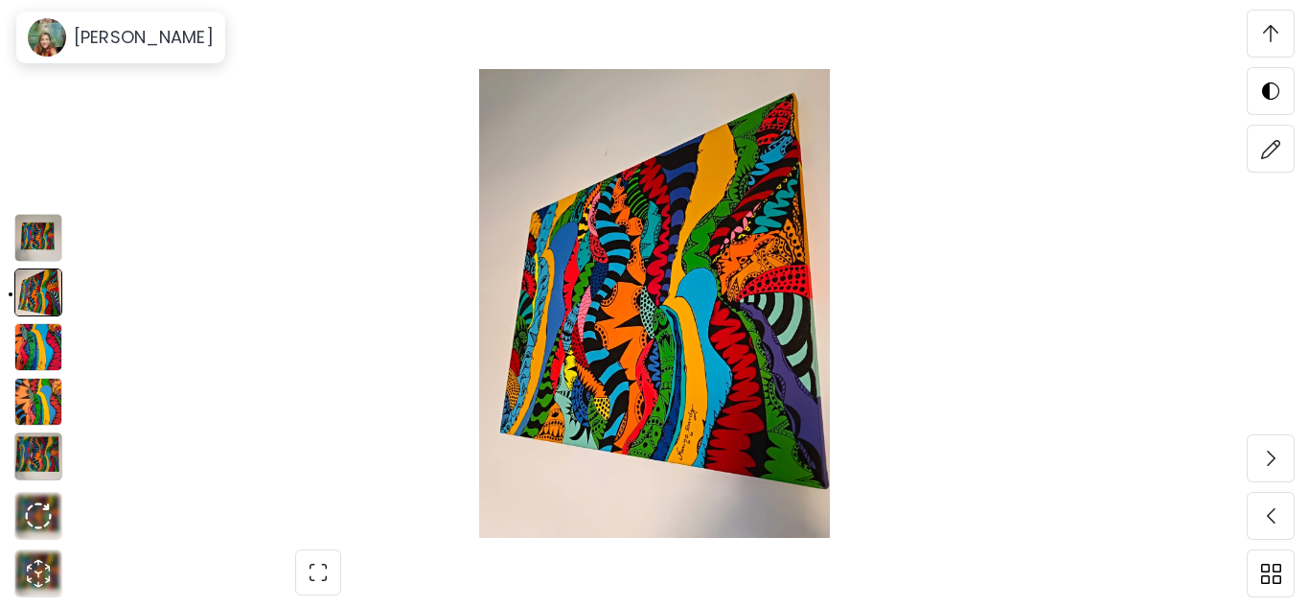
scroll to position [4642, 0]
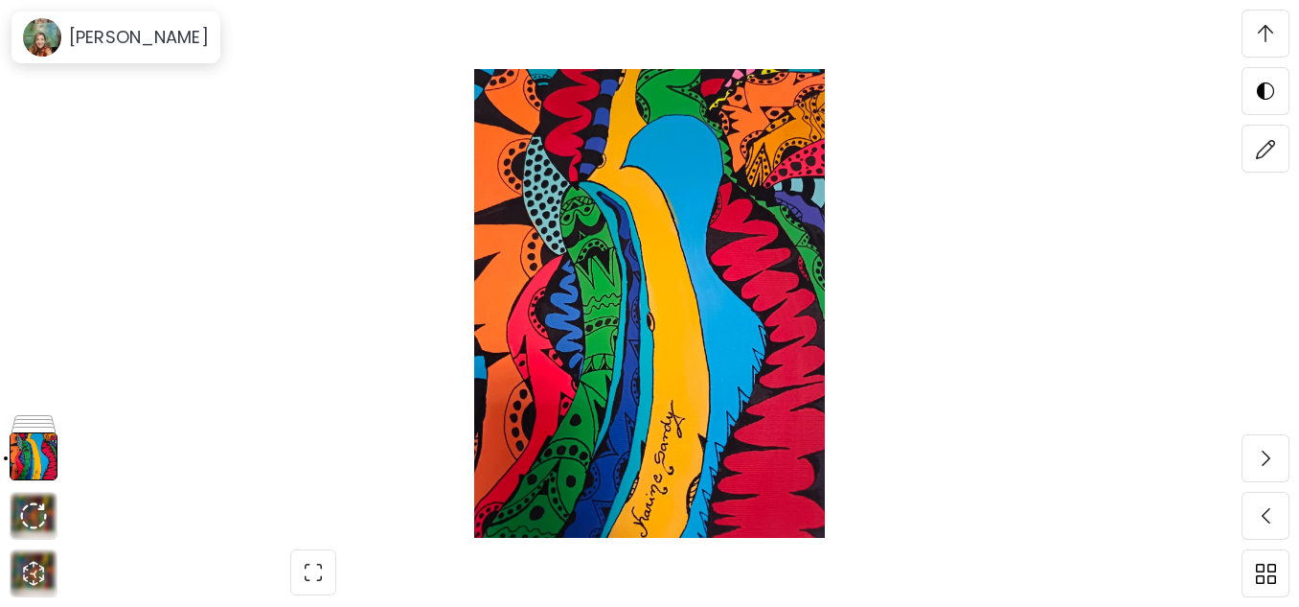
click at [678, 376] on img at bounding box center [649, 303] width 1138 height 469
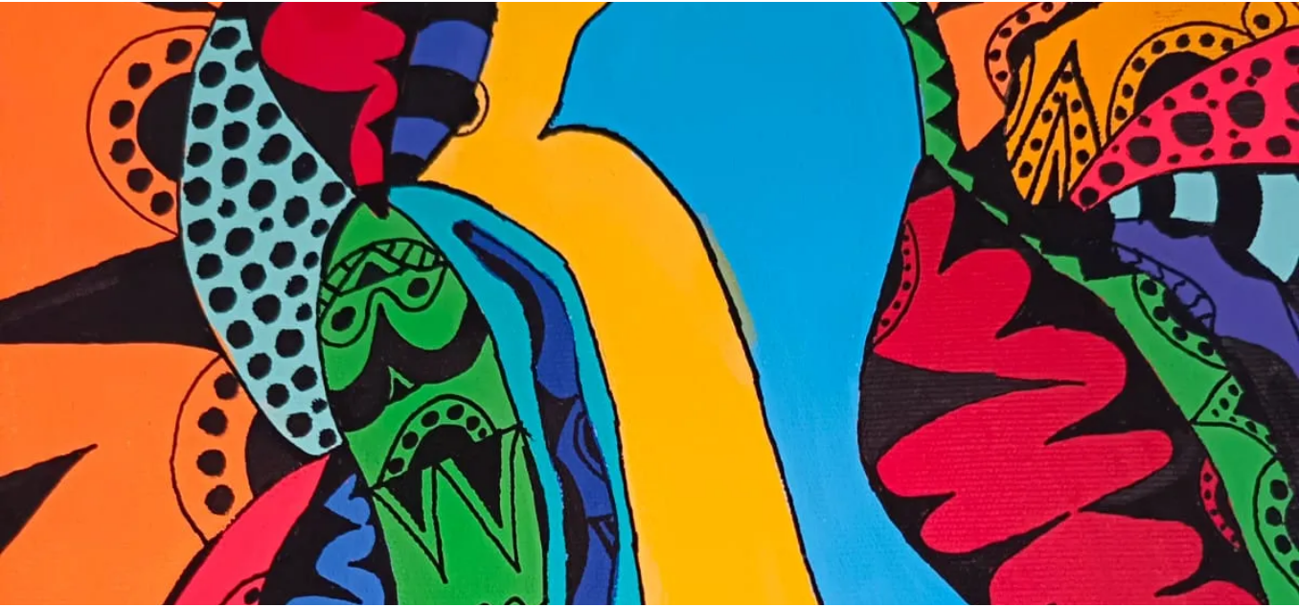
scroll to position [96, 0]
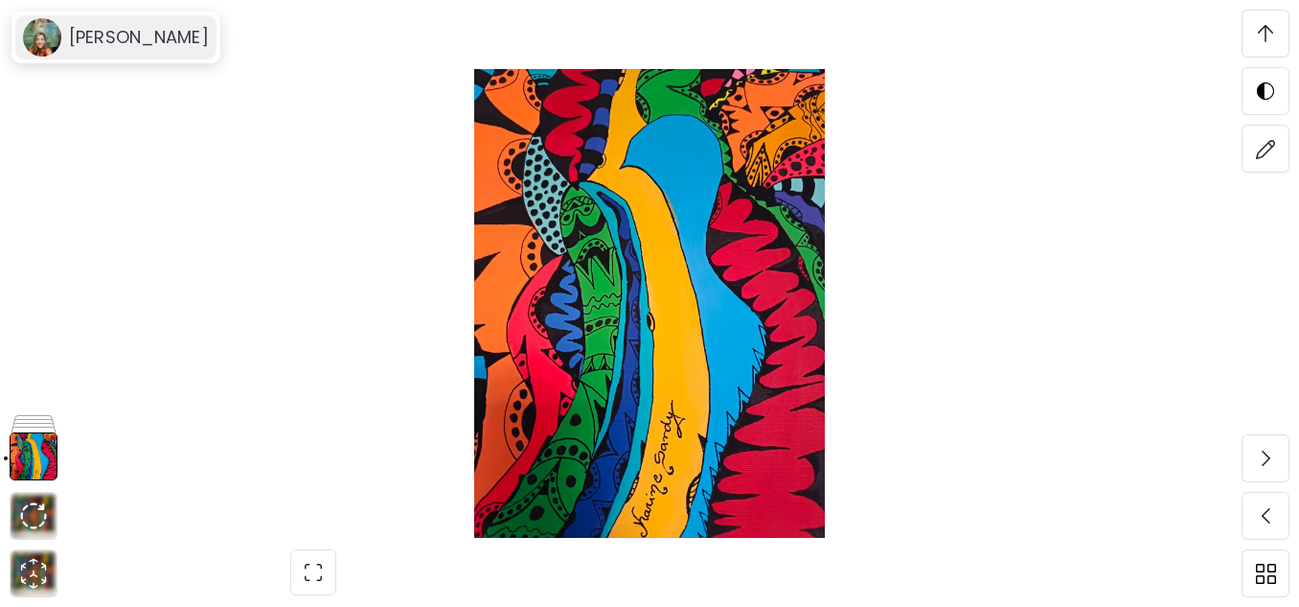
click at [101, 41] on h6 "Karine Sandy" at bounding box center [139, 37] width 140 height 23
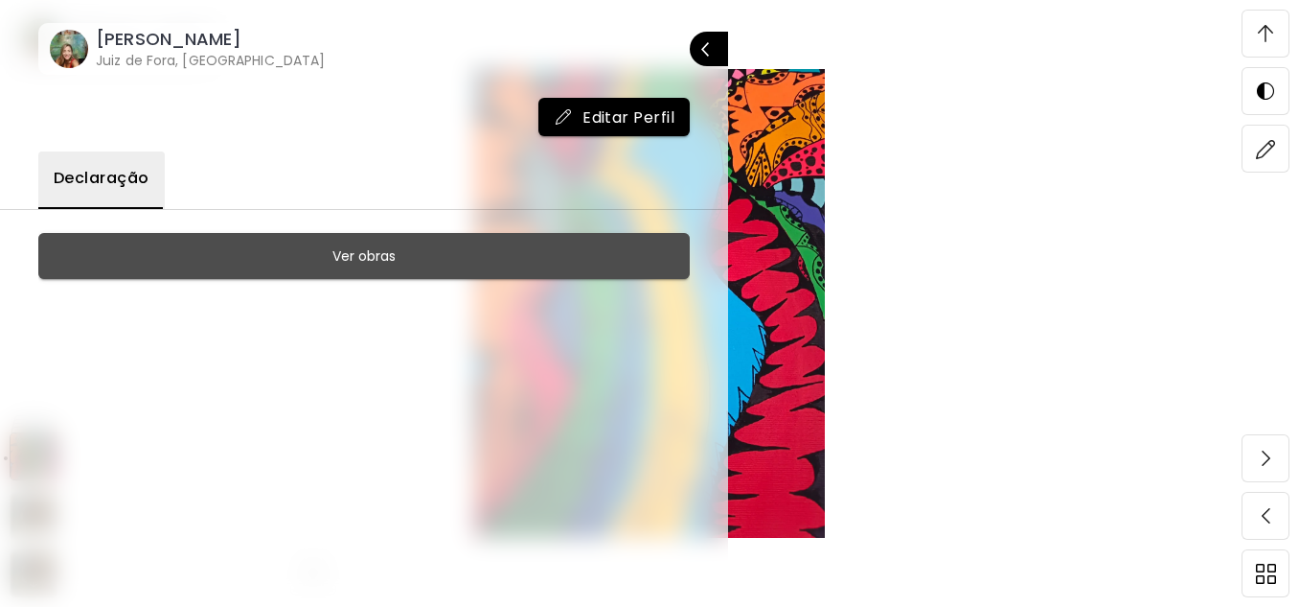
click at [349, 261] on h6 "Ver obras" at bounding box center [364, 255] width 63 height 23
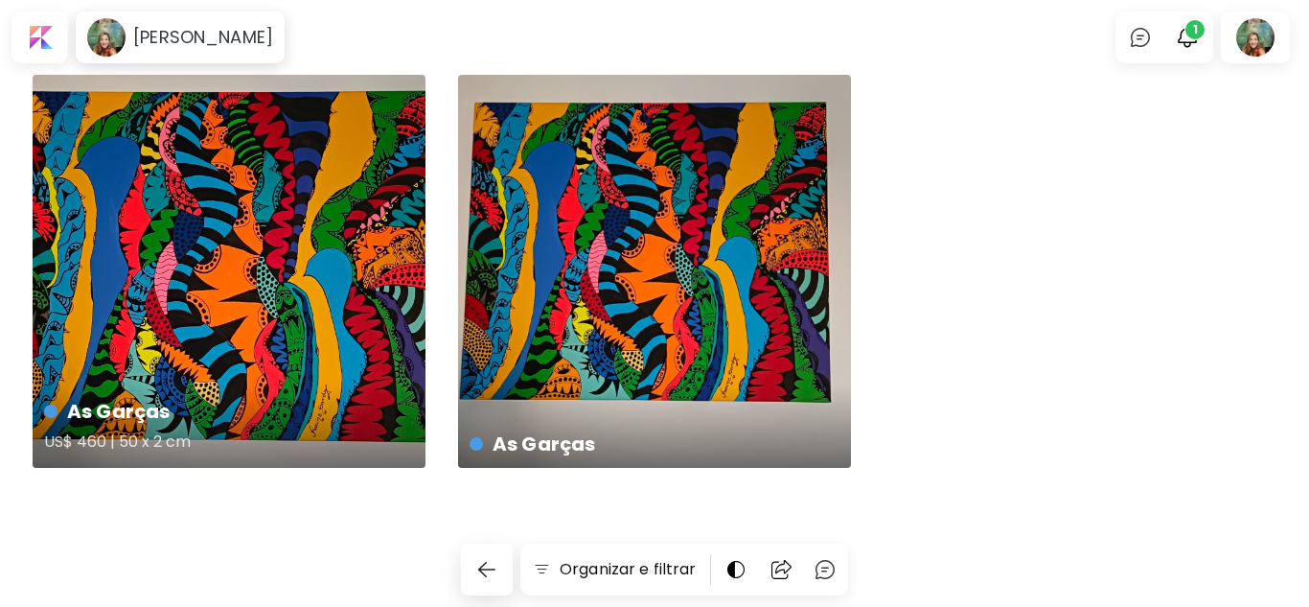
click at [235, 362] on div "As Garças US$ 460 | 50 x 2 cm" at bounding box center [229, 271] width 393 height 393
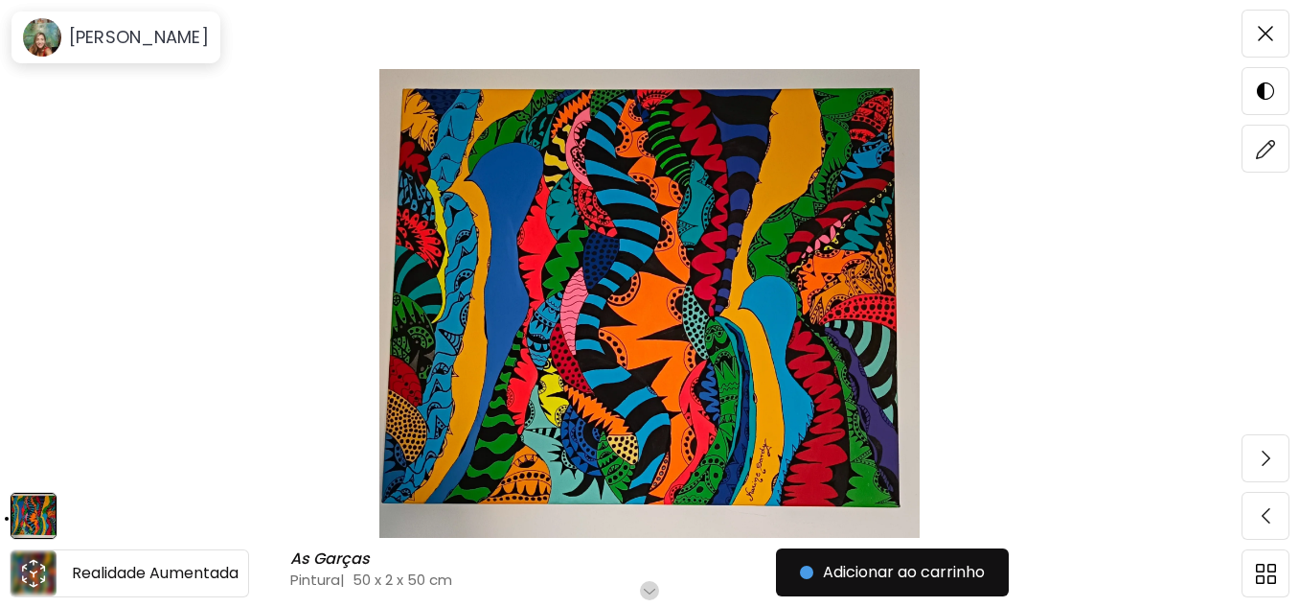
scroll to position [192, 0]
click at [34, 516] on img at bounding box center [33, 516] width 44 height 44
click at [46, 572] on icon "animation" at bounding box center [33, 573] width 31 height 31
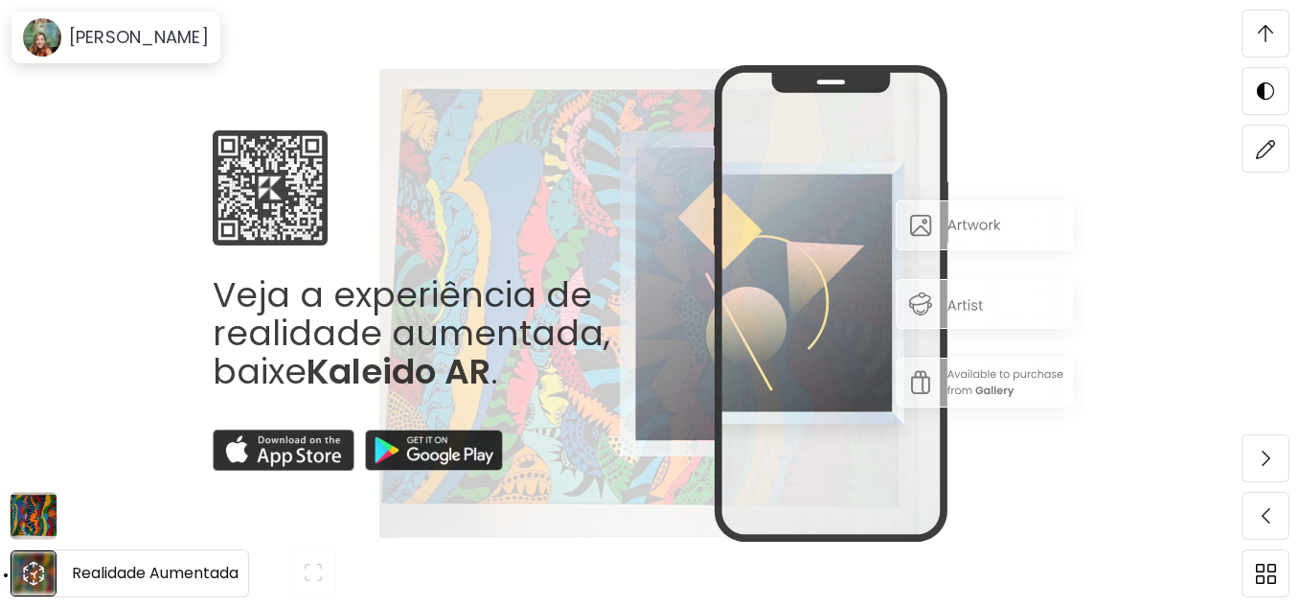
scroll to position [560, 0]
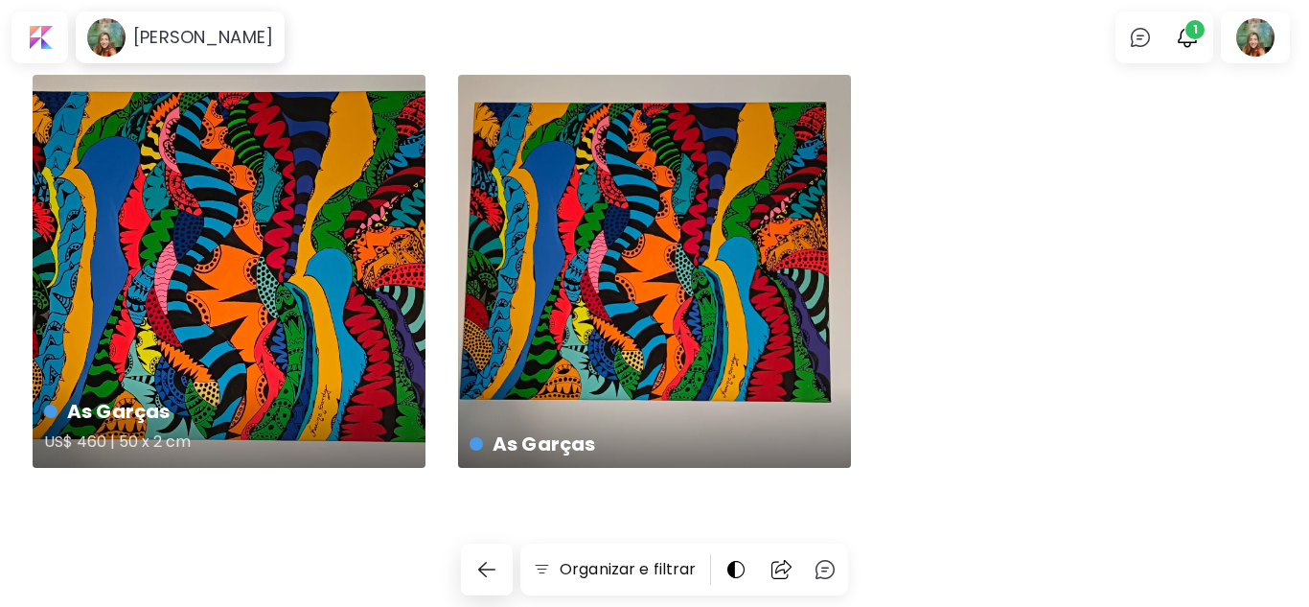
drag, startPoint x: 202, startPoint y: 302, endPoint x: 113, endPoint y: 378, distance: 116.9
click at [113, 378] on div "As Garças US$ 460 | 50 x 2 cm" at bounding box center [229, 271] width 393 height 393
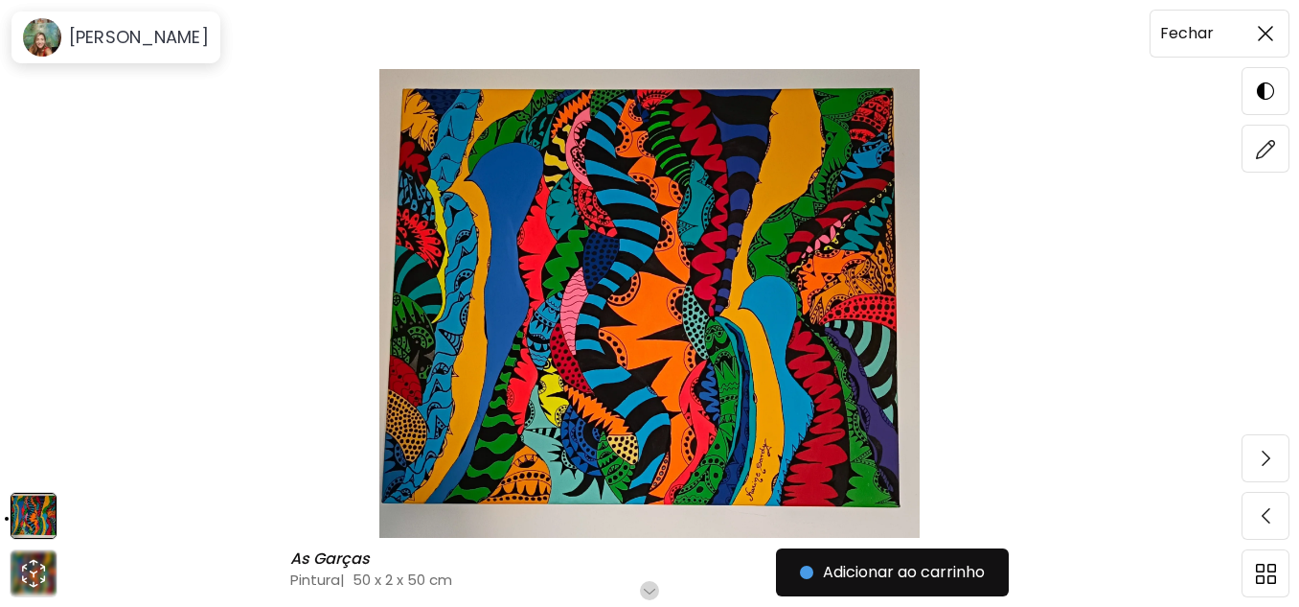
click at [1269, 28] on img at bounding box center [1265, 33] width 15 height 15
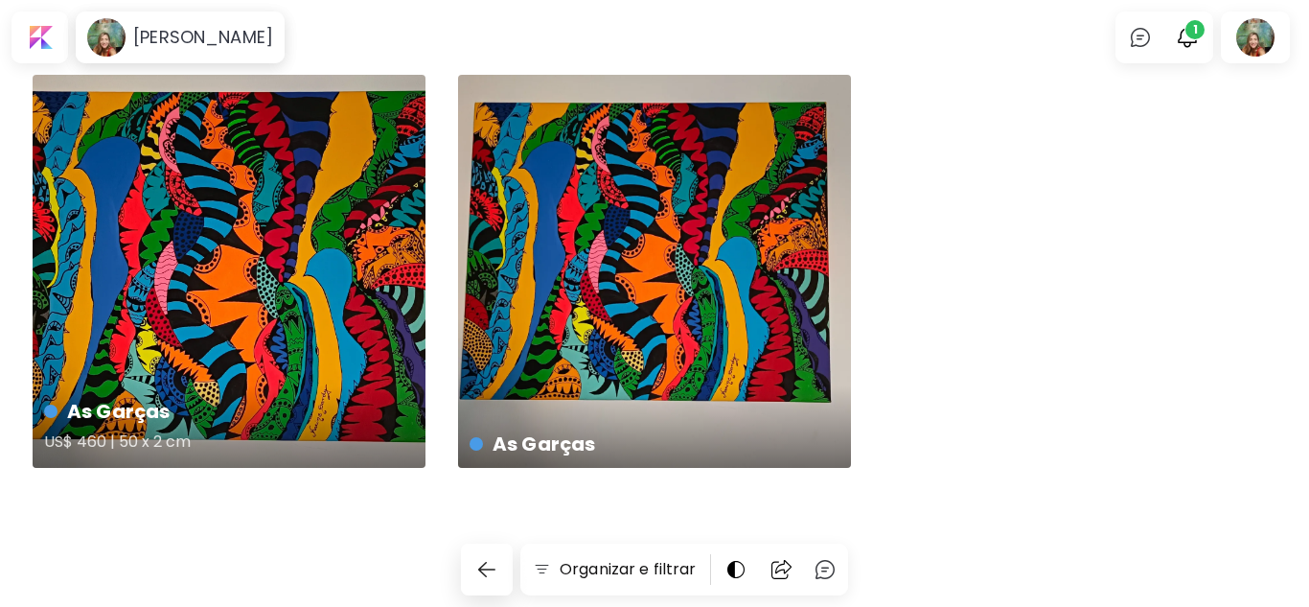
drag, startPoint x: 219, startPoint y: 345, endPoint x: 99, endPoint y: 351, distance: 120.9
click at [99, 351] on div "As Garças US$ 460 | 50 x 2 cm" at bounding box center [229, 271] width 393 height 393
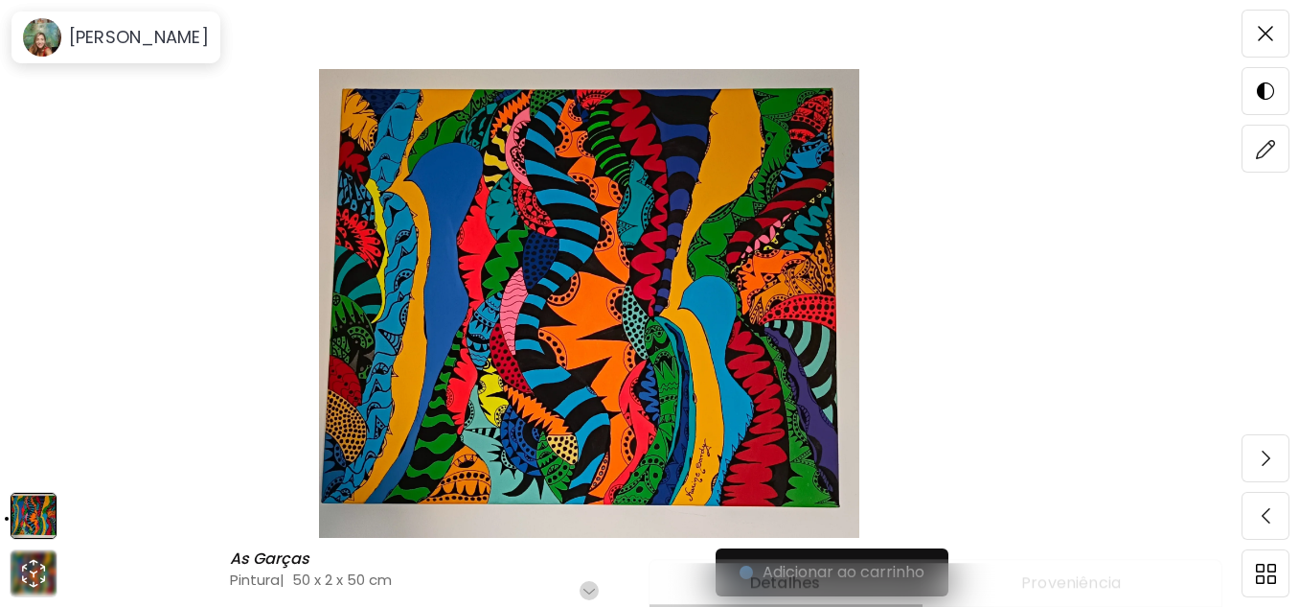
scroll to position [287, 0]
click at [1261, 144] on img at bounding box center [1266, 149] width 20 height 20
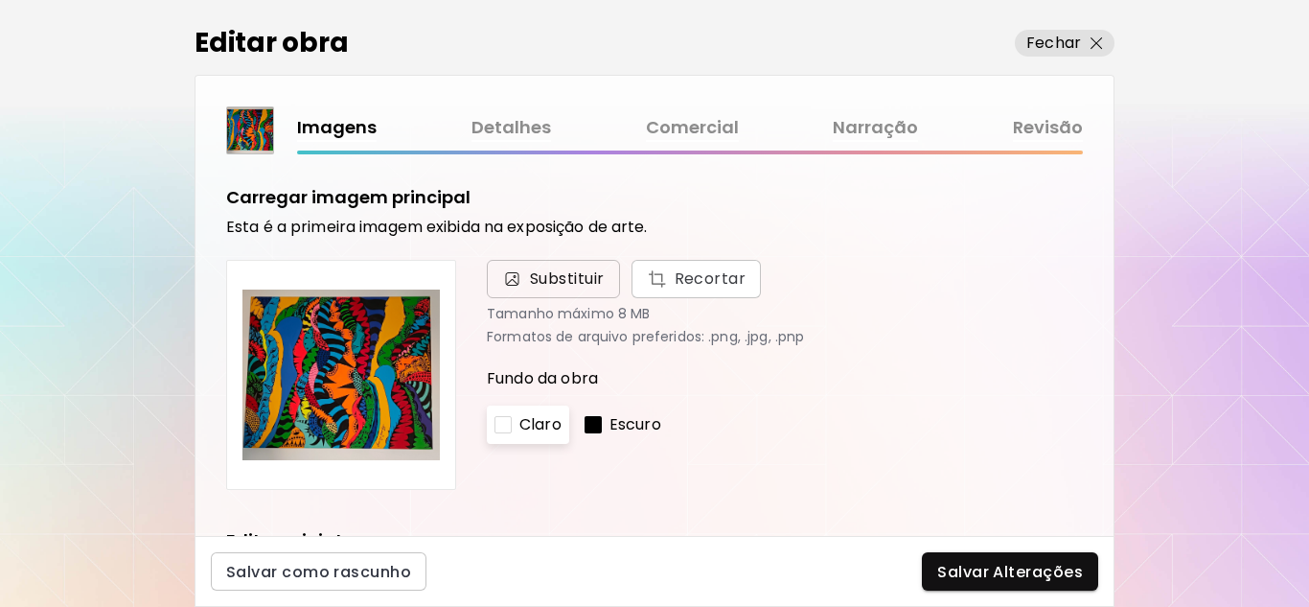
click at [539, 273] on span "Substituir" at bounding box center [567, 278] width 75 height 23
click at [0, 0] on input "Substituir Recortar" at bounding box center [0, 0] width 0 height 0
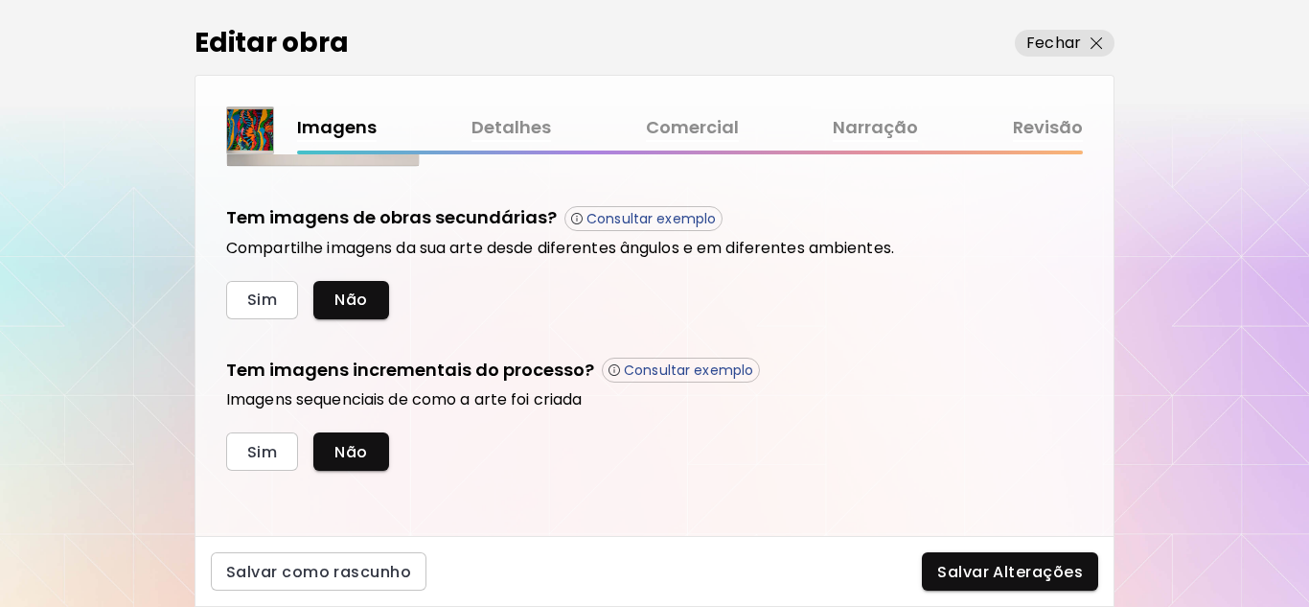
scroll to position [633, 0]
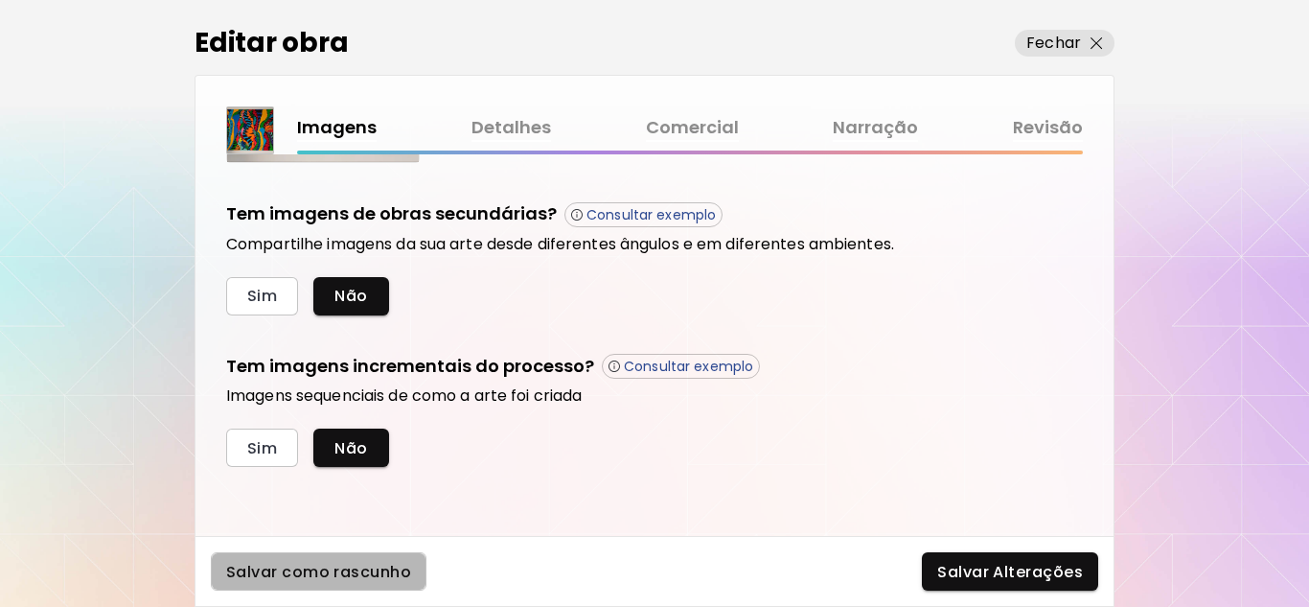
click at [326, 569] on span "Salvar como rascunho" at bounding box center [318, 572] width 185 height 20
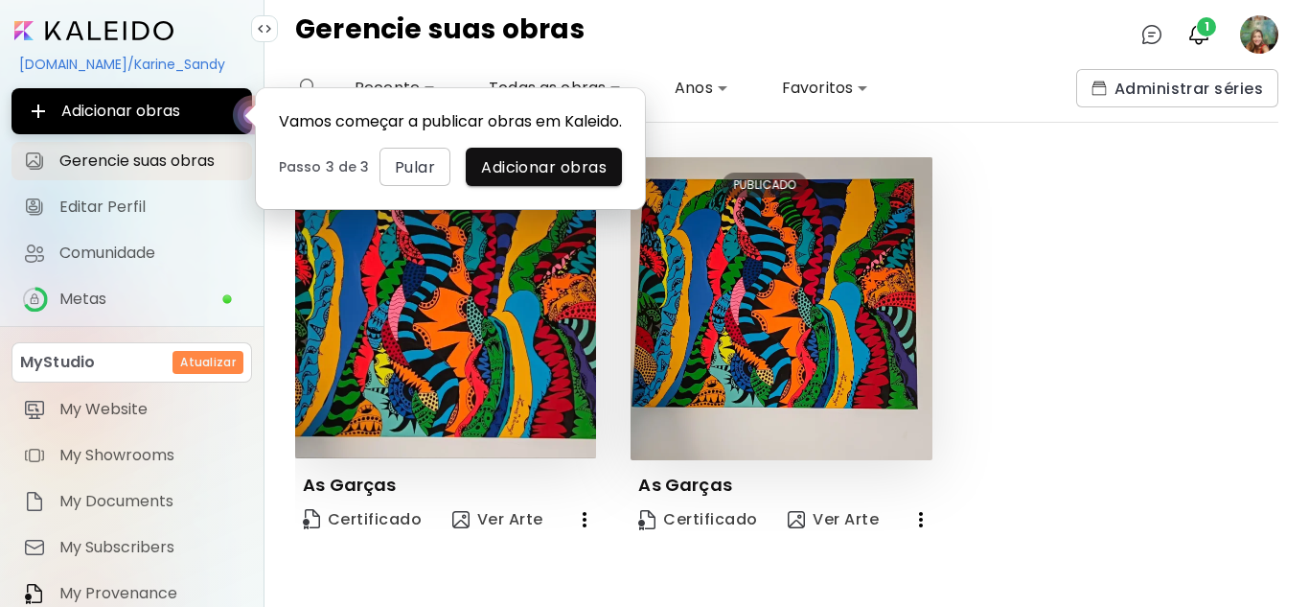
click at [667, 126] on div "Editar PUBLICADO As Garças Certificado Ver Arte Editar PUBLICADO As Garças Cert…" at bounding box center [770, 333] width 1018 height 420
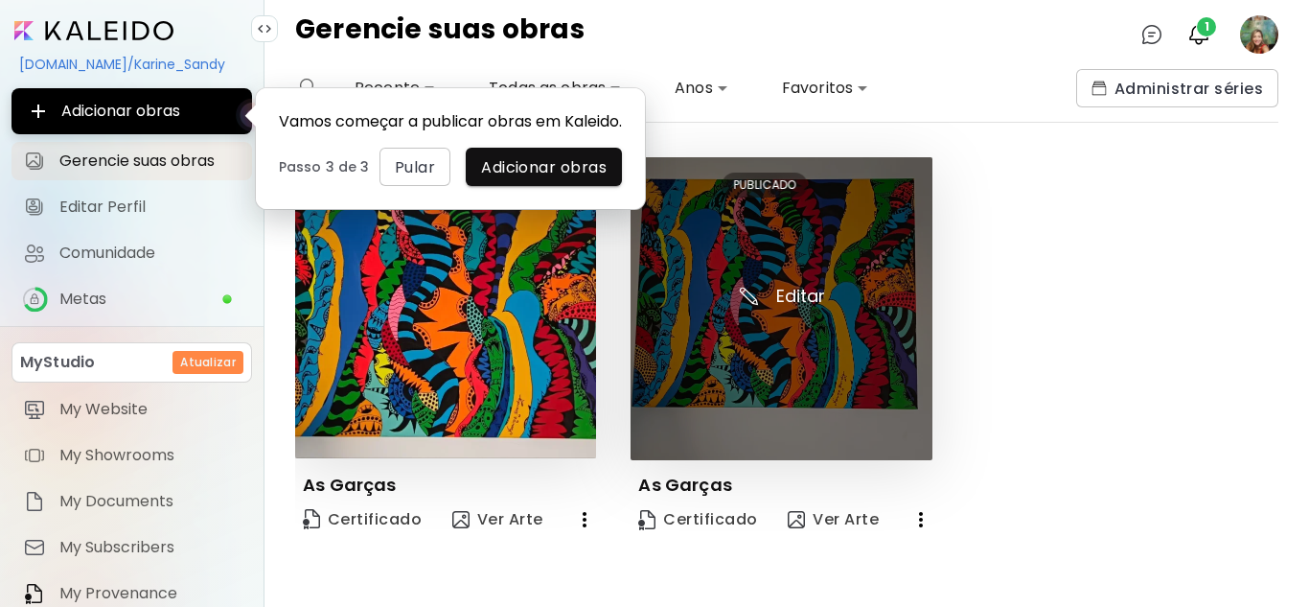
click at [817, 298] on img at bounding box center [781, 308] width 301 height 303
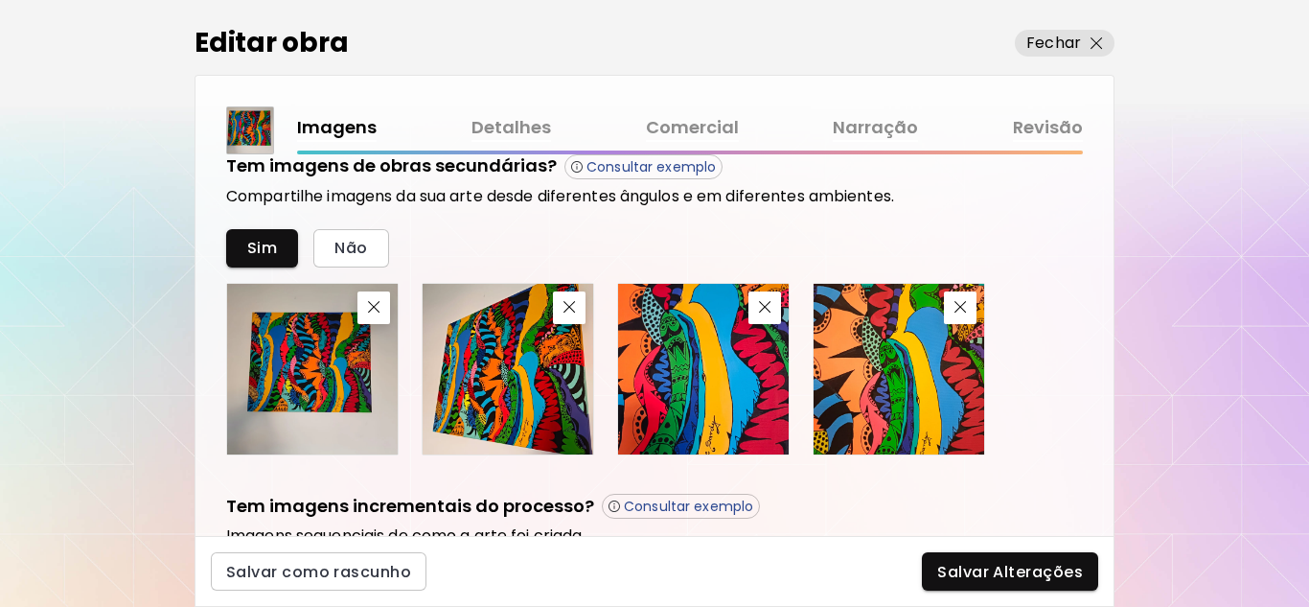
scroll to position [534, 0]
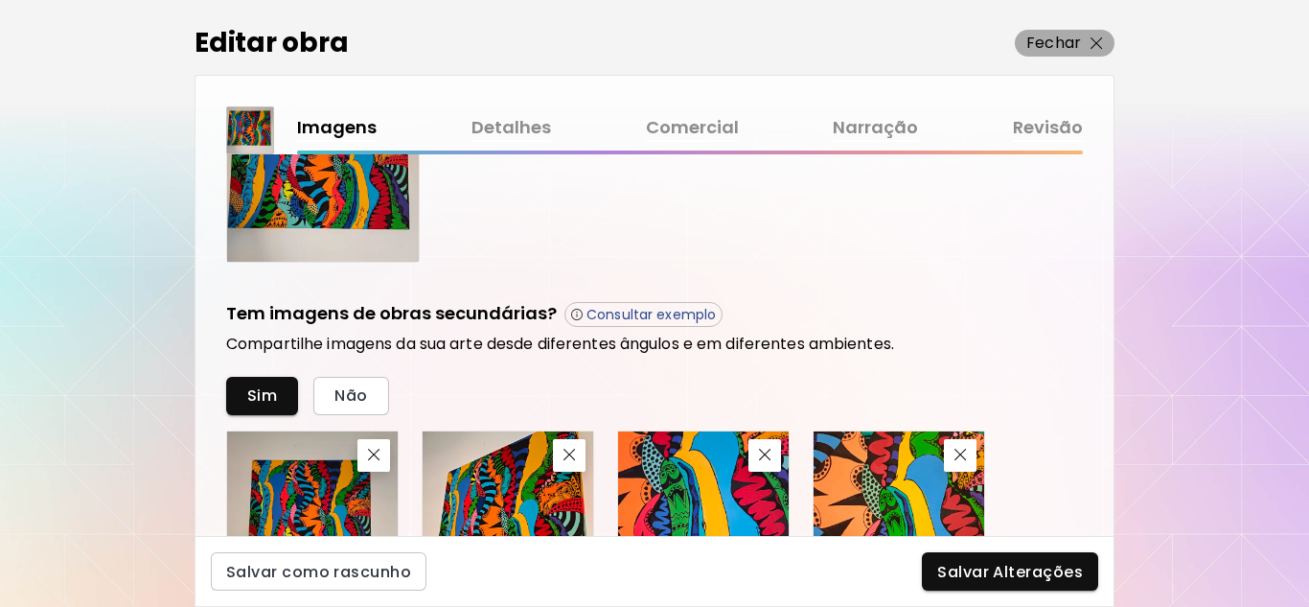
click at [1092, 39] on img "button" at bounding box center [1096, 43] width 12 height 12
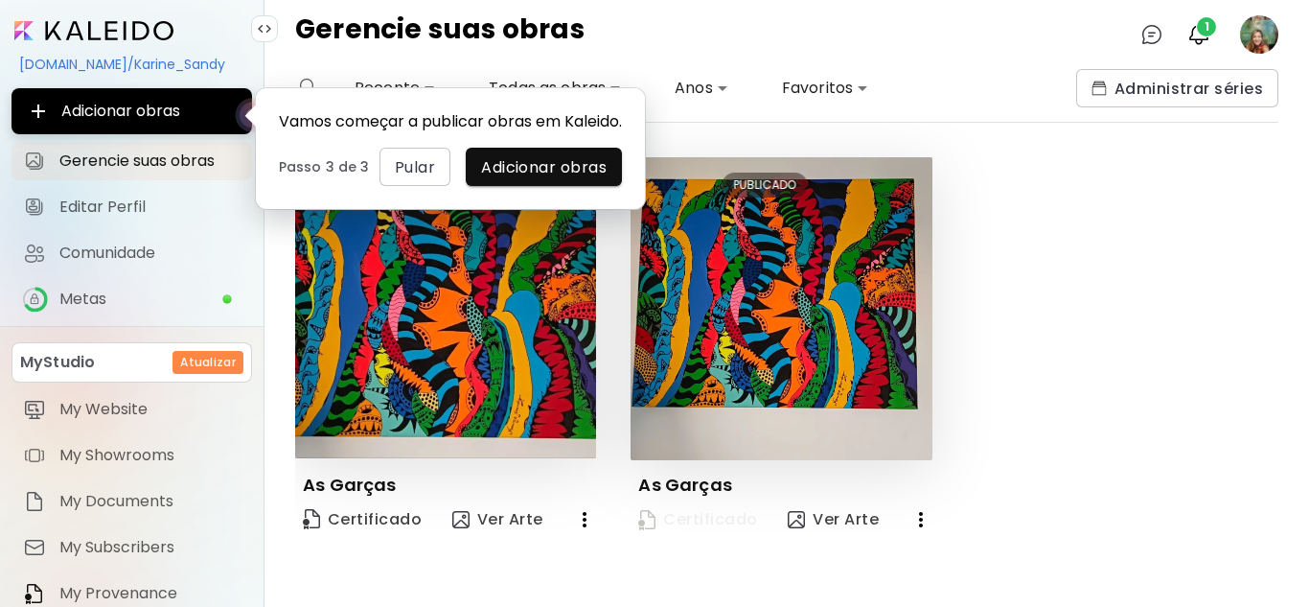
click at [717, 517] on span "Certificado" at bounding box center [697, 519] width 119 height 21
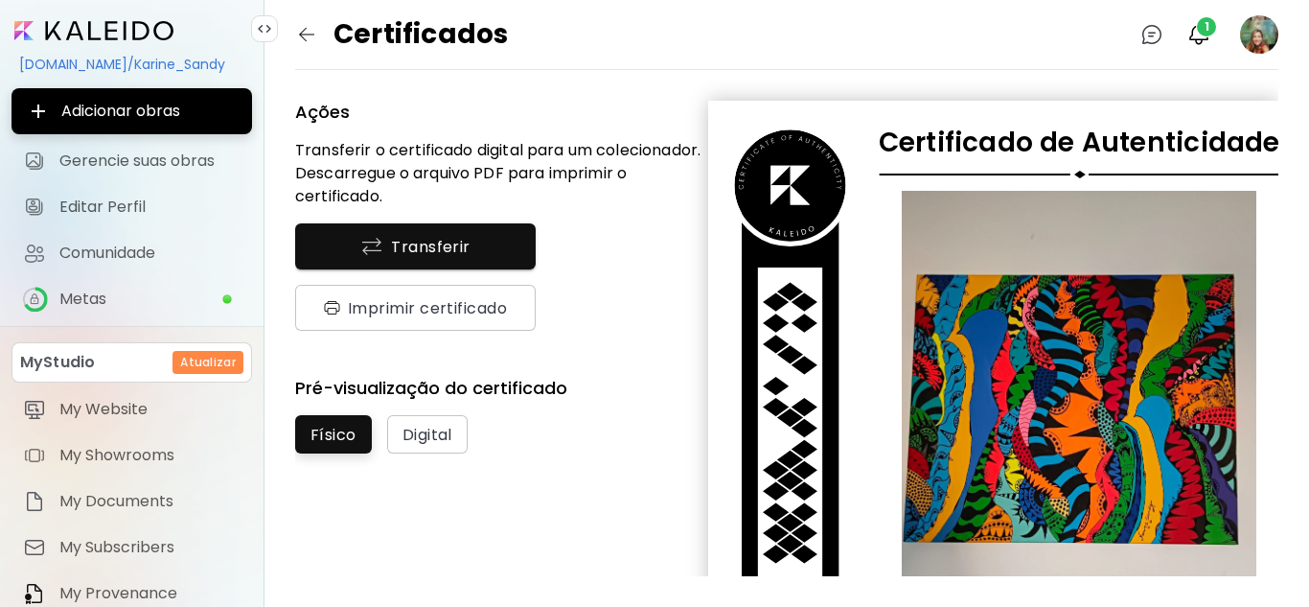
click at [1251, 29] on image at bounding box center [1259, 34] width 38 height 38
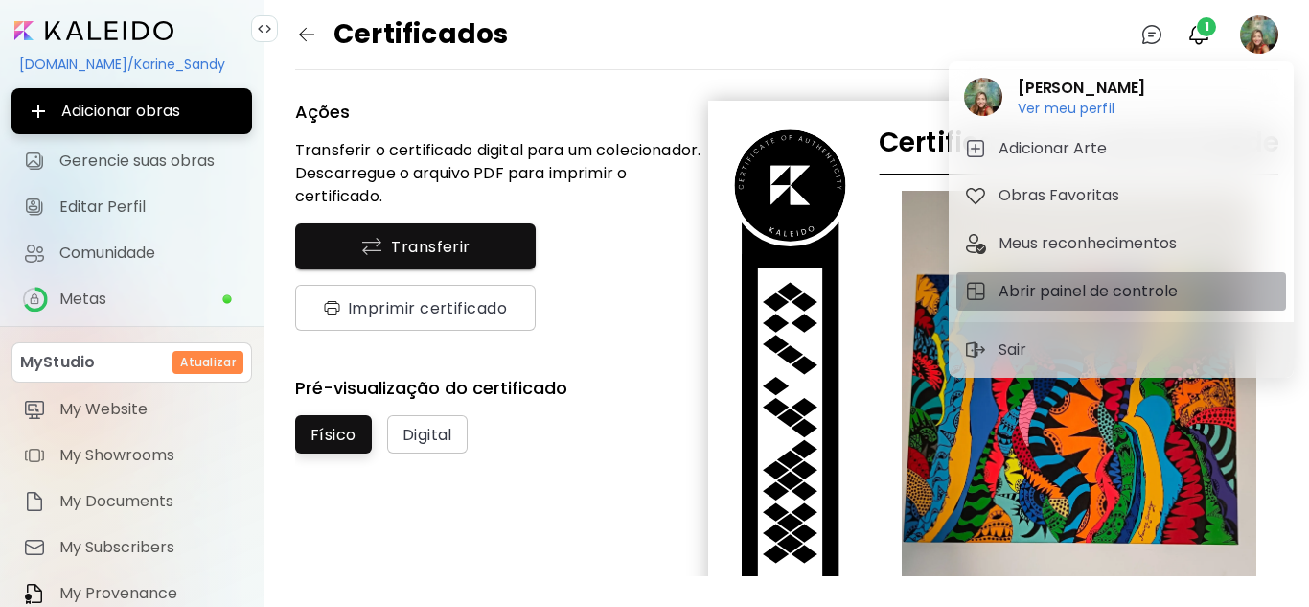
click at [1097, 287] on h5 "Abrir painel de controle" at bounding box center [1091, 291] width 185 height 23
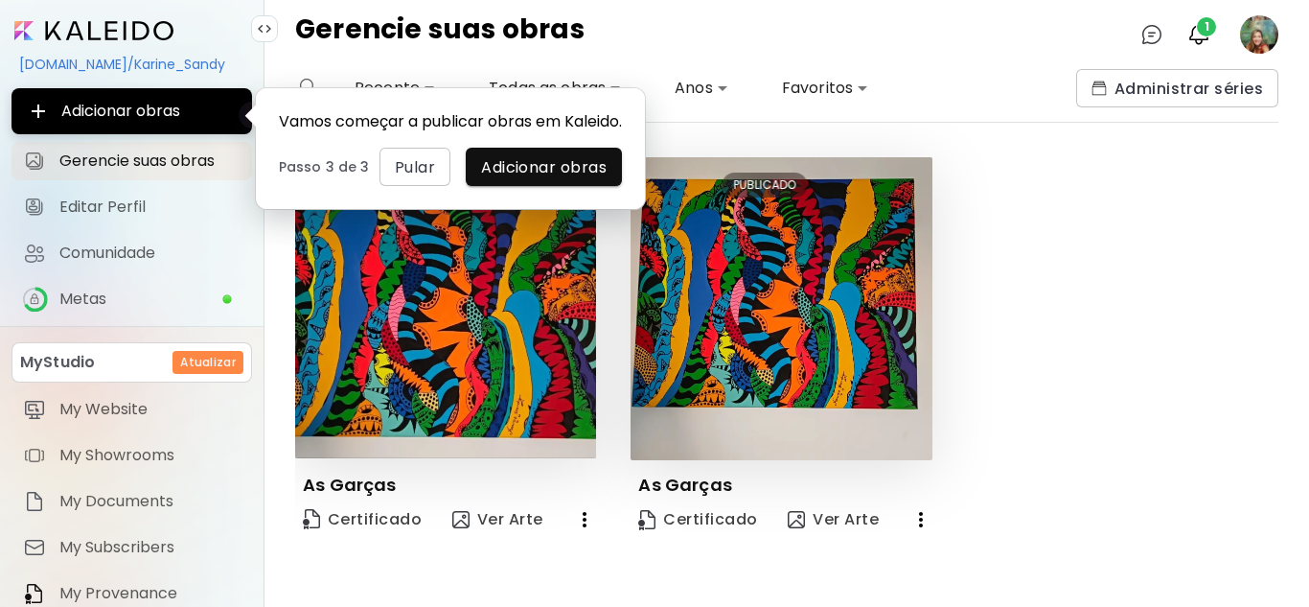
click at [691, 134] on div "Editar PUBLICADO As Garças Certificado Ver Arte Editar PUBLICADO As Garças Cert…" at bounding box center [770, 333] width 1018 height 420
click at [448, 186] on button "Pular" at bounding box center [414, 167] width 71 height 38
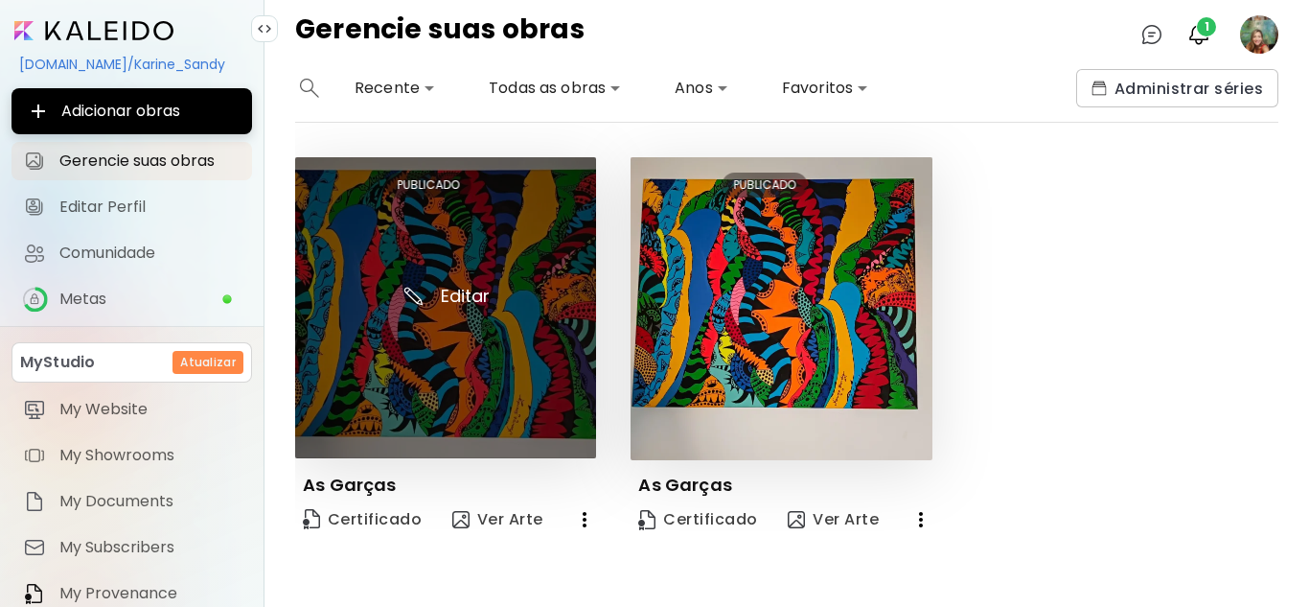
click at [455, 293] on img at bounding box center [445, 307] width 301 height 301
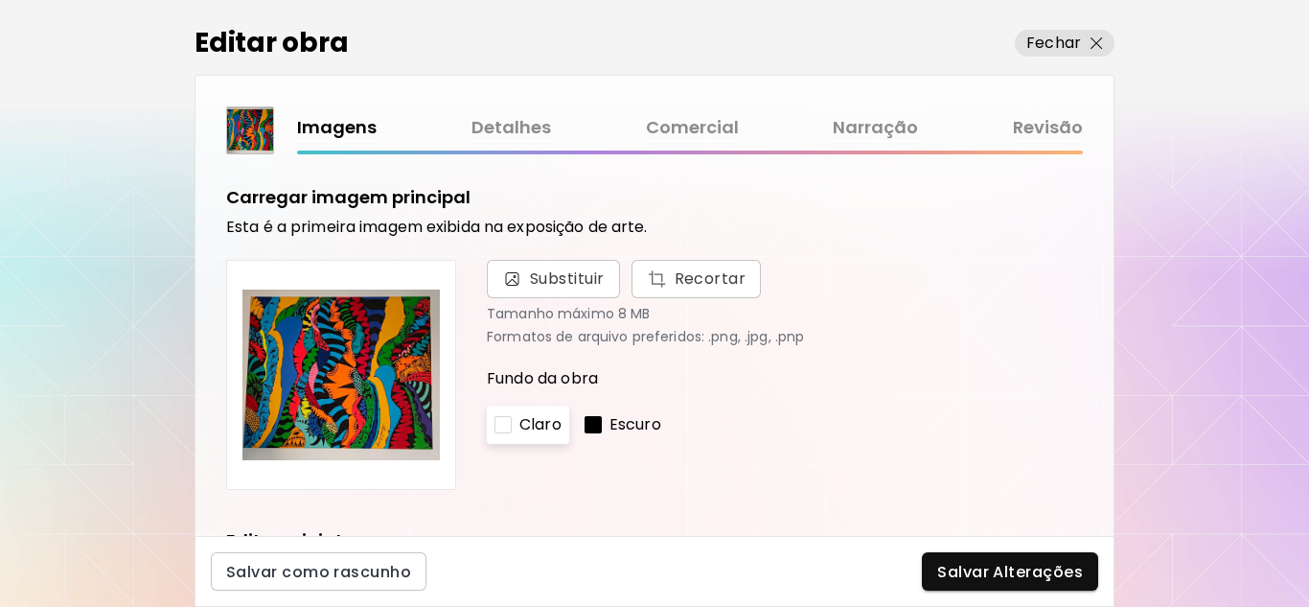
drag, startPoint x: 333, startPoint y: 402, endPoint x: 20, endPoint y: 287, distance: 332.9
click at [20, 287] on div "Editar obra Fechar Imagens Detalhes Comercial Narração Revisão Carregar imagem …" at bounding box center [654, 303] width 1309 height 607
click at [1035, 126] on link "Revisão" at bounding box center [1048, 128] width 70 height 28
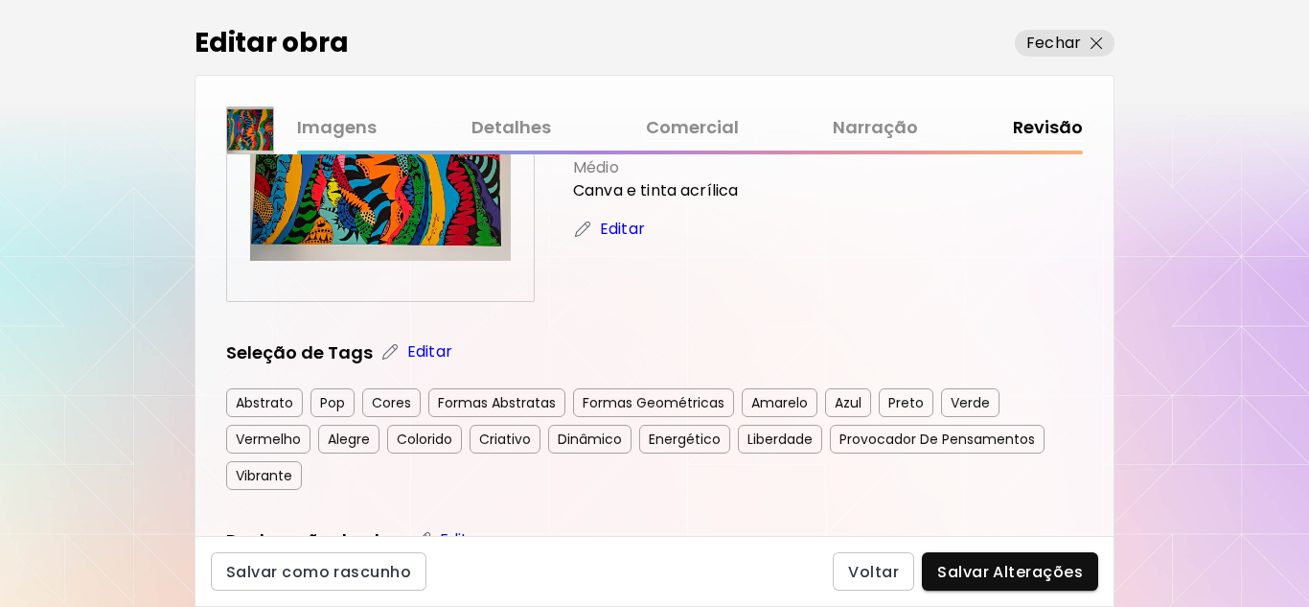
scroll to position [96, 0]
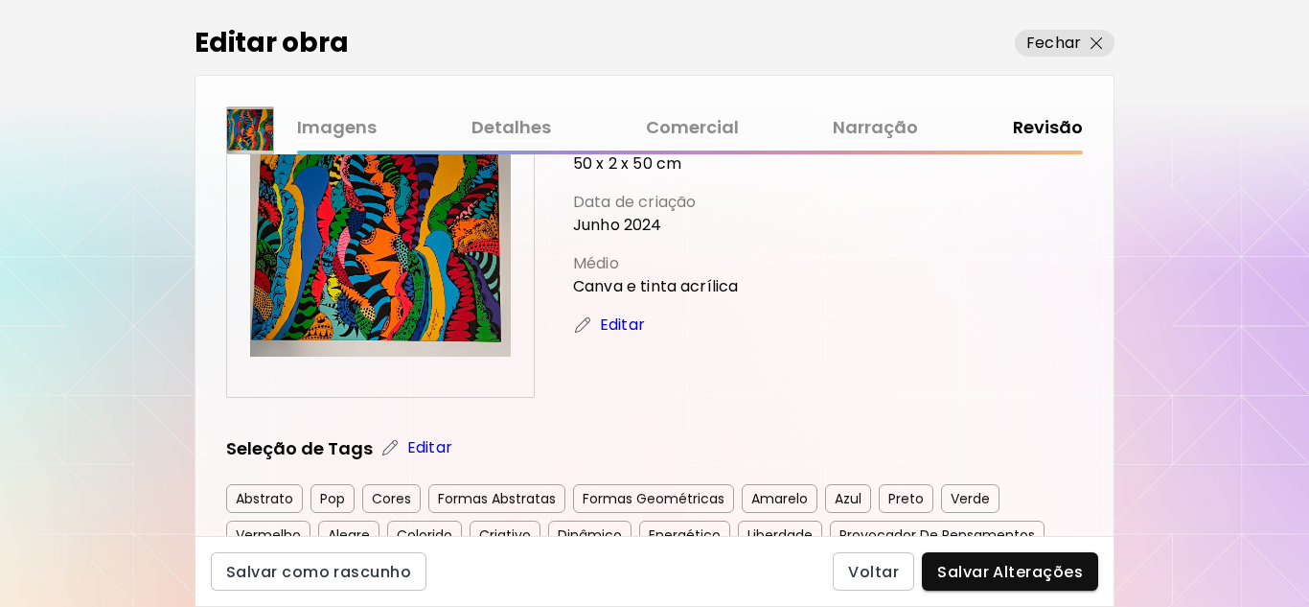
click at [616, 321] on p "Editar" at bounding box center [622, 324] width 45 height 23
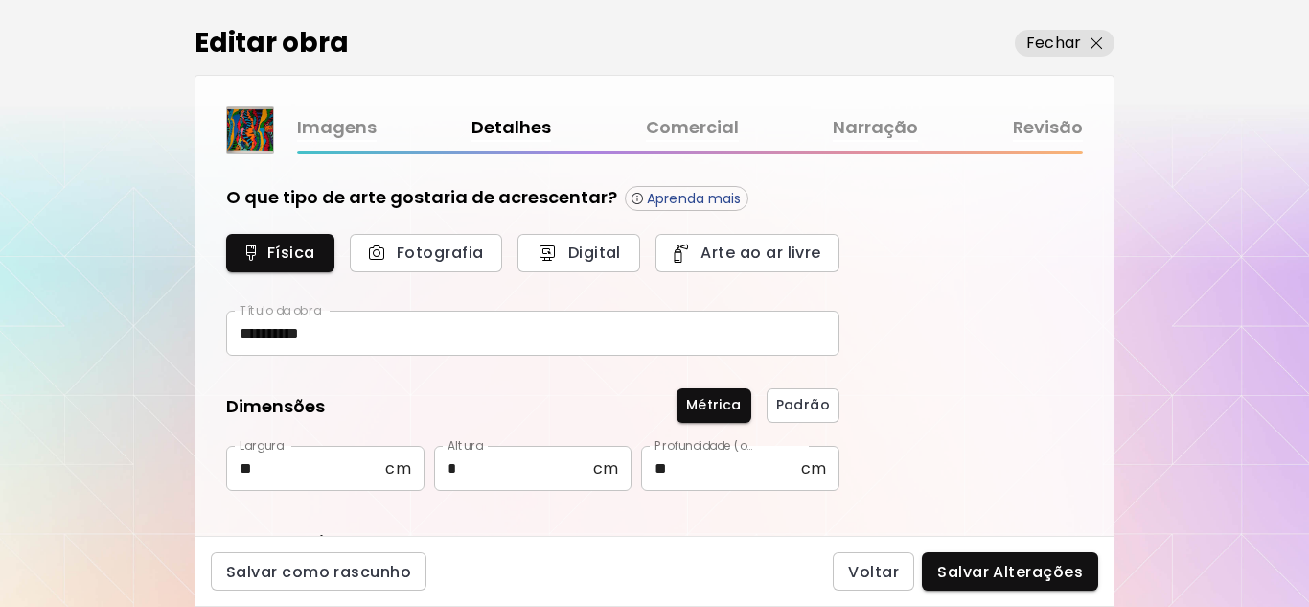
type input "********"
click at [254, 129] on img at bounding box center [250, 130] width 46 height 46
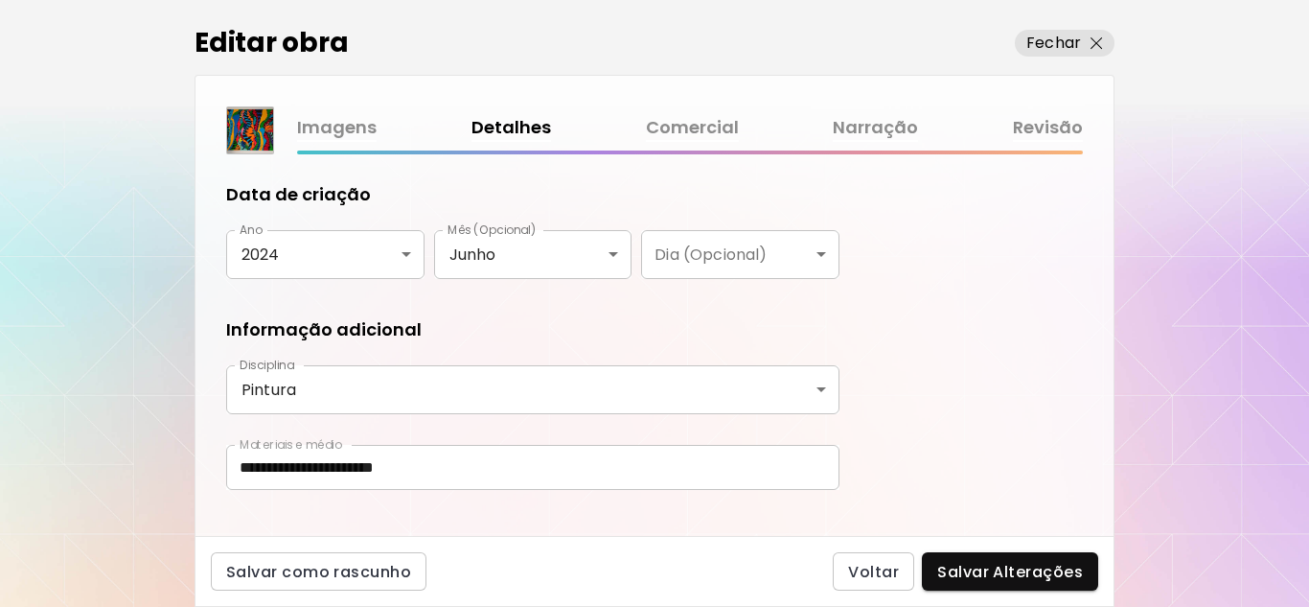
scroll to position [379, 0]
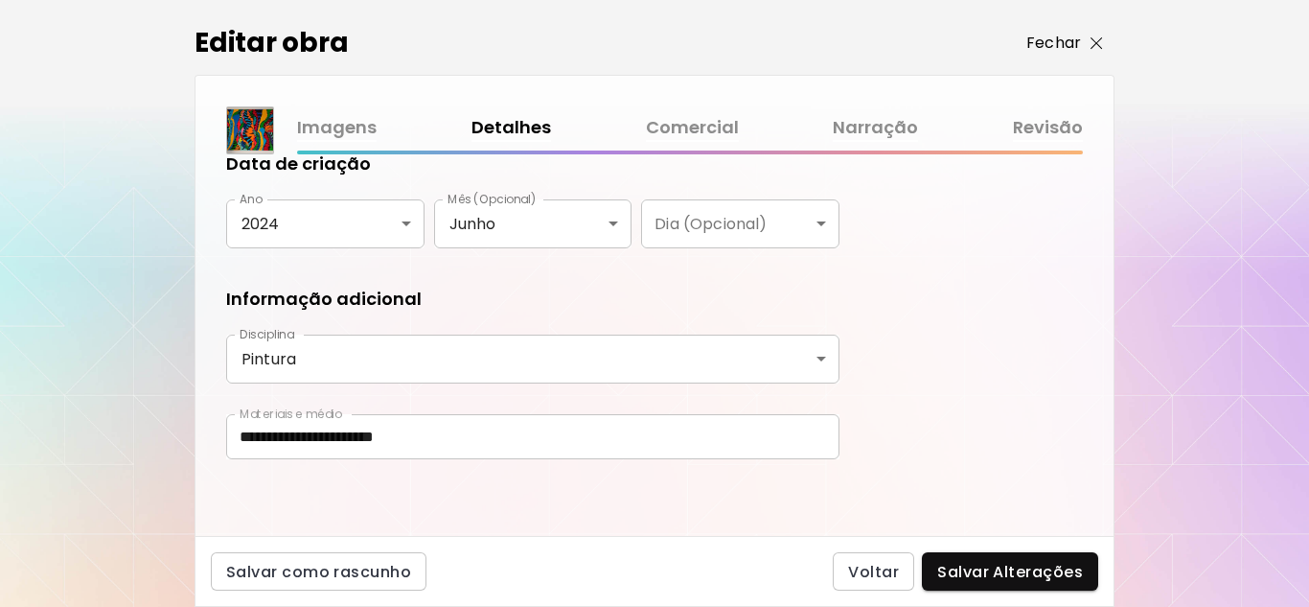
click at [1075, 51] on p "Fechar" at bounding box center [1053, 43] width 55 height 23
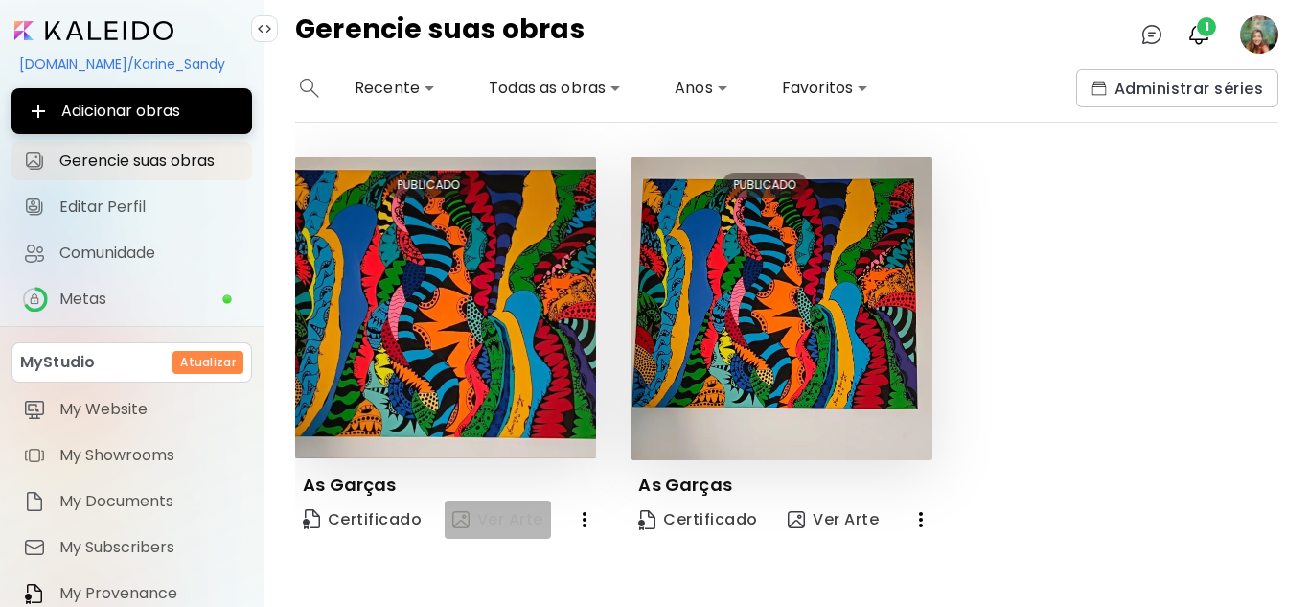
click at [497, 513] on span "Ver Arte" at bounding box center [497, 519] width 91 height 23
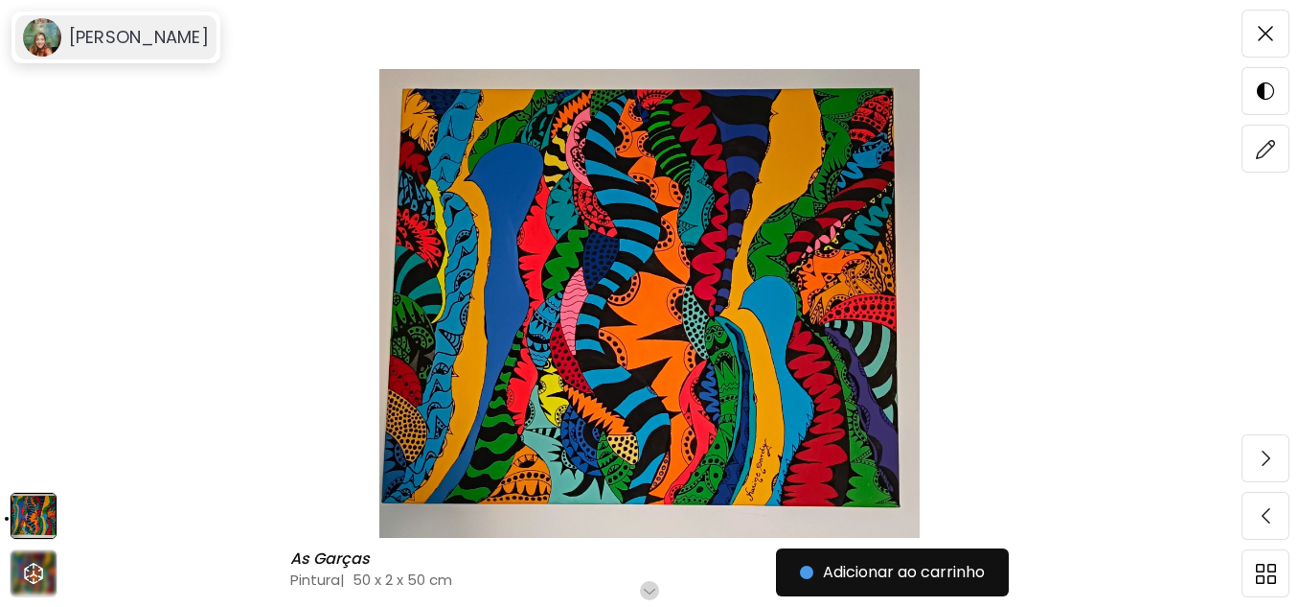
click at [105, 34] on h6 "[PERSON_NAME]" at bounding box center [139, 37] width 140 height 23
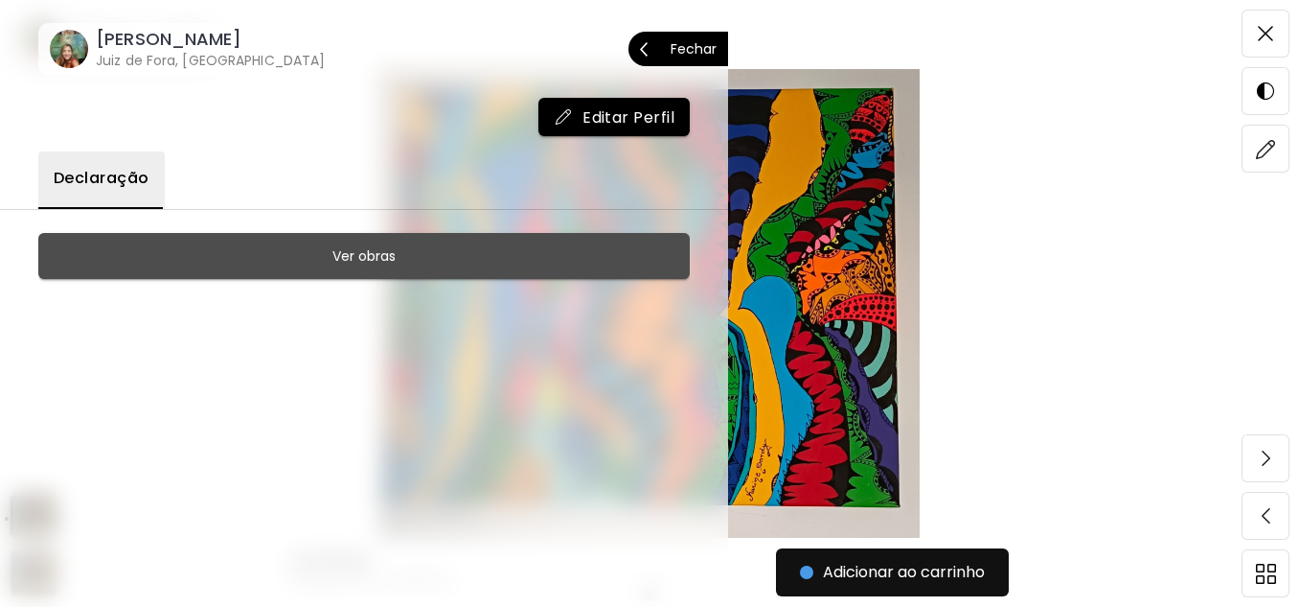
click at [361, 255] on h6 "Ver obras" at bounding box center [364, 255] width 63 height 23
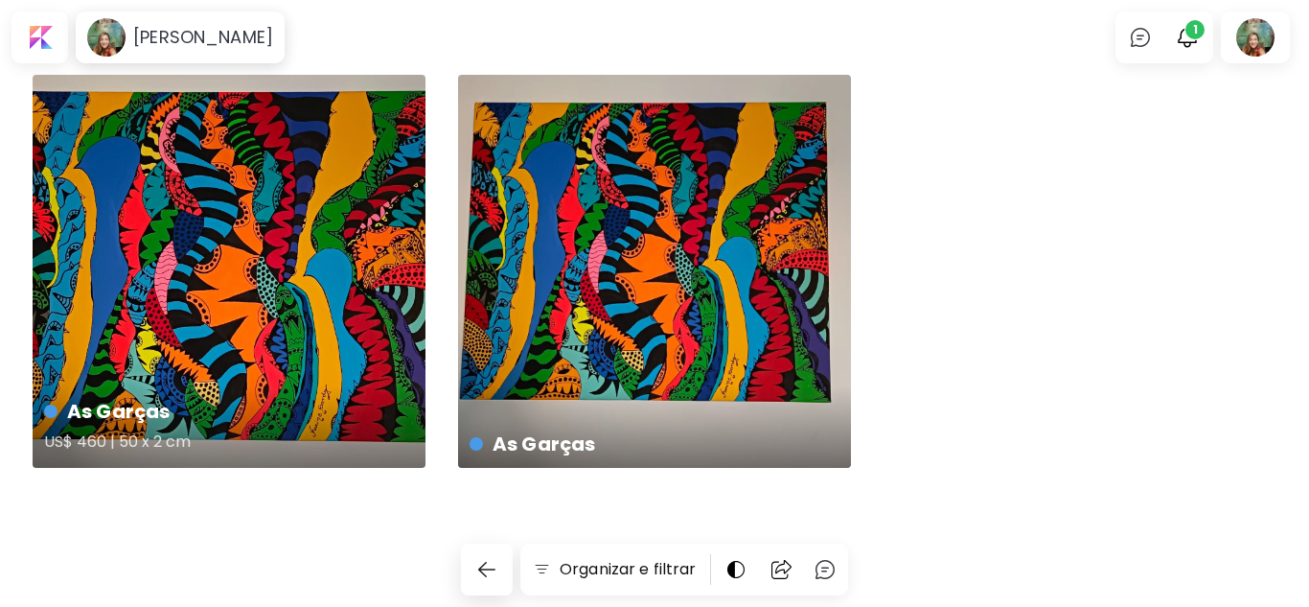
click at [216, 404] on h4 "As Garças" at bounding box center [227, 411] width 366 height 29
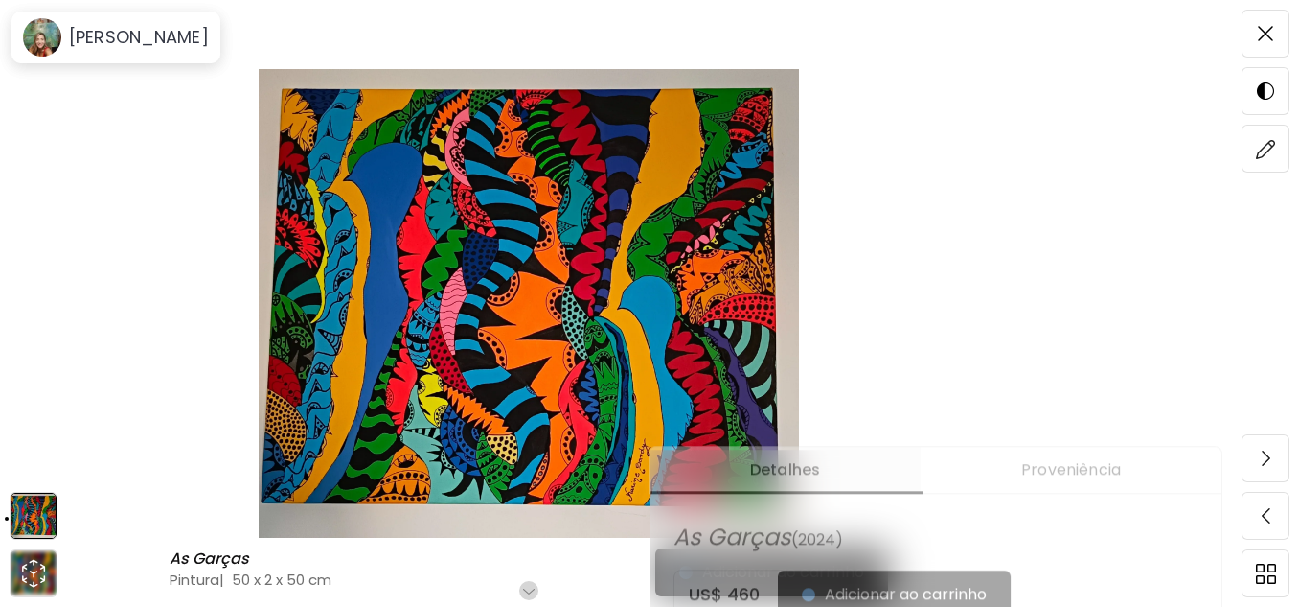
scroll to position [383, 0]
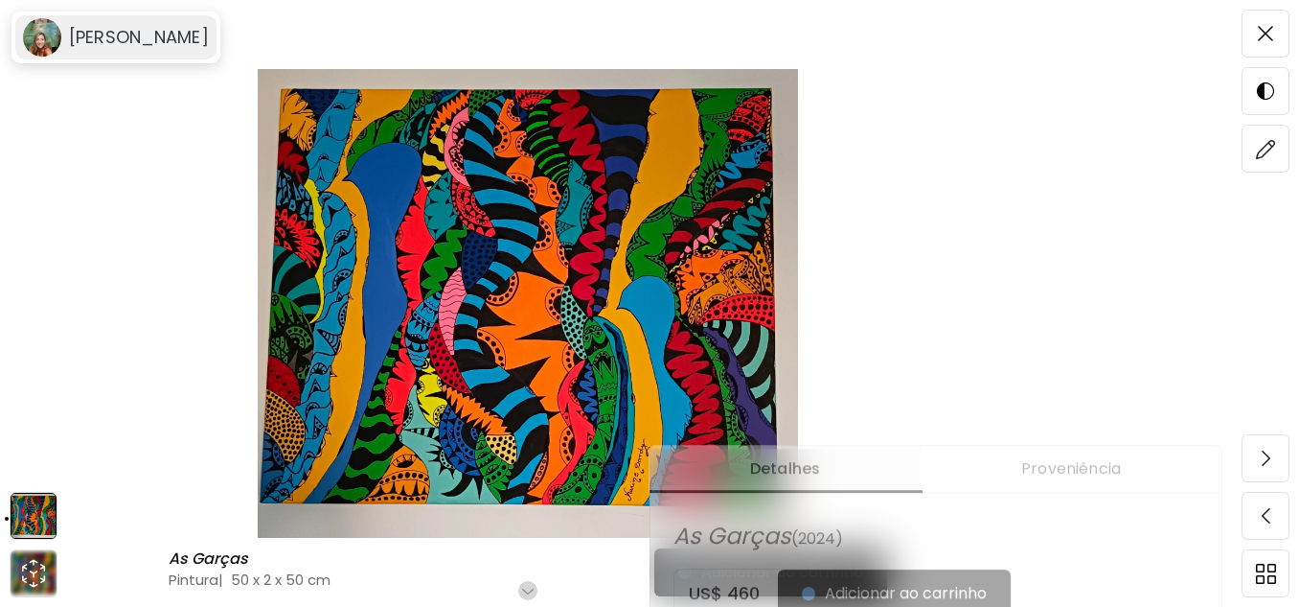
click at [106, 31] on h6 "[PERSON_NAME]" at bounding box center [139, 37] width 140 height 23
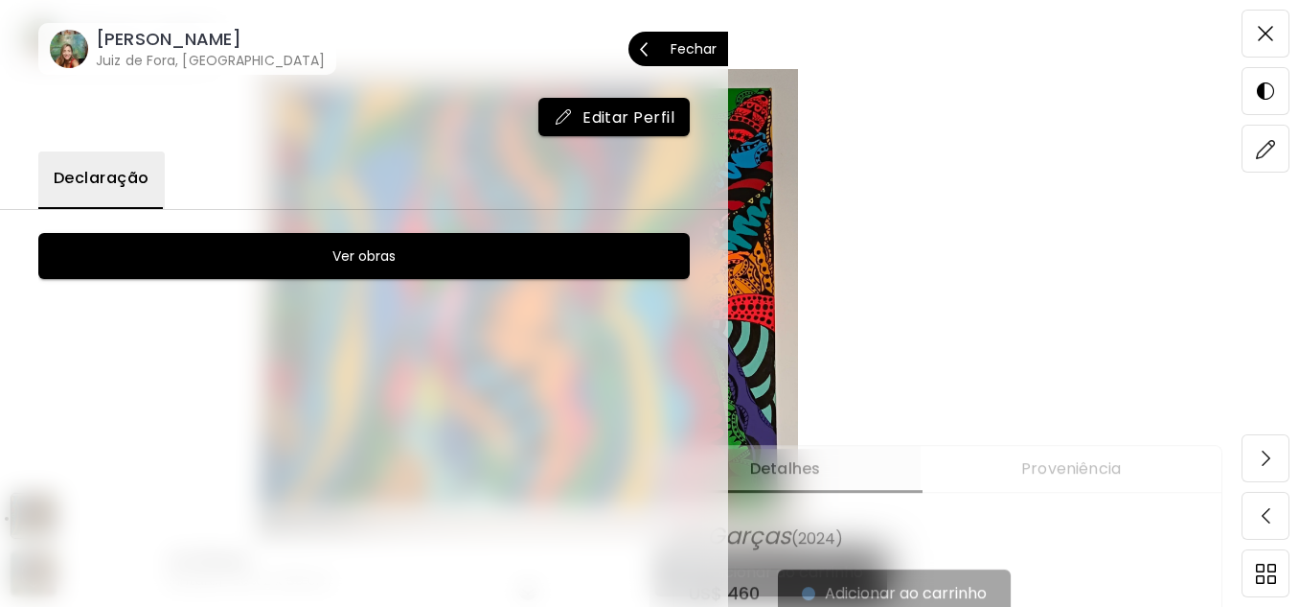
click at [688, 53] on p "Fechar" at bounding box center [694, 48] width 46 height 13
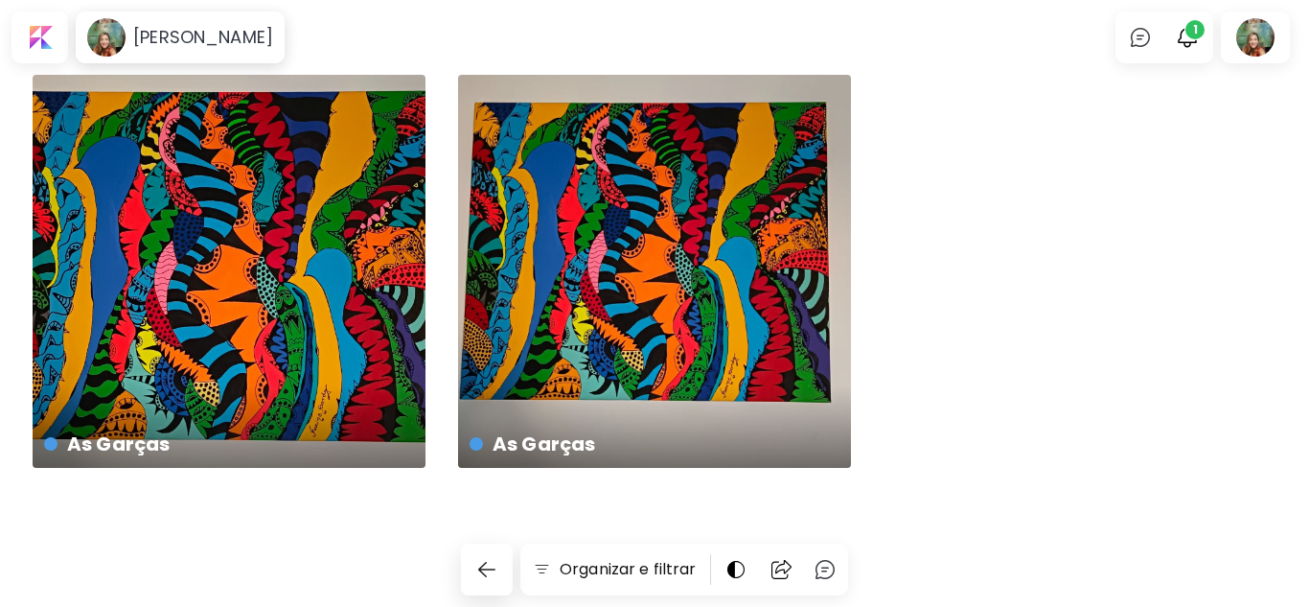
drag, startPoint x: 218, startPoint y: 381, endPoint x: 142, endPoint y: 516, distance: 154.0
click at [142, 516] on div "As Garças US$ 460 | 50 x 2 cm As Garças US$ 460 | 50 x 2 cm" at bounding box center [654, 324] width 1309 height 498
drag, startPoint x: 53, startPoint y: 409, endPoint x: 645, endPoint y: 340, distance: 596.2
click at [645, 340] on div "As Garças US$ 460 | 50 x 2 cm" at bounding box center [654, 271] width 393 height 393
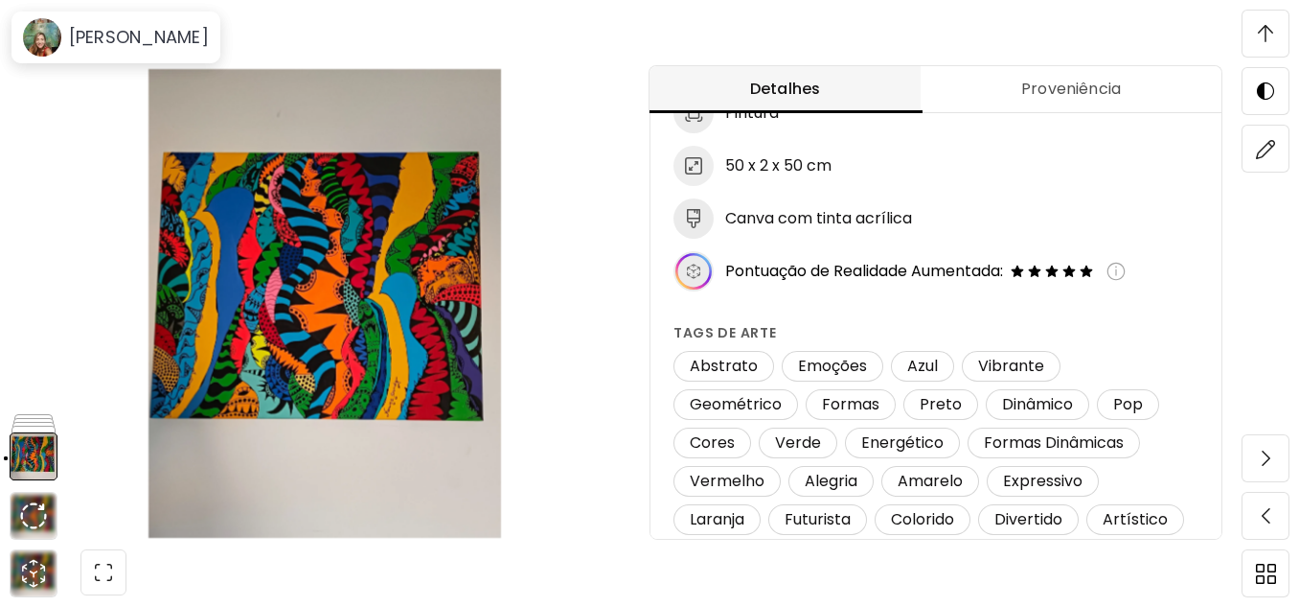
scroll to position [35, 0]
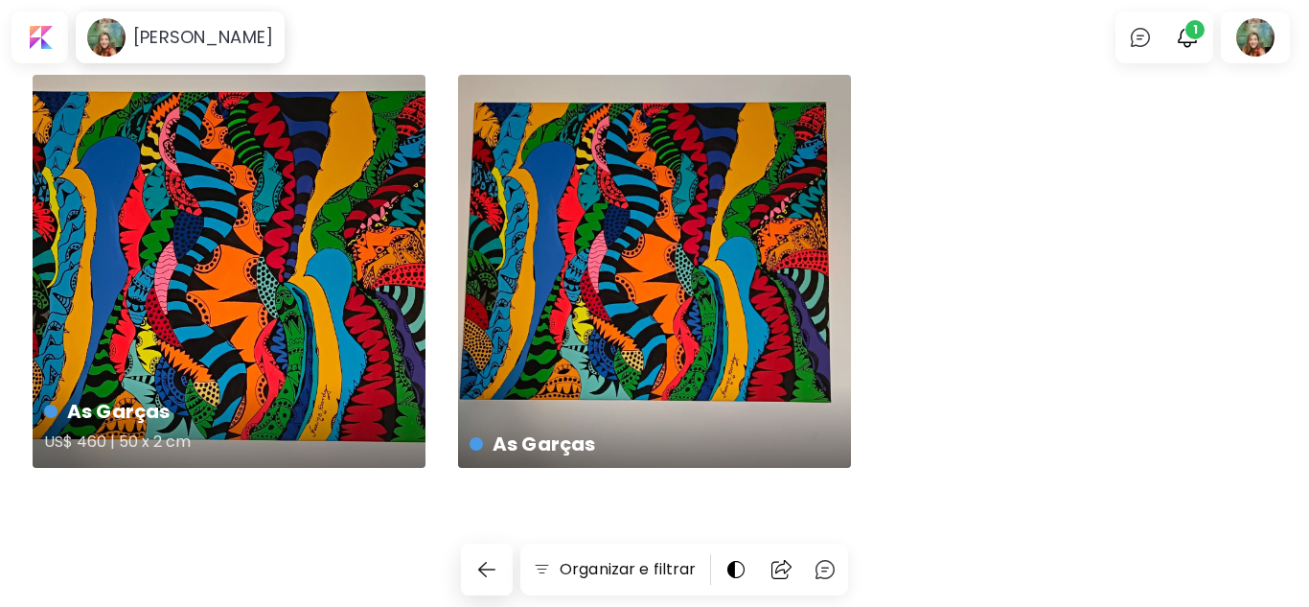
drag, startPoint x: 178, startPoint y: 405, endPoint x: 128, endPoint y: 382, distance: 54.9
click at [128, 382] on div "As Garças US$ 460 | 50 x 2 cm" at bounding box center [229, 426] width 401 height 90
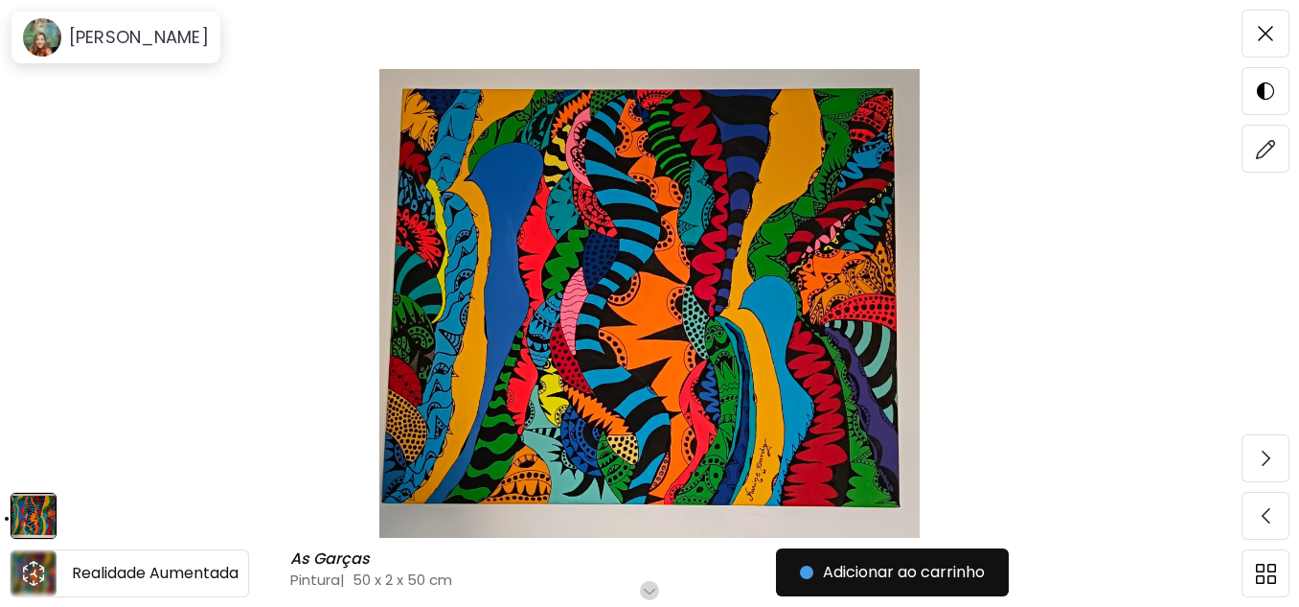
click at [38, 568] on icon "animation" at bounding box center [33, 573] width 31 height 31
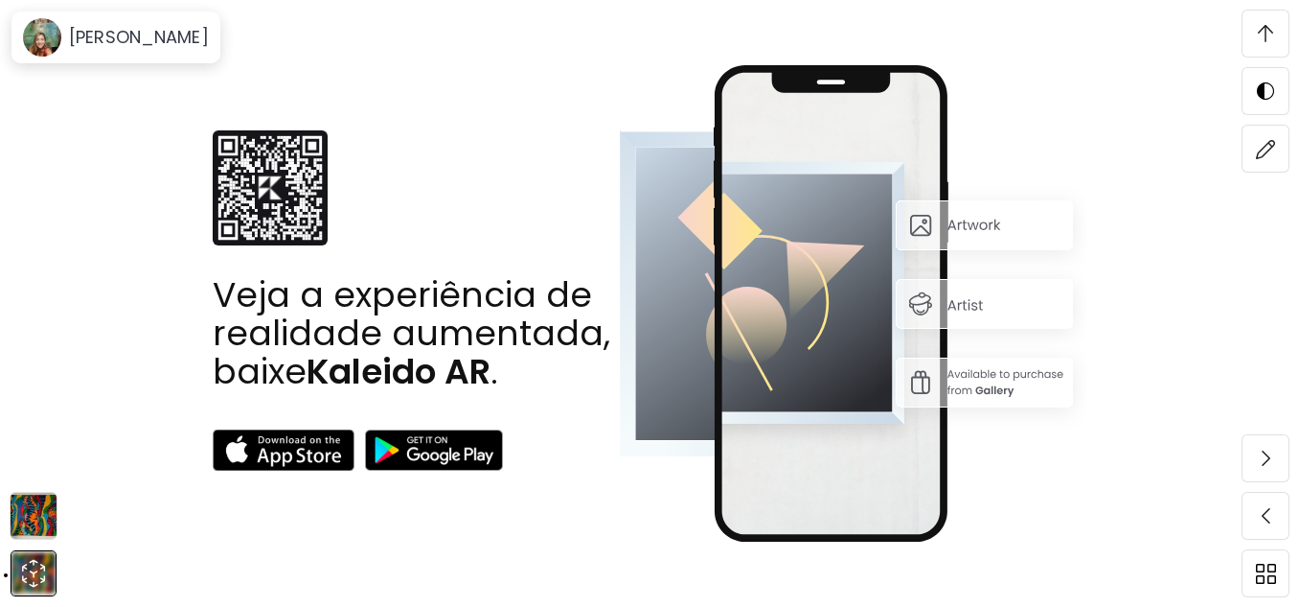
click at [27, 507] on img at bounding box center [34, 516] width 46 height 46
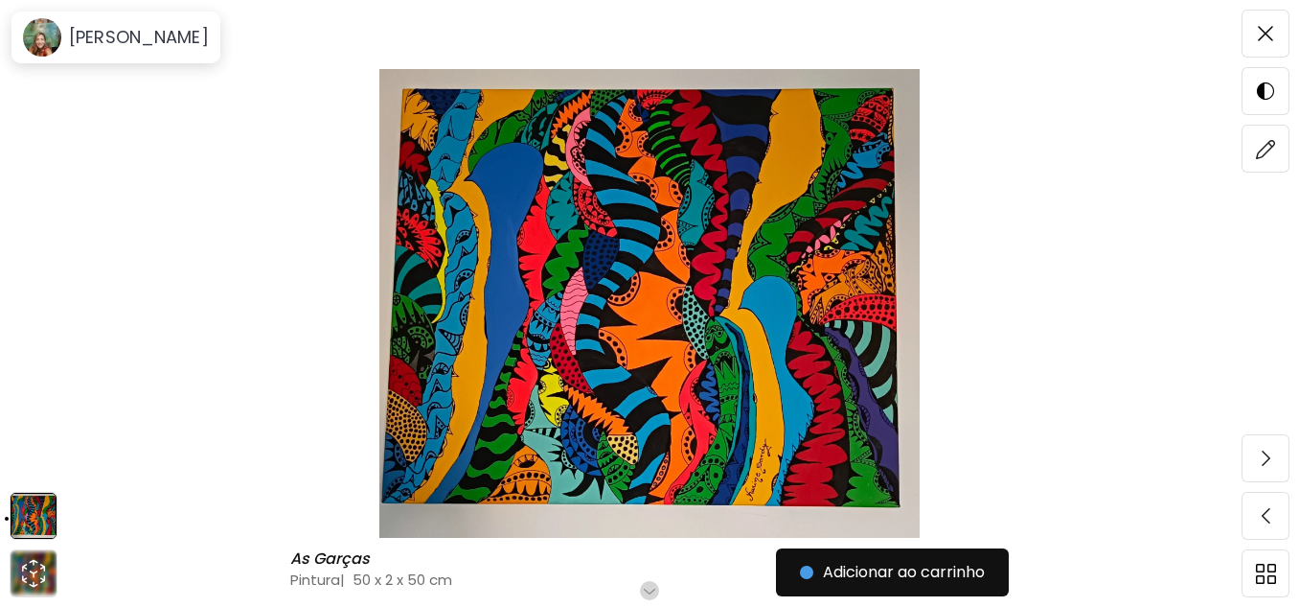
click at [704, 314] on img at bounding box center [649, 303] width 1138 height 469
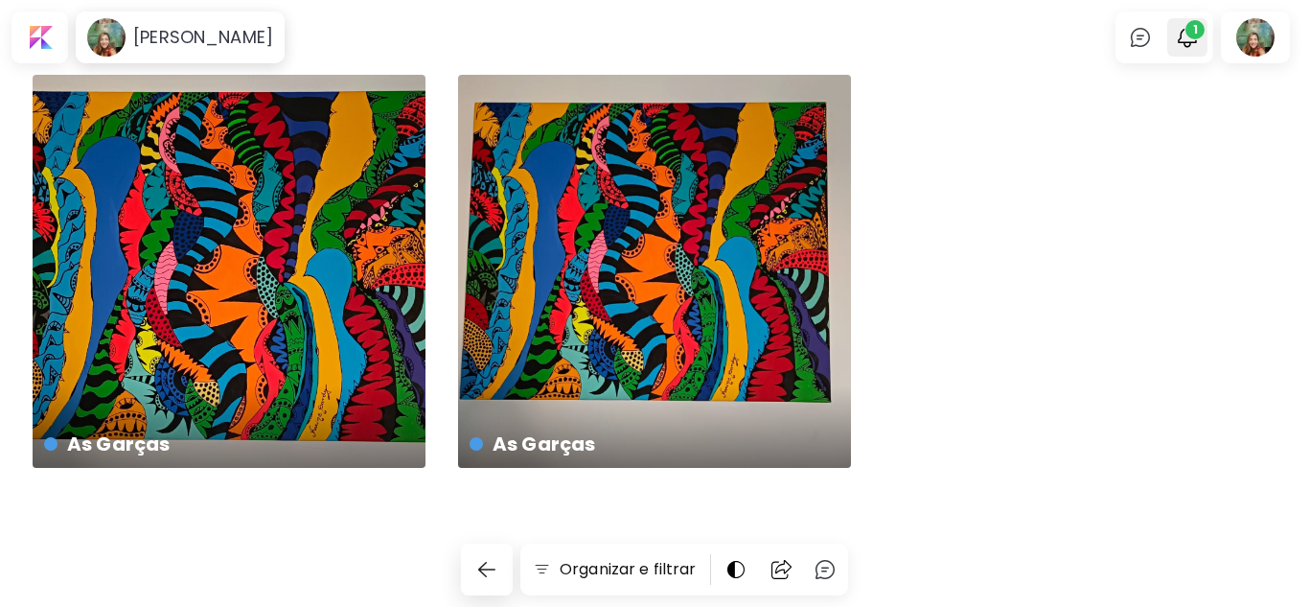
click at [1191, 25] on span "1" at bounding box center [1194, 29] width 19 height 19
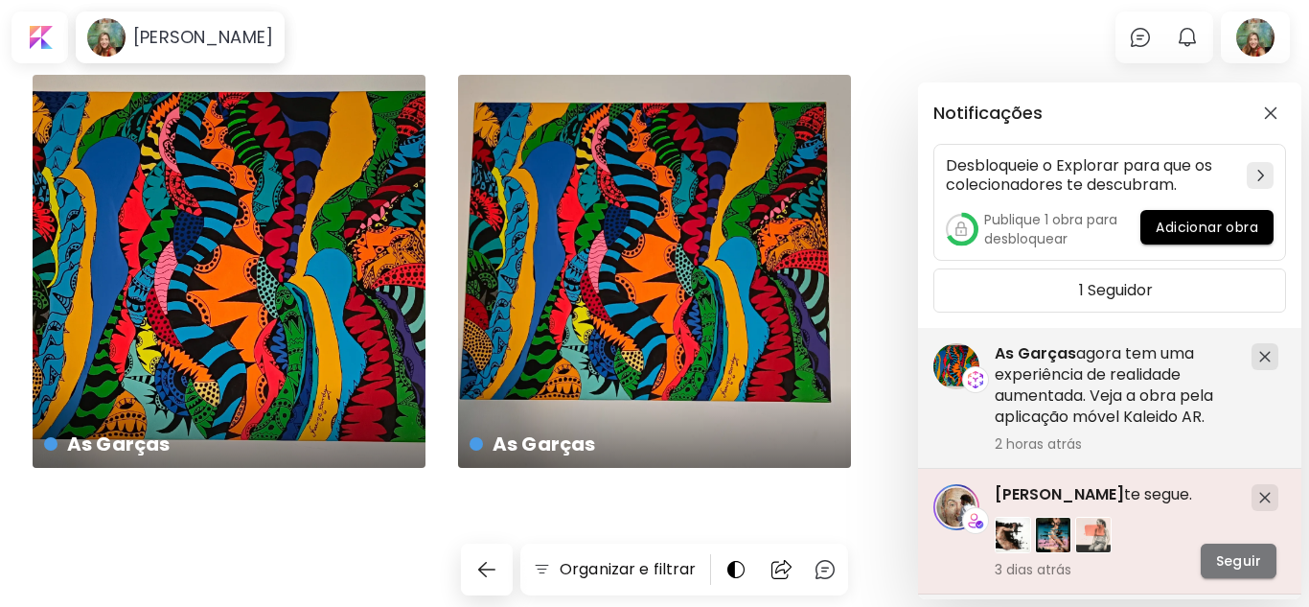
click at [1251, 560] on span "Seguir" at bounding box center [1238, 561] width 45 height 20
click at [1032, 488] on span "[PERSON_NAME]" at bounding box center [1059, 494] width 129 height 22
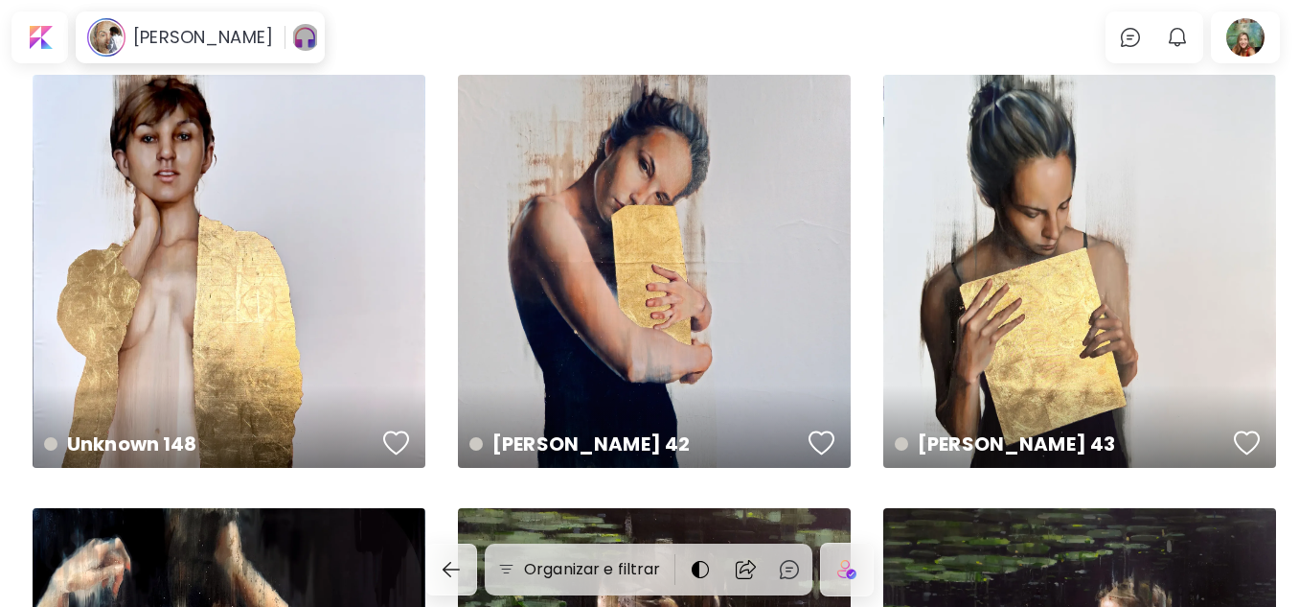
click at [293, 43] on img "button" at bounding box center [305, 37] width 24 height 31
click at [184, 34] on h6 "Cesar Biojo" at bounding box center [203, 37] width 140 height 23
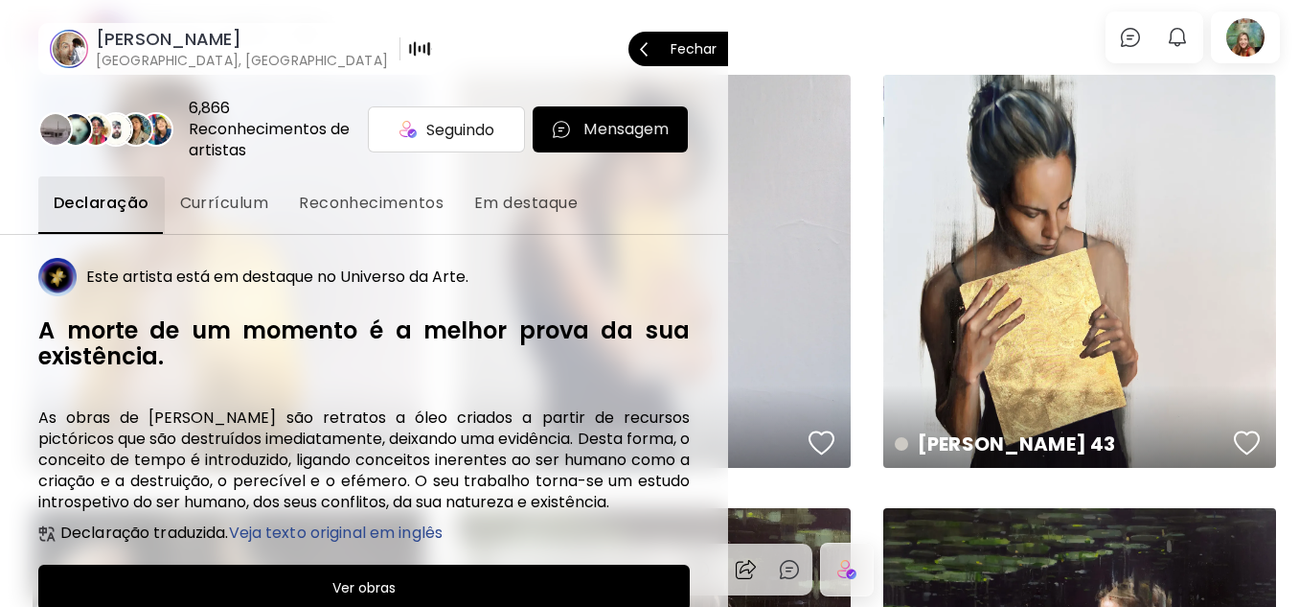
click at [696, 44] on p "Fechar" at bounding box center [694, 48] width 46 height 13
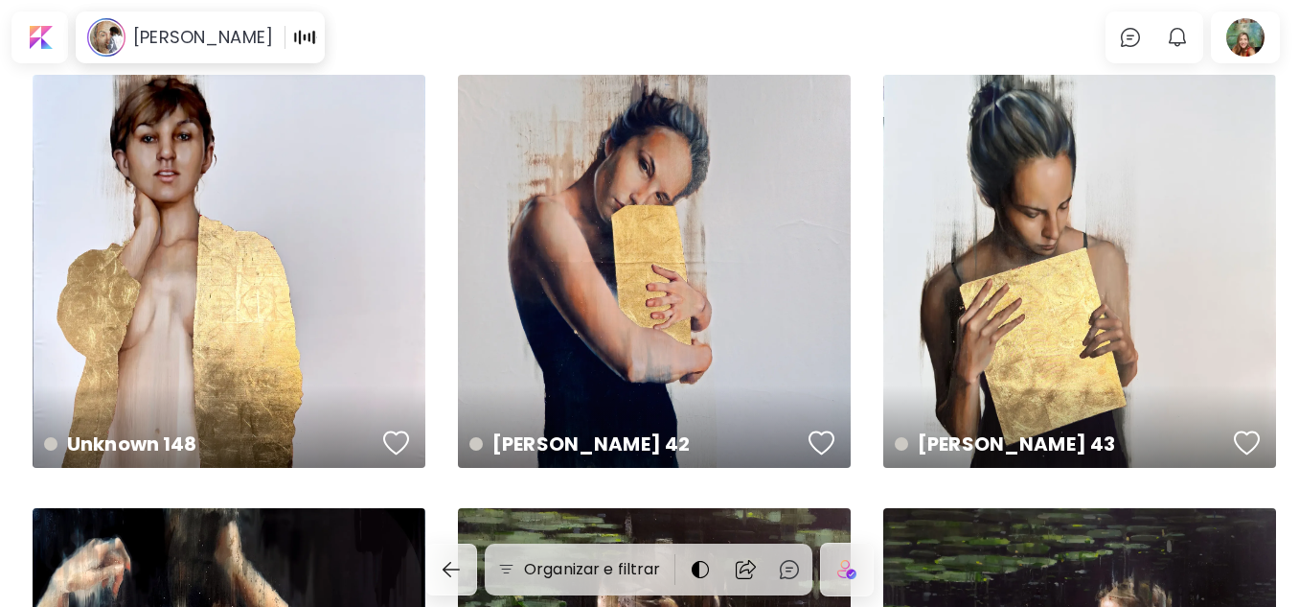
click at [293, 29] on img "button" at bounding box center [304, 37] width 23 height 23
click at [156, 32] on h6 "Cesar Biojo" at bounding box center [203, 37] width 140 height 23
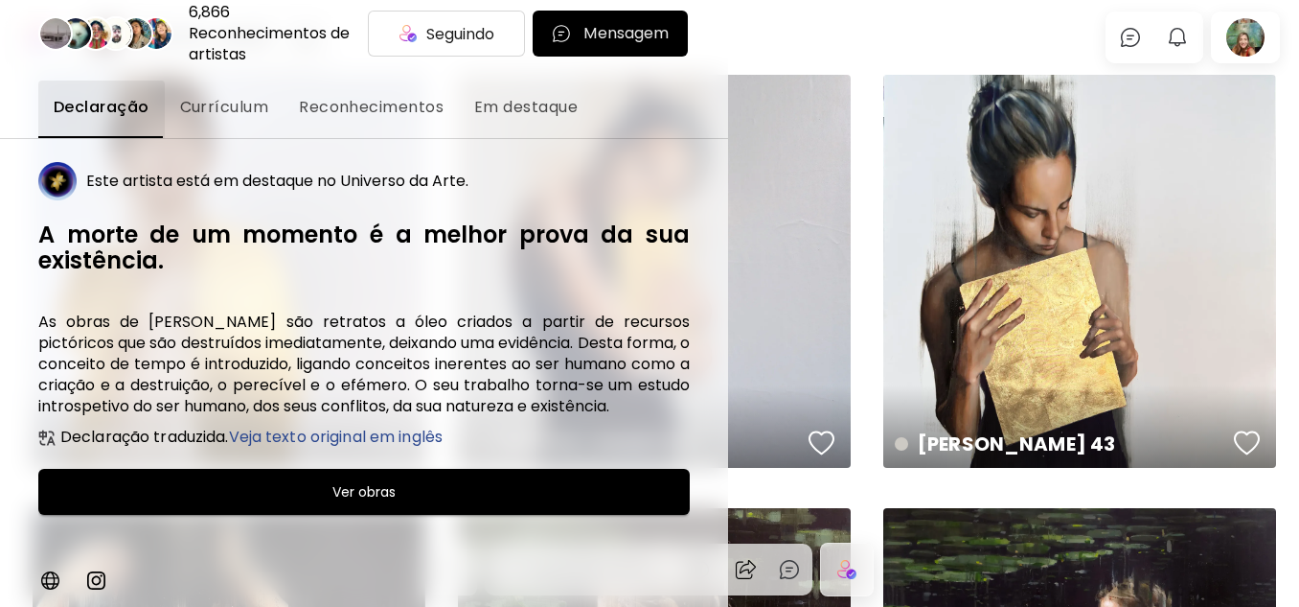
scroll to position [117, 0]
click at [218, 96] on span "Currículum" at bounding box center [224, 107] width 89 height 23
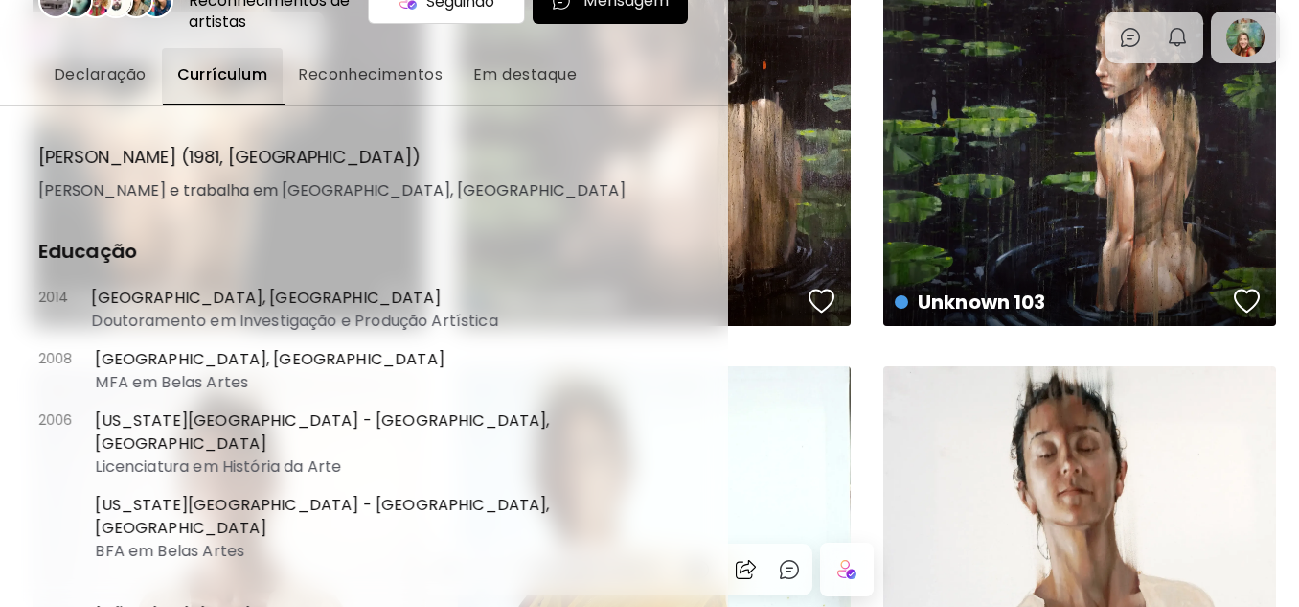
scroll to position [0, 0]
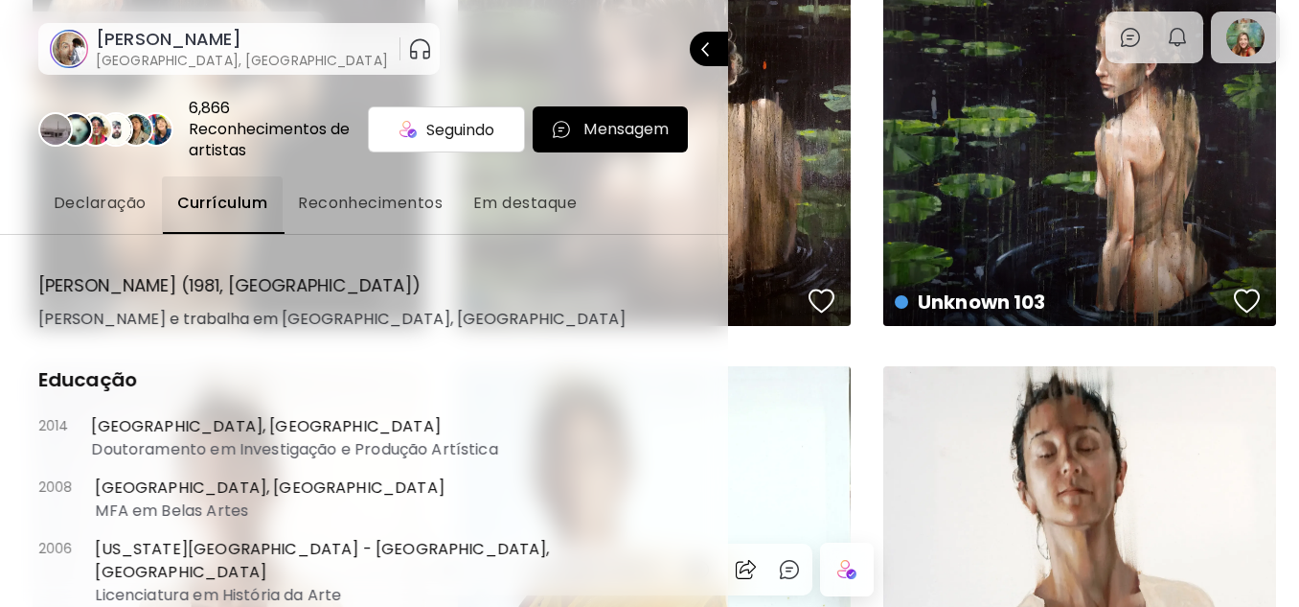
click at [596, 132] on p "Mensagem" at bounding box center [626, 129] width 85 height 23
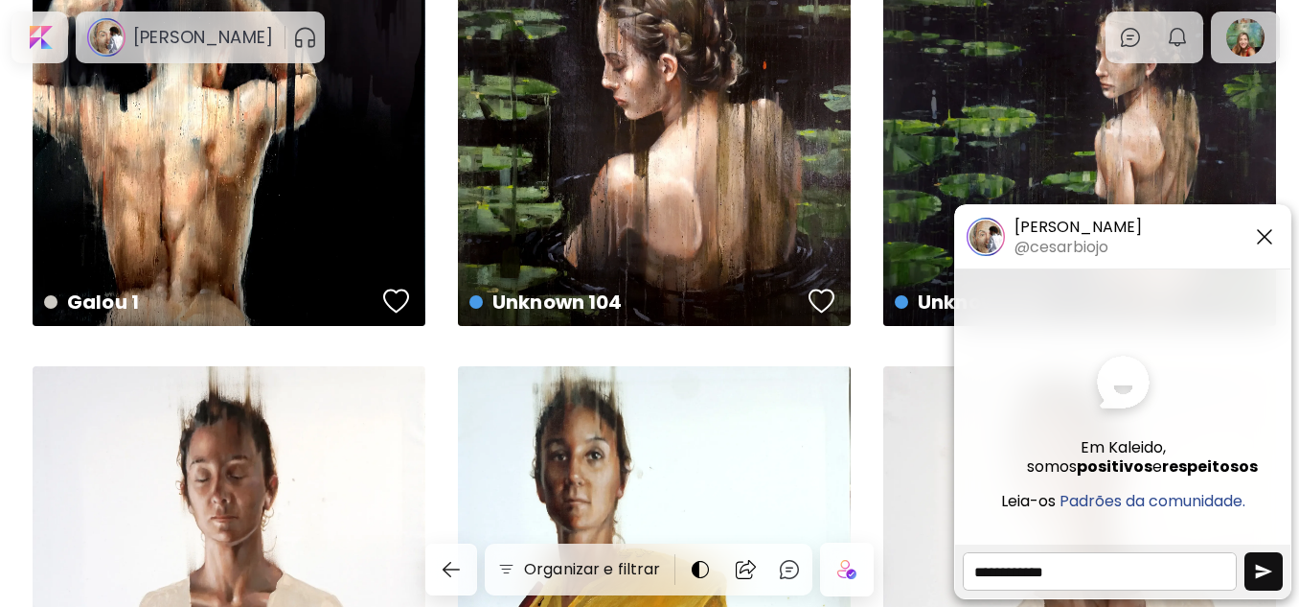
click at [1036, 573] on textarea at bounding box center [1100, 571] width 274 height 38
type textarea "**********"
click at [293, 32] on img "button" at bounding box center [305, 37] width 24 height 31
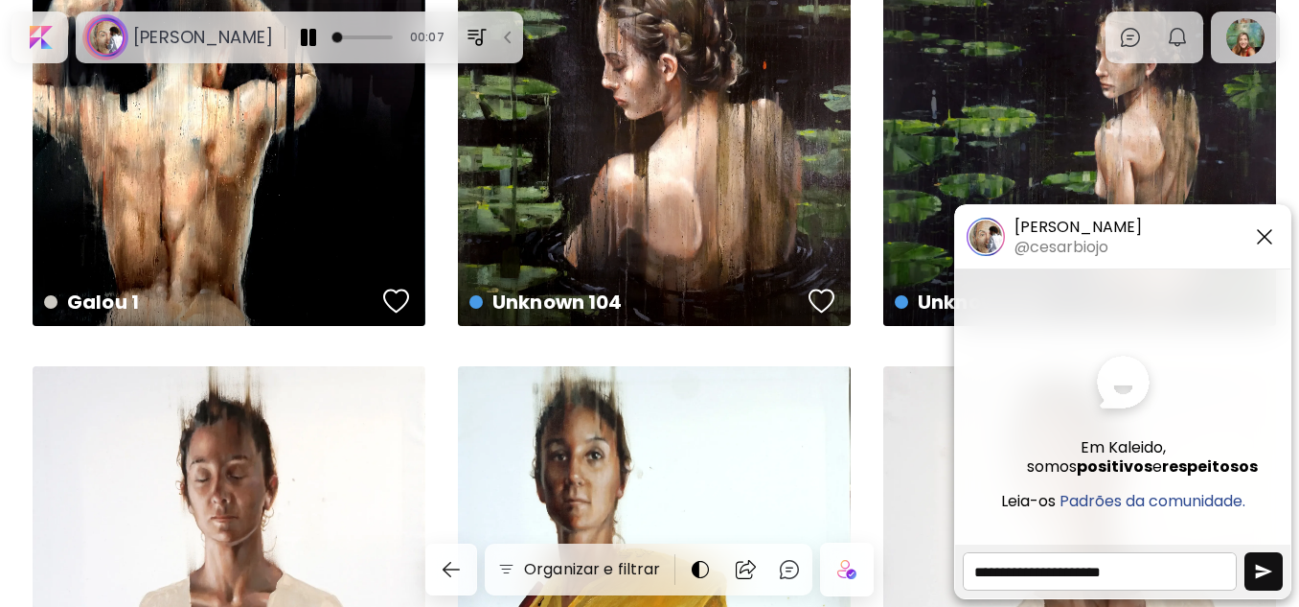
drag, startPoint x: 303, startPoint y: 36, endPoint x: 283, endPoint y: 36, distance: 20.1
click at [332, 36] on span at bounding box center [337, 37] width 11 height 11
click at [297, 35] on img "button" at bounding box center [308, 37] width 23 height 23
drag, startPoint x: 1147, startPoint y: 581, endPoint x: 949, endPoint y: 591, distance: 198.6
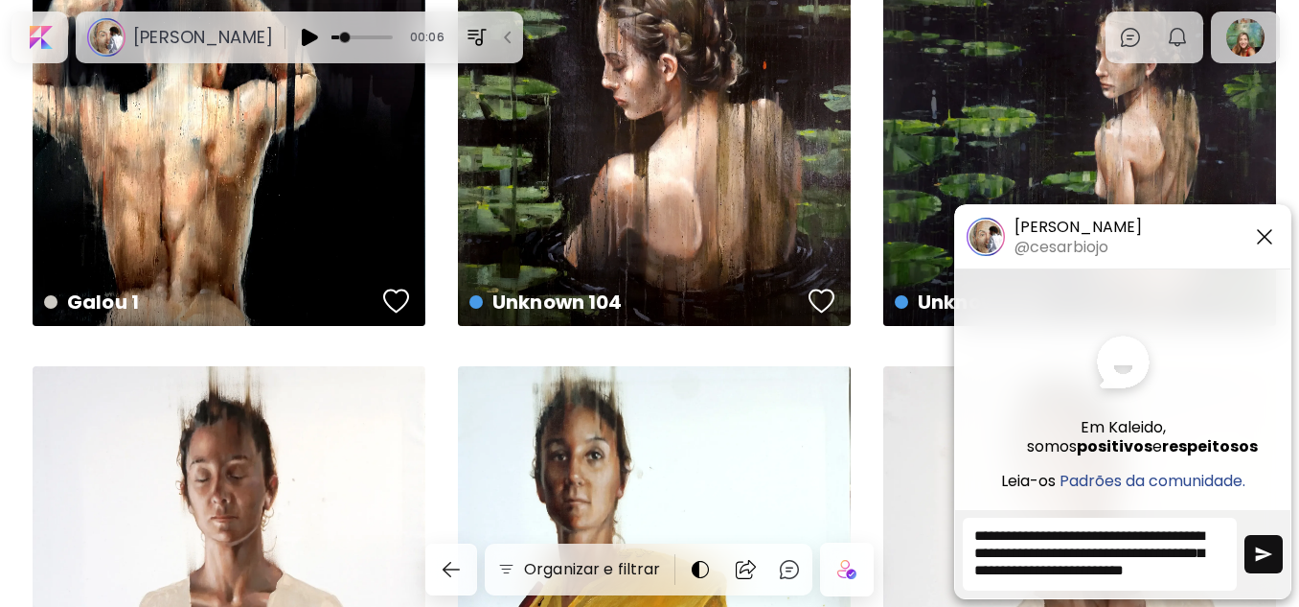
scroll to position [10, 0]
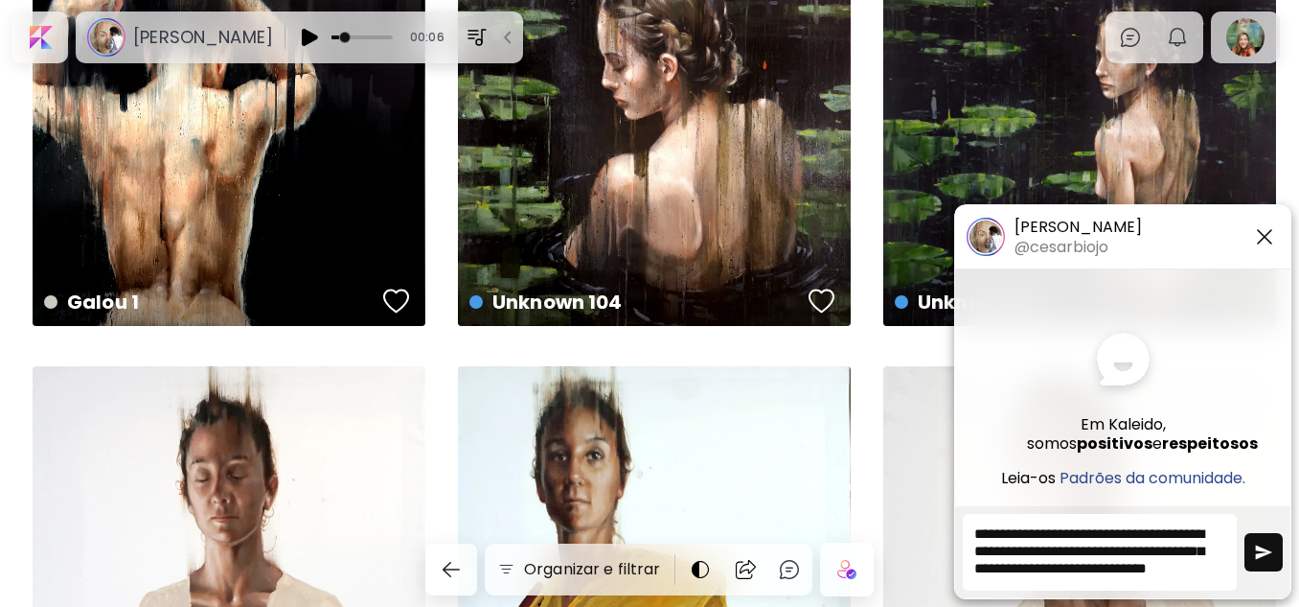
click at [1026, 576] on textarea "**********" at bounding box center [1100, 552] width 274 height 77
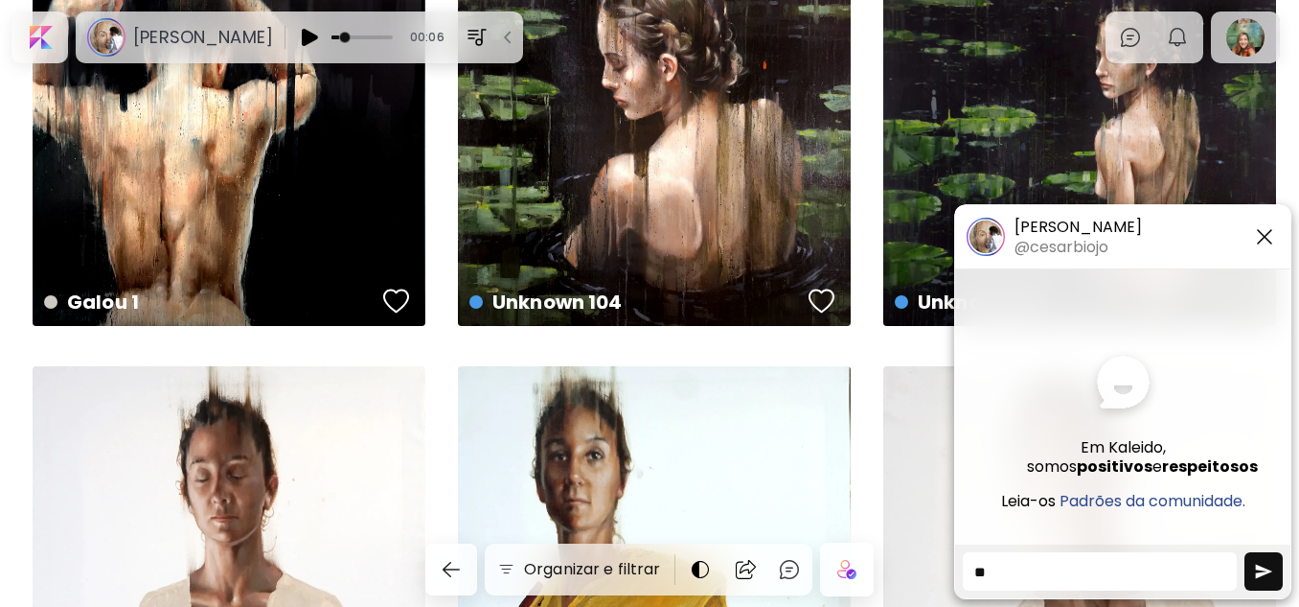
type textarea "*"
click at [1260, 236] on img "button" at bounding box center [1264, 236] width 23 height 23
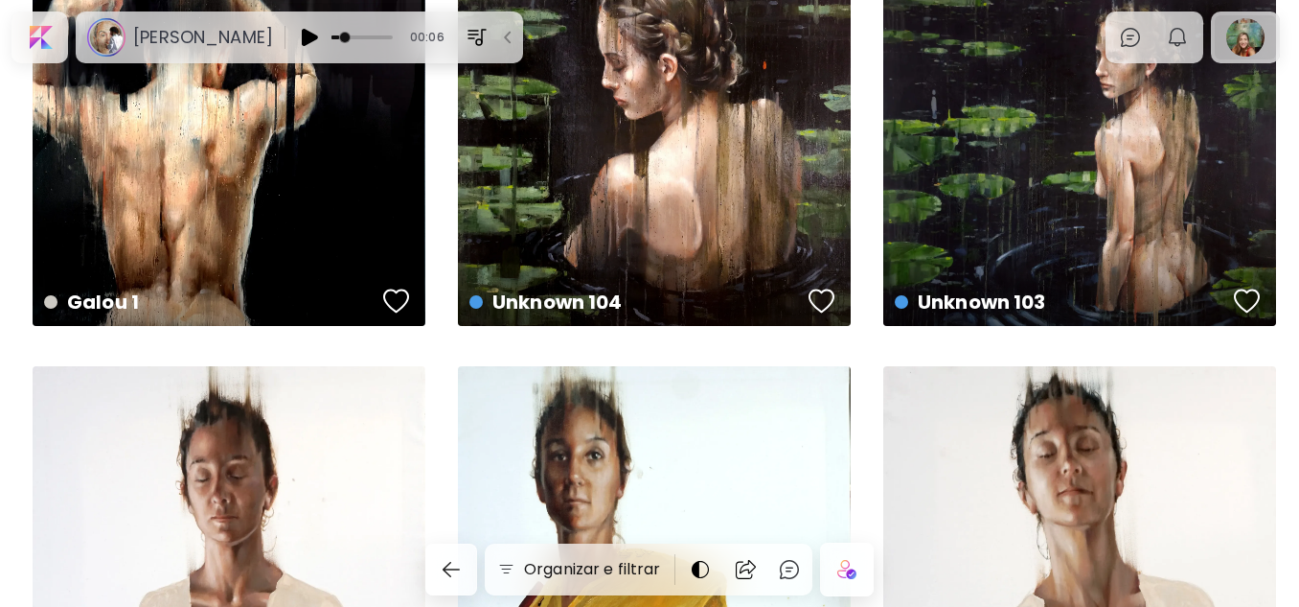
click at [1259, 42] on div at bounding box center [1245, 37] width 61 height 44
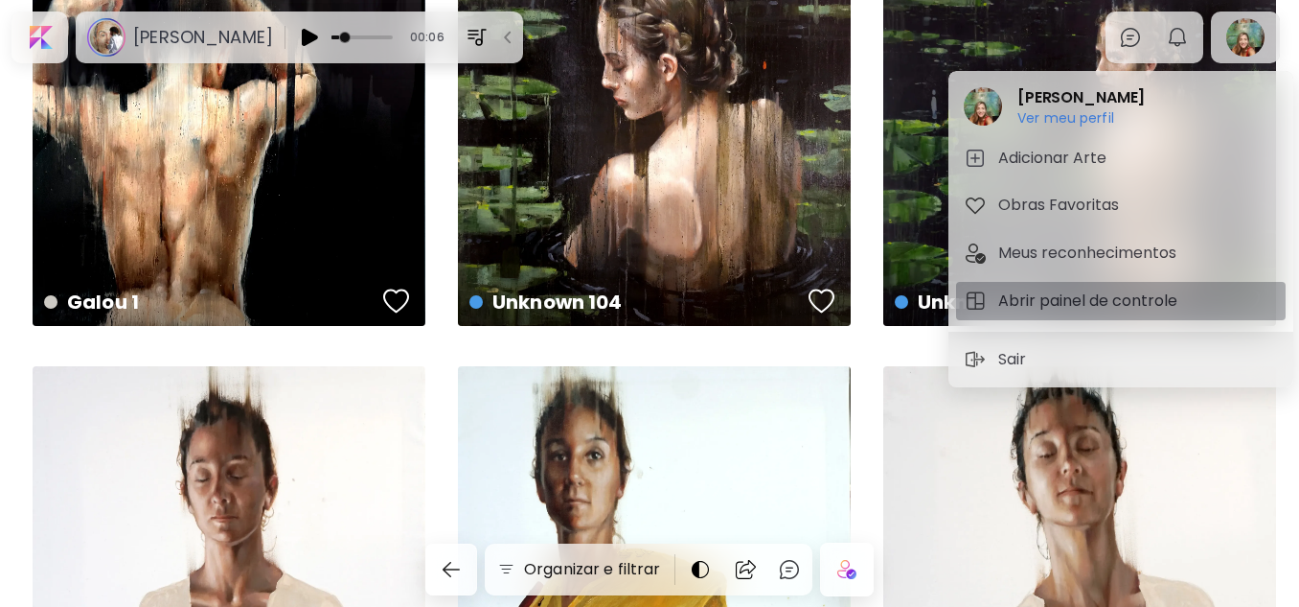
click at [1056, 298] on h5 "Abrir painel de controle" at bounding box center [1091, 300] width 185 height 23
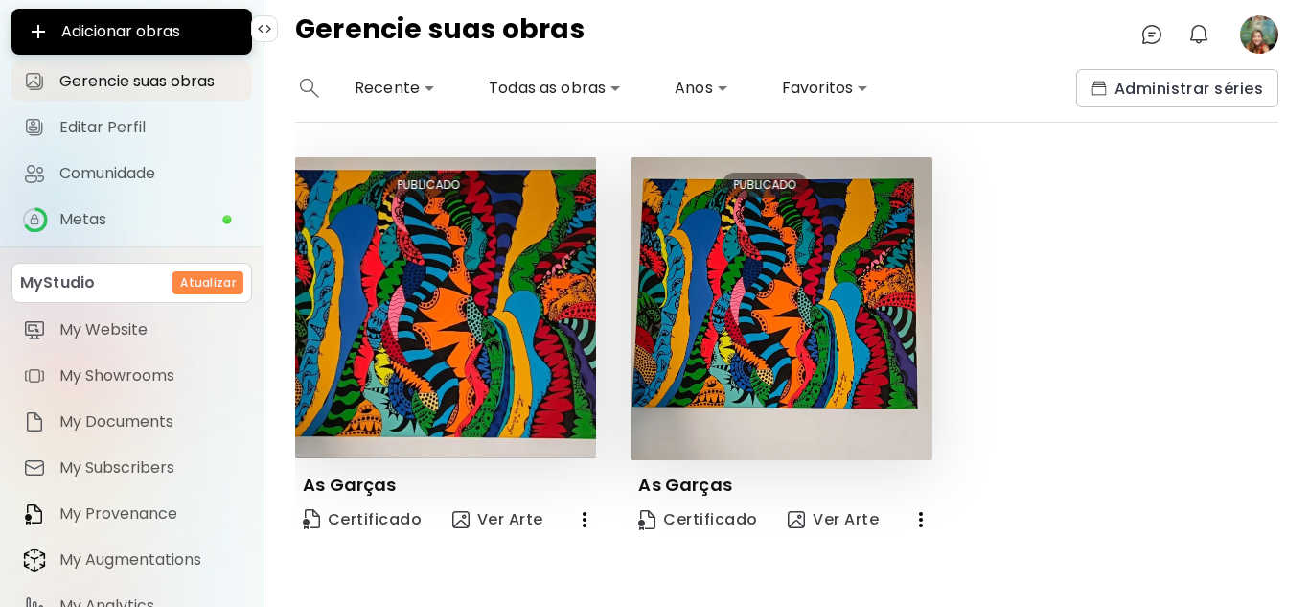
scroll to position [160, 0]
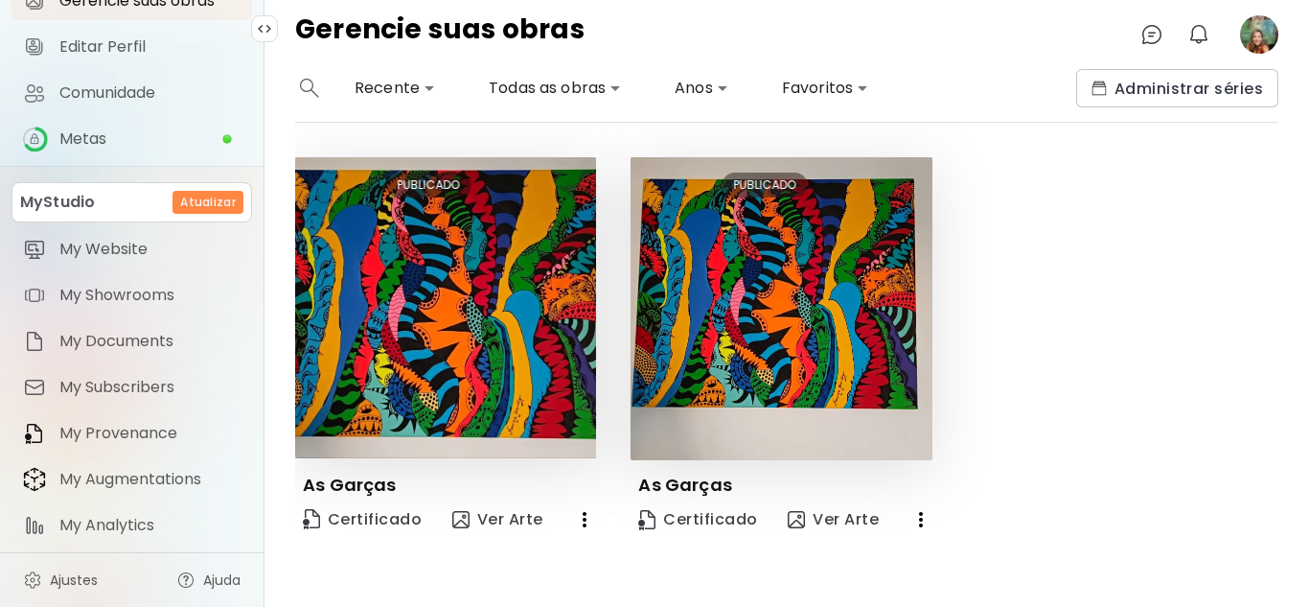
click at [580, 520] on icon "button" at bounding box center [584, 519] width 23 height 23
click at [425, 589] on li "Eliminar" at bounding box center [493, 592] width 263 height 34
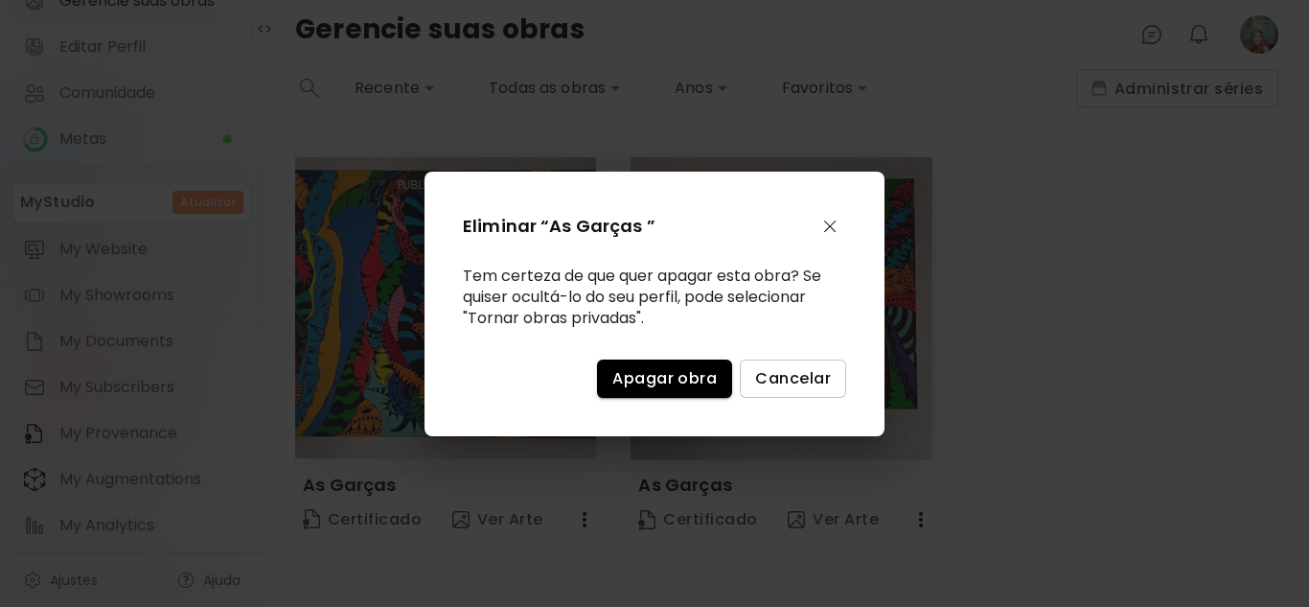
click at [650, 379] on span "Apagar obra" at bounding box center [664, 378] width 104 height 20
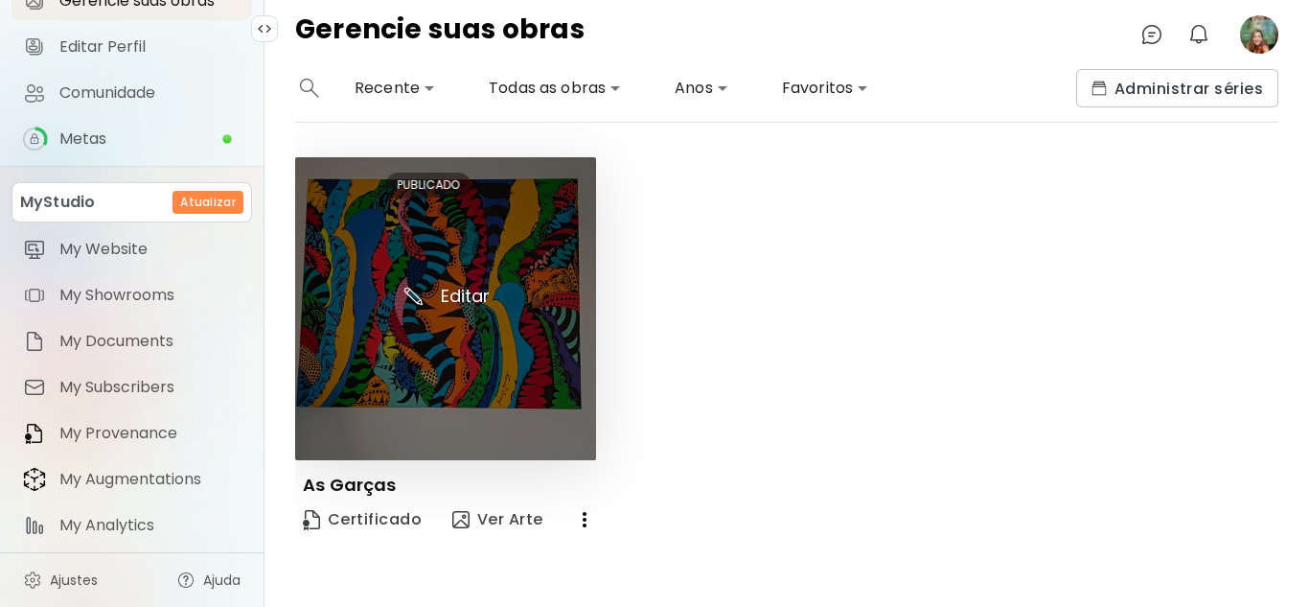
click at [525, 345] on img at bounding box center [445, 308] width 301 height 303
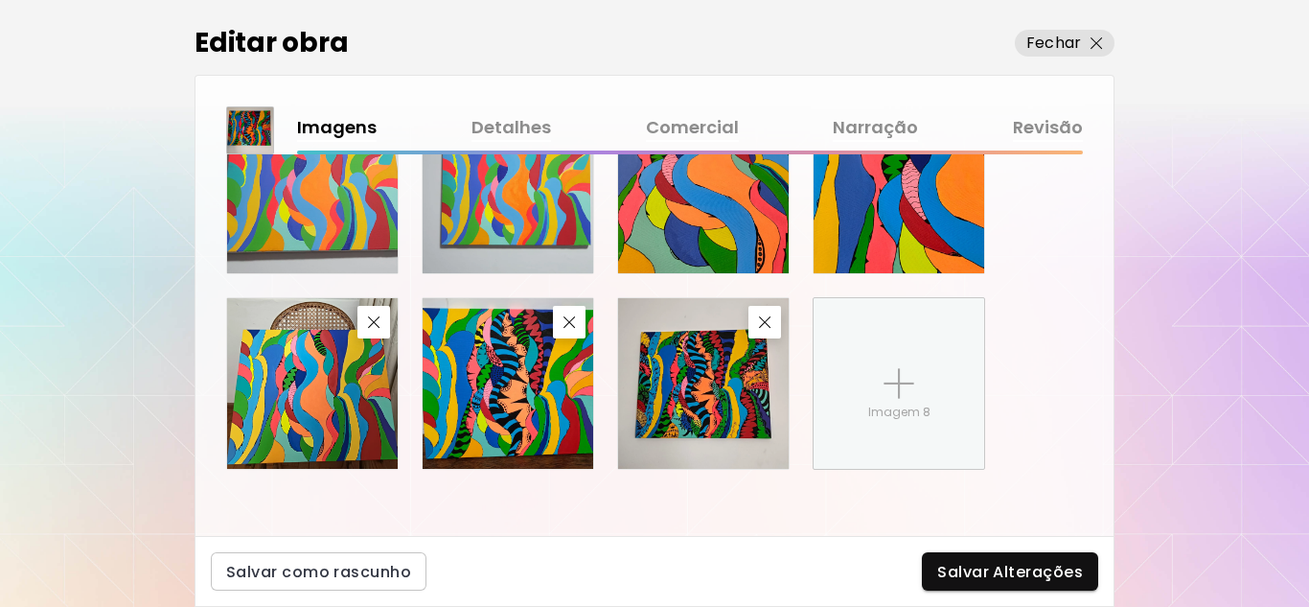
scroll to position [1205, 0]
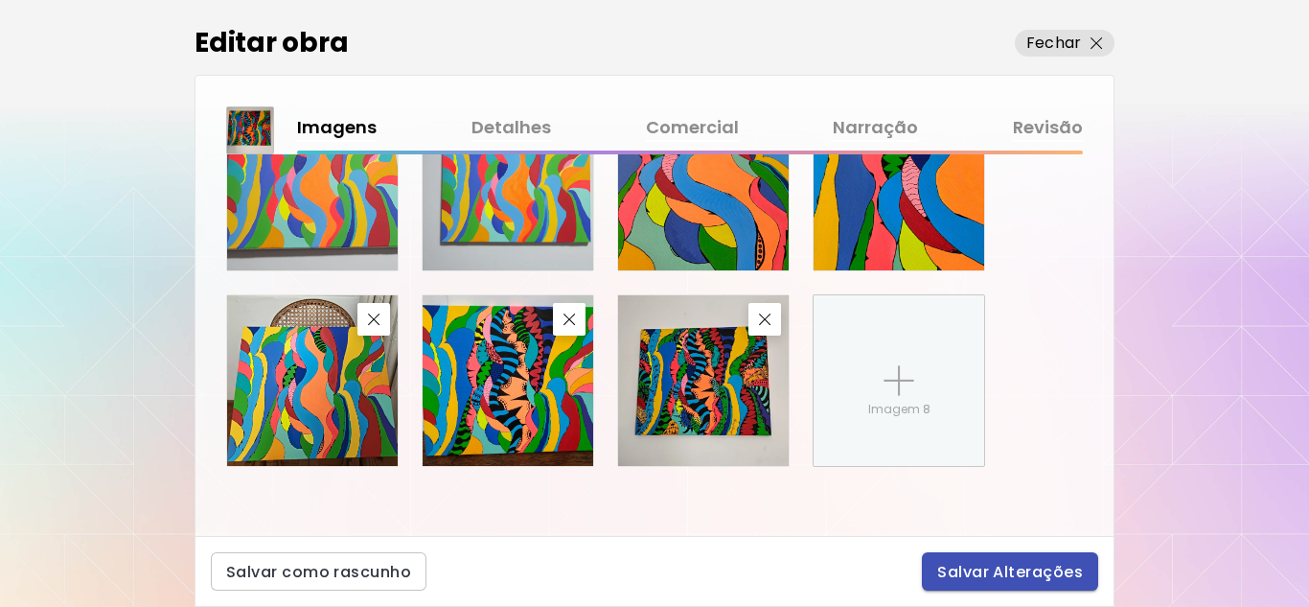
click at [1015, 563] on span "Salvar Alterações" at bounding box center [1010, 572] width 146 height 20
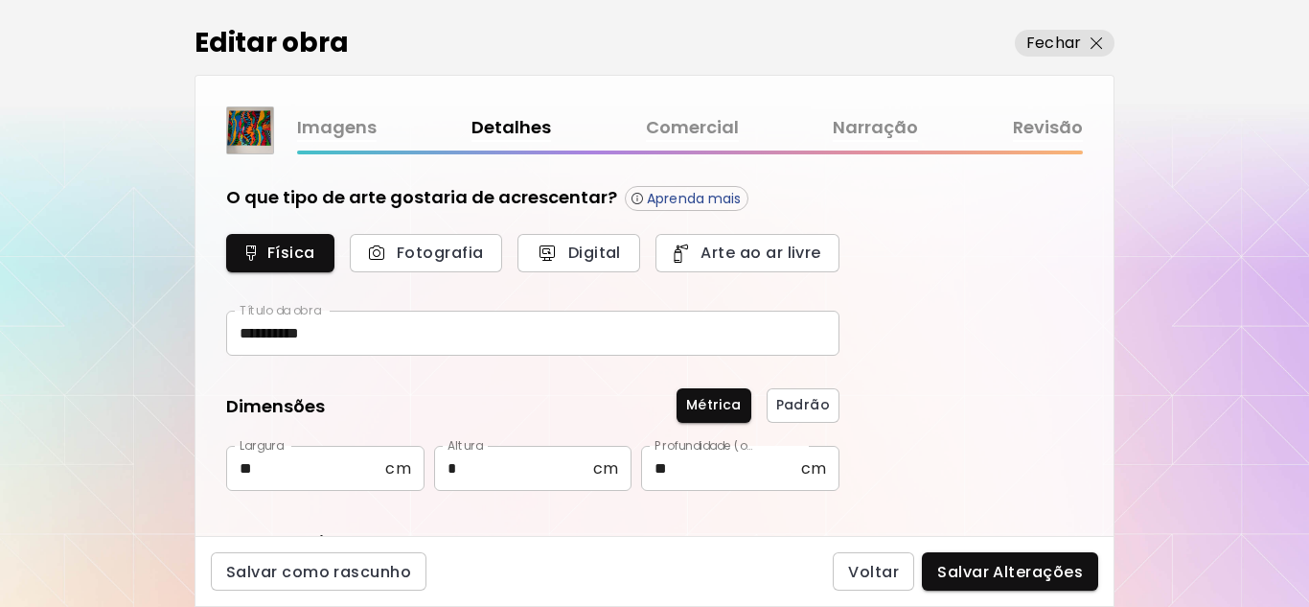
type input "********"
click at [1076, 40] on p "Fechar" at bounding box center [1053, 43] width 55 height 23
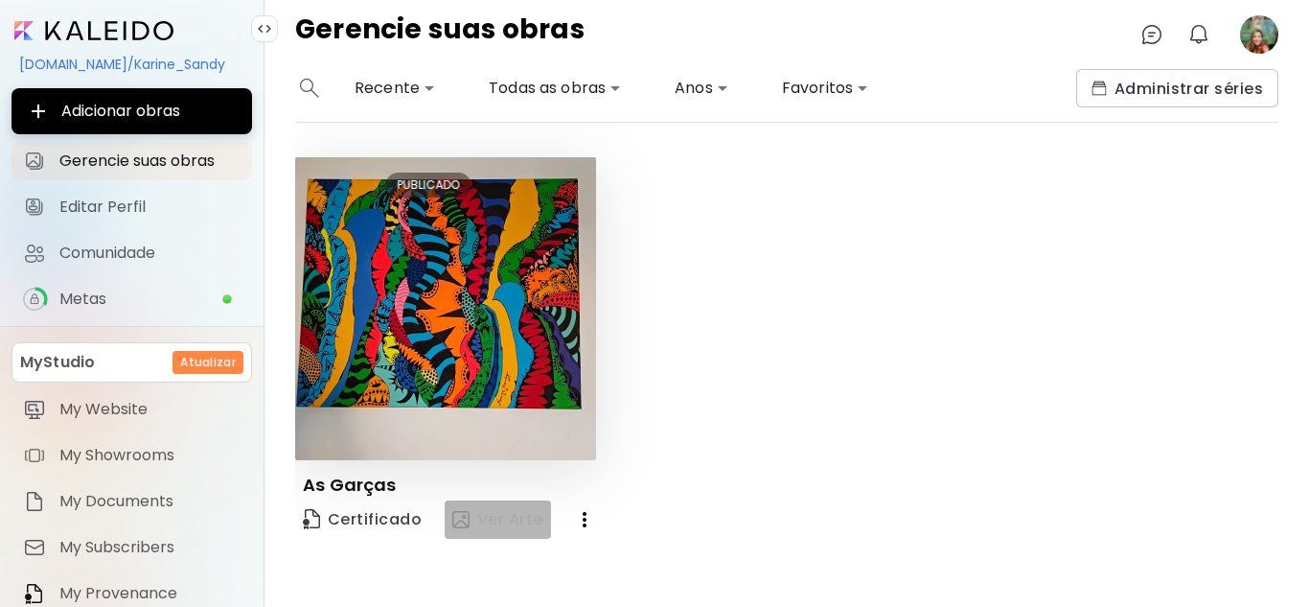
click at [531, 517] on span "Ver Arte" at bounding box center [497, 519] width 91 height 23
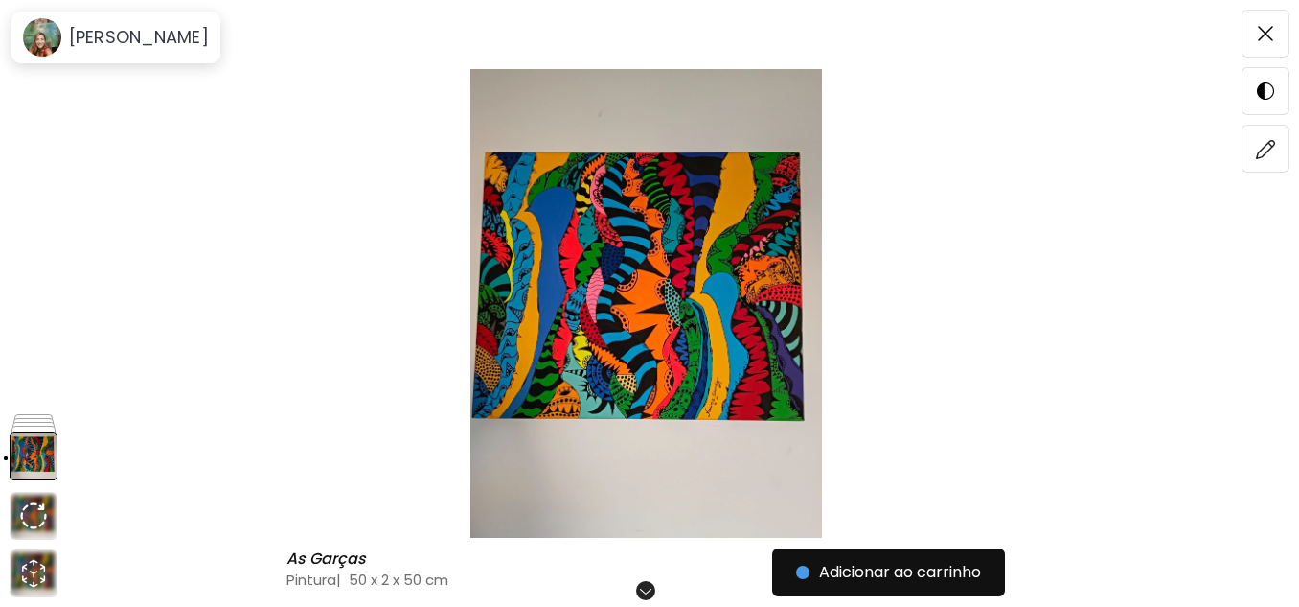
scroll to position [287, 0]
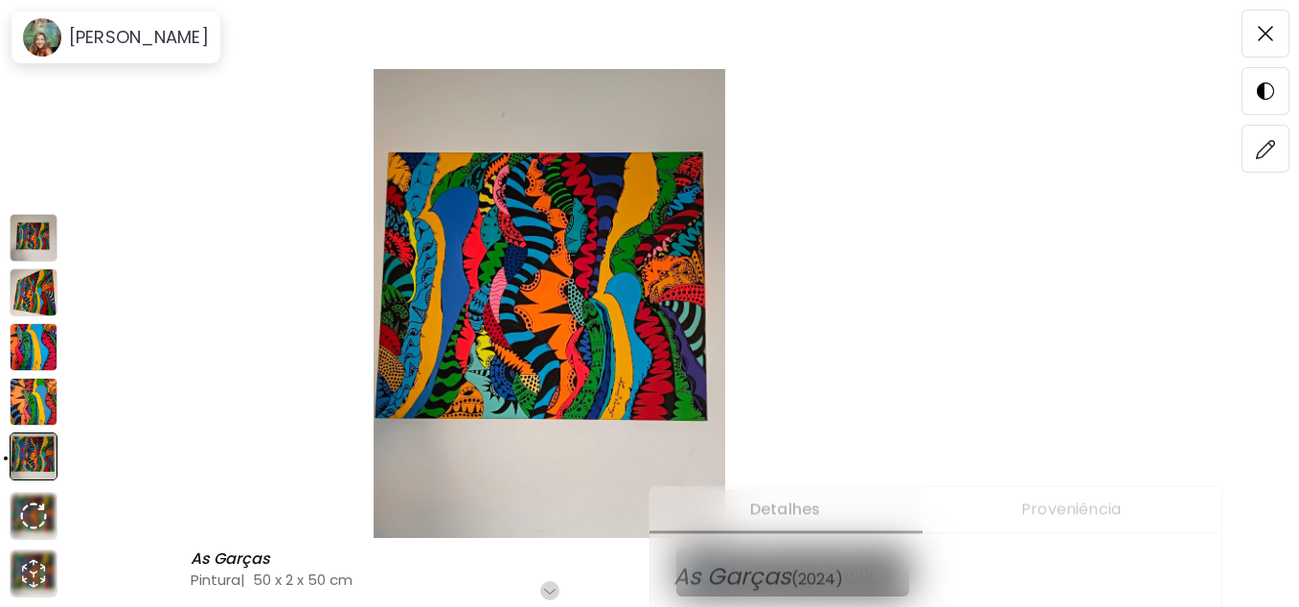
click at [44, 458] on img at bounding box center [34, 456] width 48 height 48
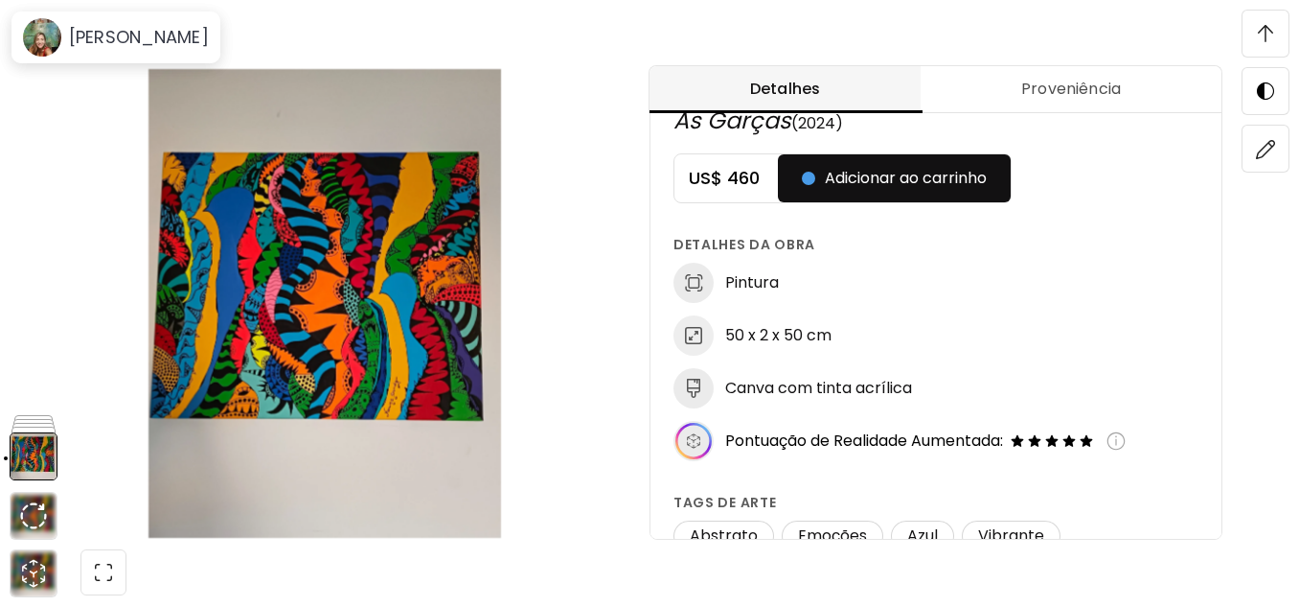
scroll to position [0, 0]
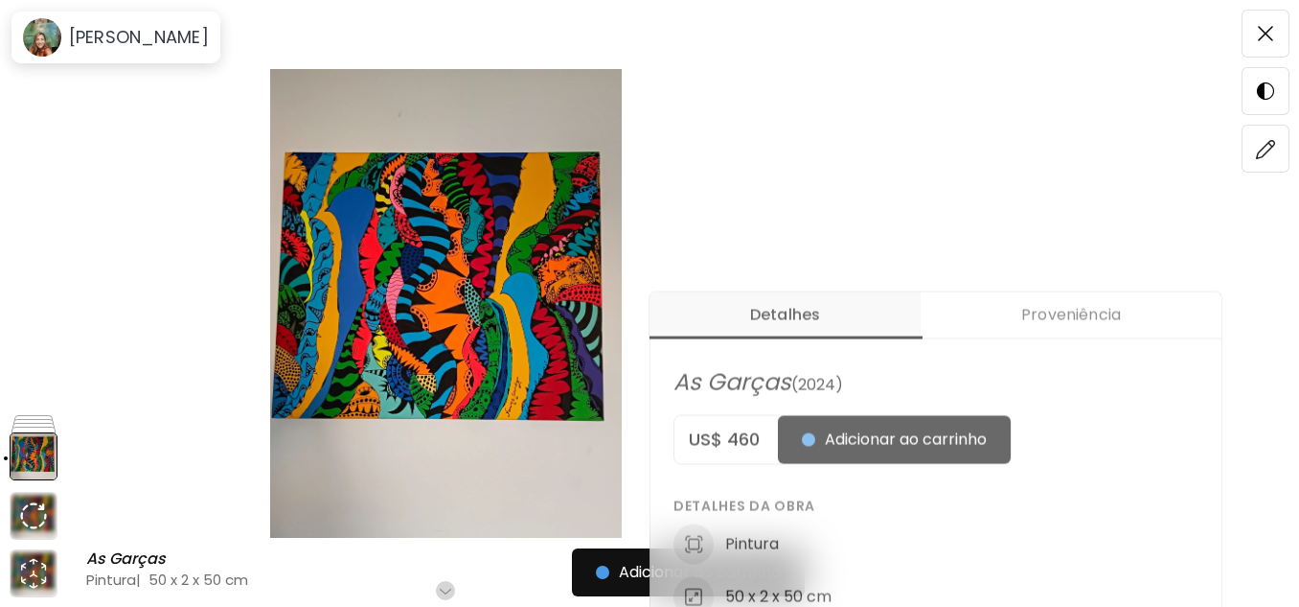
click at [448, 300] on img at bounding box center [445, 303] width 730 height 469
